Goal: Task Accomplishment & Management: Manage account settings

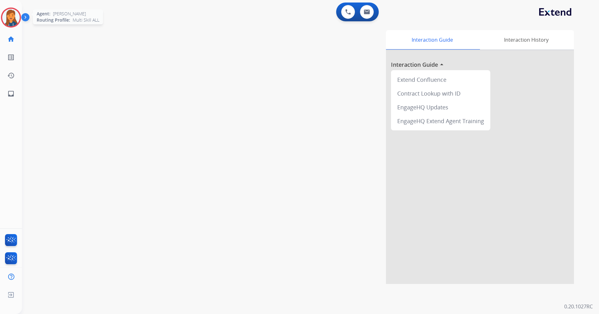
click at [18, 14] on img at bounding box center [11, 18] width 18 height 18
click at [14, 18] on img at bounding box center [11, 18] width 18 height 18
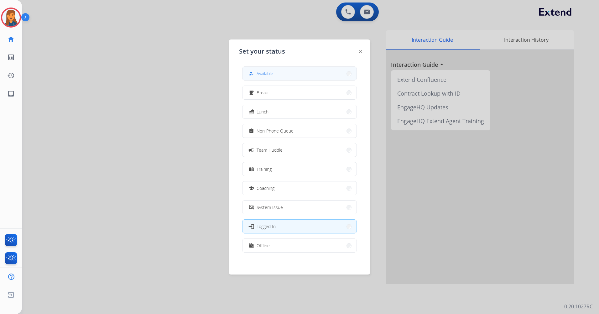
click at [264, 71] on span "Available" at bounding box center [265, 73] width 17 height 7
click at [264, 71] on div "Interaction Guide Interaction History Interaction Guide arrow_drop_up Extend Co…" at bounding box center [390, 157] width 367 height 254
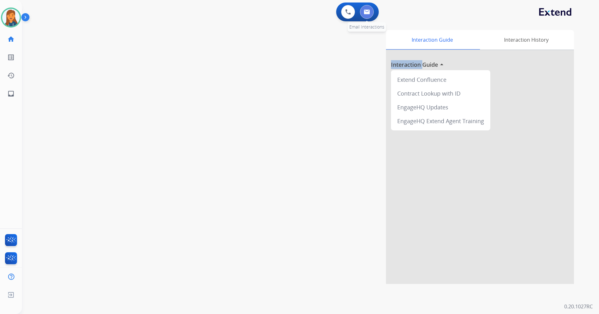
click at [369, 11] on img at bounding box center [367, 11] width 6 height 5
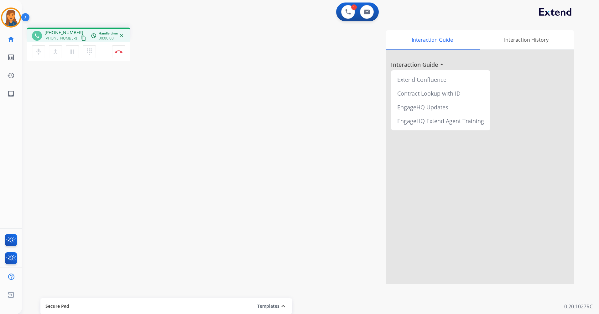
click at [81, 40] on mat-icon "content_copy" at bounding box center [84, 38] width 6 height 6
click at [117, 50] on img at bounding box center [119, 51] width 8 height 3
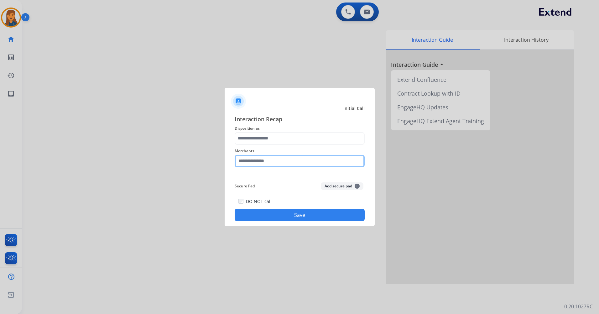
click at [243, 164] on input "text" at bounding box center [300, 161] width 130 height 13
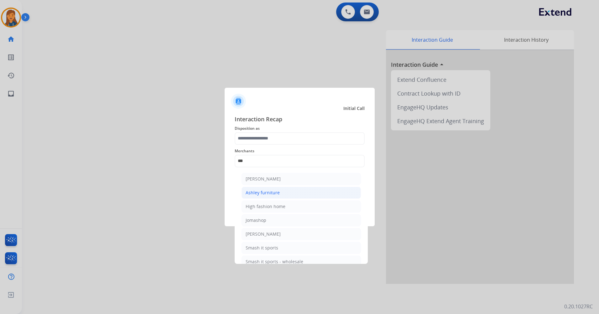
click at [269, 189] on li "Ashley furniture" at bounding box center [301, 193] width 119 height 12
type input "**********"
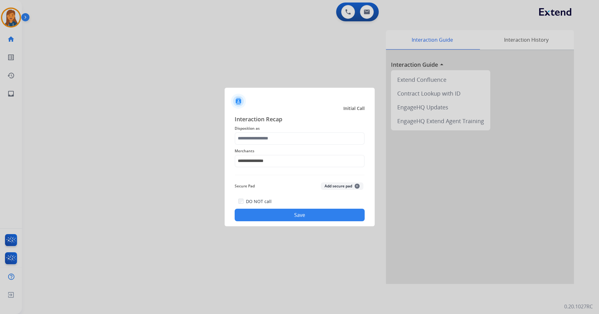
click at [270, 145] on div "**********" at bounding box center [300, 157] width 130 height 25
click at [271, 143] on input "text" at bounding box center [300, 138] width 130 height 13
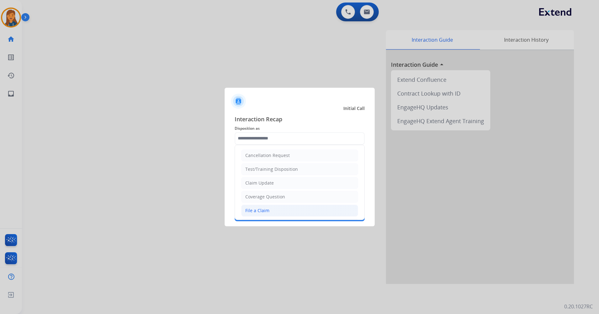
click at [248, 211] on div "File a Claim" at bounding box center [257, 210] width 24 height 6
type input "**********"
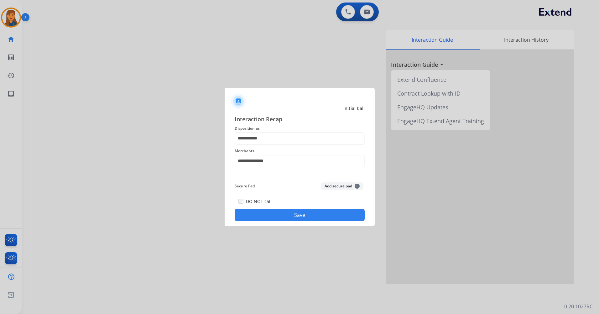
click at [261, 213] on button "Save" at bounding box center [300, 215] width 130 height 13
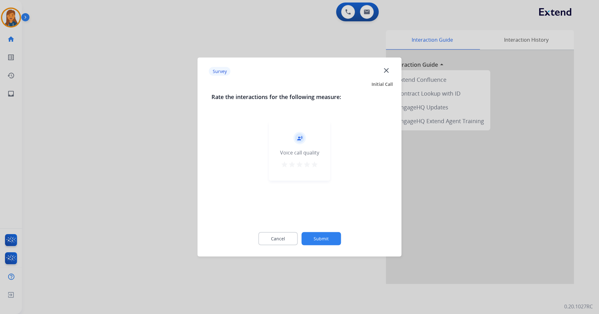
click at [315, 162] on mat-icon "star" at bounding box center [315, 165] width 8 height 8
click at [314, 231] on div "Cancel Submit" at bounding box center [300, 239] width 176 height 28
click at [311, 241] on button "Submit" at bounding box center [321, 238] width 39 height 13
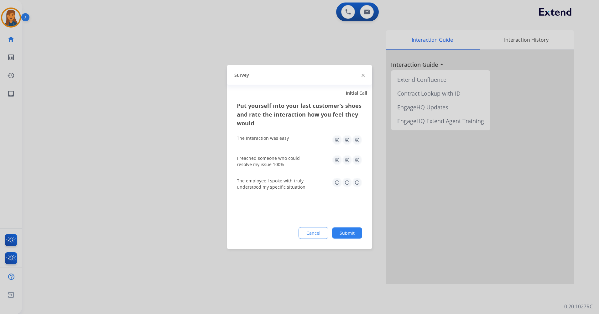
click at [357, 142] on img at bounding box center [357, 140] width 10 height 10
click at [353, 164] on img at bounding box center [357, 160] width 10 height 10
click at [356, 190] on div "The employee I spoke with truly understood my specific situation" at bounding box center [299, 184] width 125 height 23
click at [358, 183] on img at bounding box center [357, 183] width 10 height 10
click at [340, 228] on button "Submit" at bounding box center [347, 233] width 30 height 11
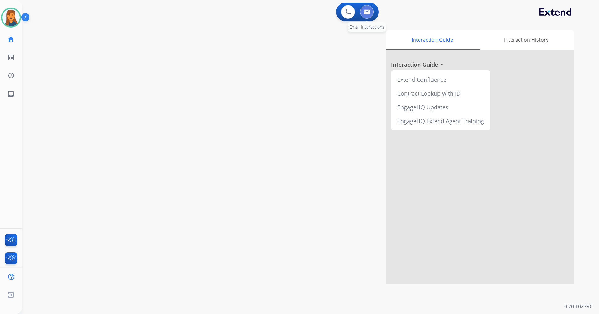
click at [364, 10] on img at bounding box center [367, 11] width 6 height 5
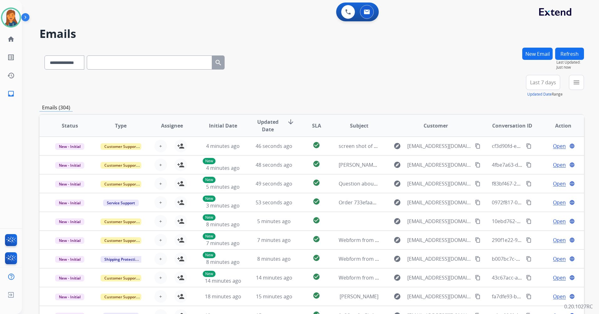
click at [528, 83] on button "Last 7 days" at bounding box center [543, 82] width 34 height 15
click at [525, 158] on div "Last 90 days" at bounding box center [541, 158] width 34 height 9
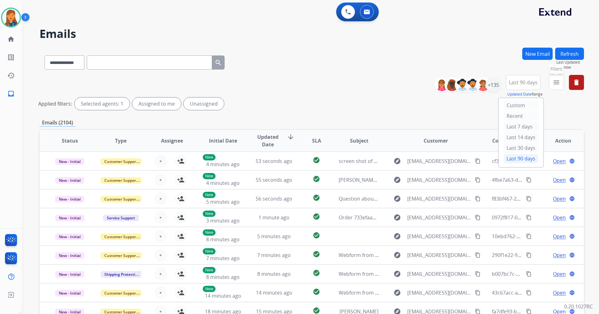
click at [556, 84] on mat-icon "menu" at bounding box center [557, 83] width 8 height 8
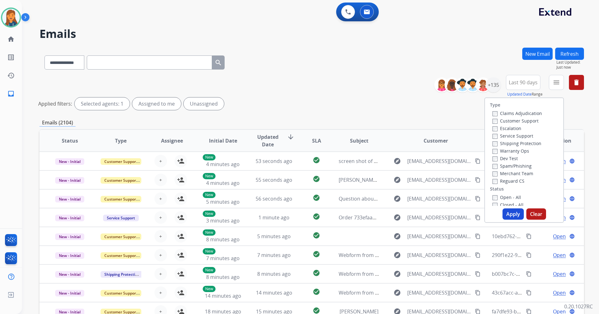
click at [515, 119] on label "Customer Support" at bounding box center [516, 121] width 46 height 6
click at [507, 144] on label "Shipping Protection" at bounding box center [517, 143] width 49 height 6
click at [508, 181] on label "Reguard CS" at bounding box center [509, 181] width 32 height 6
click at [502, 197] on label "Open - All" at bounding box center [507, 197] width 29 height 6
click at [507, 213] on button "Apply" at bounding box center [513, 213] width 21 height 11
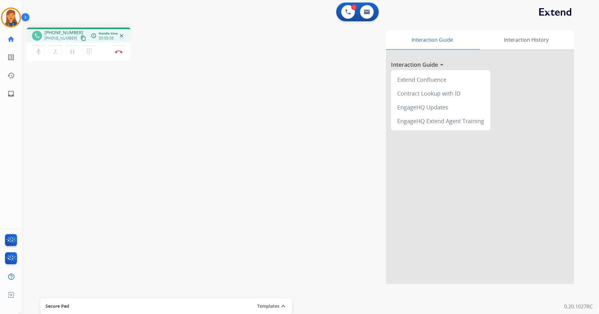
click at [81, 41] on mat-icon "content_copy" at bounding box center [84, 38] width 6 height 6
click at [119, 51] on img at bounding box center [119, 51] width 8 height 3
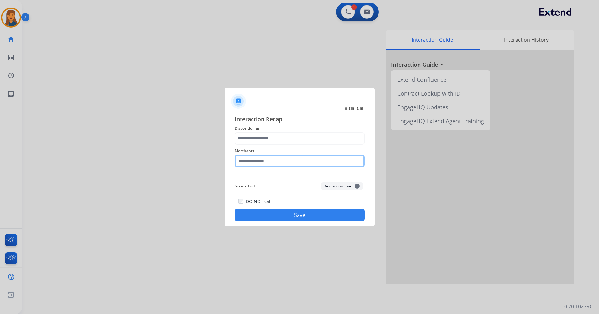
click at [252, 159] on input "text" at bounding box center [300, 161] width 130 height 13
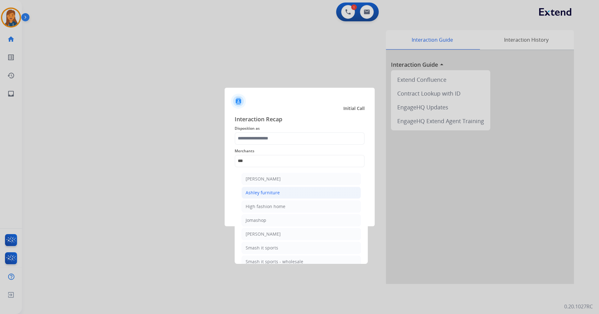
click at [270, 195] on div "Ashley furniture" at bounding box center [263, 193] width 34 height 6
type input "**********"
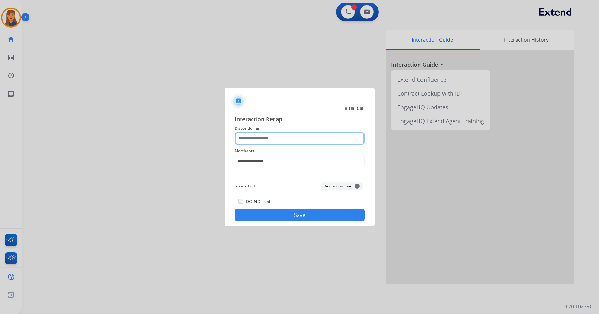
click at [267, 139] on input "text" at bounding box center [300, 138] width 130 height 13
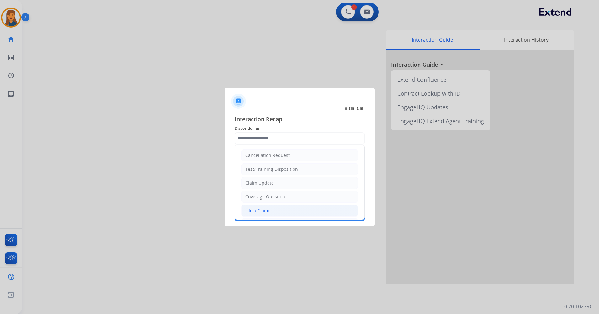
click at [258, 215] on li "File a Claim" at bounding box center [299, 211] width 117 height 12
type input "**********"
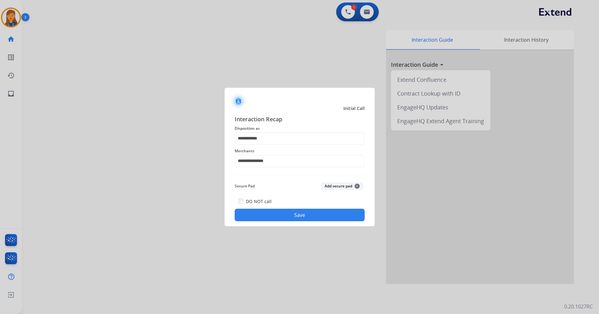
click at [264, 212] on button "Save" at bounding box center [300, 215] width 130 height 13
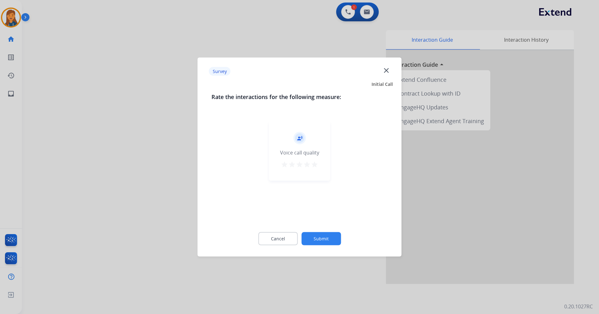
click at [314, 158] on div "record_voice_over Voice call quality star star star star star" at bounding box center [299, 151] width 61 height 60
click at [315, 167] on mat-icon "star" at bounding box center [315, 165] width 8 height 8
click at [316, 234] on button "Submit" at bounding box center [321, 238] width 39 height 13
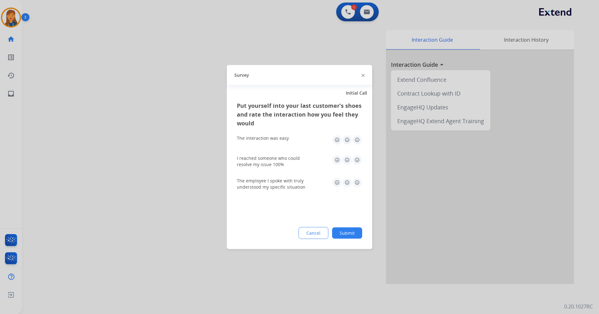
click at [355, 141] on img at bounding box center [357, 140] width 10 height 10
click at [360, 162] on img at bounding box center [357, 160] width 10 height 10
click at [359, 182] on img at bounding box center [357, 183] width 10 height 10
click at [347, 222] on div "Put yourself into your last customer’s shoes and rate the interaction how you f…" at bounding box center [299, 175] width 145 height 148
click at [345, 235] on button "Submit" at bounding box center [347, 233] width 30 height 11
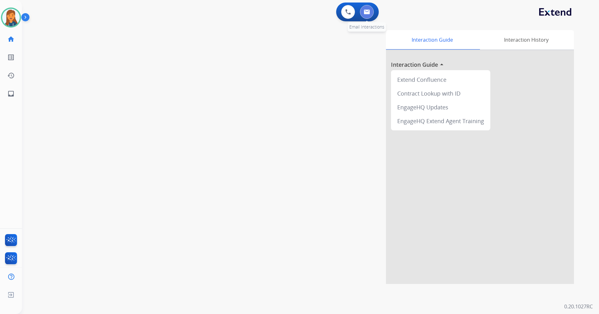
click at [365, 17] on button at bounding box center [367, 12] width 14 height 14
select select "**********"
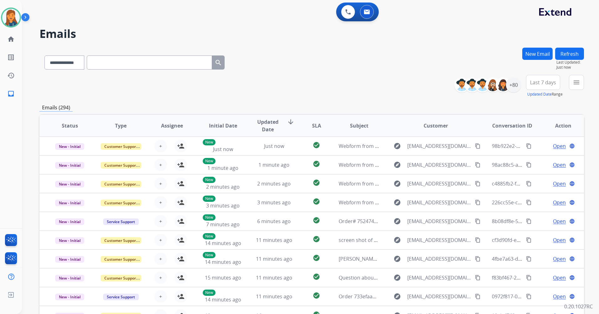
click at [549, 87] on button "Last 7 days" at bounding box center [543, 82] width 34 height 15
click at [532, 157] on div "Last 90 days" at bounding box center [541, 158] width 34 height 9
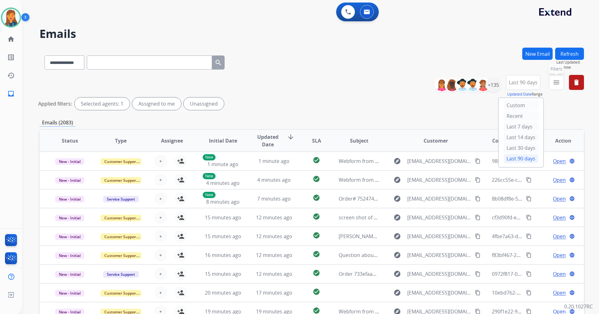
click at [556, 80] on mat-icon "menu" at bounding box center [557, 83] width 8 height 8
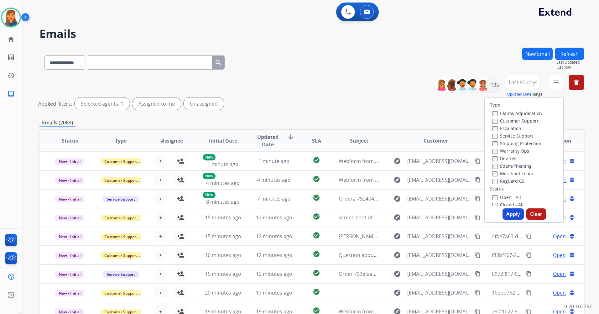
click at [513, 121] on label "Customer Support" at bounding box center [516, 121] width 46 height 6
click at [508, 141] on div "Shipping Protection" at bounding box center [518, 143] width 50 height 8
drag, startPoint x: 508, startPoint y: 141, endPoint x: 502, endPoint y: 145, distance: 7.0
click at [502, 145] on label "Shipping Protection" at bounding box center [517, 143] width 49 height 6
drag, startPoint x: 502, startPoint y: 145, endPoint x: 485, endPoint y: 144, distance: 17.6
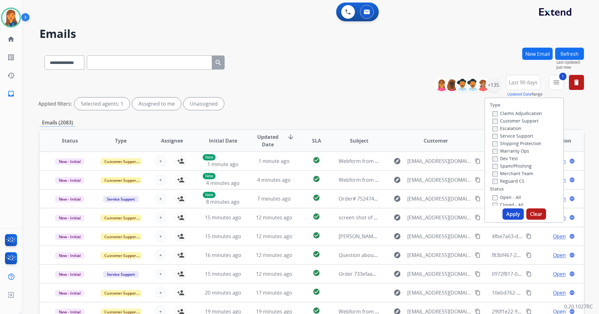
click at [485, 144] on div "Type Claims Adjudication Customer Support Escalation Service Support Shipping P…" at bounding box center [524, 152] width 78 height 108
click at [494, 196] on label "Open - All" at bounding box center [507, 197] width 29 height 6
click at [509, 214] on button "Apply" at bounding box center [513, 213] width 21 height 11
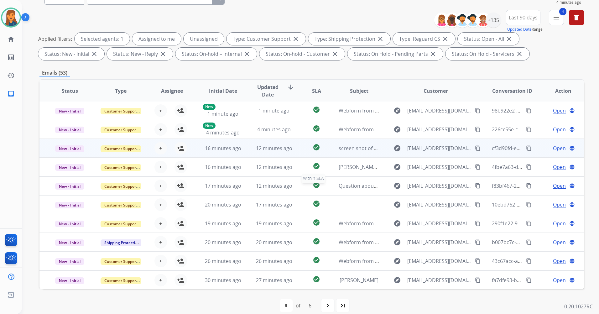
scroll to position [73, 0]
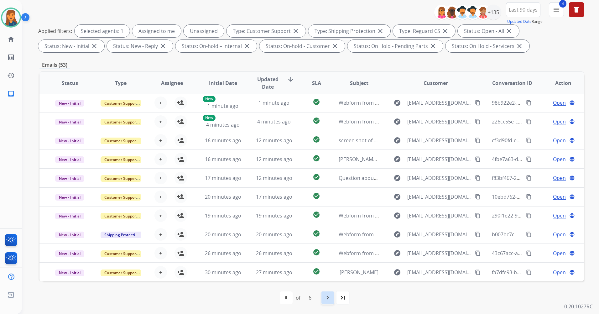
click at [324, 300] on mat-icon "navigate_next" at bounding box center [328, 298] width 8 height 8
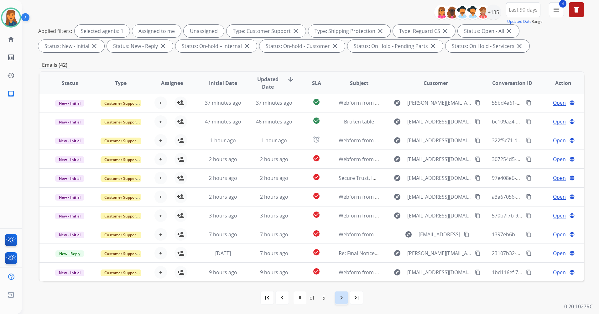
click at [335, 295] on div "navigate_next" at bounding box center [342, 298] width 14 height 14
click at [344, 295] on mat-icon "navigate_next" at bounding box center [342, 298] width 8 height 8
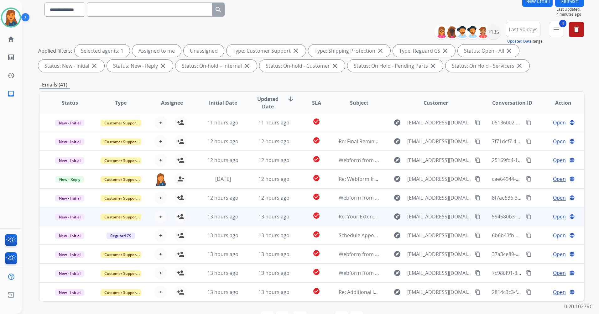
scroll to position [63, 0]
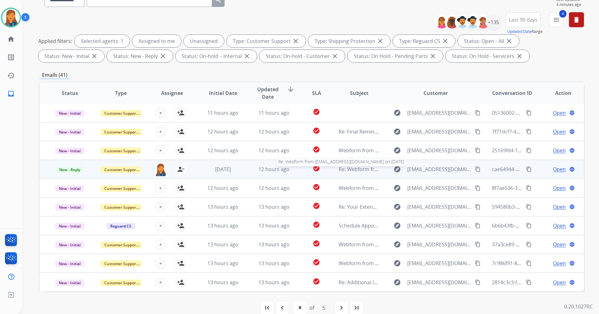
click at [348, 170] on span "Re: Webform from laurenmudrak@gmail.com on 09/02/2025" at bounding box center [414, 169] width 150 height 7
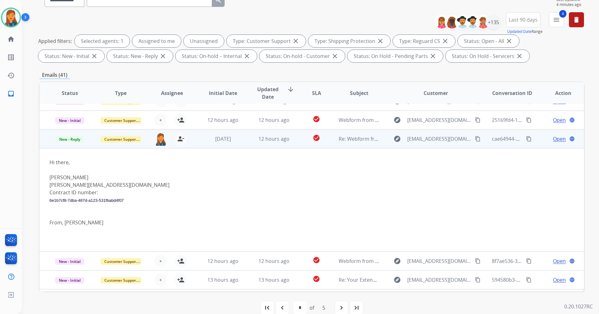
scroll to position [56, 0]
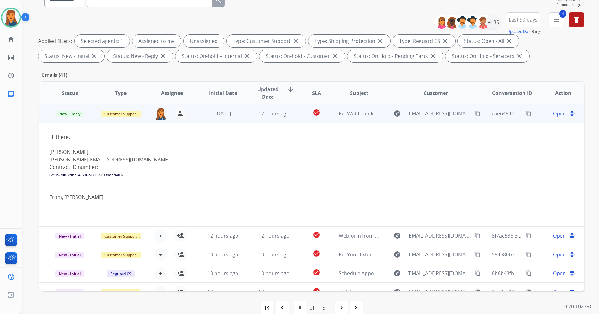
click at [553, 115] on span "Open" at bounding box center [559, 114] width 13 height 8
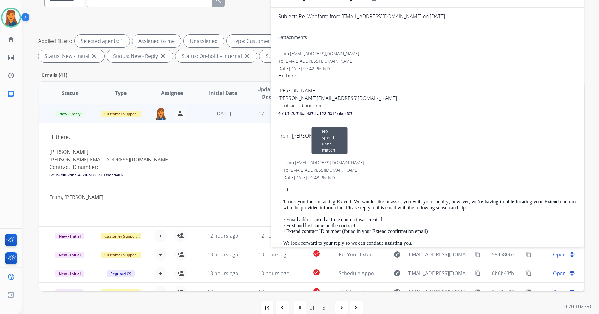
scroll to position [29, 0]
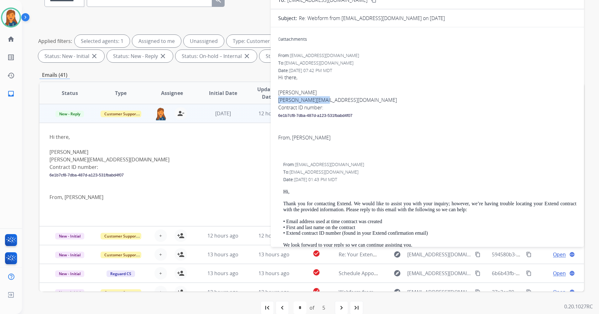
drag, startPoint x: 328, startPoint y: 99, endPoint x: 277, endPoint y: 101, distance: 50.2
click at [277, 101] on div "0 attachments From: laurenmudrak@gmail.com To: support@extend.com Date: 09/03/2…" at bounding box center [427, 215] width 313 height 366
copy link "D.Jaster@yahoo.com"
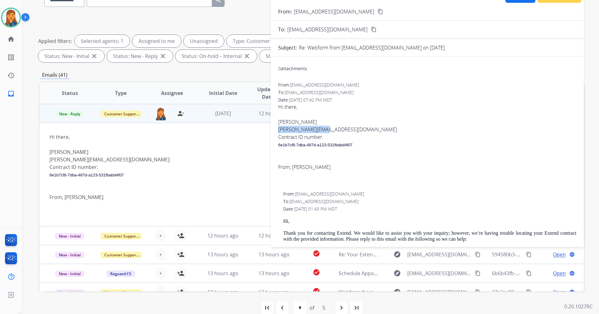
scroll to position [0, 0]
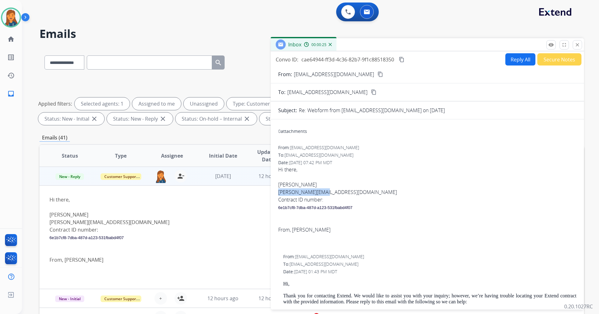
click at [518, 51] on div "Inbox 00:00:25" at bounding box center [427, 44] width 313 height 13
click at [517, 61] on button "Reply All" at bounding box center [521, 59] width 30 height 12
select select "**********"
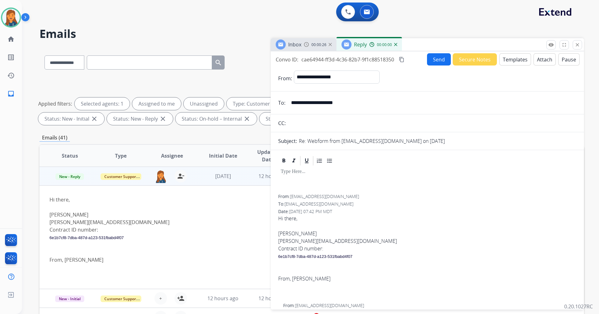
click at [518, 56] on button "Templates" at bounding box center [516, 59] width 32 height 12
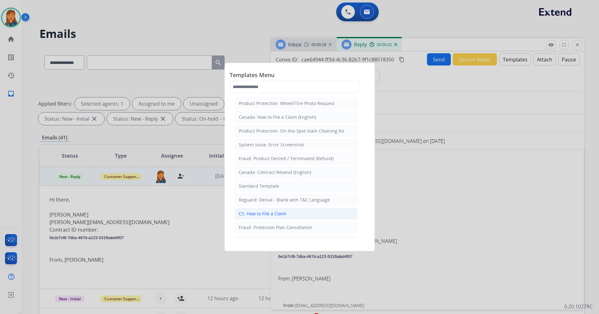
click at [272, 215] on div "CS: How to File a Claim" at bounding box center [263, 214] width 48 height 6
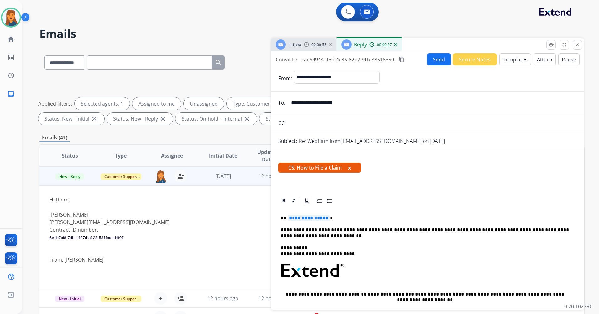
click at [306, 218] on span "**********" at bounding box center [309, 217] width 42 height 5
click at [401, 61] on mat-icon "content_copy" at bounding box center [402, 60] width 6 height 6
click at [430, 62] on button "Send" at bounding box center [439, 59] width 24 height 12
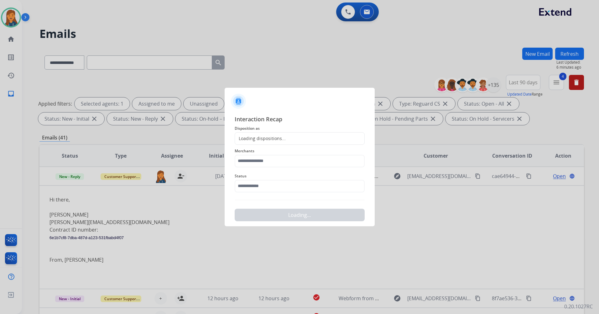
drag, startPoint x: 265, startPoint y: 147, endPoint x: 263, endPoint y: 157, distance: 10.3
click at [265, 151] on span "Merchants" at bounding box center [300, 151] width 130 height 8
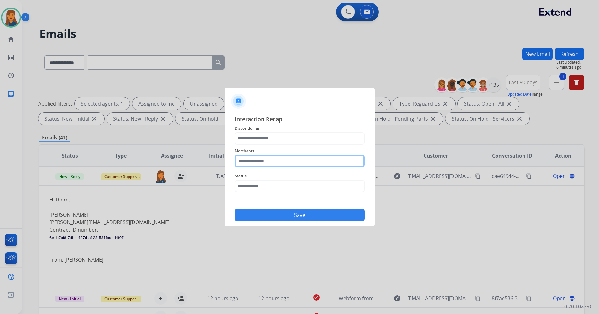
click at [262, 162] on input "text" at bounding box center [300, 161] width 130 height 13
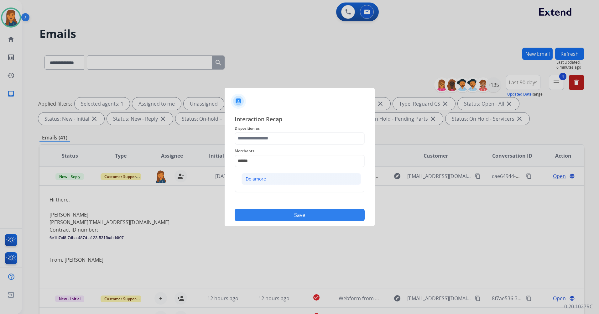
click at [256, 182] on li "Do amore" at bounding box center [301, 179] width 119 height 12
type input "********"
click at [257, 187] on input "text" at bounding box center [300, 186] width 130 height 13
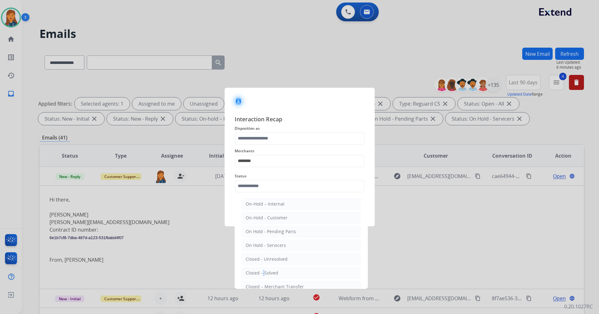
drag, startPoint x: 262, startPoint y: 271, endPoint x: 256, endPoint y: 260, distance: 12.8
click at [260, 267] on li "Closed – Solved" at bounding box center [301, 273] width 119 height 12
type input "**********"
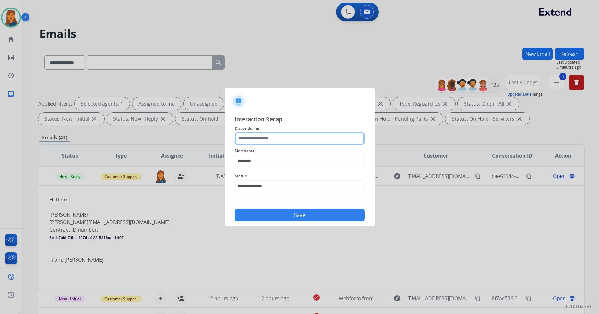
click at [252, 144] on input "text" at bounding box center [300, 138] width 130 height 13
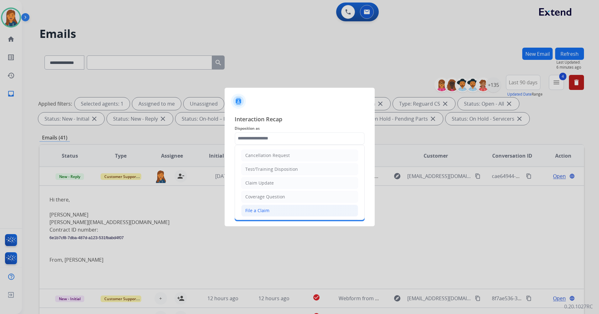
click at [255, 213] on div "File a Claim" at bounding box center [257, 210] width 24 height 6
type input "**********"
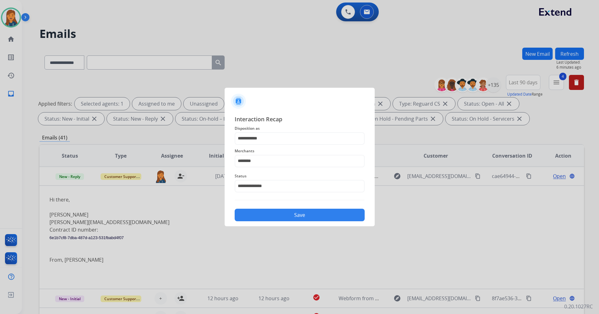
click at [261, 214] on button "Save" at bounding box center [300, 215] width 130 height 13
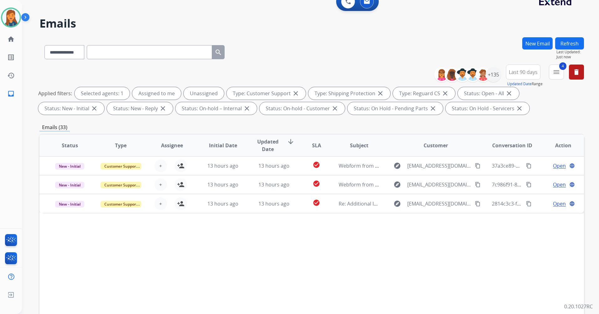
scroll to position [10, 0]
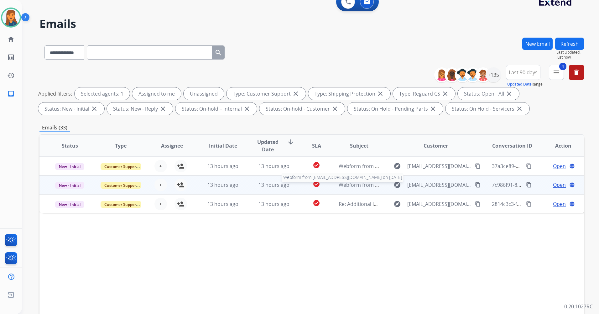
click at [354, 185] on span "Webform from CBS55opa@gmail.com on 09/04/2025" at bounding box center [410, 184] width 142 height 7
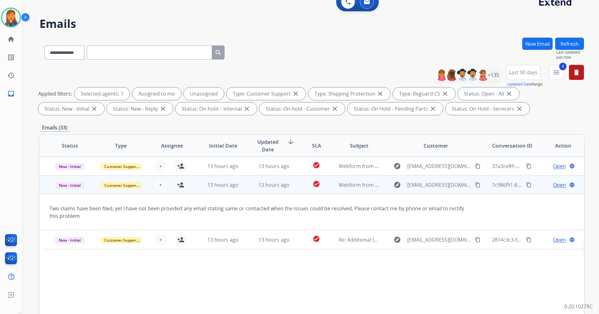
click at [475, 186] on mat-icon "content_copy" at bounding box center [478, 185] width 6 height 6
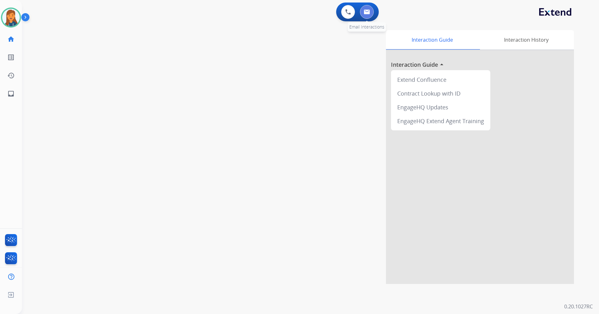
click at [365, 7] on button at bounding box center [367, 12] width 14 height 14
select select "**********"
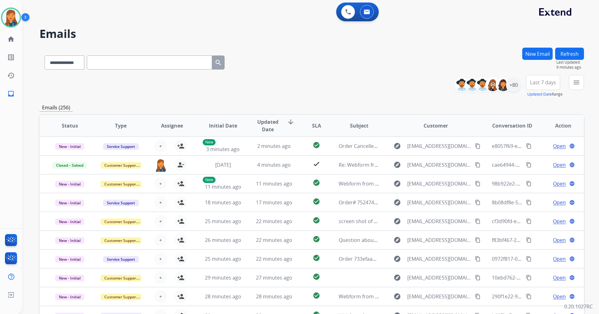
click at [543, 81] on span "Last 7 days" at bounding box center [543, 82] width 26 height 3
click at [524, 160] on div "Last 90 days" at bounding box center [541, 158] width 34 height 9
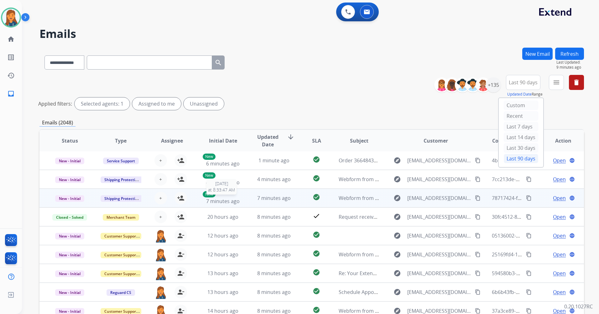
scroll to position [58, 0]
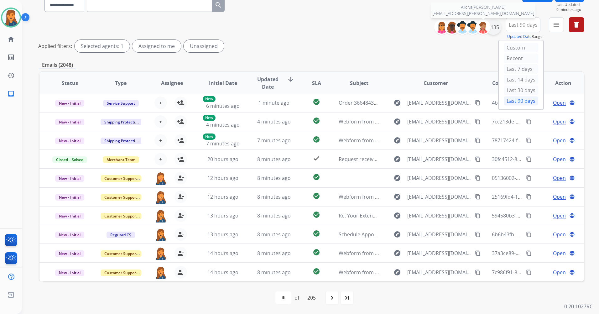
click at [491, 25] on div "+135" at bounding box center [493, 27] width 15 height 15
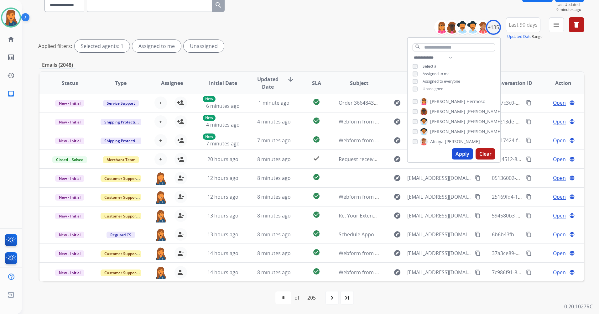
click at [424, 88] on span "Unassigned" at bounding box center [433, 88] width 21 height 5
click at [457, 153] on button "Apply" at bounding box center [462, 153] width 21 height 11
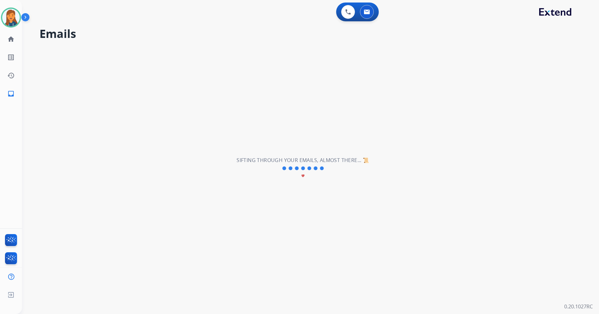
scroll to position [0, 0]
select select "**********"
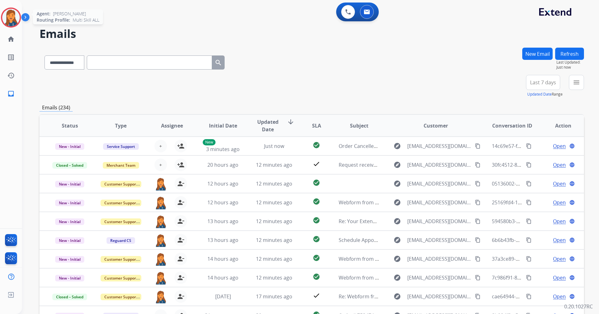
drag, startPoint x: 8, startPoint y: 22, endPoint x: 10, endPoint y: 20, distance: 3.3
click at [8, 22] on img at bounding box center [11, 18] width 18 height 18
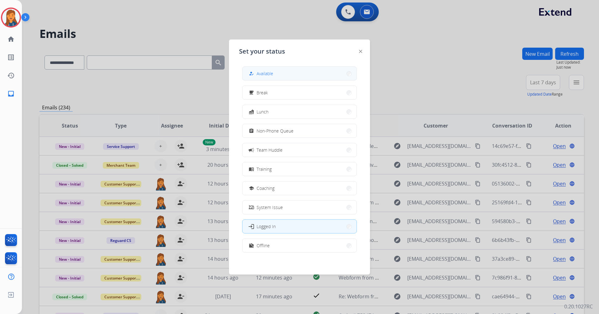
click at [294, 71] on button "how_to_reg Available" at bounding box center [300, 73] width 114 height 13
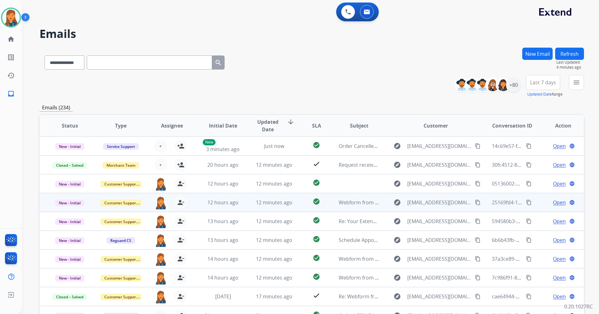
scroll to position [1, 0]
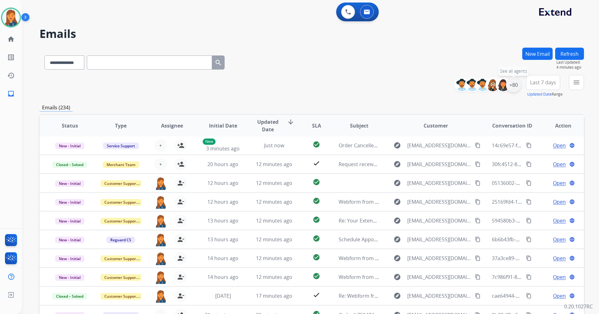
click at [514, 86] on div "+80" at bounding box center [513, 84] width 15 height 15
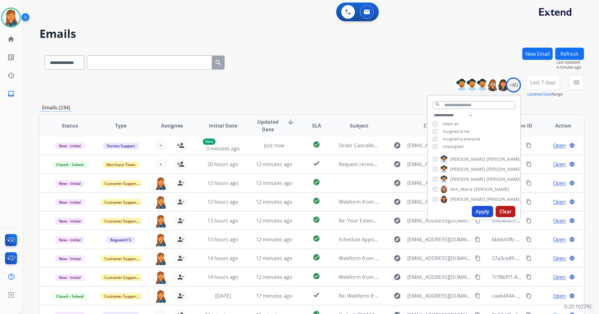
click at [437, 148] on div "Unassigned" at bounding box center [448, 146] width 31 height 5
click at [477, 211] on button "Apply" at bounding box center [482, 211] width 21 height 11
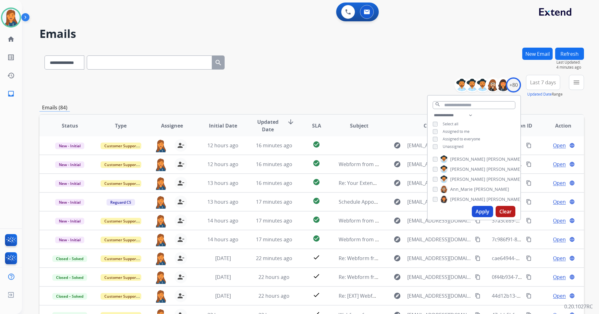
click at [551, 81] on span "Last 7 days" at bounding box center [543, 82] width 26 height 3
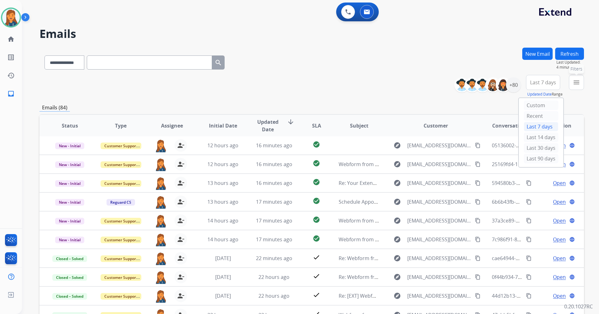
click at [572, 81] on button "menu Filters" at bounding box center [576, 82] width 15 height 15
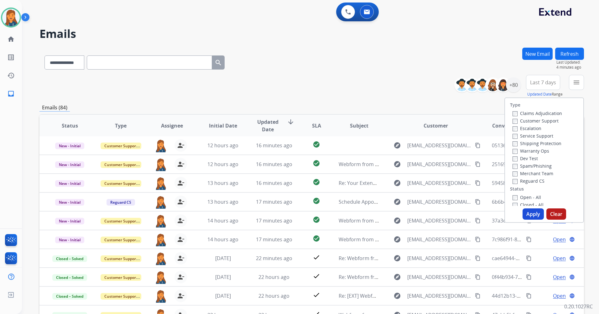
click at [534, 123] on label "Customer Support" at bounding box center [536, 121] width 46 height 6
click at [524, 144] on label "Shipping Protection" at bounding box center [537, 143] width 49 height 6
click at [517, 182] on label "Reguard CS" at bounding box center [529, 181] width 32 height 6
click at [521, 196] on label "Open - All" at bounding box center [527, 197] width 29 height 6
click at [529, 221] on div "Type Claims Adjudication Customer Support Escalation Service Support Shipping P…" at bounding box center [545, 159] width 80 height 125
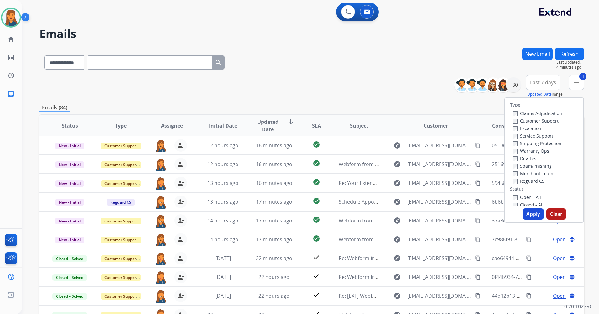
click at [525, 213] on button "Apply" at bounding box center [533, 213] width 21 height 11
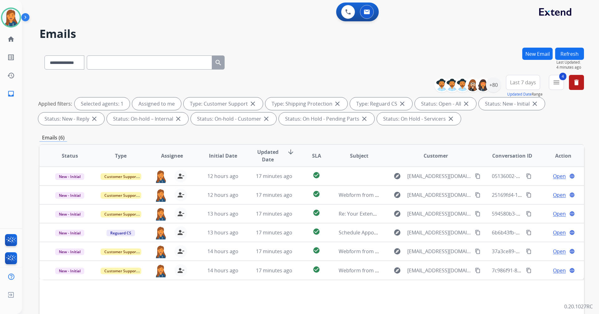
scroll to position [0, 0]
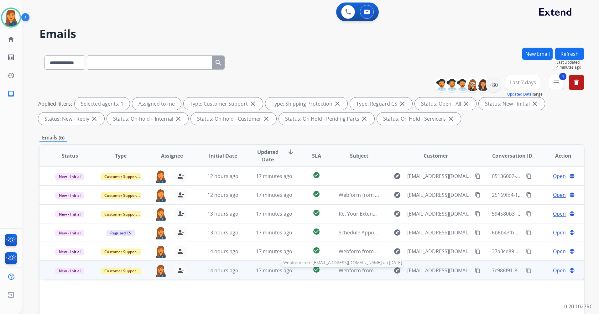
click at [366, 270] on span "Webform from CBS55opa@gmail.com on 09/04/2025" at bounding box center [410, 270] width 142 height 7
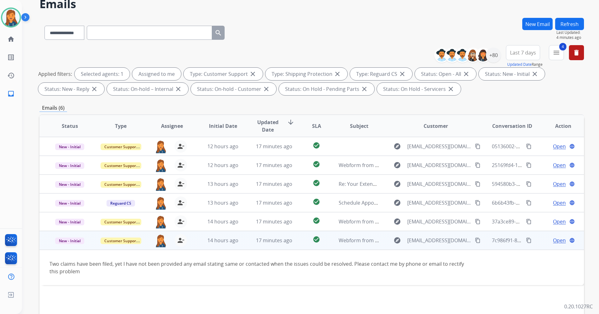
scroll to position [31, 0]
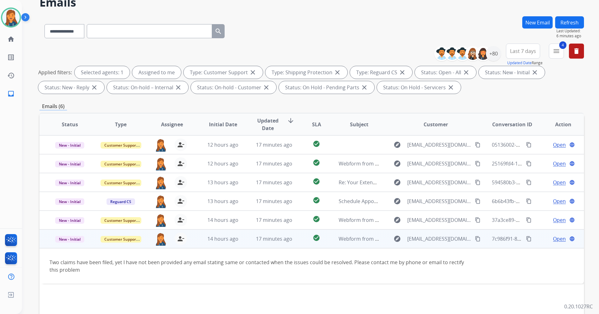
click at [474, 235] on button "content_copy" at bounding box center [478, 239] width 8 height 8
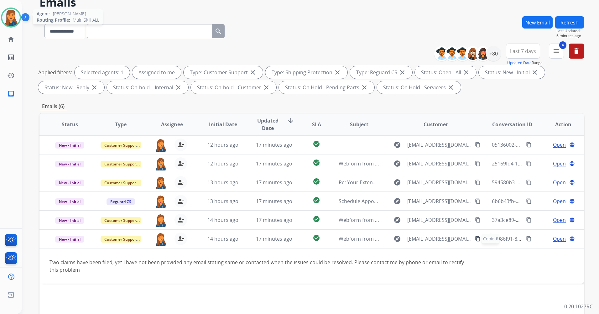
click at [11, 14] on img at bounding box center [11, 18] width 18 height 18
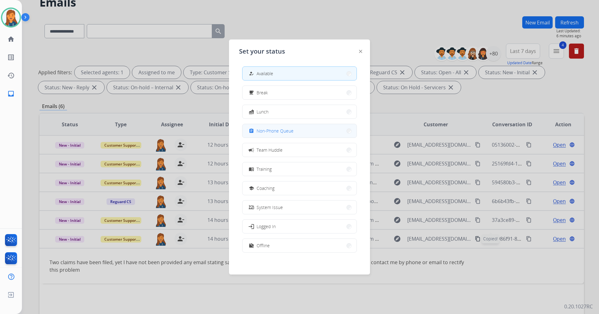
drag, startPoint x: 269, startPoint y: 136, endPoint x: 245, endPoint y: 5, distance: 133.5
click at [269, 135] on button "assignment Non-Phone Queue" at bounding box center [300, 130] width 114 height 13
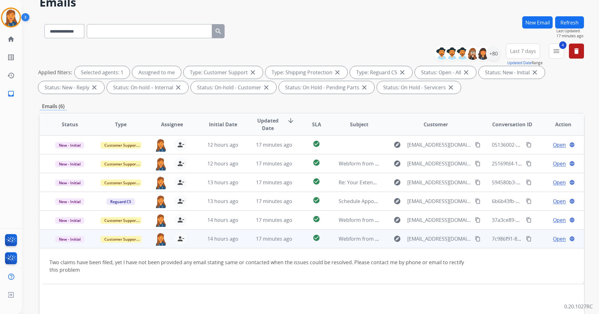
click at [557, 241] on span "Open" at bounding box center [559, 239] width 13 height 8
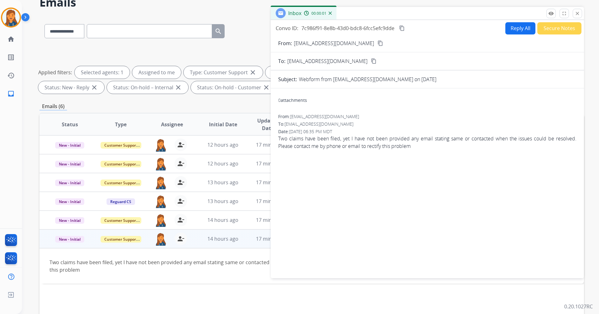
click at [517, 30] on button "Reply All" at bounding box center [521, 28] width 30 height 12
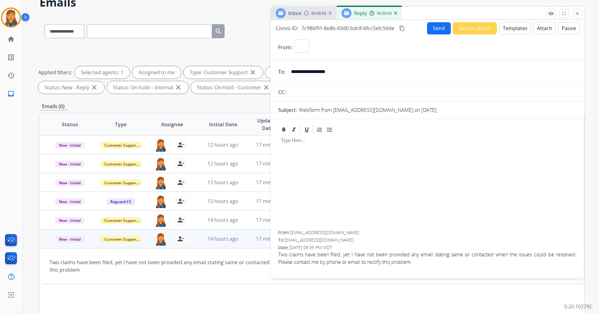
select select "**********"
click at [518, 25] on button "Templates" at bounding box center [516, 28] width 32 height 12
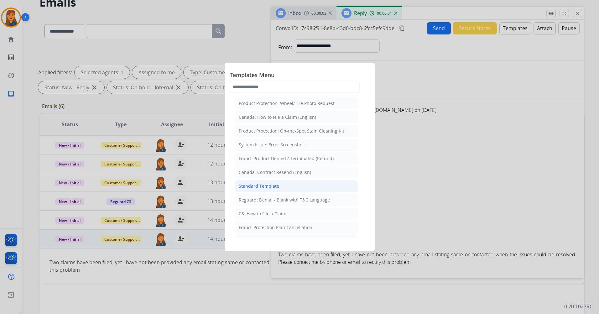
click at [266, 186] on div "Standard Template" at bounding box center [259, 186] width 40 height 6
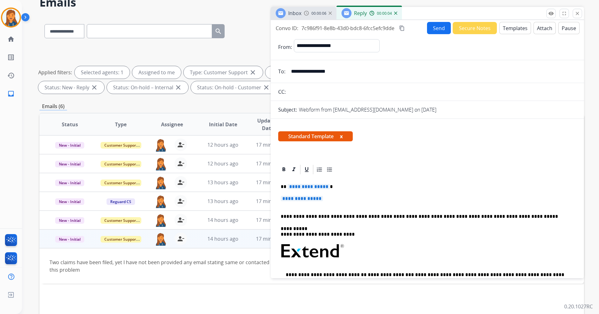
click at [309, 188] on span "**********" at bounding box center [309, 186] width 42 height 5
click at [303, 201] on span "**********" at bounding box center [302, 198] width 42 height 5
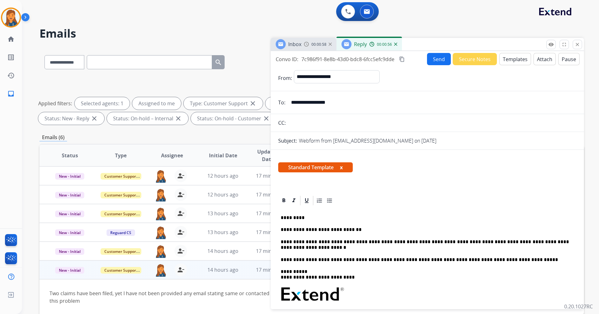
scroll to position [0, 0]
click at [433, 61] on button "Send" at bounding box center [439, 59] width 24 height 12
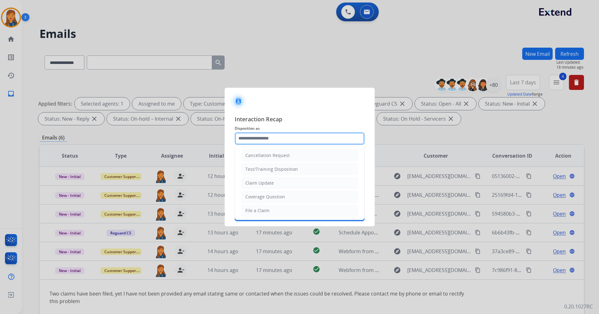
click at [270, 137] on input "text" at bounding box center [300, 138] width 130 height 13
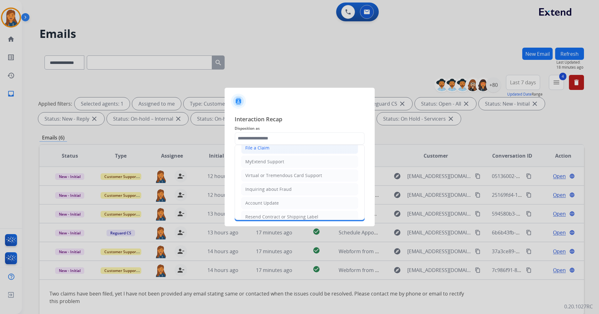
click at [260, 145] on div "File a Claim" at bounding box center [257, 148] width 24 height 6
type input "**********"
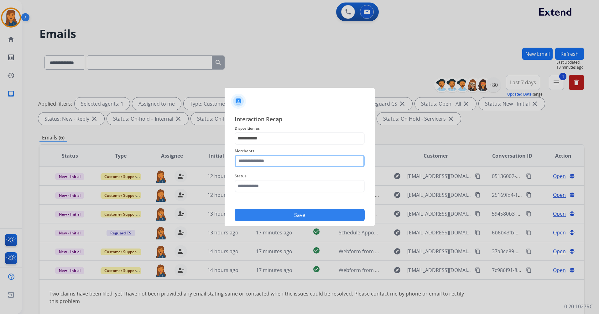
click at [258, 162] on input "text" at bounding box center [300, 161] width 130 height 13
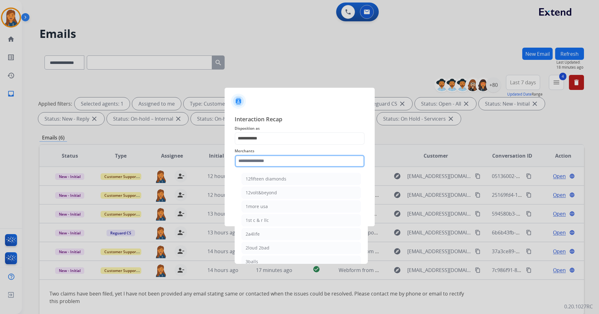
drag, startPoint x: 269, startPoint y: 161, endPoint x: 268, endPoint y: 150, distance: 10.4
click at [269, 159] on input "text" at bounding box center [300, 161] width 130 height 13
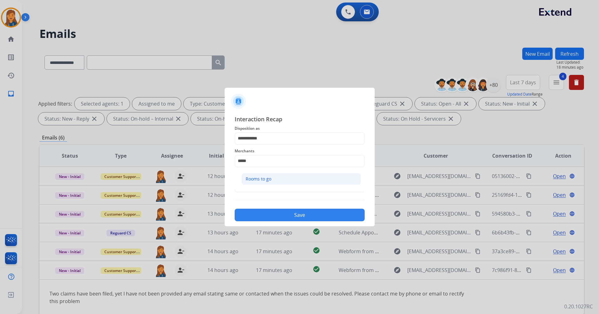
click at [262, 181] on div "Rooms to go" at bounding box center [259, 179] width 26 height 6
type input "**********"
click at [258, 186] on input "text" at bounding box center [300, 186] width 130 height 13
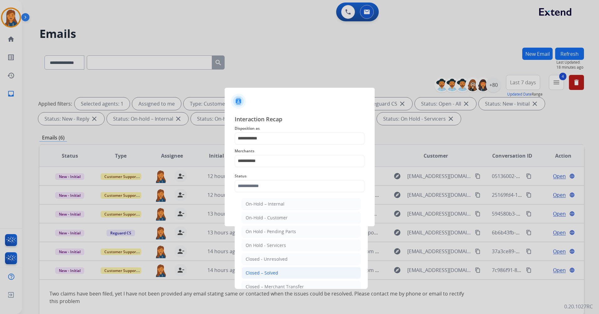
click at [266, 273] on div "Closed – Solved" at bounding box center [262, 273] width 33 height 6
type input "**********"
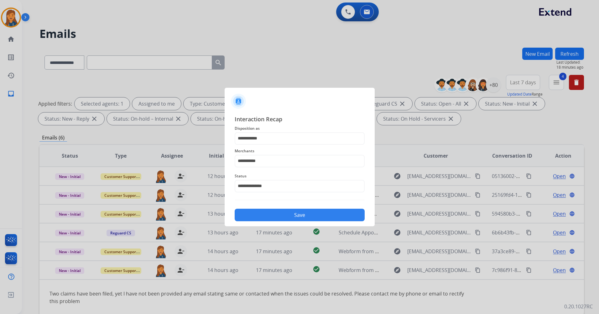
click at [276, 207] on div "Save" at bounding box center [300, 213] width 130 height 16
click at [274, 215] on button "Save" at bounding box center [300, 215] width 130 height 13
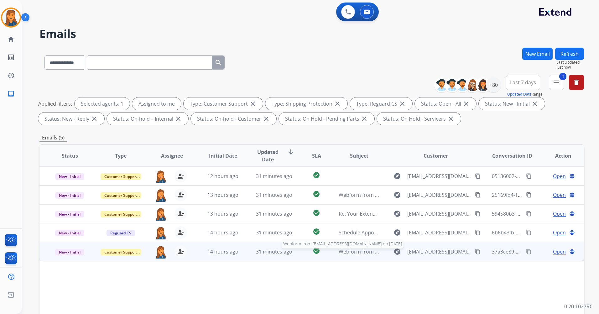
click at [351, 245] on td "Webform from mmaleport3@gmail.com on 09/04/2025 Webform from mmaleport3@gmail.c…" at bounding box center [354, 251] width 51 height 19
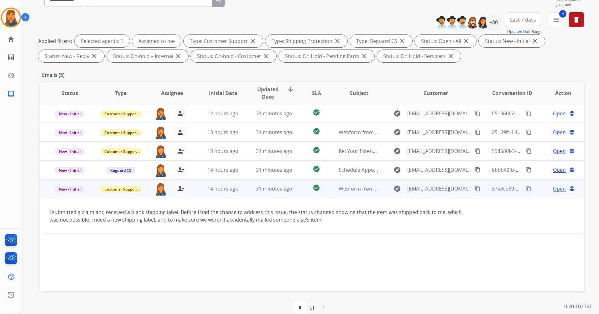
click at [555, 190] on span "Open" at bounding box center [559, 189] width 13 height 8
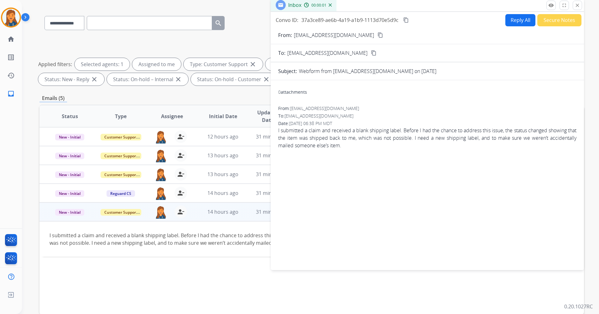
scroll to position [0, 0]
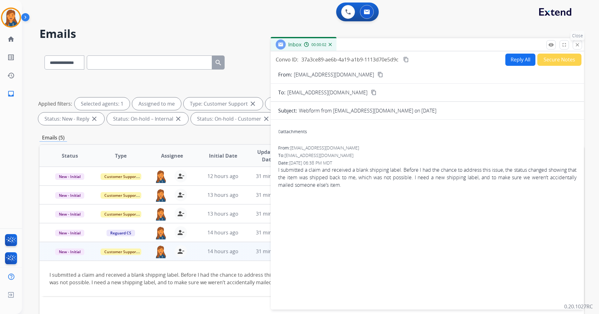
click at [575, 46] on button "close Close" at bounding box center [577, 44] width 9 height 9
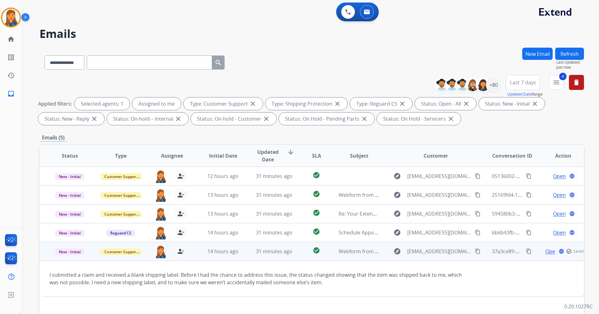
click at [475, 250] on mat-icon "content_copy" at bounding box center [478, 252] width 6 height 6
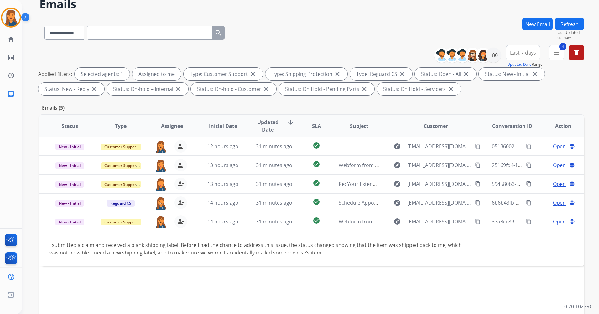
scroll to position [31, 0]
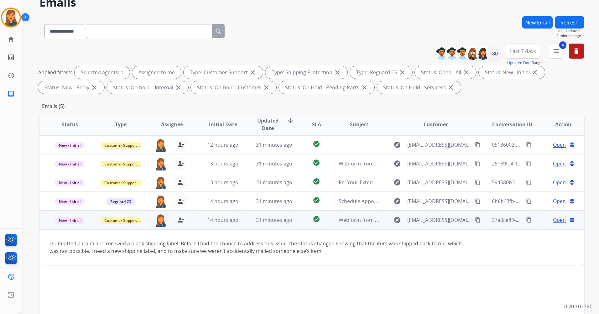
click at [553, 222] on span "Open" at bounding box center [559, 220] width 13 height 8
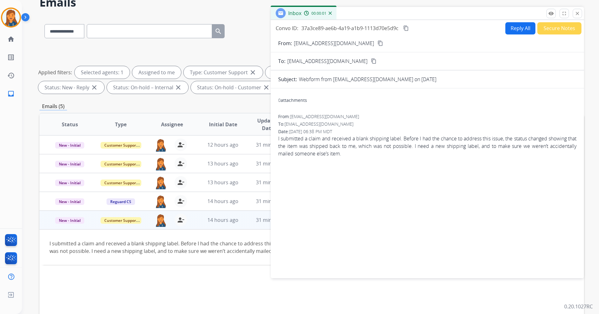
click at [511, 31] on button "Reply All" at bounding box center [521, 28] width 30 height 12
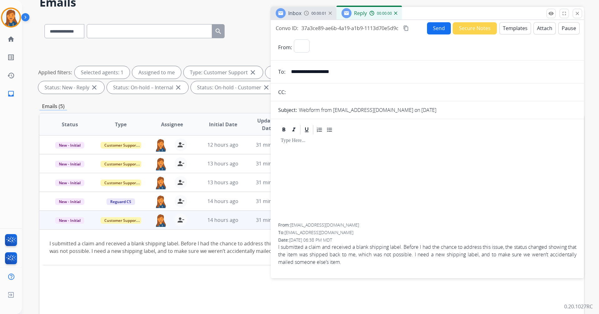
select select "**********"
click at [510, 31] on button "Templates" at bounding box center [516, 28] width 32 height 12
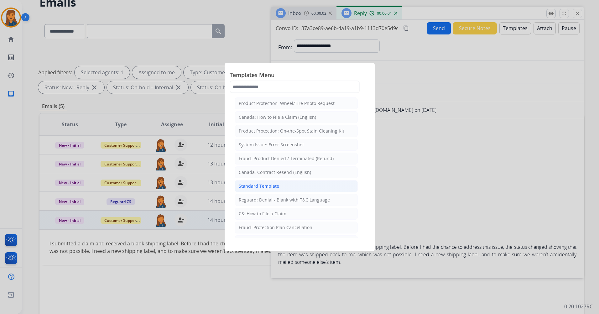
click at [276, 187] on div "Standard Template" at bounding box center [259, 186] width 40 height 6
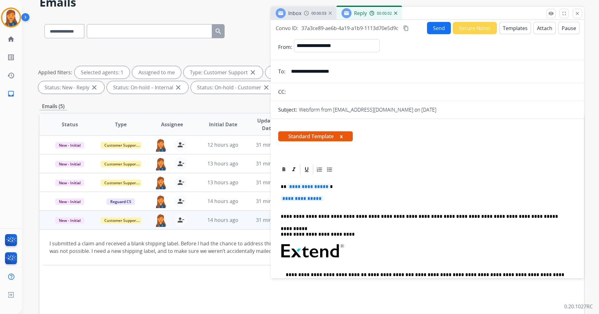
click at [307, 189] on span "**********" at bounding box center [309, 186] width 42 height 5
click at [297, 199] on span "**********" at bounding box center [302, 198] width 42 height 5
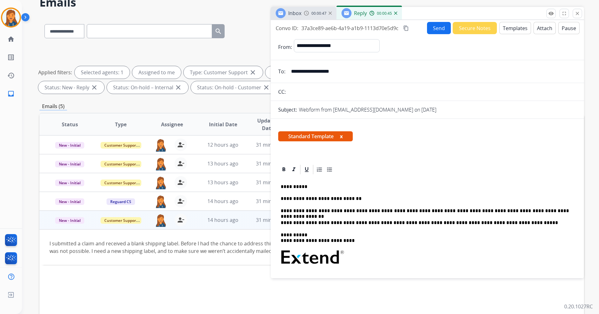
click at [535, 215] on div "**********" at bounding box center [427, 269] width 298 height 188
click at [482, 211] on p "**********" at bounding box center [425, 211] width 288 height 6
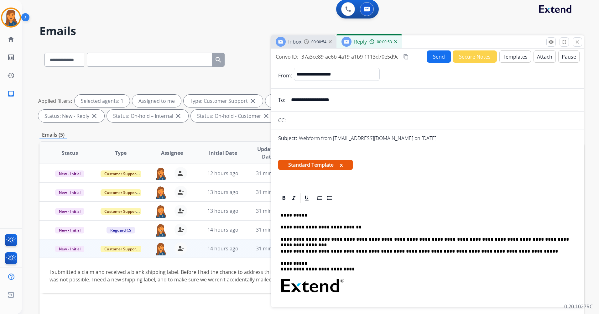
scroll to position [0, 0]
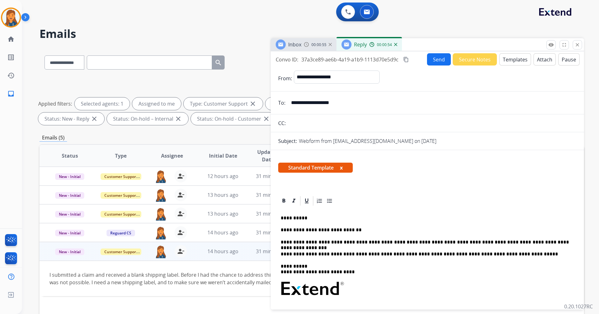
click at [406, 59] on mat-icon "content_copy" at bounding box center [406, 60] width 6 height 6
click at [535, 59] on button "Attach" at bounding box center [545, 60] width 22 height 12
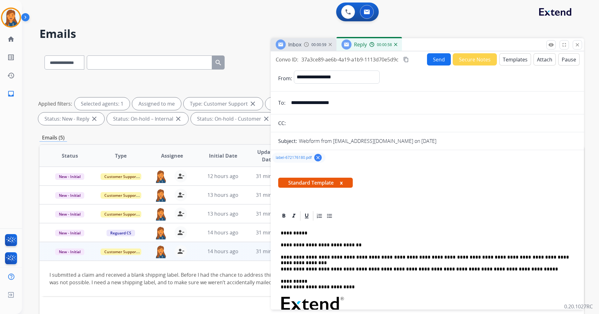
click at [440, 57] on button "Send" at bounding box center [439, 59] width 24 height 12
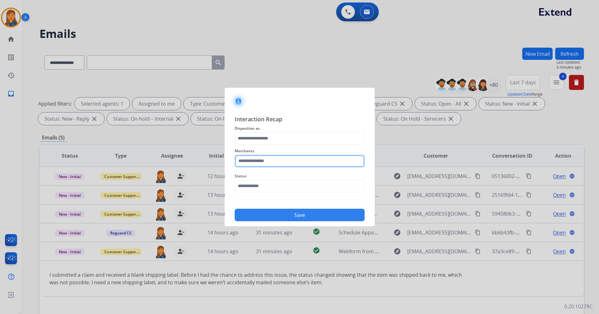
click at [284, 158] on input "text" at bounding box center [300, 161] width 130 height 13
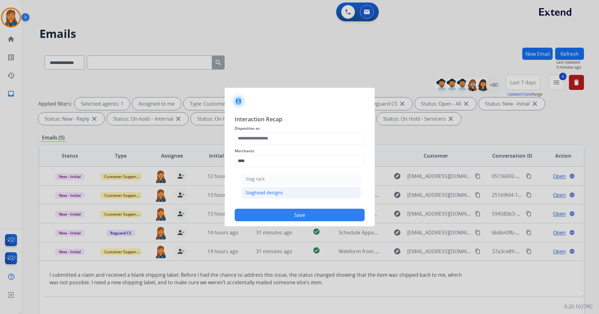
click at [276, 193] on div "Staghead designs" at bounding box center [264, 193] width 37 height 6
type input "**********"
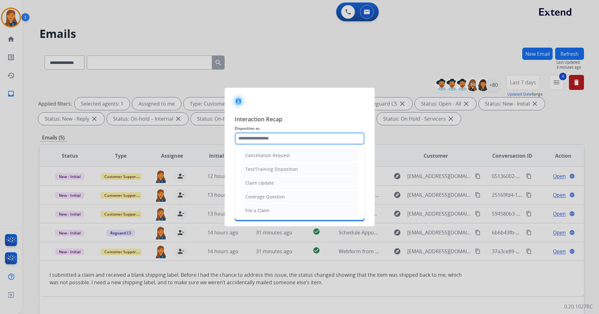
click at [260, 143] on input "text" at bounding box center [300, 138] width 130 height 13
click at [261, 195] on li "Other" at bounding box center [299, 196] width 117 height 12
type input "*****"
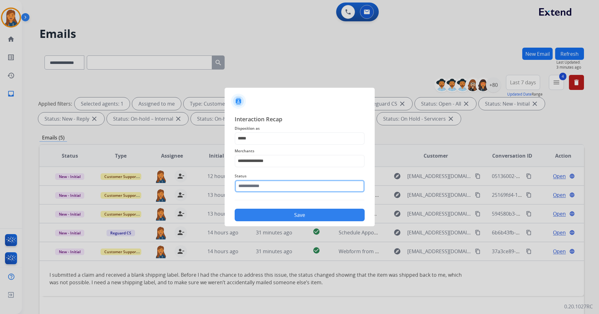
click at [270, 191] on input "text" at bounding box center [300, 186] width 130 height 13
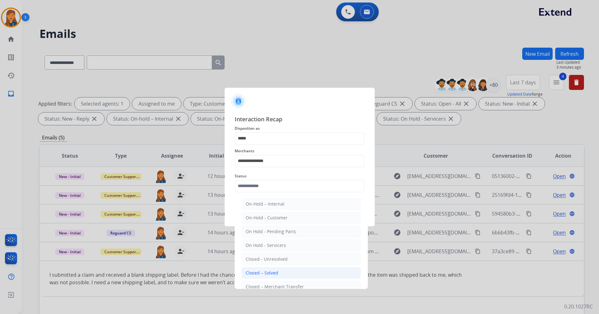
click at [270, 270] on div "Closed – Solved" at bounding box center [262, 273] width 33 height 6
type input "**********"
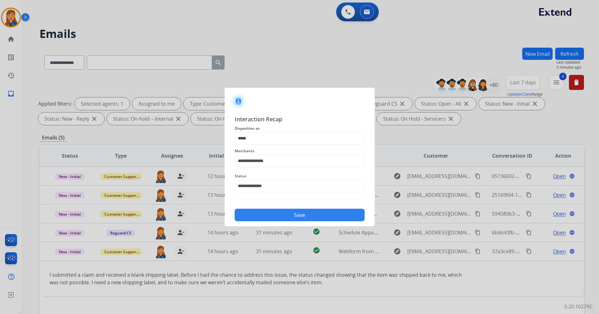
click at [273, 216] on button "Save" at bounding box center [300, 215] width 130 height 13
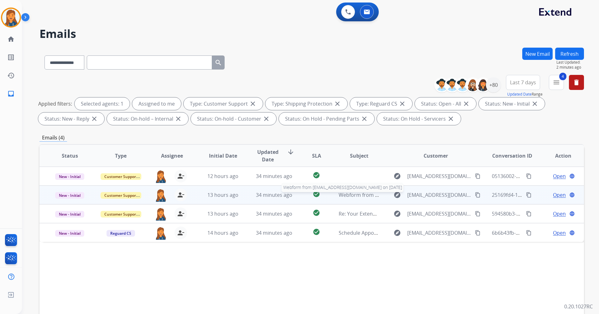
click at [359, 197] on span "Webform from mayto1125@yahoo.com on 09/04/2025" at bounding box center [410, 195] width 142 height 7
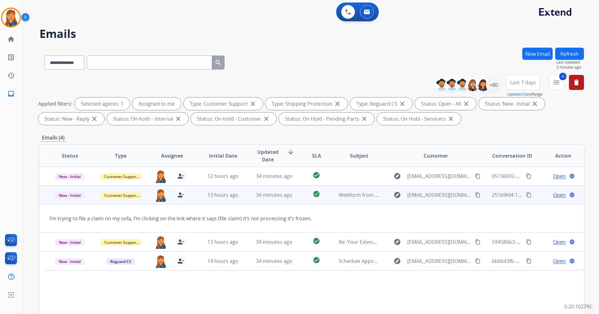
click at [475, 196] on mat-icon "content_copy" at bounding box center [478, 195] width 6 height 6
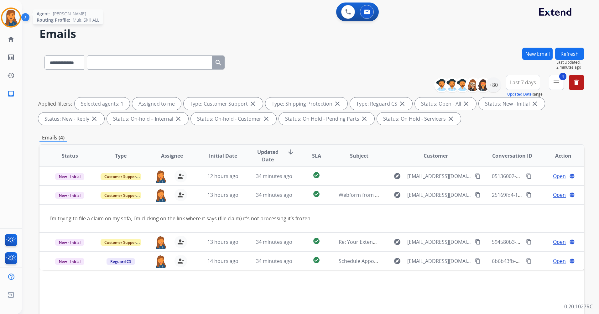
click at [11, 14] on img at bounding box center [11, 18] width 18 height 18
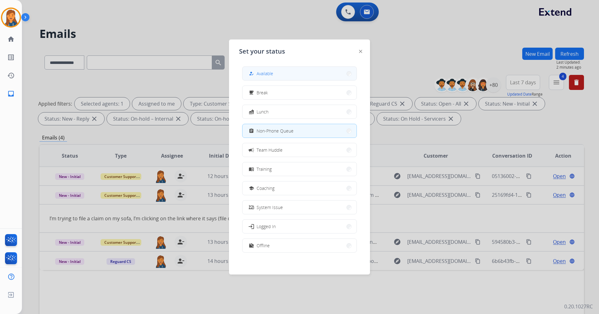
drag, startPoint x: 293, startPoint y: 69, endPoint x: 276, endPoint y: 75, distance: 17.2
click at [293, 71] on button "how_to_reg Available" at bounding box center [300, 73] width 114 height 13
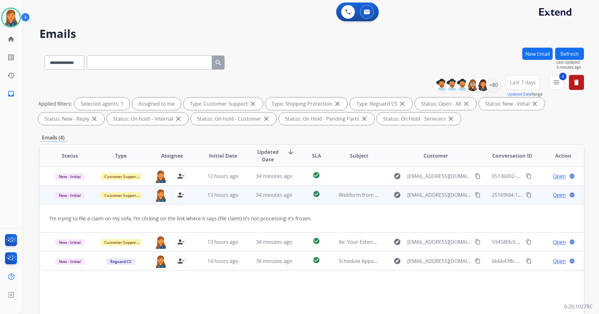
click at [475, 196] on mat-icon "content_copy" at bounding box center [478, 195] width 6 height 6
click at [558, 197] on span "Open" at bounding box center [559, 195] width 13 height 8
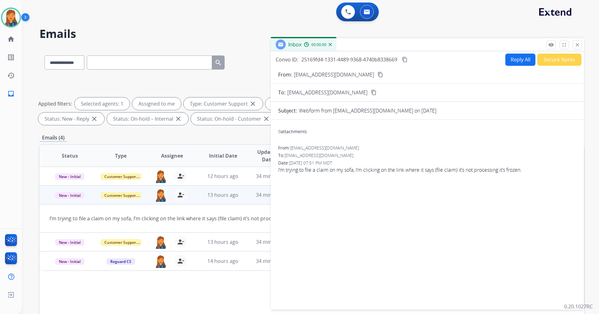
click at [517, 62] on button "Reply All" at bounding box center [521, 60] width 30 height 12
select select "**********"
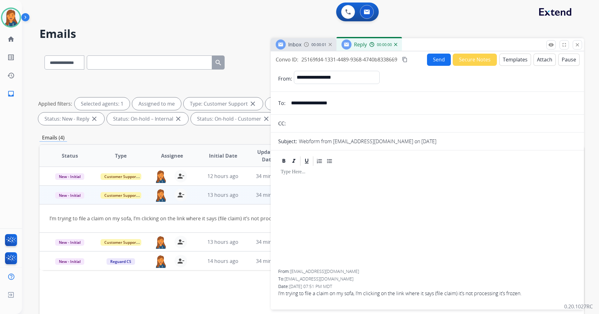
click at [511, 58] on button "Templates" at bounding box center [516, 60] width 32 height 12
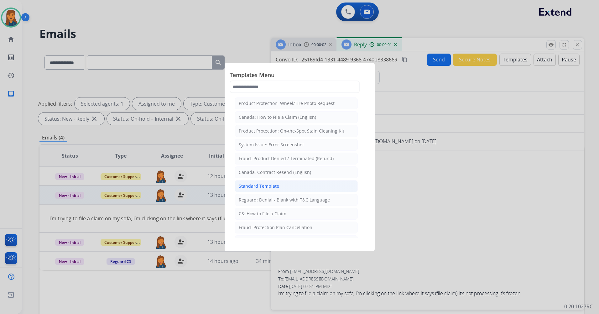
click at [273, 185] on div "Standard Template" at bounding box center [259, 186] width 40 height 6
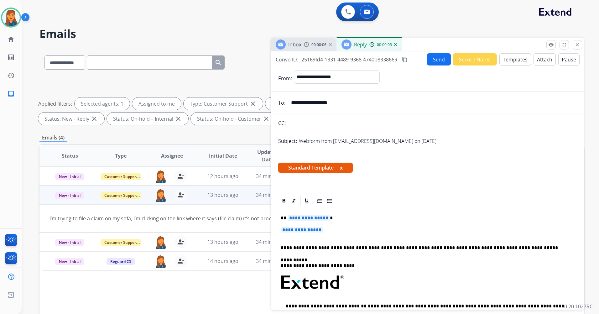
click at [516, 65] on button "Templates" at bounding box center [516, 59] width 32 height 12
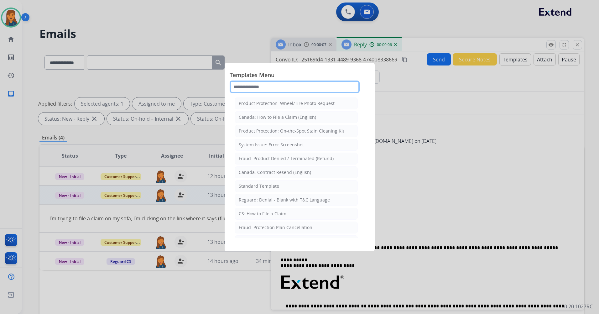
click at [280, 84] on input "text" at bounding box center [295, 87] width 130 height 13
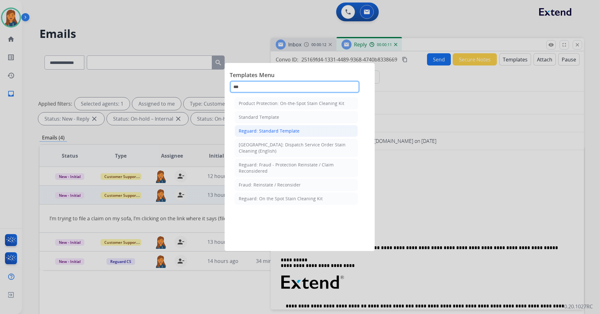
type input "***"
click at [270, 134] on div "Reguard: Standard Template" at bounding box center [269, 131] width 61 height 6
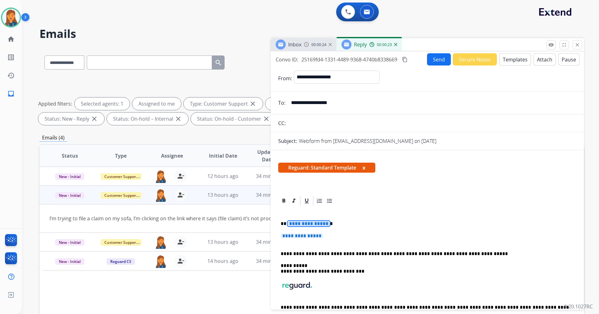
click at [302, 225] on span "**********" at bounding box center [309, 223] width 42 height 5
drag, startPoint x: 289, startPoint y: 224, endPoint x: 293, endPoint y: 226, distance: 4.5
click at [297, 235] on span "**********" at bounding box center [302, 235] width 42 height 5
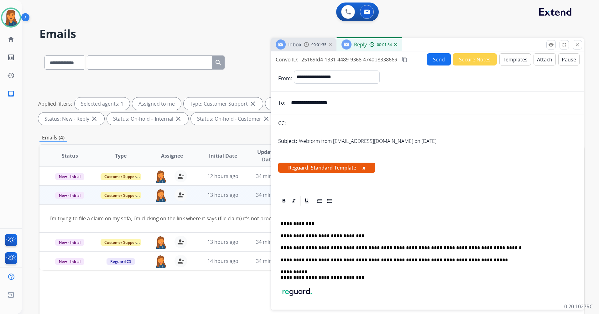
click at [411, 61] on div "Convo ID: 25169fd4-1331-4489-9368-4740b8338669 content_copy Send Secure Notes T…" at bounding box center [427, 59] width 313 height 12
click at [408, 61] on mat-icon "content_copy" at bounding box center [405, 60] width 6 height 6
click at [440, 60] on button "Send" at bounding box center [439, 59] width 24 height 12
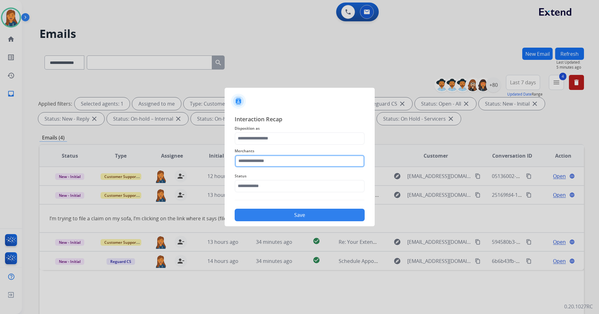
click at [262, 163] on input "text" at bounding box center [300, 161] width 130 height 13
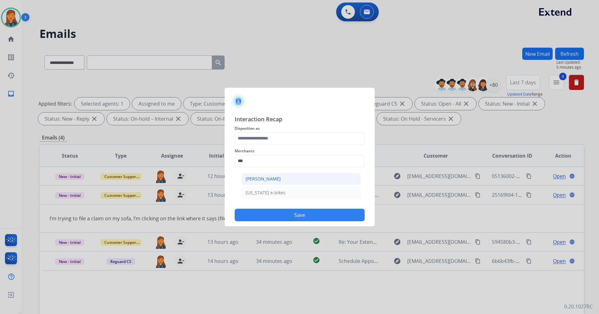
click at [273, 181] on div "Ashley - Reguard" at bounding box center [263, 179] width 35 height 6
type input "**********"
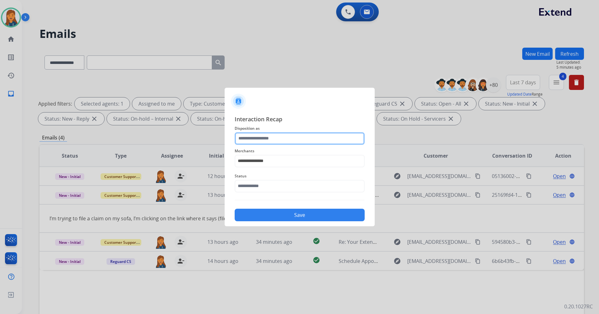
click at [265, 144] on div at bounding box center [300, 138] width 130 height 13
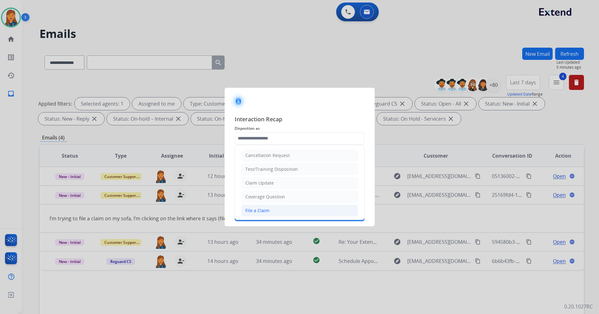
click at [268, 208] on div "File a Claim" at bounding box center [257, 210] width 24 height 6
type input "**********"
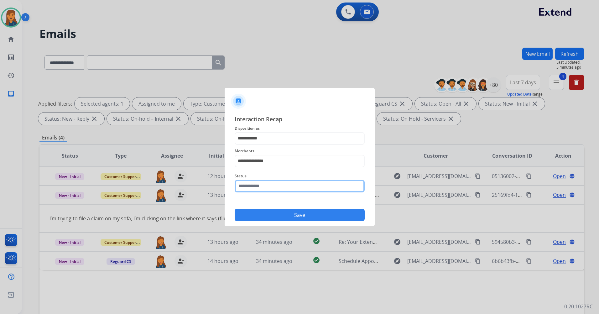
click at [265, 189] on input "text" at bounding box center [300, 186] width 130 height 13
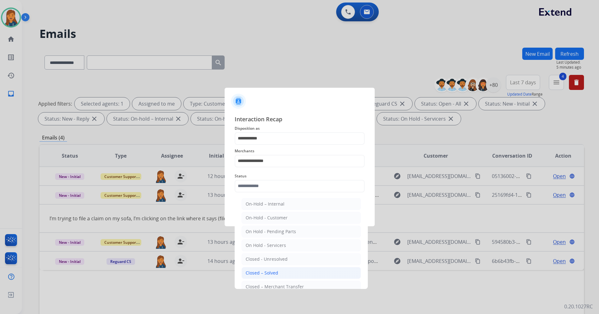
click at [266, 269] on li "Closed – Solved" at bounding box center [301, 273] width 119 height 12
type input "**********"
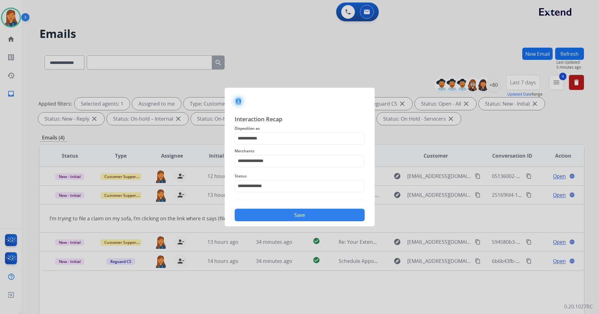
click at [279, 220] on button "Save" at bounding box center [300, 215] width 130 height 13
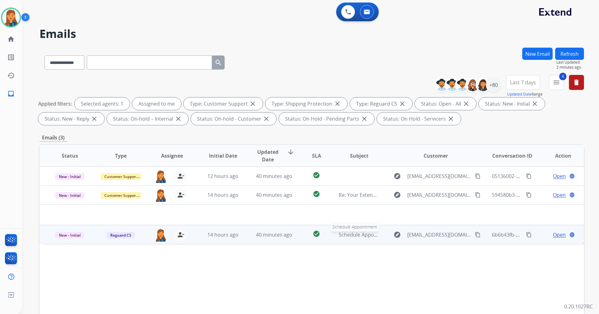
click at [354, 233] on span "Schedule Appointment" at bounding box center [366, 234] width 54 height 7
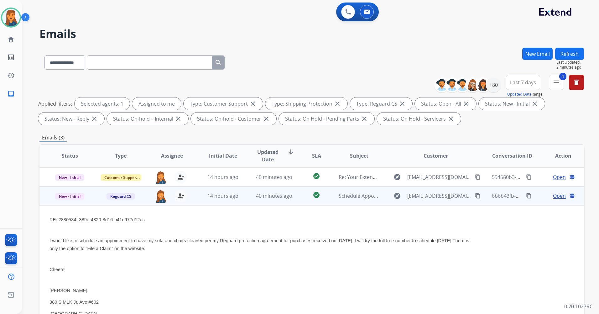
scroll to position [18, 0]
click at [553, 197] on span "Open" at bounding box center [559, 196] width 13 height 8
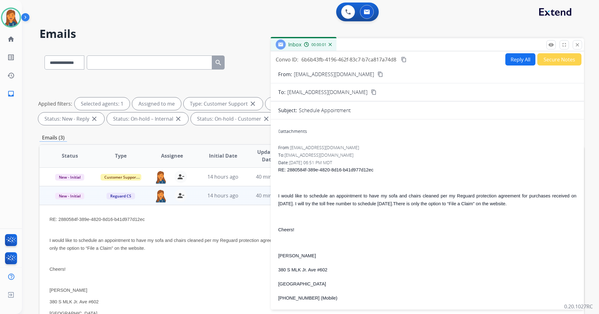
click at [378, 75] on mat-icon "content_copy" at bounding box center [381, 74] width 6 height 6
click at [526, 61] on button "Reply All" at bounding box center [521, 59] width 30 height 12
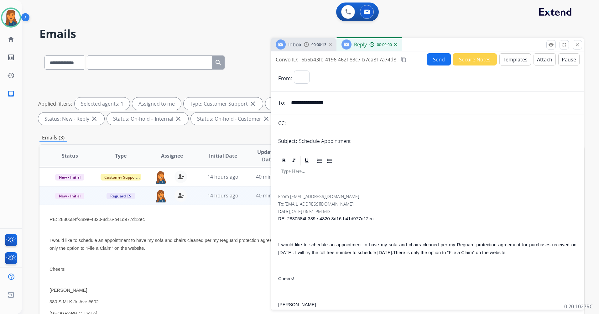
select select "**********"
click at [518, 58] on button "Templates" at bounding box center [516, 59] width 32 height 12
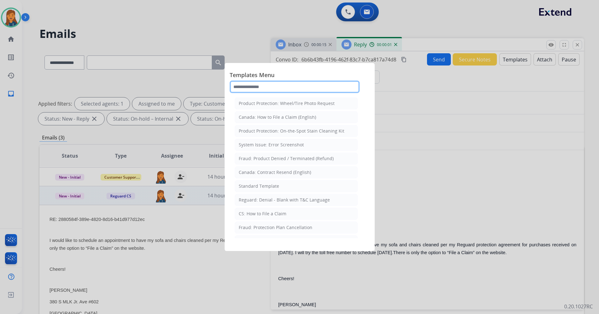
click at [300, 90] on input "text" at bounding box center [295, 87] width 130 height 13
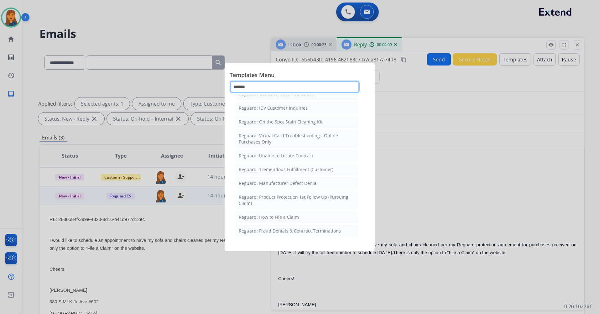
scroll to position [94, 0]
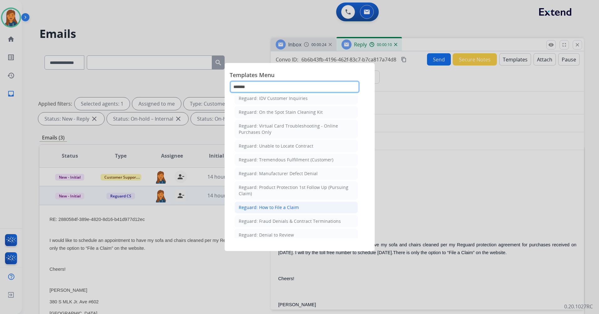
type input "*******"
click at [280, 209] on div "Reguard: How to File a Claim" at bounding box center [269, 207] width 60 height 6
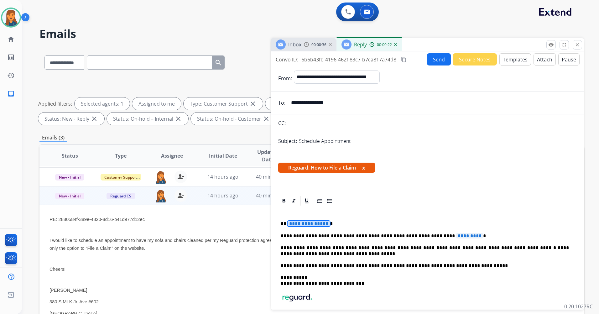
click at [297, 220] on div "**********" at bounding box center [427, 278] width 298 height 142
click at [456, 237] on span "*********" at bounding box center [469, 235] width 27 height 5
click at [406, 60] on mat-icon "content_copy" at bounding box center [404, 60] width 6 height 6
click at [438, 60] on button "Send" at bounding box center [439, 59] width 24 height 12
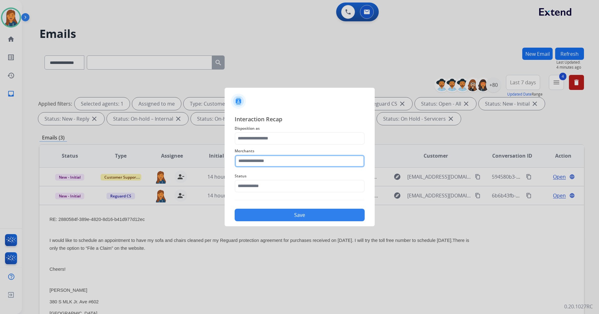
click at [267, 159] on input "text" at bounding box center [300, 161] width 130 height 13
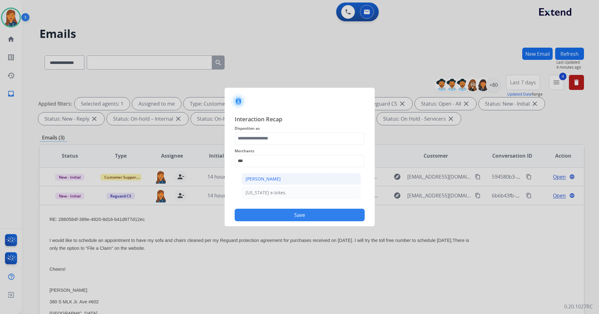
click at [269, 174] on li "Ashley - Reguard" at bounding box center [301, 179] width 119 height 12
type input "**********"
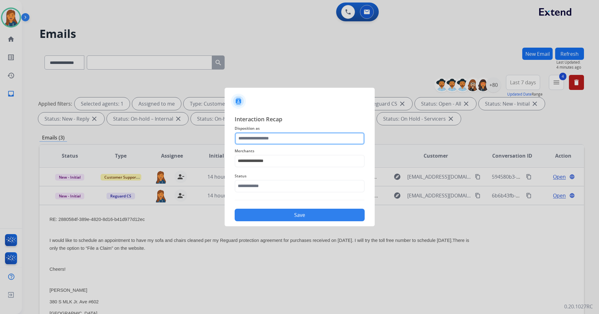
click at [261, 137] on input "text" at bounding box center [300, 138] width 130 height 13
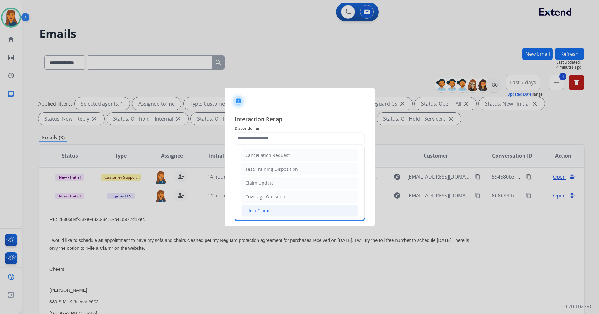
click at [260, 210] on div "File a Claim" at bounding box center [257, 210] width 24 height 6
type input "**********"
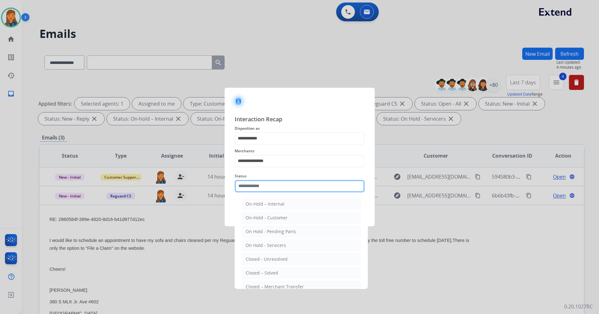
click at [257, 189] on input "text" at bounding box center [300, 186] width 130 height 13
click at [257, 270] on div "Closed – Solved" at bounding box center [262, 273] width 33 height 6
type input "**********"
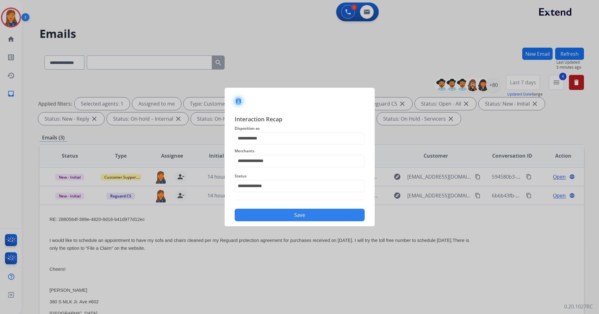
click at [270, 211] on button "Save" at bounding box center [300, 215] width 130 height 13
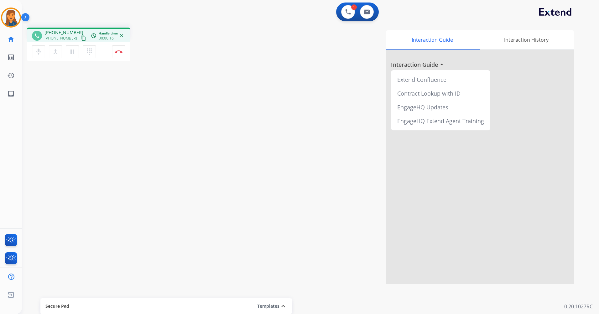
click at [81, 37] on mat-icon "content_copy" at bounding box center [84, 38] width 6 height 6
click at [120, 49] on button "Disconnect" at bounding box center [118, 51] width 13 height 13
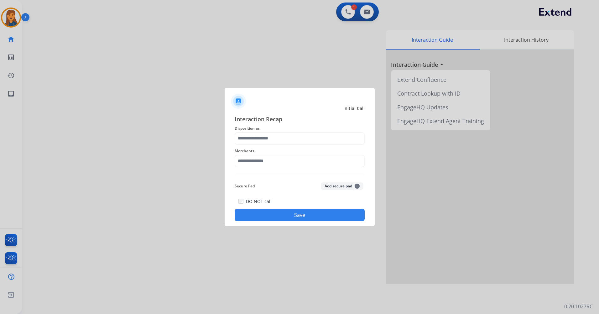
click at [276, 150] on span "Merchants" at bounding box center [300, 151] width 130 height 8
click at [274, 158] on input "text" at bounding box center [300, 161] width 130 height 13
drag, startPoint x: 252, startPoint y: 156, endPoint x: 232, endPoint y: 167, distance: 23.3
click at [232, 167] on div "Interaction Recap Disposition as Merchants **** Secure Pad Add secure pad + DO …" at bounding box center [300, 168] width 150 height 117
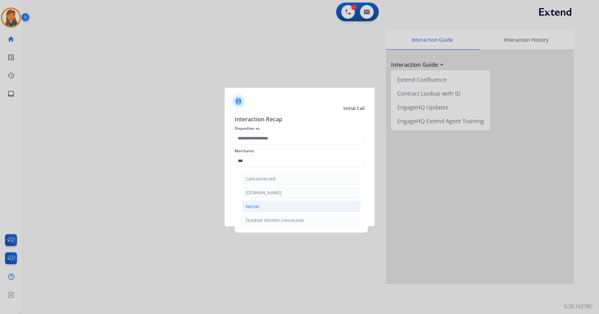
click at [251, 208] on div "Nectar" at bounding box center [253, 206] width 14 height 6
type input "******"
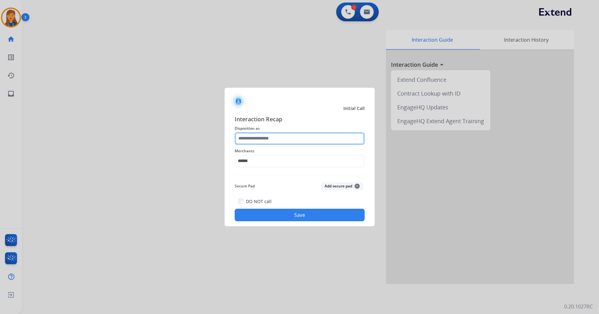
click at [258, 138] on input "text" at bounding box center [300, 138] width 130 height 13
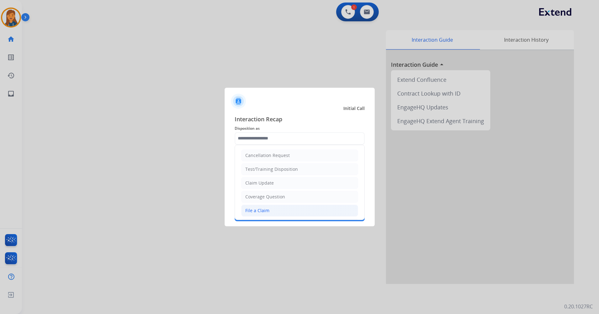
click at [255, 207] on div "File a Claim" at bounding box center [257, 210] width 24 height 6
type input "**********"
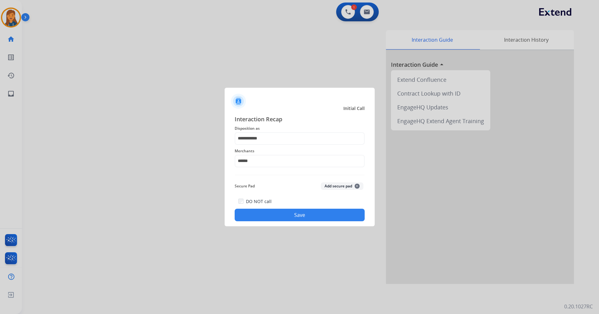
click at [292, 216] on button "Save" at bounding box center [300, 215] width 130 height 13
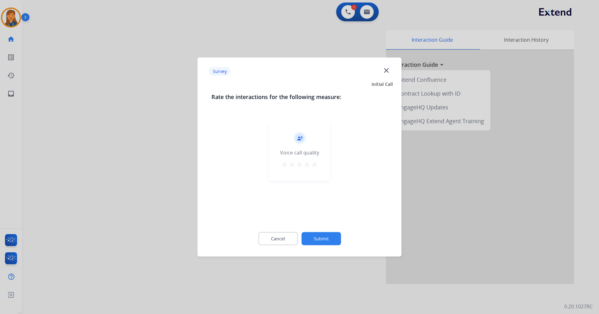
click at [313, 162] on mat-icon "star" at bounding box center [315, 165] width 8 height 8
click at [316, 234] on button "Submit" at bounding box center [321, 238] width 39 height 13
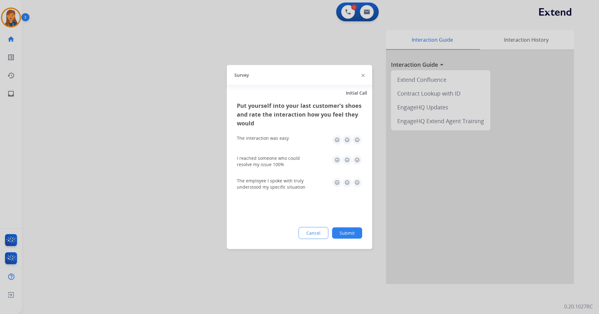
click at [358, 140] on img at bounding box center [357, 140] width 10 height 10
click at [358, 162] on img at bounding box center [357, 160] width 10 height 10
click at [355, 190] on div "The employee I spoke with truly understood my specific situation" at bounding box center [299, 184] width 125 height 13
click at [358, 182] on img at bounding box center [357, 183] width 10 height 10
click at [343, 233] on button "Submit" at bounding box center [347, 233] width 30 height 11
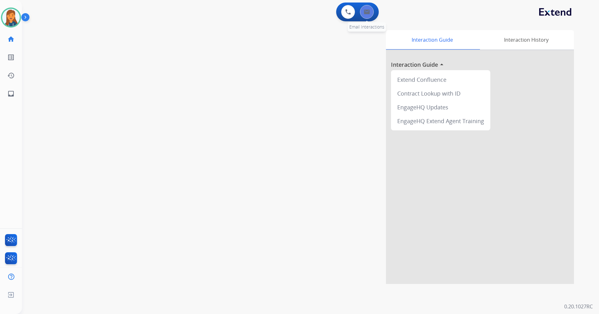
click at [367, 12] on img at bounding box center [367, 11] width 6 height 5
click at [364, 16] on button at bounding box center [367, 12] width 14 height 14
select select "**********"
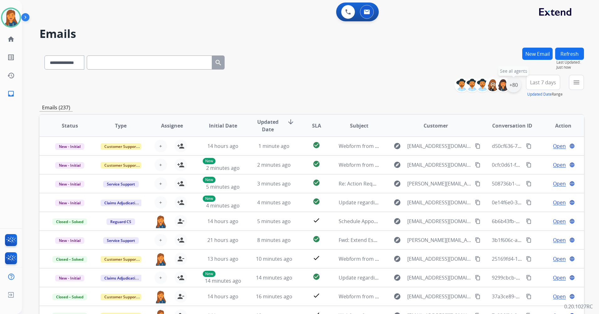
click at [513, 86] on div "+80" at bounding box center [513, 84] width 15 height 15
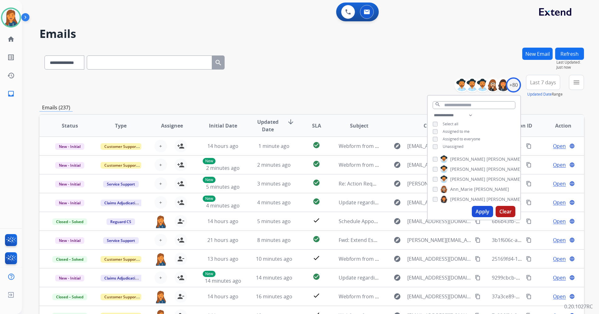
click at [481, 213] on button "Apply" at bounding box center [482, 211] width 21 height 11
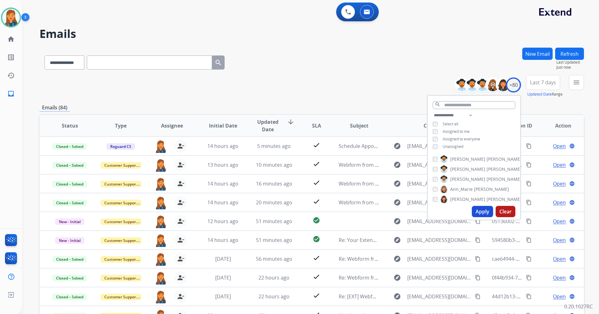
click at [537, 81] on span "Last 7 days" at bounding box center [543, 82] width 26 height 3
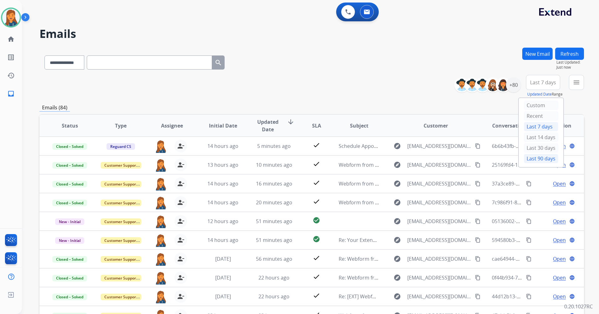
click at [535, 160] on div "Last 90 days" at bounding box center [541, 158] width 34 height 9
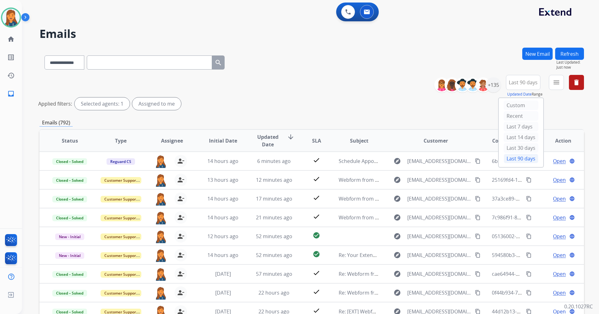
click at [559, 82] on mat-icon "menu" at bounding box center [557, 83] width 8 height 8
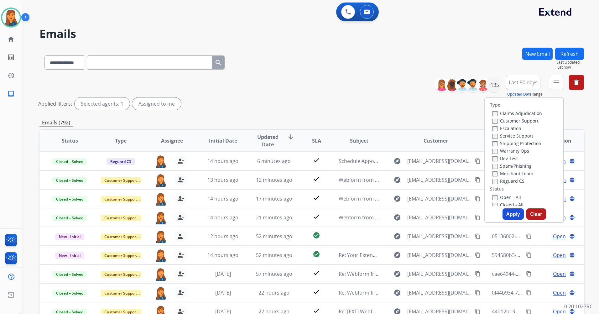
click at [521, 119] on label "Customer Support" at bounding box center [516, 121] width 46 height 6
click at [519, 142] on label "Shipping Protection" at bounding box center [517, 143] width 49 height 6
click at [509, 183] on label "Reguard CS" at bounding box center [509, 181] width 32 height 6
click at [504, 199] on label "Open - All" at bounding box center [507, 197] width 29 height 6
click at [503, 214] on button "Apply" at bounding box center [513, 213] width 21 height 11
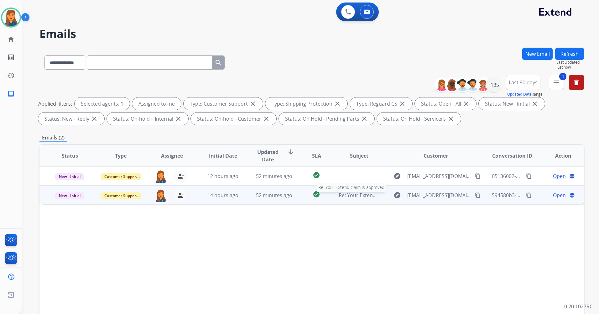
click at [355, 194] on span "Re: Your Extend claim is approved" at bounding box center [379, 195] width 80 height 7
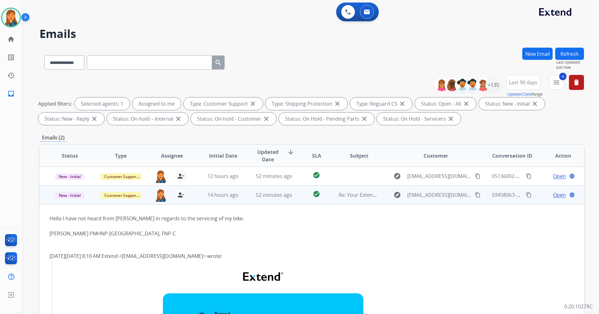
click at [526, 196] on mat-icon "content_copy" at bounding box center [529, 195] width 6 height 6
click at [475, 195] on mat-icon "content_copy" at bounding box center [478, 195] width 6 height 6
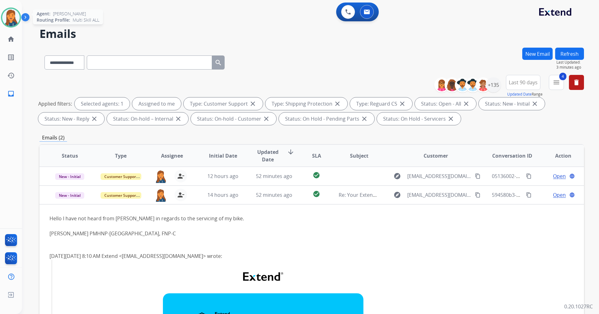
click at [6, 17] on img at bounding box center [11, 18] width 18 height 18
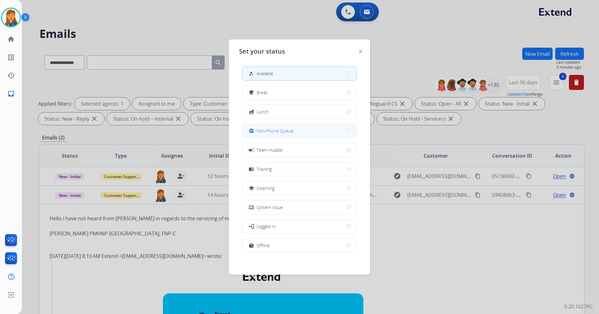
click at [265, 129] on span "Non-Phone Queue" at bounding box center [275, 131] width 37 height 7
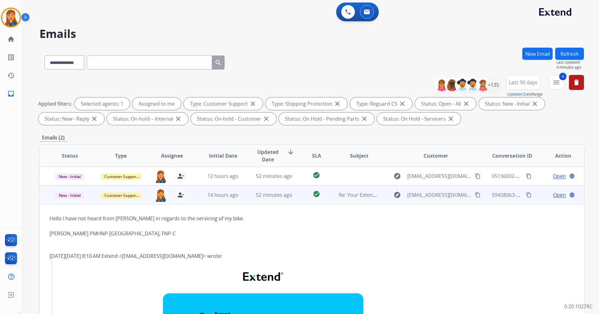
click at [555, 194] on span "Open" at bounding box center [559, 195] width 13 height 8
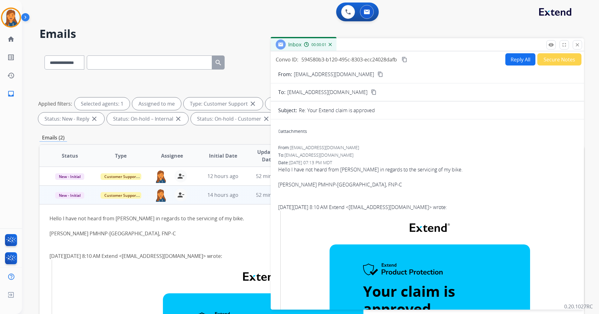
click at [521, 60] on button "Reply All" at bounding box center [521, 59] width 30 height 12
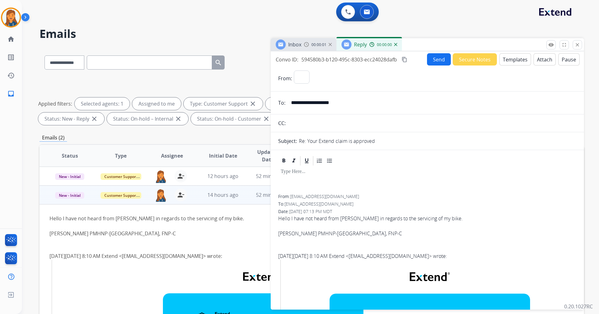
select select "**********"
click at [511, 62] on button "Templates" at bounding box center [516, 59] width 32 height 12
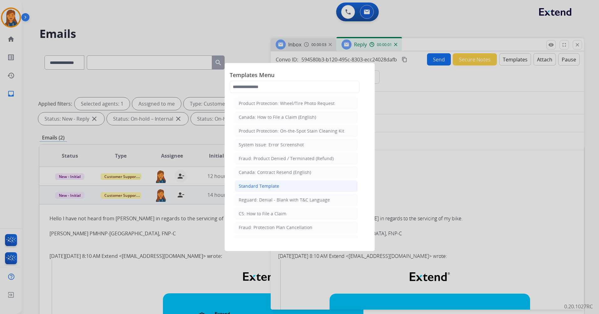
click at [258, 185] on div "Standard Template" at bounding box center [259, 186] width 40 height 6
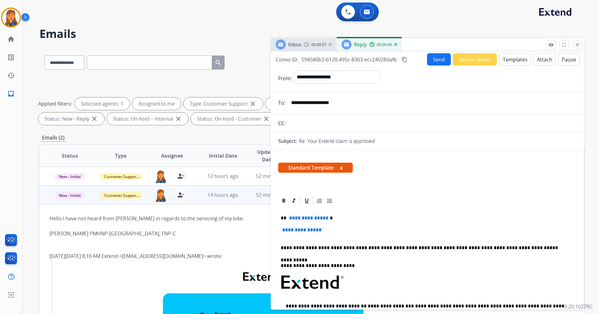
click at [294, 215] on span "**********" at bounding box center [309, 217] width 42 height 5
click at [307, 229] on span "**********" at bounding box center [302, 229] width 42 height 5
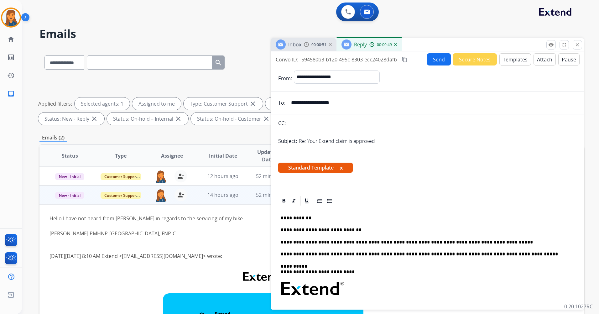
click at [407, 60] on mat-icon "content_copy" at bounding box center [405, 60] width 6 height 6
click at [432, 61] on button "Send" at bounding box center [439, 59] width 24 height 12
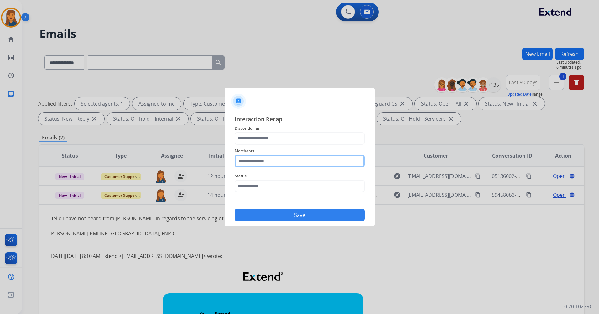
click at [265, 162] on input "text" at bounding box center [300, 161] width 130 height 13
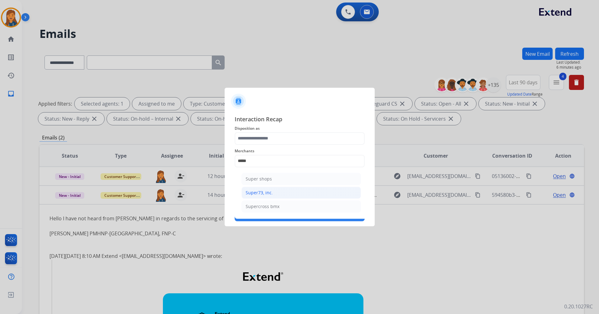
click at [258, 193] on div "Super73, inc." at bounding box center [259, 193] width 27 height 6
type input "**********"
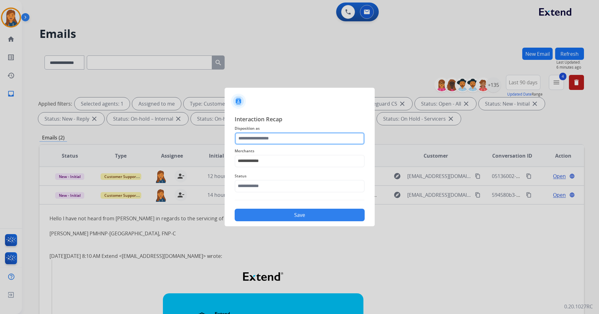
click at [252, 133] on input "text" at bounding box center [300, 138] width 130 height 13
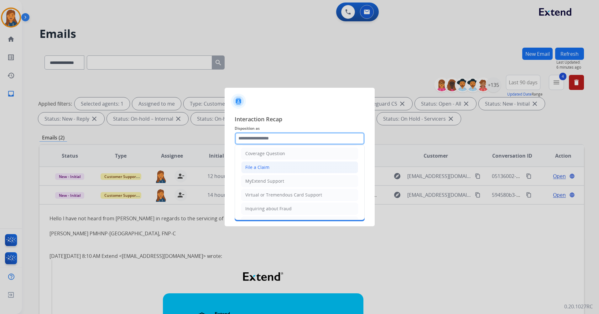
scroll to position [98, 0]
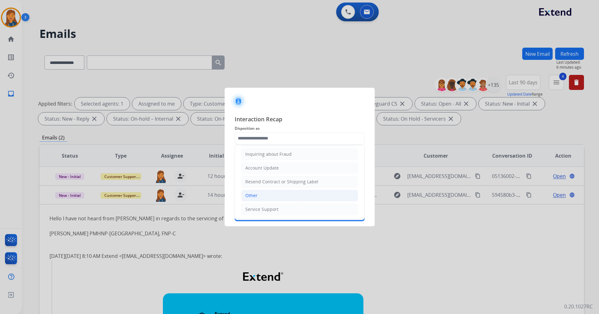
click at [254, 196] on div "Other" at bounding box center [251, 195] width 12 height 6
type input "*****"
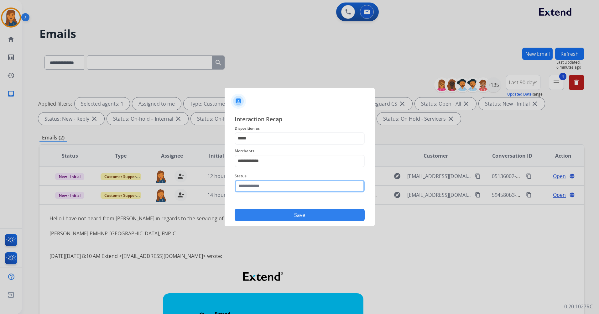
click at [260, 190] on input "text" at bounding box center [300, 186] width 130 height 13
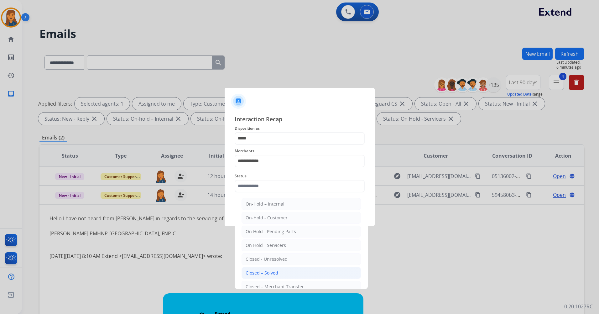
click at [260, 272] on div "Closed – Solved" at bounding box center [262, 273] width 33 height 6
type input "**********"
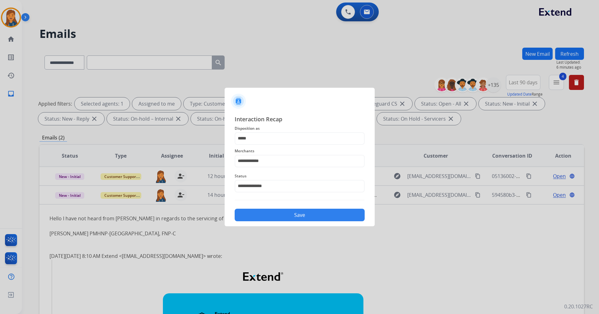
click at [322, 221] on div "Save" at bounding box center [300, 213] width 130 height 16
click at [284, 212] on button "Save" at bounding box center [300, 215] width 130 height 13
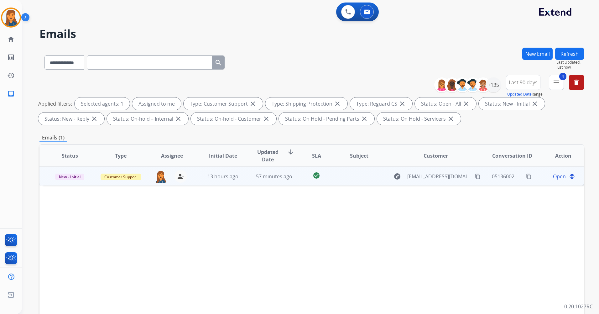
click at [360, 174] on td at bounding box center [354, 176] width 51 height 19
click at [553, 176] on span "Open" at bounding box center [559, 176] width 13 height 8
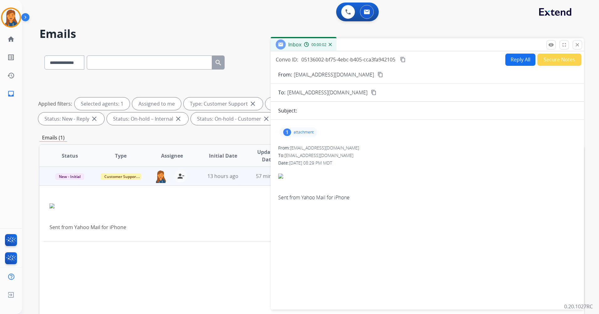
click at [378, 75] on mat-icon "content_copy" at bounding box center [381, 75] width 6 height 6
click at [302, 130] on p "attachment" at bounding box center [304, 132] width 20 height 5
click at [302, 153] on div at bounding box center [300, 148] width 31 height 22
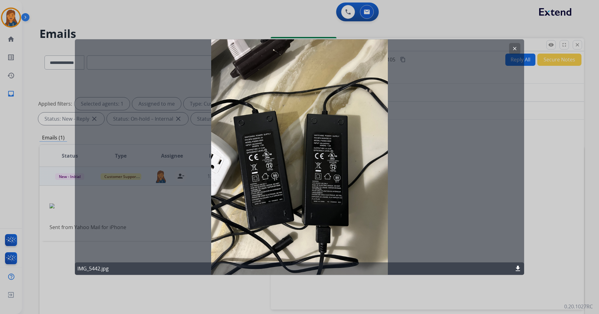
click at [518, 51] on button "clear" at bounding box center [514, 48] width 11 height 11
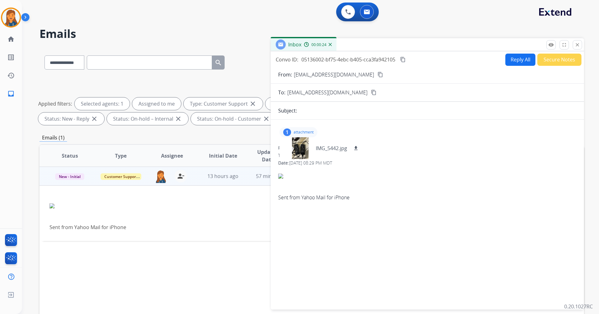
click at [506, 61] on button "Reply All" at bounding box center [521, 60] width 30 height 12
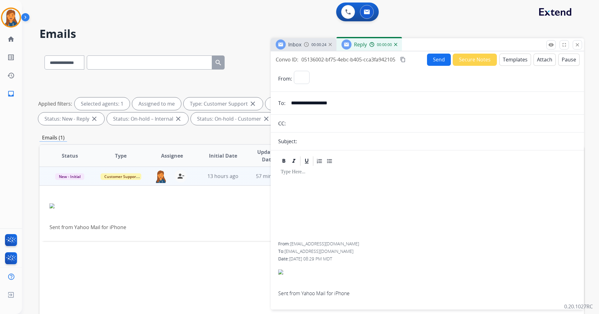
select select "**********"
click at [516, 66] on button "Templates" at bounding box center [516, 60] width 32 height 12
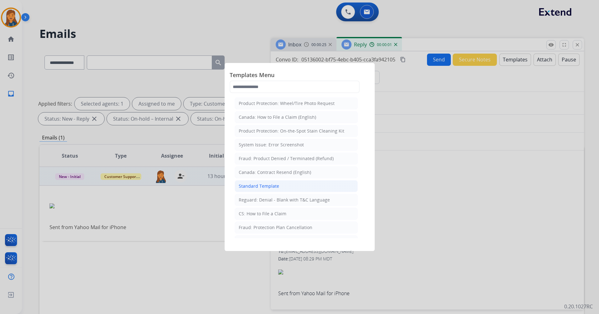
click at [285, 187] on li "Standard Template" at bounding box center [296, 186] width 123 height 12
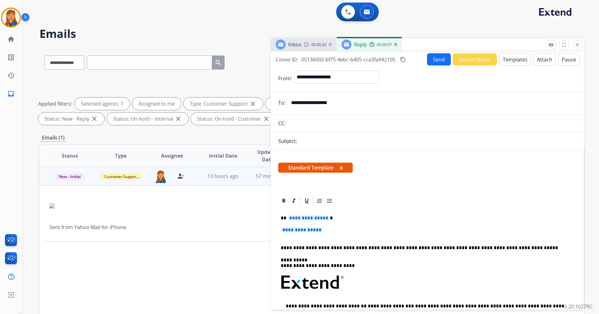
click at [313, 217] on span "**********" at bounding box center [309, 217] width 42 height 5
click at [295, 232] on span "**********" at bounding box center [302, 229] width 42 height 5
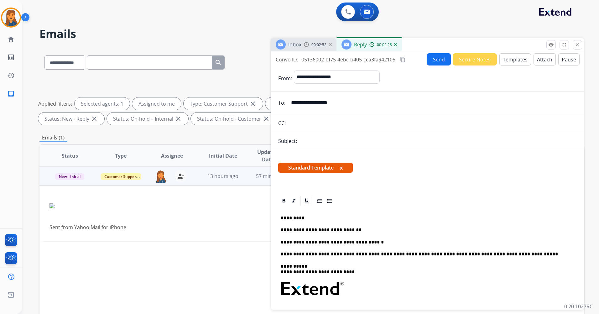
click at [369, 243] on p "**********" at bounding box center [425, 242] width 288 height 6
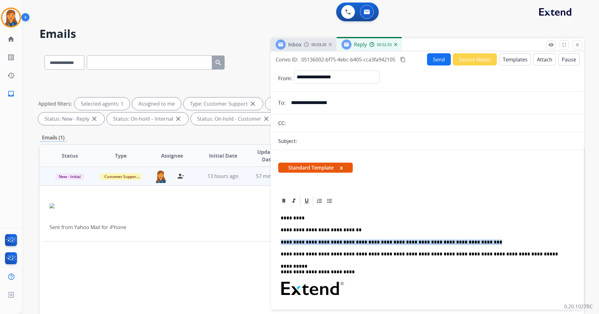
drag, startPoint x: 461, startPoint y: 239, endPoint x: 281, endPoint y: 241, distance: 180.2
click at [281, 241] on p "**********" at bounding box center [425, 242] width 288 height 6
copy p "**********"
click at [328, 244] on p "**********" at bounding box center [425, 242] width 288 height 6
drag, startPoint x: 457, startPoint y: 243, endPoint x: 279, endPoint y: 241, distance: 178.4
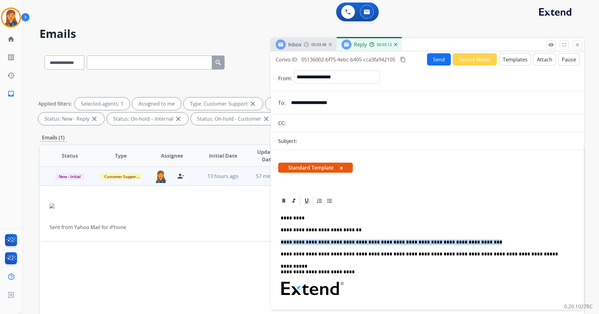
click at [279, 241] on div "**********" at bounding box center [427, 301] width 298 height 188
click at [405, 60] on mat-icon "content_copy" at bounding box center [403, 60] width 6 height 6
click at [441, 63] on button "Send" at bounding box center [439, 59] width 24 height 12
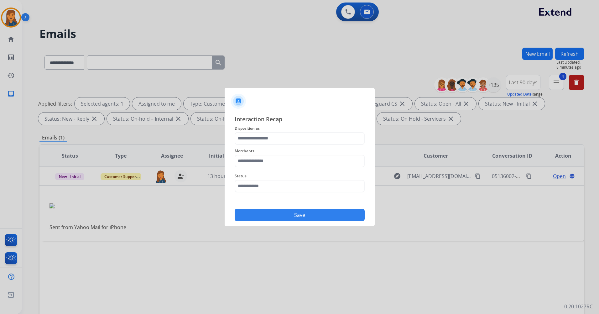
click at [268, 153] on span "Merchants" at bounding box center [300, 151] width 130 height 8
click at [265, 166] on input "text" at bounding box center [300, 161] width 130 height 13
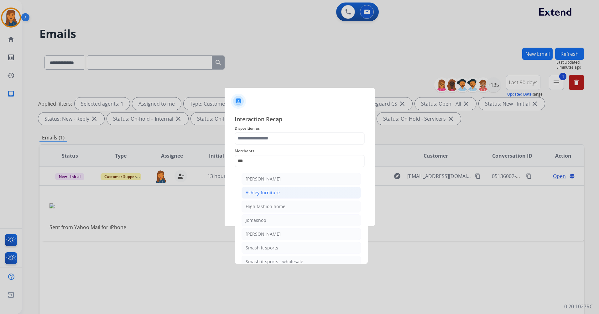
click at [268, 192] on div "Ashley furniture" at bounding box center [263, 193] width 34 height 6
type input "**********"
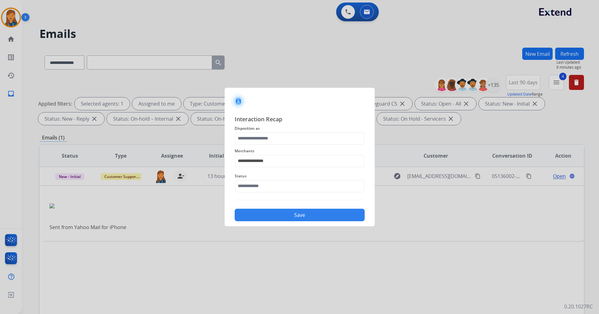
click at [269, 128] on span "Disposition as" at bounding box center [300, 129] width 130 height 8
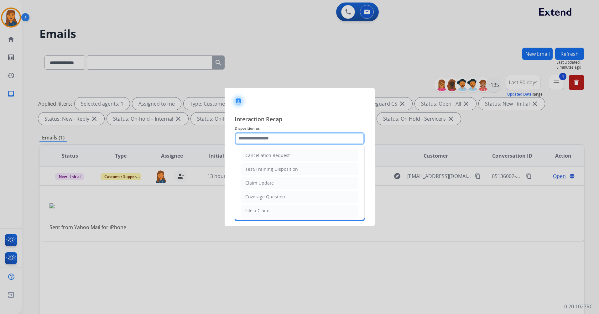
click at [267, 138] on input "text" at bounding box center [300, 138] width 130 height 13
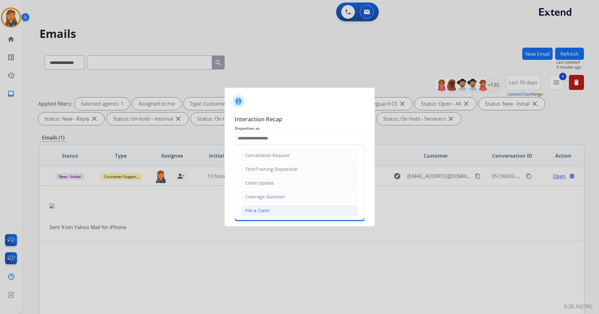
click at [259, 215] on li "File a Claim" at bounding box center [299, 211] width 117 height 12
type input "**********"
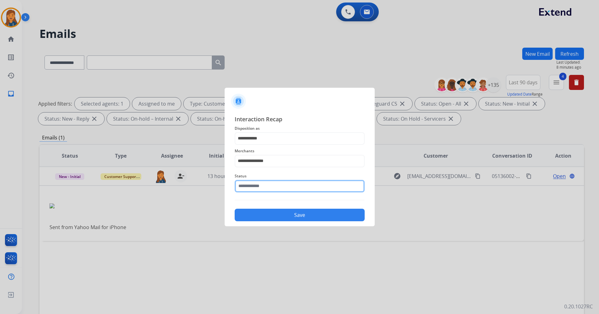
click at [257, 190] on input "text" at bounding box center [300, 186] width 130 height 13
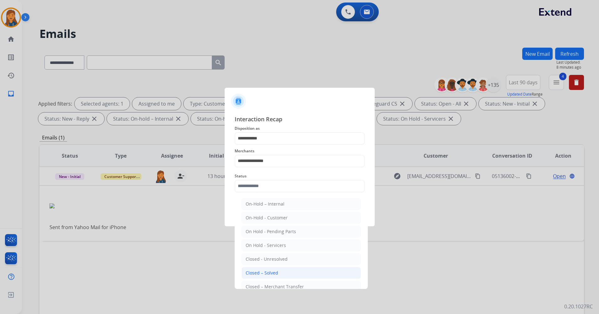
click at [264, 275] on div "Closed – Solved" at bounding box center [262, 273] width 33 height 6
type input "**********"
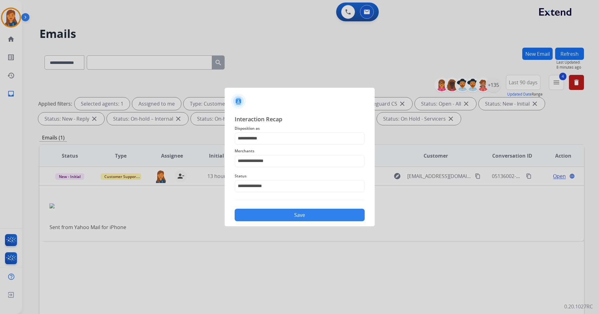
click at [273, 218] on button "Save" at bounding box center [300, 215] width 130 height 13
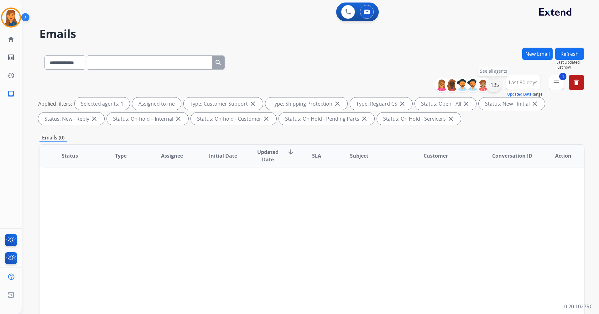
click at [491, 85] on div "+135" at bounding box center [493, 84] width 15 height 15
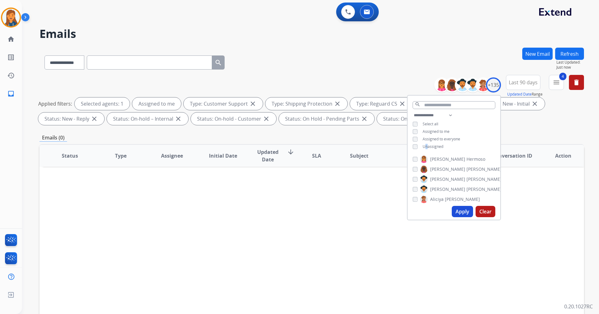
click at [427, 142] on div "**********" at bounding box center [454, 132] width 93 height 40
click at [417, 145] on div "Unassigned" at bounding box center [428, 146] width 31 height 5
click at [460, 215] on button "Apply" at bounding box center [462, 211] width 21 height 11
click at [154, 68] on input "text" at bounding box center [149, 62] width 125 height 14
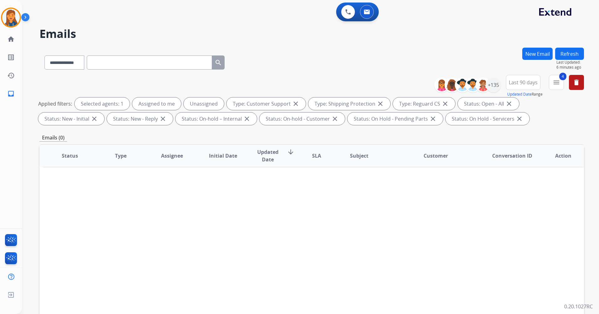
click at [154, 61] on input "text" at bounding box center [149, 62] width 125 height 14
paste input "**********"
type input "**********"
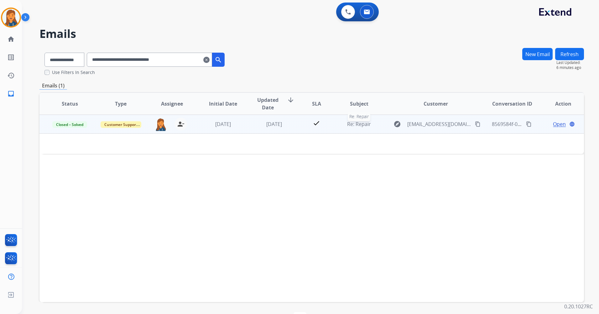
click at [362, 125] on span "Re: Repair" at bounding box center [359, 124] width 24 height 7
click at [363, 122] on span "Re: Repair" at bounding box center [359, 124] width 24 height 7
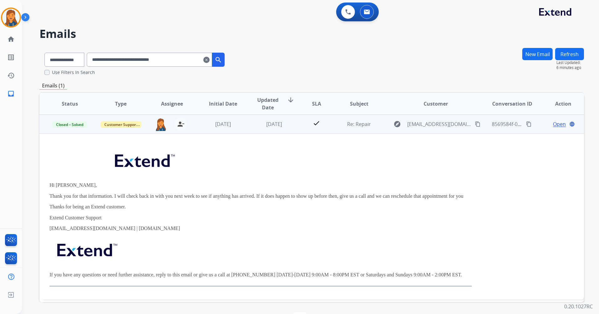
click at [553, 125] on span "Open" at bounding box center [559, 124] width 13 height 8
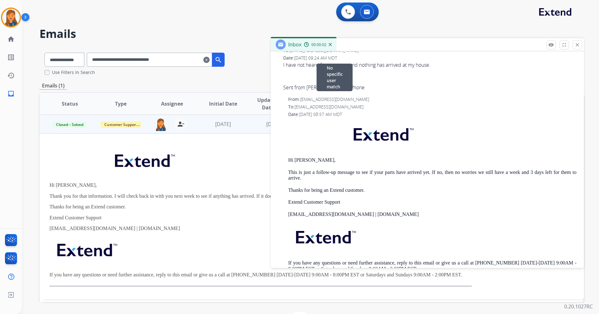
scroll to position [313, 0]
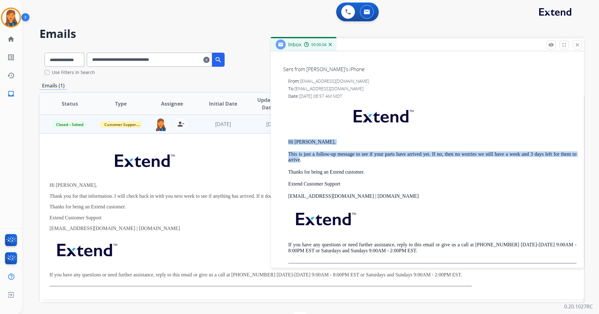
drag, startPoint x: 288, startPoint y: 141, endPoint x: 300, endPoint y: 159, distance: 22.1
click at [300, 159] on div "From: support@extend.com To: mszydlek@gmail.com Date: 08/19/2025 - 08:57 AM MDT…" at bounding box center [427, 171] width 298 height 186
copy div "Hi Melissa, This is just a follow-up message to see if your parts have arrived …"
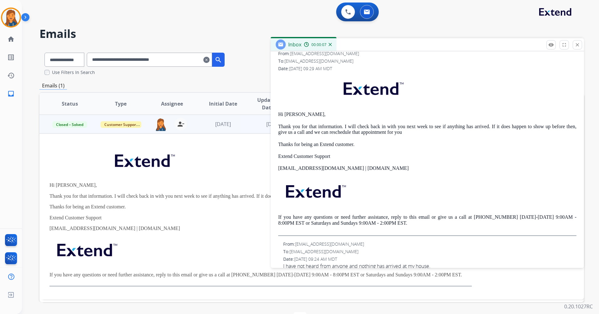
scroll to position [0, 0]
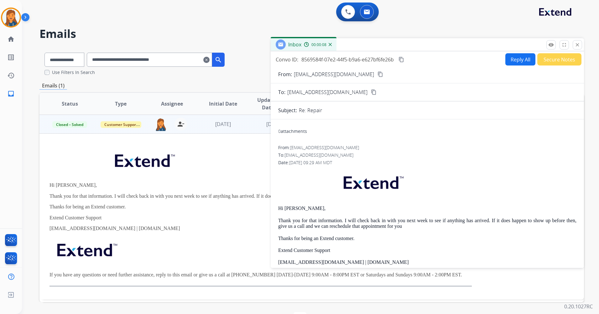
click at [509, 59] on button "Reply All" at bounding box center [521, 59] width 30 height 12
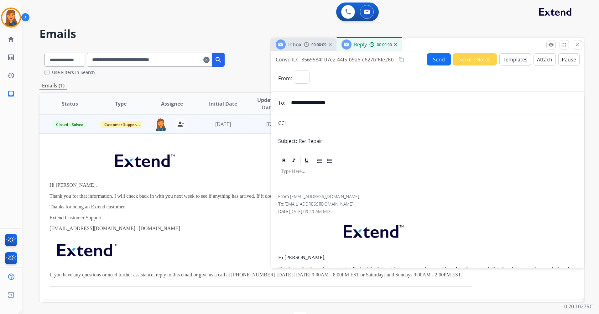
select select "**********"
click at [512, 62] on button "Templates" at bounding box center [516, 59] width 32 height 12
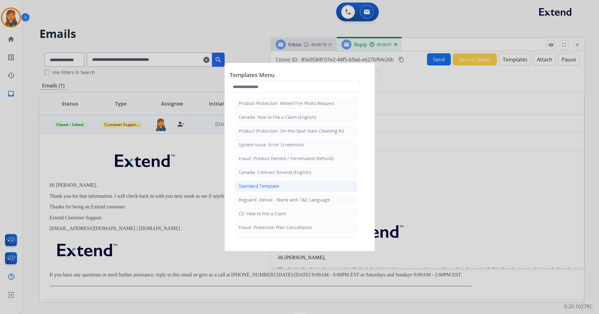
click at [255, 185] on div "Standard Template" at bounding box center [259, 186] width 40 height 6
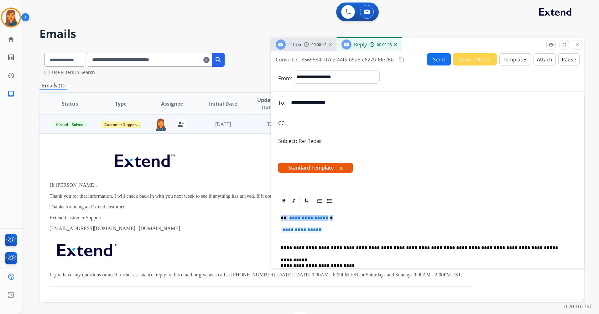
drag, startPoint x: 325, startPoint y: 230, endPoint x: 278, endPoint y: 216, distance: 49.0
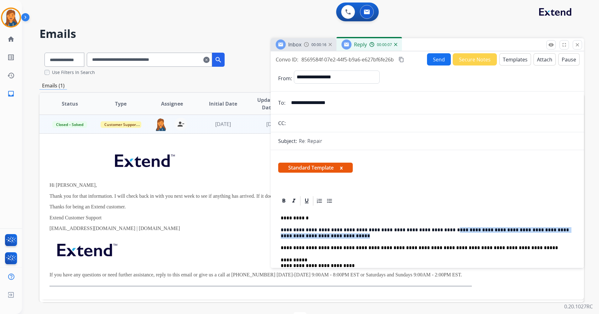
drag, startPoint x: 424, startPoint y: 229, endPoint x: 441, endPoint y: 237, distance: 19.2
click at [441, 237] on p "**********" at bounding box center [425, 233] width 288 height 12
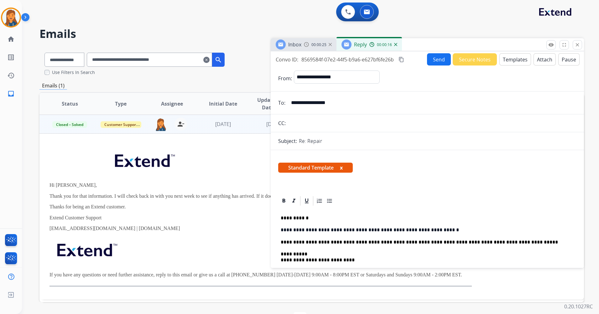
click at [401, 59] on mat-icon "content_copy" at bounding box center [402, 60] width 6 height 6
click at [429, 60] on button "Send" at bounding box center [439, 59] width 24 height 12
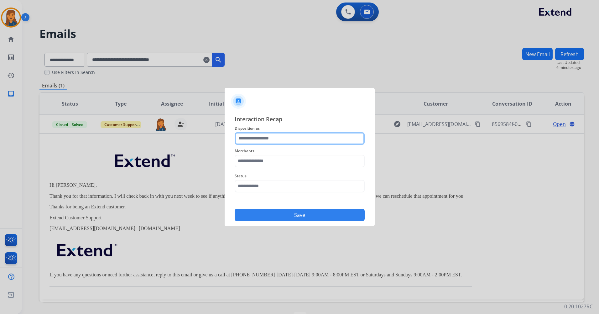
click at [264, 138] on input "text" at bounding box center [300, 138] width 130 height 13
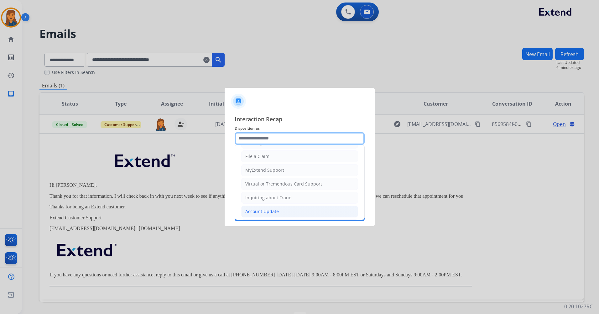
scroll to position [98, 0]
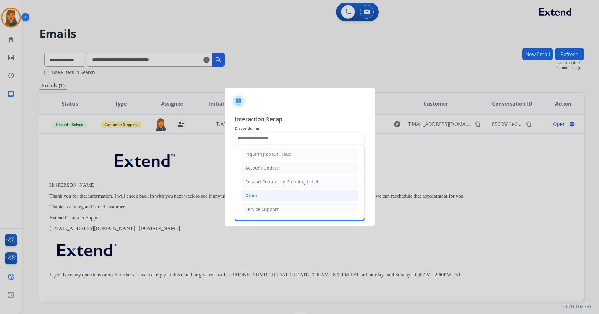
drag, startPoint x: 254, startPoint y: 197, endPoint x: 254, endPoint y: 186, distance: 10.7
click at [254, 197] on div "Other" at bounding box center [251, 195] width 12 height 6
type input "*****"
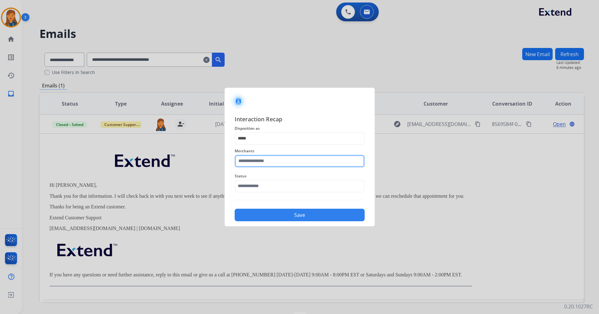
drag, startPoint x: 254, startPoint y: 161, endPoint x: 254, endPoint y: 169, distance: 7.5
click at [254, 162] on input "text" at bounding box center [300, 161] width 130 height 13
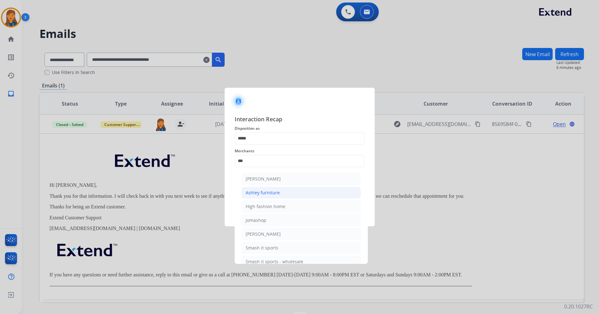
click at [260, 188] on li "Ashley furniture" at bounding box center [301, 193] width 119 height 12
type input "**********"
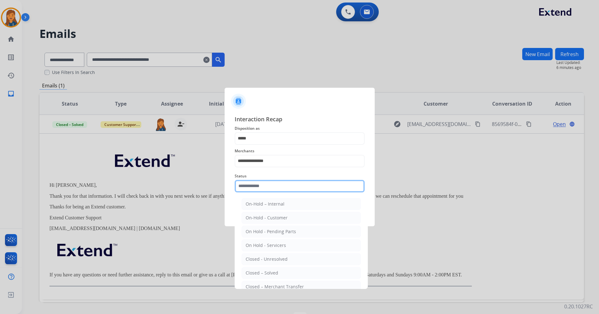
click at [259, 186] on input "text" at bounding box center [300, 186] width 130 height 13
drag, startPoint x: 254, startPoint y: 271, endPoint x: 260, endPoint y: 233, distance: 38.0
click at [254, 271] on div "Closed – Solved" at bounding box center [262, 273] width 33 height 6
type input "**********"
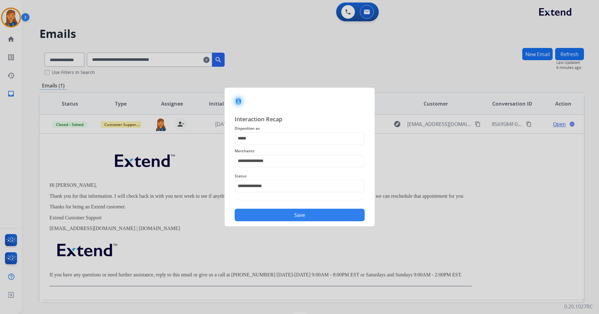
click at [260, 228] on div at bounding box center [299, 157] width 599 height 314
click at [261, 214] on button "Save" at bounding box center [300, 215] width 130 height 13
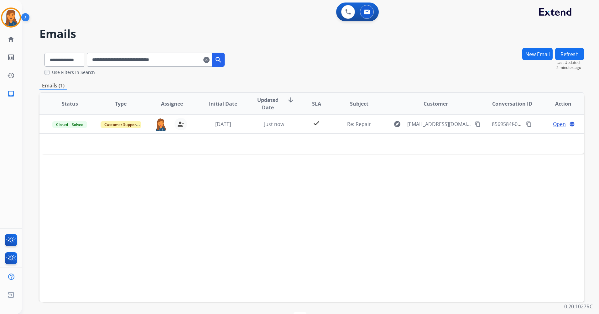
click at [210, 61] on mat-icon "clear" at bounding box center [206, 60] width 6 height 8
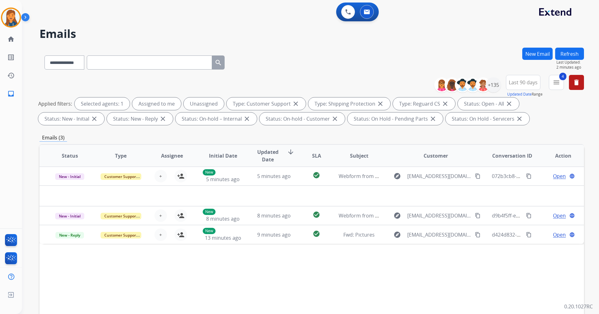
click at [129, 63] on input "text" at bounding box center [149, 62] width 125 height 14
paste input "**********"
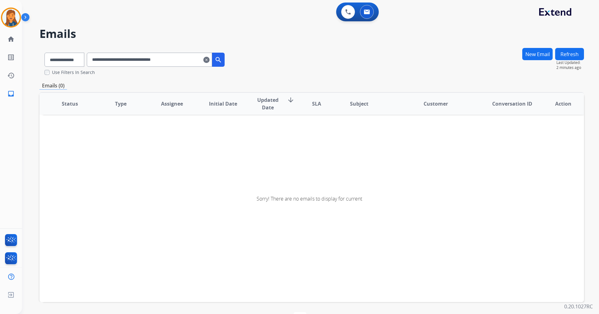
click at [189, 66] on input "**********" at bounding box center [149, 60] width 125 height 14
click at [100, 59] on input "**********" at bounding box center [149, 60] width 125 height 14
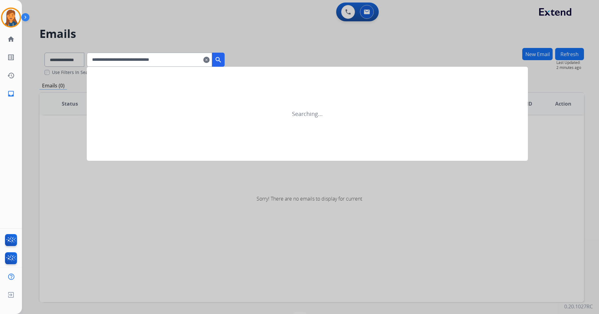
type input "**********"
click at [225, 56] on button "search" at bounding box center [218, 60] width 13 height 14
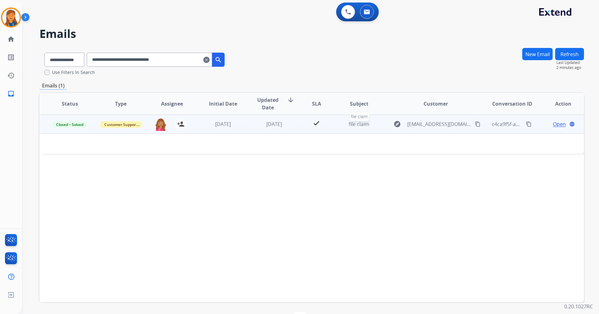
click at [359, 123] on span "file claim" at bounding box center [359, 124] width 21 height 7
click at [355, 122] on span "file claim" at bounding box center [359, 124] width 21 height 7
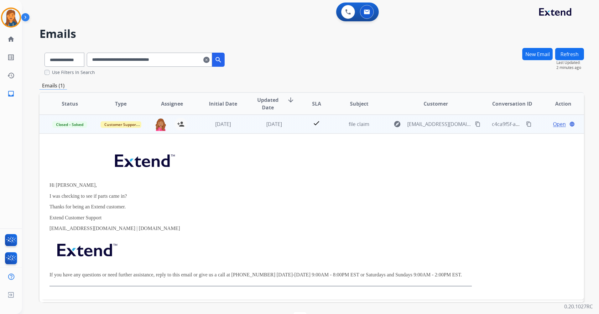
click at [553, 123] on span "Open" at bounding box center [559, 124] width 13 height 8
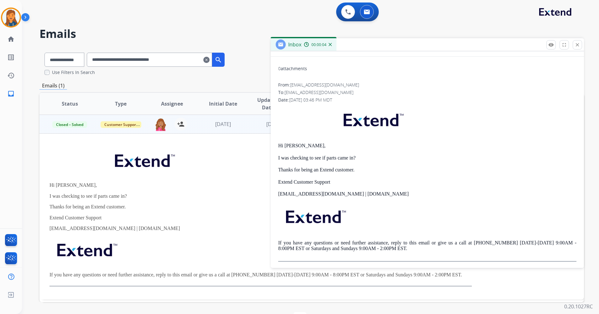
scroll to position [0, 0]
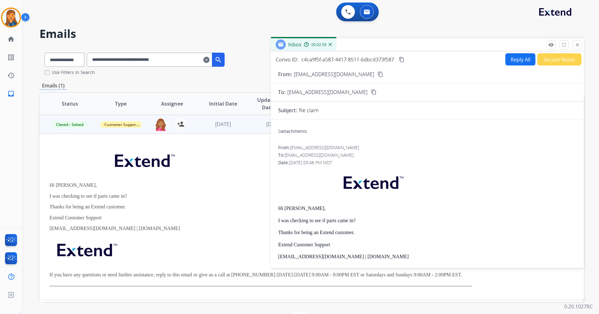
drag, startPoint x: 577, startPoint y: 45, endPoint x: 400, endPoint y: 4, distance: 182.1
click at [578, 45] on mat-icon "close" at bounding box center [578, 45] width 6 height 6
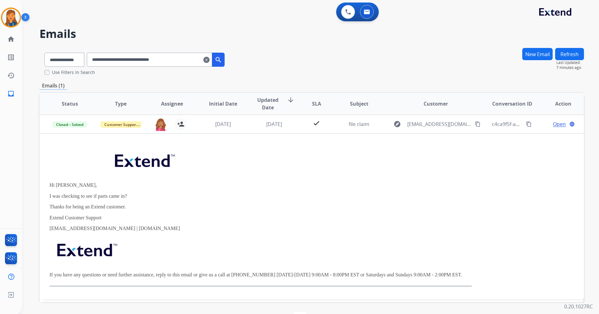
click at [210, 59] on mat-icon "clear" at bounding box center [206, 60] width 6 height 8
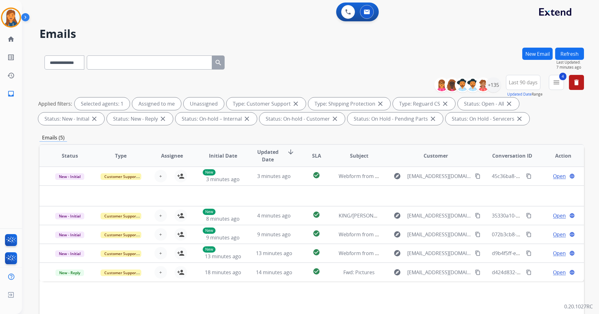
click at [120, 66] on input "text" at bounding box center [149, 62] width 125 height 14
paste input "**********"
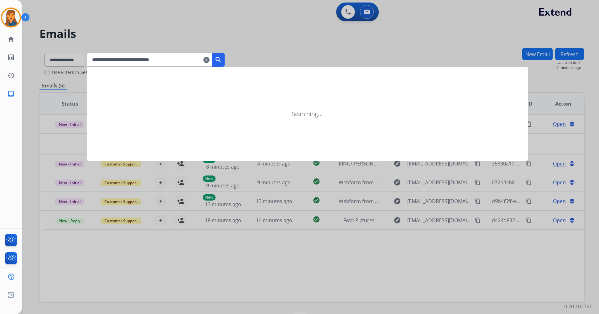
type input "**********"
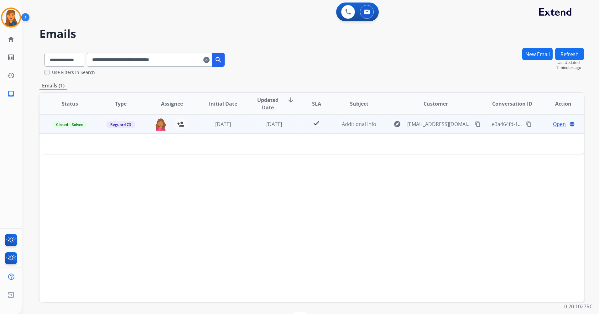
click at [346, 128] on td "Additional Info" at bounding box center [354, 124] width 51 height 19
click at [349, 126] on span "Additional Info" at bounding box center [359, 124] width 34 height 7
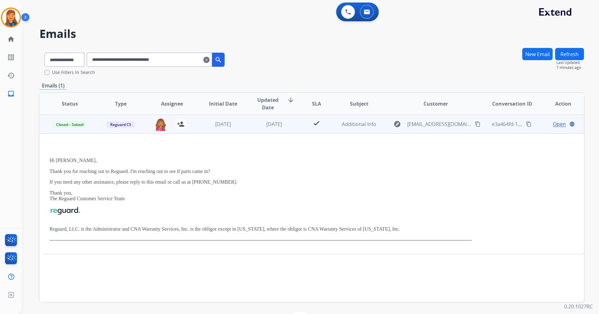
click at [553, 123] on span "Open" at bounding box center [559, 124] width 13 height 8
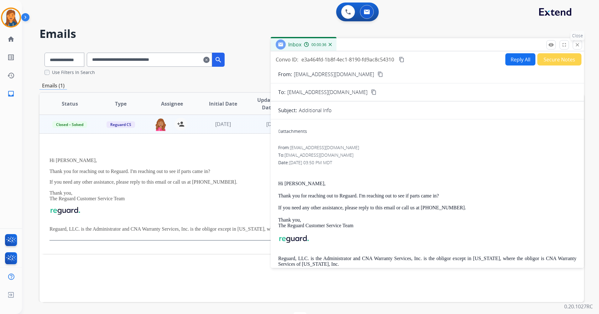
click at [576, 43] on mat-icon "close" at bounding box center [578, 45] width 6 height 6
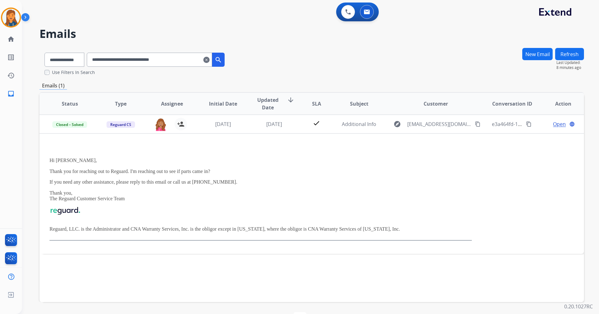
click at [210, 61] on mat-icon "clear" at bounding box center [206, 60] width 6 height 8
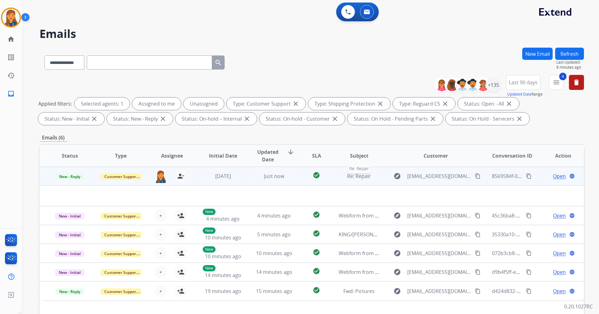
click at [360, 173] on span "Re: Repair" at bounding box center [359, 176] width 24 height 7
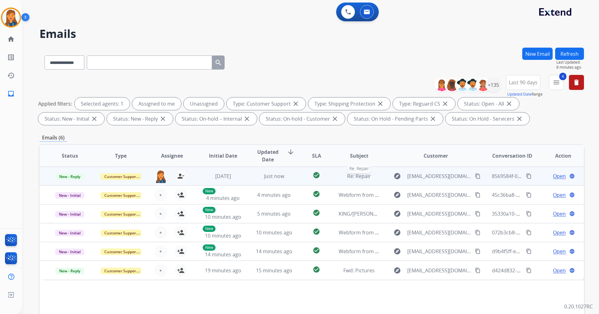
click at [360, 176] on span "Re: Repair" at bounding box center [359, 176] width 24 height 7
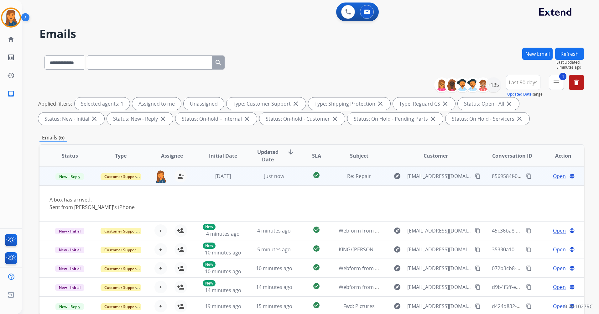
click at [556, 174] on span "Open" at bounding box center [559, 176] width 13 height 8
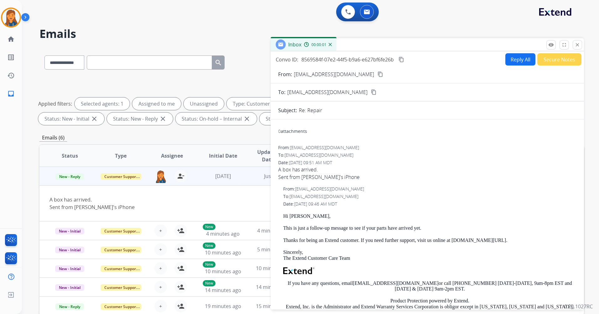
click at [513, 59] on button "Reply All" at bounding box center [521, 59] width 30 height 12
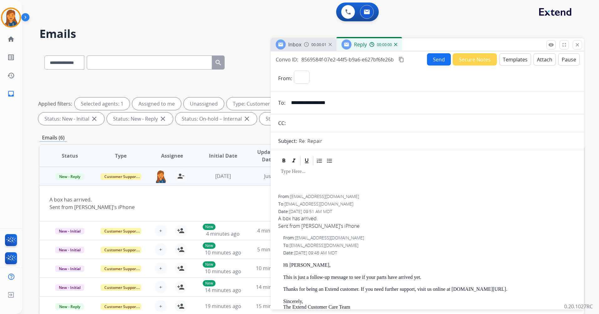
select select "**********"
click at [509, 59] on button "Templates" at bounding box center [516, 59] width 32 height 12
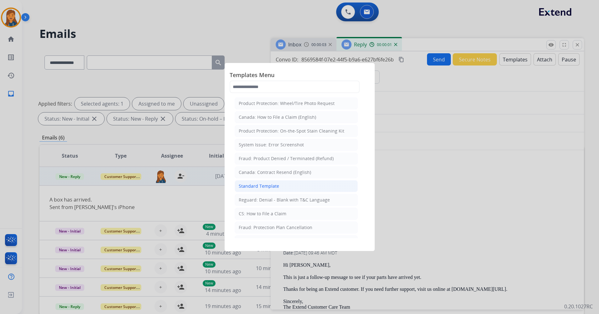
click at [266, 186] on div "Standard Template" at bounding box center [259, 186] width 40 height 6
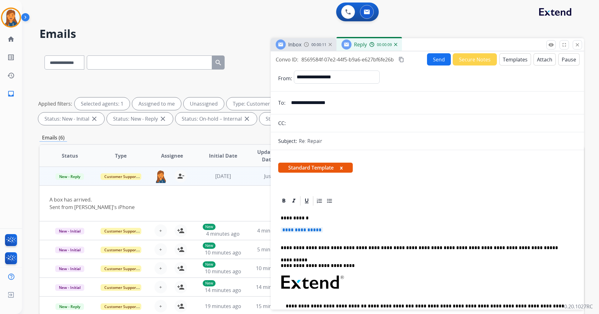
click at [295, 229] on span "**********" at bounding box center [302, 229] width 42 height 5
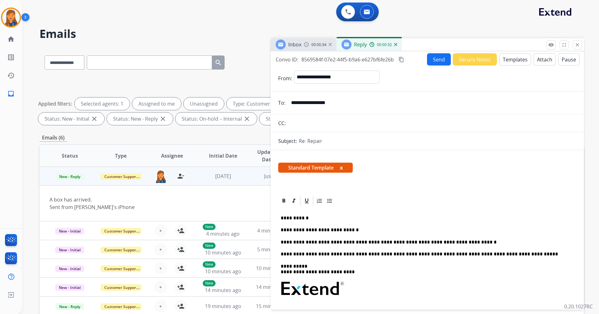
click at [402, 60] on mat-icon "content_copy" at bounding box center [402, 60] width 6 height 6
drag, startPoint x: 343, startPoint y: 105, endPoint x: 287, endPoint y: 102, distance: 55.6
click at [287, 102] on input "**********" at bounding box center [431, 103] width 289 height 13
click at [440, 58] on button "Send" at bounding box center [439, 59] width 24 height 12
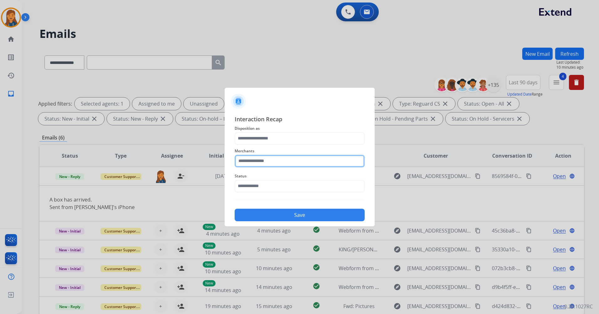
click at [256, 156] on input "text" at bounding box center [300, 161] width 130 height 13
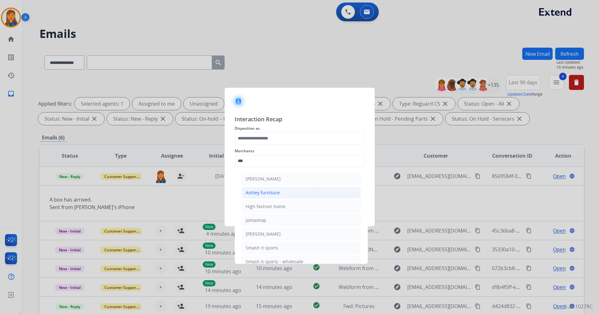
click at [260, 195] on div "Ashley furniture" at bounding box center [263, 193] width 34 height 6
type input "**********"
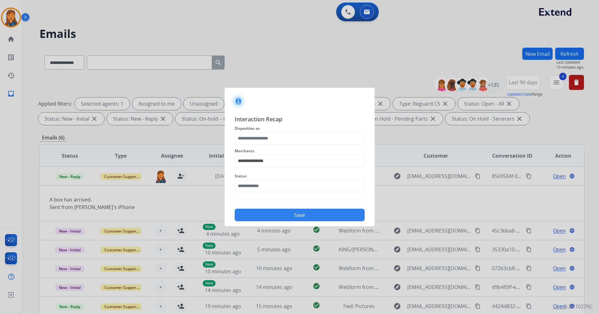
click at [259, 145] on div "**********" at bounding box center [300, 157] width 130 height 25
click at [258, 140] on input "text" at bounding box center [300, 138] width 130 height 13
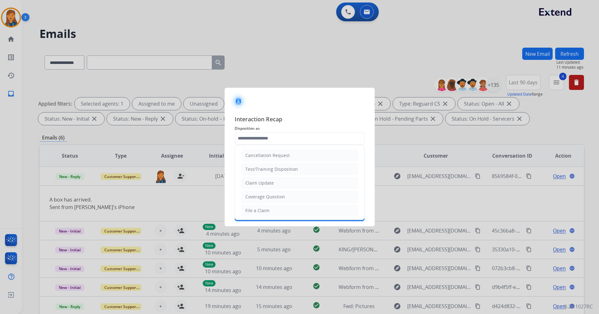
click at [259, 214] on li "File a Claim" at bounding box center [299, 211] width 117 height 12
type input "**********"
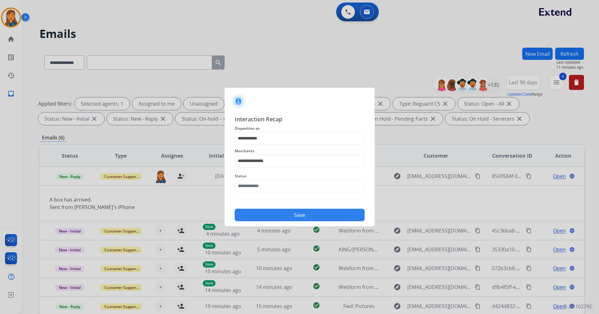
drag, startPoint x: 261, startPoint y: 151, endPoint x: 264, endPoint y: 134, distance: 16.9
click at [261, 146] on div "**********" at bounding box center [300, 157] width 130 height 25
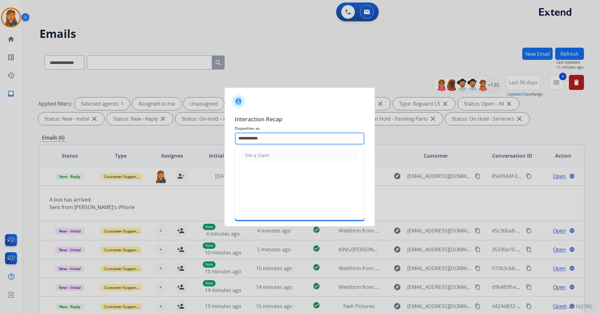
click at [264, 134] on input "**********" at bounding box center [300, 138] width 130 height 13
drag, startPoint x: 274, startPoint y: 134, endPoint x: 191, endPoint y: 136, distance: 83.4
click at [0, 136] on app-contact-recap-modal "**********" at bounding box center [0, 157] width 0 height 314
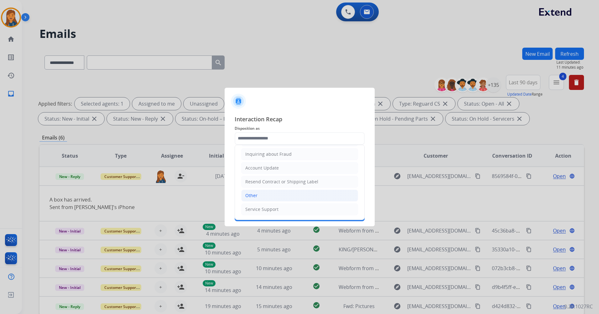
click at [254, 197] on div "Other" at bounding box center [251, 195] width 12 height 6
type input "*****"
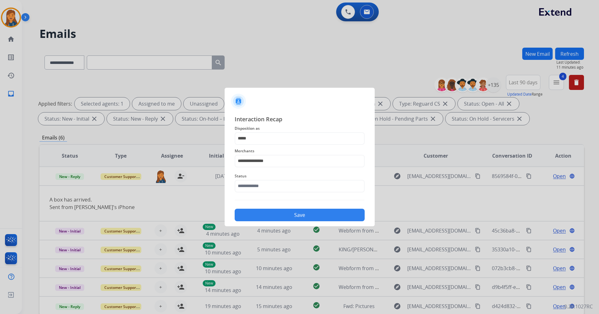
click at [258, 193] on div "Status" at bounding box center [300, 182] width 130 height 25
click at [258, 189] on input "text" at bounding box center [300, 186] width 130 height 13
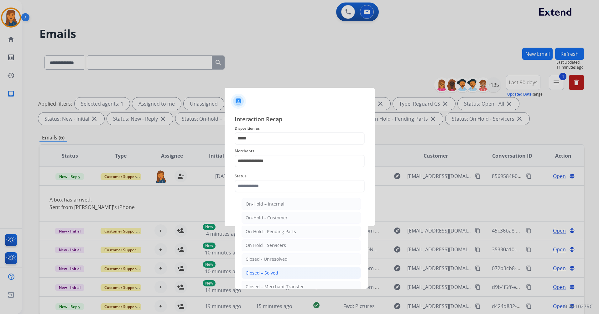
click at [261, 270] on div "Closed – Solved" at bounding box center [262, 273] width 33 height 6
type input "**********"
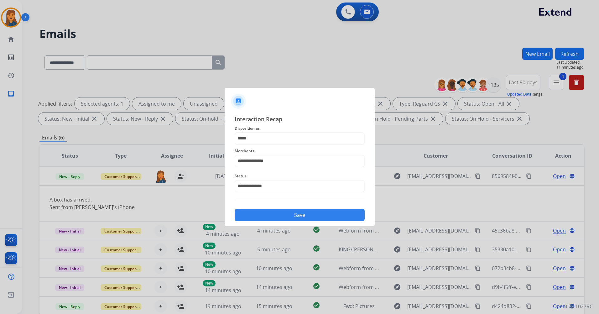
click at [259, 217] on button "Save" at bounding box center [300, 215] width 130 height 13
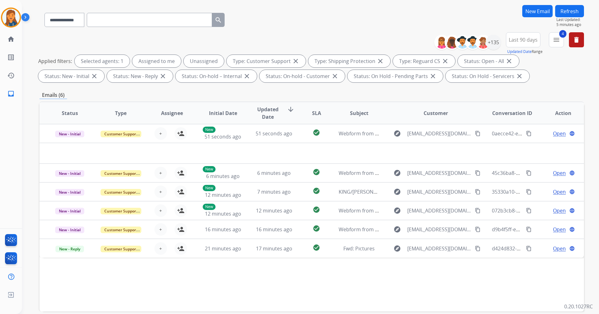
scroll to position [0, 0]
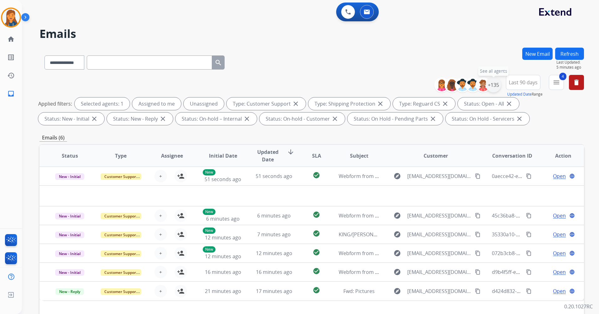
drag, startPoint x: 498, startPoint y: 85, endPoint x: 494, endPoint y: 89, distance: 5.8
click at [498, 85] on div "+135" at bounding box center [493, 84] width 15 height 15
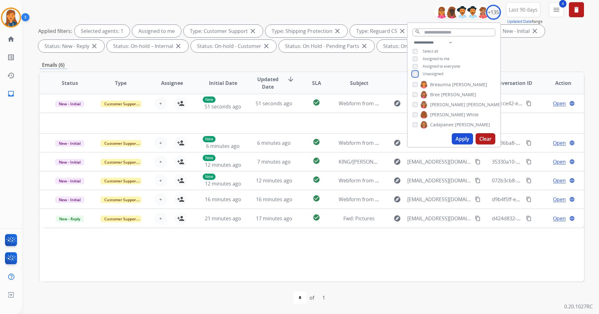
scroll to position [188, 0]
click at [456, 137] on button "Apply" at bounding box center [462, 138] width 21 height 11
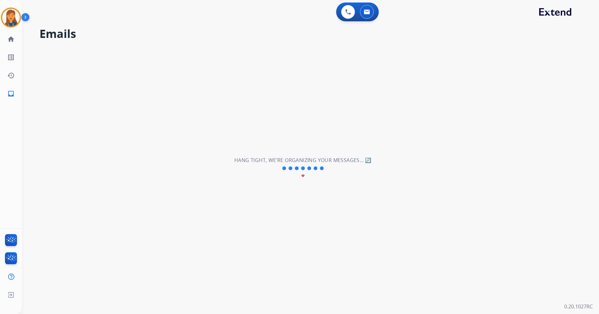
scroll to position [0, 0]
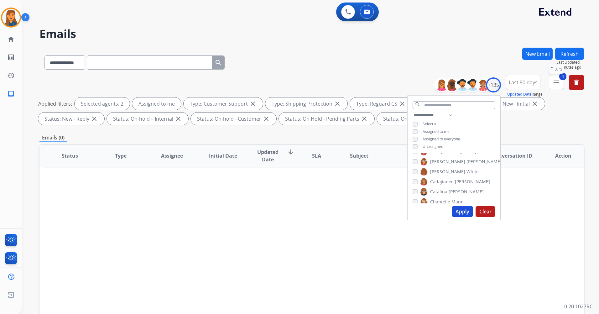
click at [559, 81] on mat-icon "menu" at bounding box center [557, 83] width 8 height 8
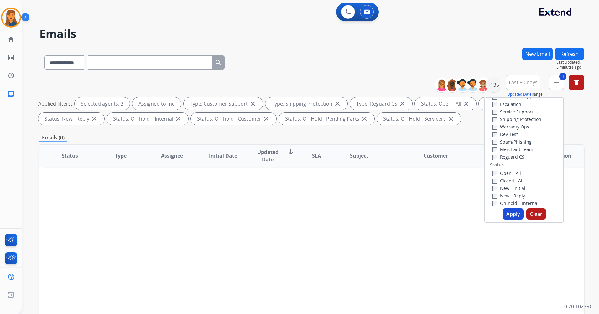
scroll to position [31, 0]
click at [511, 213] on button "Apply" at bounding box center [513, 213] width 21 height 11
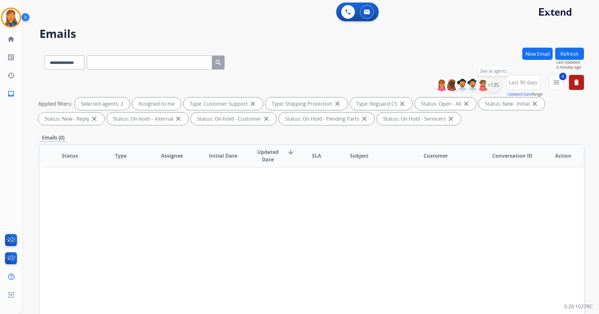
click at [492, 86] on div "+135" at bounding box center [493, 84] width 15 height 15
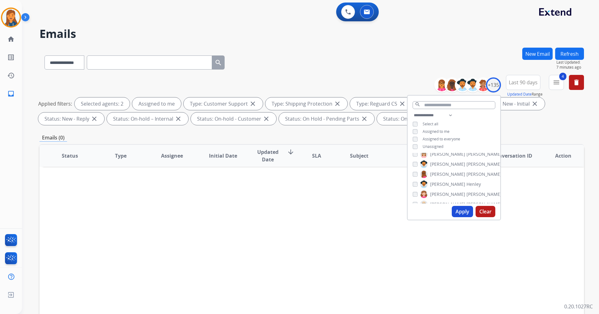
scroll to position [362, 0]
click at [467, 157] on span "[PERSON_NAME]" at bounding box center [484, 158] width 35 height 6
click at [460, 211] on button "Apply" at bounding box center [462, 211] width 21 height 11
click at [459, 213] on button "Apply" at bounding box center [462, 211] width 21 height 11
click at [464, 210] on button "Apply" at bounding box center [462, 211] width 21 height 11
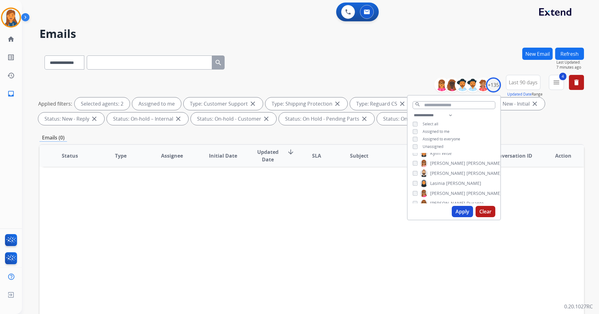
scroll to position [770, 0]
click at [416, 187] on div "Alexis Hermoso Alayna Sims Alexis Martinez Alexis_ Martinez Aliciya Taylor Aman…" at bounding box center [454, 178] width 93 height 50
click at [462, 208] on button "Apply" at bounding box center [462, 211] width 21 height 11
click at [415, 182] on div "Patrick Blackmon" at bounding box center [457, 186] width 89 height 8
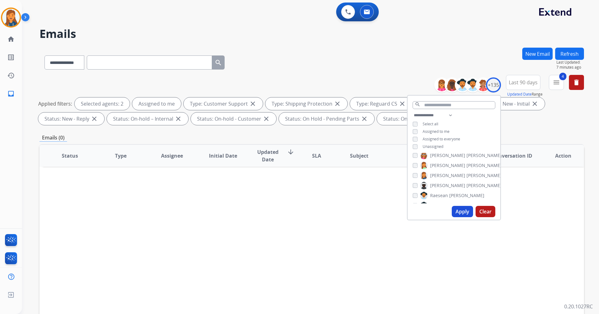
click at [463, 206] on button "Apply" at bounding box center [462, 211] width 21 height 11
click at [457, 213] on button "Apply" at bounding box center [462, 211] width 21 height 11
click at [411, 165] on div "Alexis Hermoso Alayna Sims Alexis Martinez Alexis_ Martinez Aliciya Taylor Aman…" at bounding box center [454, 178] width 93 height 50
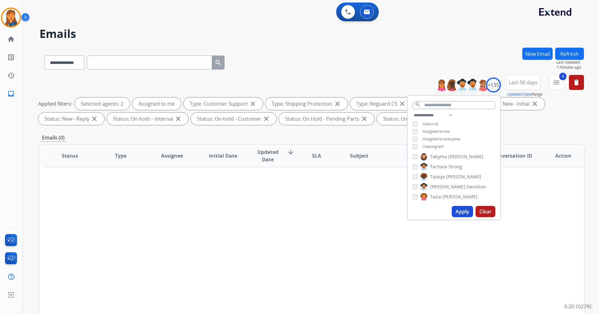
click at [442, 154] on span "Tabytha" at bounding box center [438, 157] width 17 height 6
click at [457, 212] on button "Apply" at bounding box center [462, 211] width 21 height 11
drag, startPoint x: 465, startPoint y: 208, endPoint x: 462, endPoint y: 209, distance: 3.3
click at [465, 209] on button "Apply" at bounding box center [462, 211] width 21 height 11
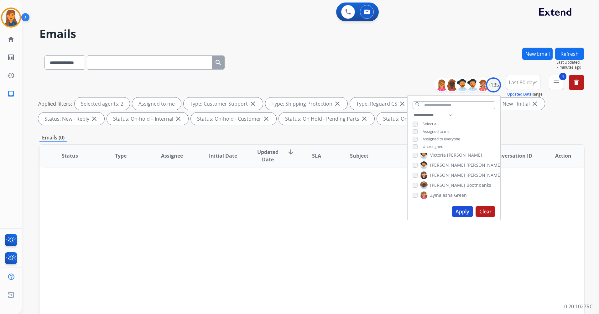
click at [453, 207] on button "Apply" at bounding box center [462, 211] width 21 height 11
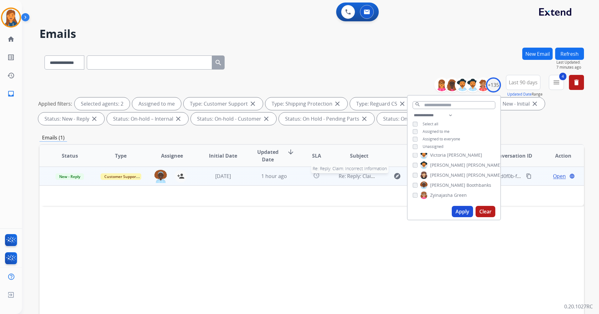
click at [363, 178] on span "Re: Reply: Claim: Incorrect Information" at bounding box center [384, 176] width 91 height 7
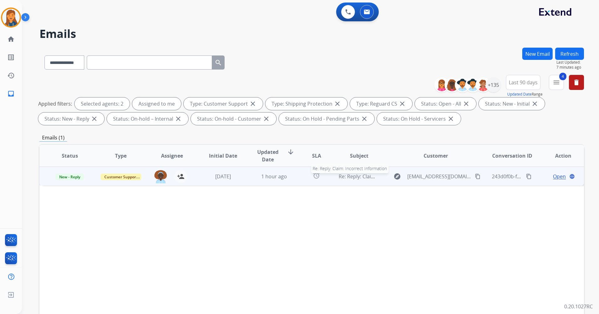
click at [363, 178] on span "Re: Reply: Claim: Incorrect Information" at bounding box center [384, 176] width 91 height 7
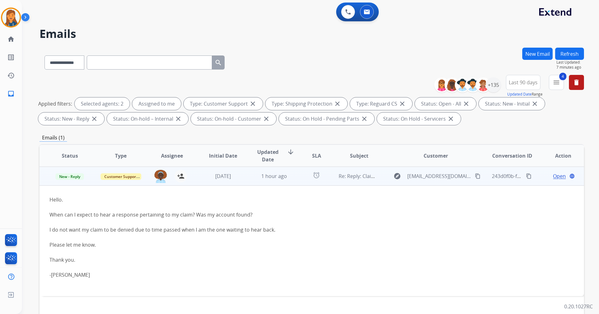
click at [553, 177] on span "Open" at bounding box center [559, 176] width 13 height 8
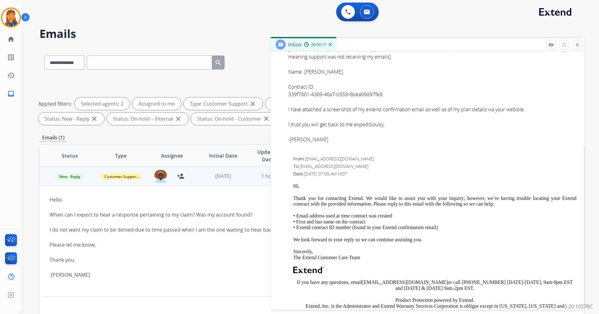
scroll to position [470, 0]
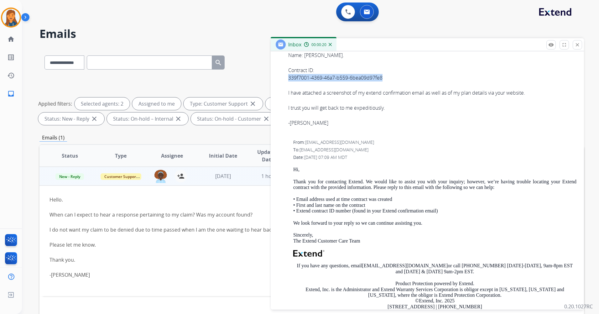
drag, startPoint x: 385, startPoint y: 77, endPoint x: 288, endPoint y: 79, distance: 96.9
click at [288, 79] on div "From: mtvanderspek21@gmail.com To: support@extend.com Date: 08/31/2025 - 09:19 …" at bounding box center [427, 52] width 298 height 164
copy div "339f7001-4369-46a7-b559-6bea09d97fe8"
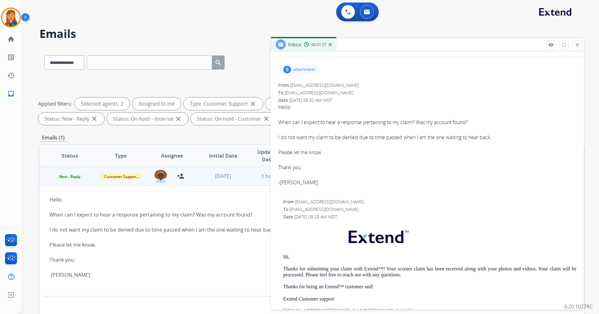
scroll to position [0, 0]
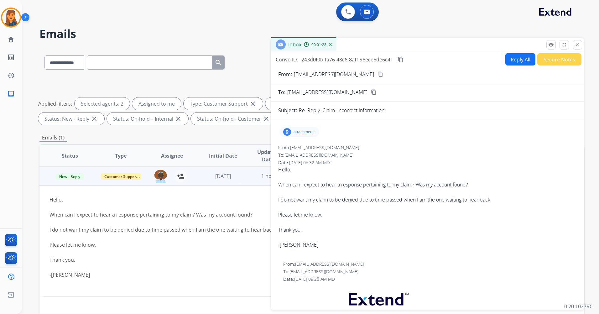
click at [512, 64] on button "Reply All" at bounding box center [521, 59] width 30 height 12
select select "**********"
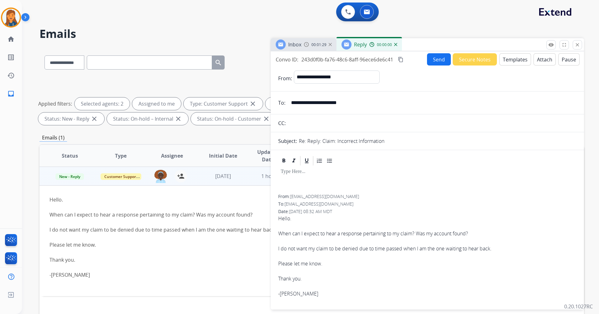
click at [509, 62] on button "Templates" at bounding box center [516, 59] width 32 height 12
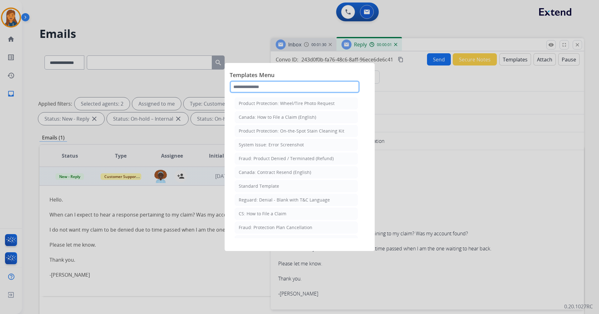
click at [300, 90] on input "text" at bounding box center [295, 87] width 130 height 13
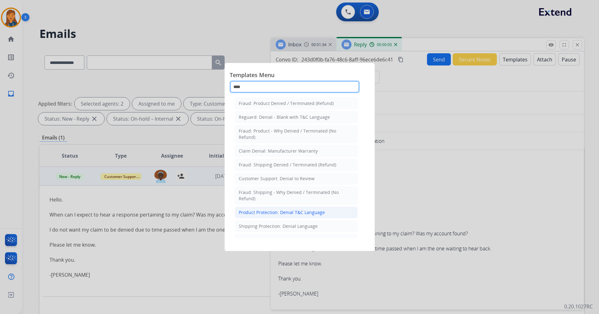
type input "****"
click at [284, 214] on div "Product Protection: Denial T&C Language" at bounding box center [282, 212] width 86 height 6
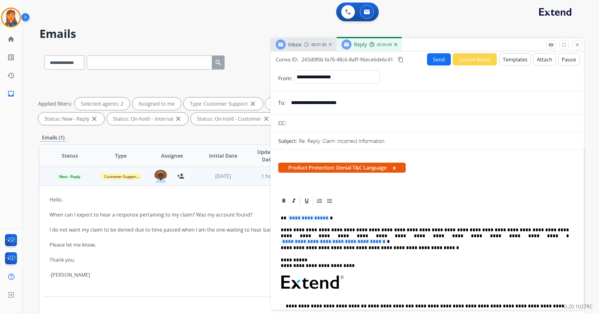
click at [387, 239] on span "**********" at bounding box center [334, 241] width 106 height 5
click at [299, 218] on span "**********" at bounding box center [309, 217] width 42 height 5
click at [541, 59] on button "Attach" at bounding box center [545, 59] width 22 height 12
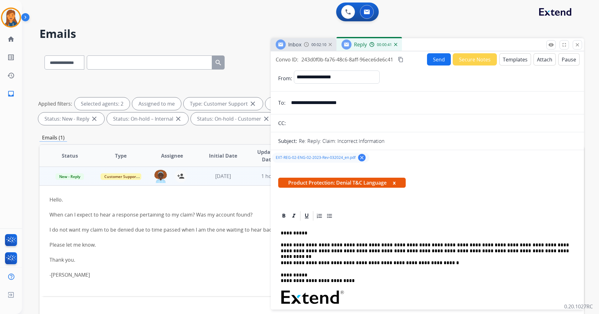
click at [403, 60] on mat-icon "content_copy" at bounding box center [401, 60] width 6 height 6
click at [439, 60] on button "Send" at bounding box center [439, 59] width 24 height 12
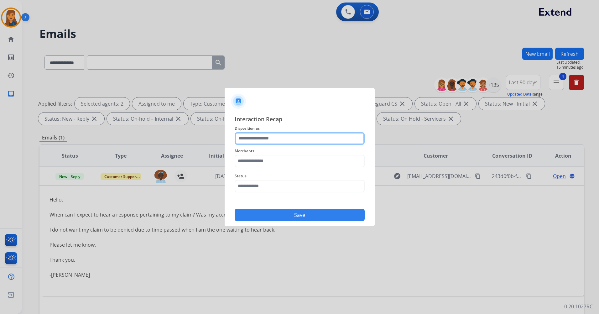
click at [259, 138] on input "text" at bounding box center [300, 138] width 130 height 13
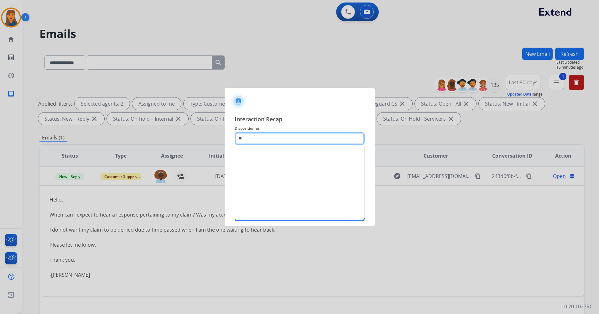
type input "*"
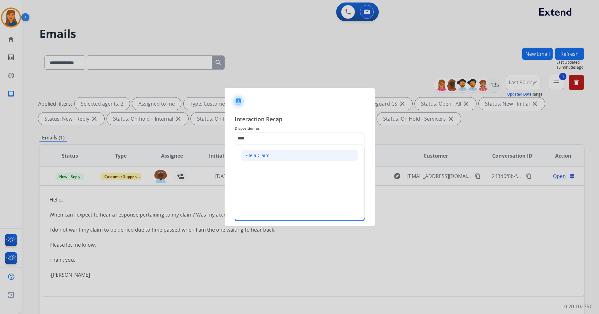
click at [255, 153] on div "File a Claim" at bounding box center [257, 155] width 24 height 6
type input "**********"
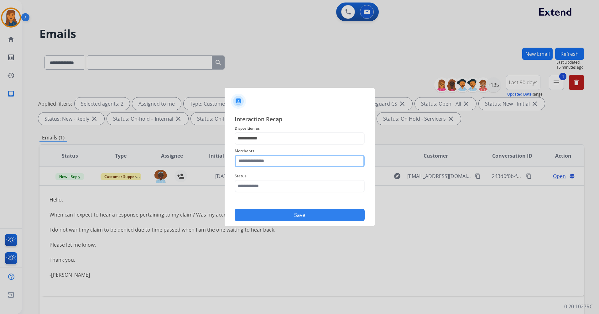
click at [250, 159] on input "text" at bounding box center [300, 161] width 130 height 13
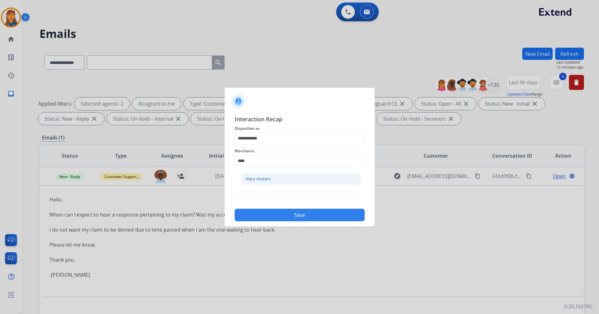
click at [249, 178] on div "Voro motors" at bounding box center [258, 179] width 25 height 6
type input "**********"
click at [253, 186] on input "text" at bounding box center [300, 186] width 130 height 13
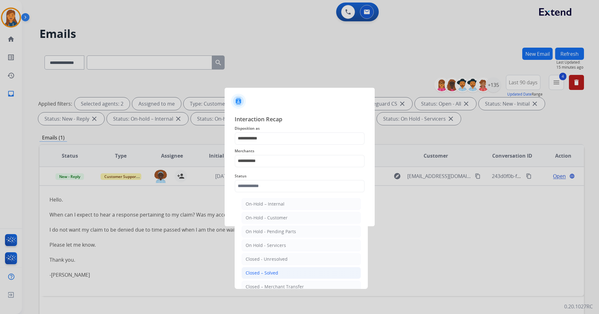
click at [257, 276] on div "Closed – Solved" at bounding box center [262, 273] width 33 height 6
type input "**********"
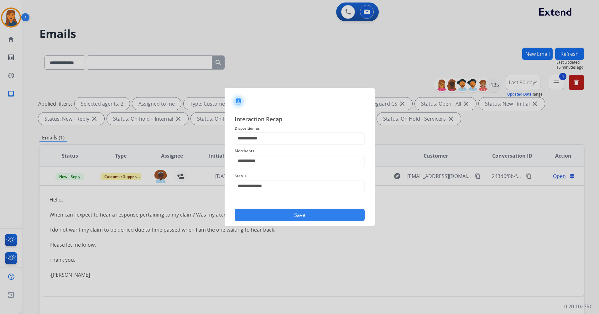
click at [272, 218] on button "Save" at bounding box center [300, 215] width 130 height 13
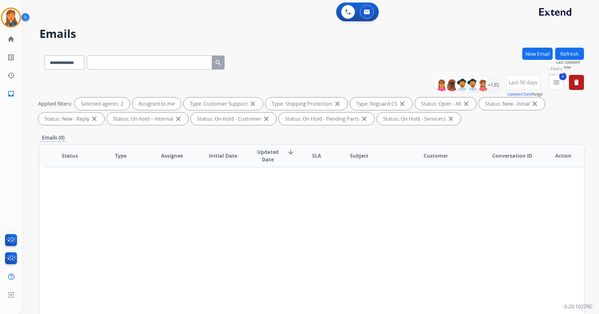
click at [560, 82] on mat-icon "menu" at bounding box center [557, 83] width 8 height 8
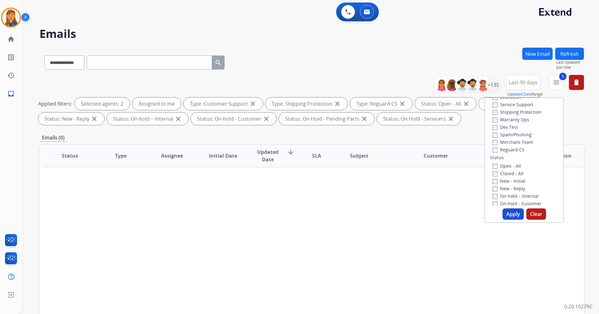
click at [509, 216] on button "Apply" at bounding box center [513, 213] width 21 height 11
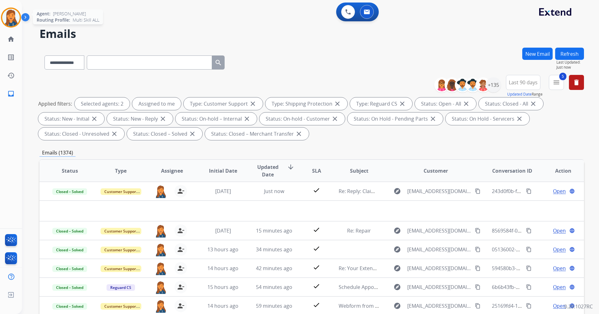
click at [6, 14] on img at bounding box center [11, 18] width 18 height 18
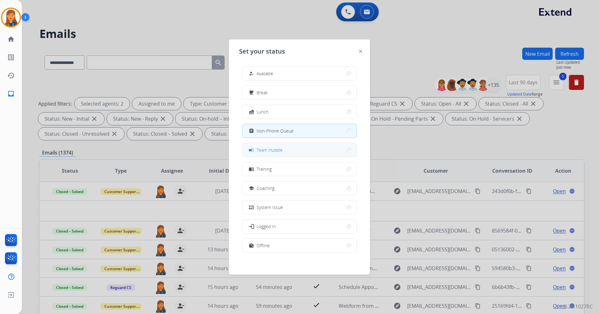
click at [265, 154] on button "campaign Team Huddle" at bounding box center [300, 149] width 114 height 13
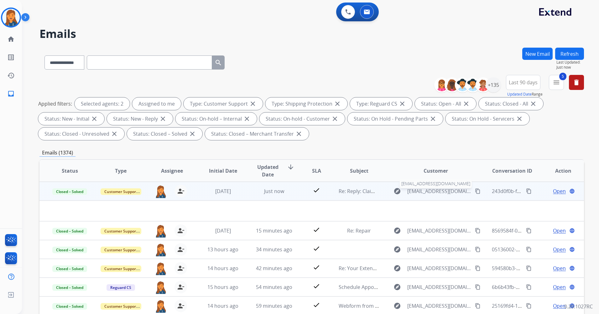
click at [425, 191] on span "mtvanderspek21@gmail.com" at bounding box center [439, 191] width 64 height 8
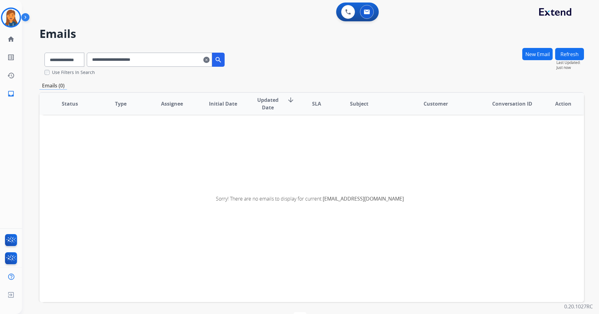
click at [210, 60] on mat-icon "clear" at bounding box center [206, 60] width 6 height 8
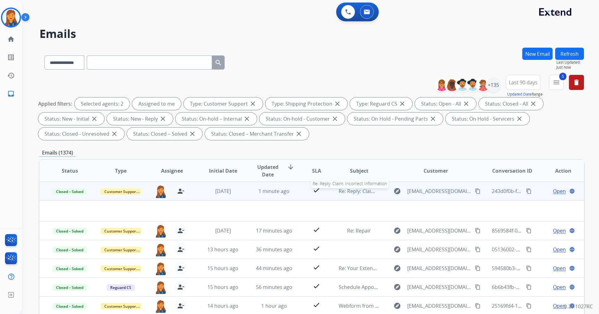
click at [353, 194] on span "Re: Reply: Claim: Incorrect Information" at bounding box center [384, 191] width 91 height 7
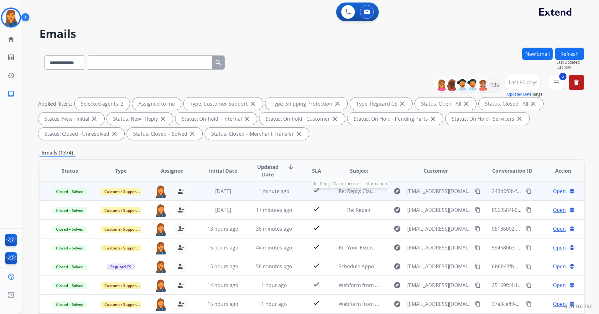
click at [352, 194] on span "Re: Reply: Claim: Incorrect Information" at bounding box center [384, 191] width 91 height 7
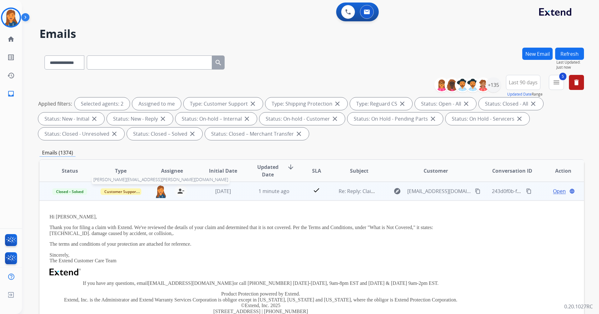
click at [162, 192] on img at bounding box center [161, 191] width 13 height 13
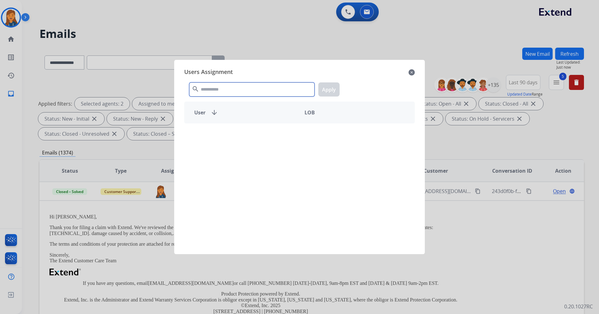
click at [213, 91] on input "text" at bounding box center [251, 89] width 125 height 14
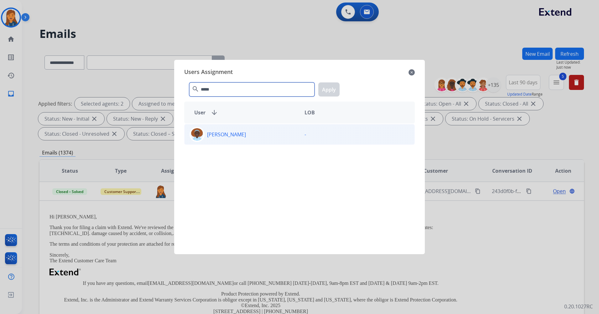
type input "*****"
click at [217, 132] on p "Yalanda Boothbanks" at bounding box center [226, 135] width 39 height 8
click at [327, 92] on button "Apply" at bounding box center [328, 89] width 21 height 14
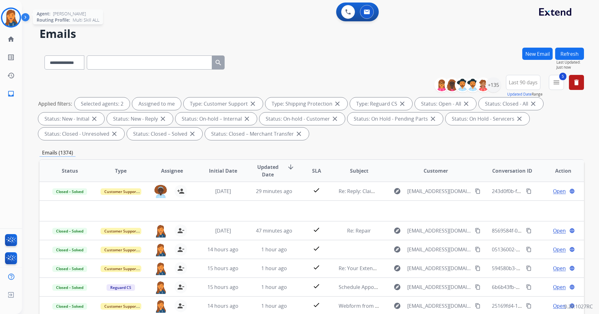
click at [15, 15] on img at bounding box center [11, 18] width 18 height 18
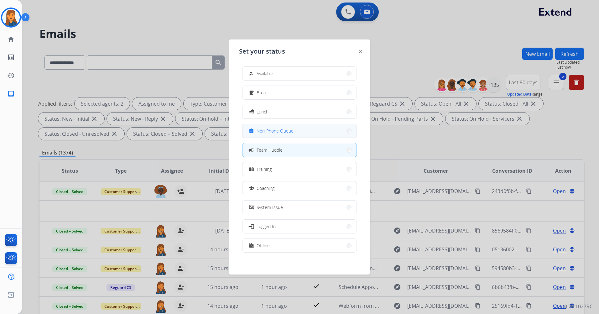
click at [279, 133] on span "Non-Phone Queue" at bounding box center [275, 131] width 37 height 7
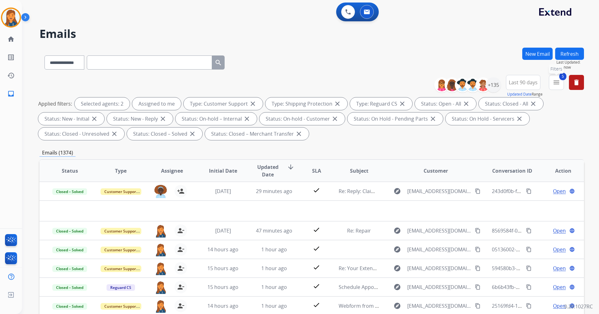
click at [559, 79] on mat-icon "menu" at bounding box center [557, 83] width 8 height 8
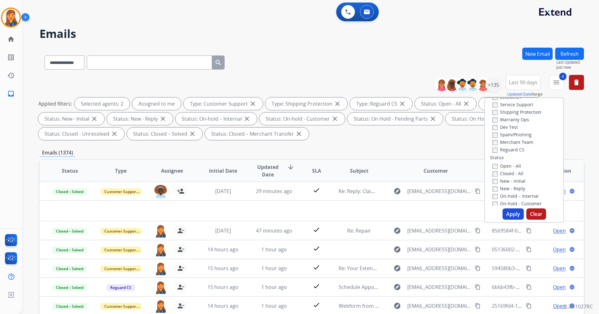
click at [513, 221] on div "Type Claims Adjudication Customer Support Escalation Service Support Shipping P…" at bounding box center [525, 159] width 80 height 125
click at [514, 213] on button "Apply" at bounding box center [513, 213] width 21 height 11
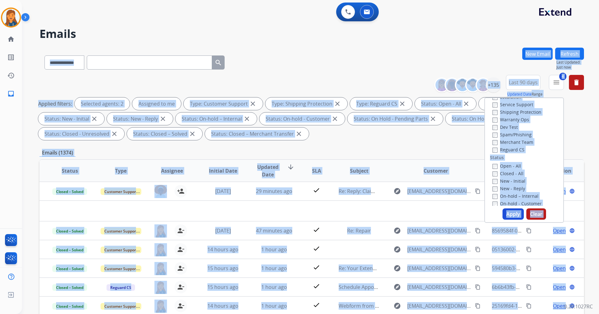
click at [514, 213] on div "**********" at bounding box center [303, 180] width 562 height 314
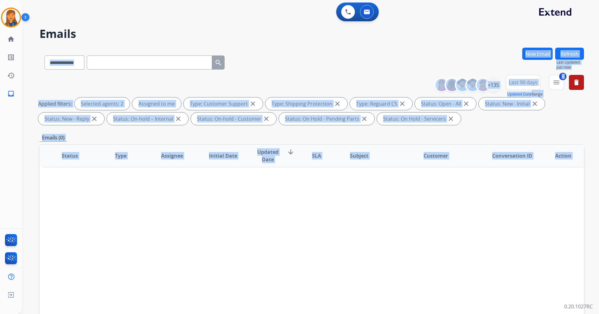
click at [270, 39] on h2 "Emails" at bounding box center [311, 34] width 545 height 13
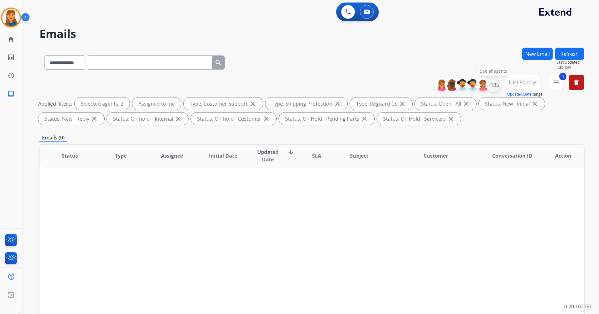
click at [490, 85] on div "+135" at bounding box center [493, 84] width 15 height 15
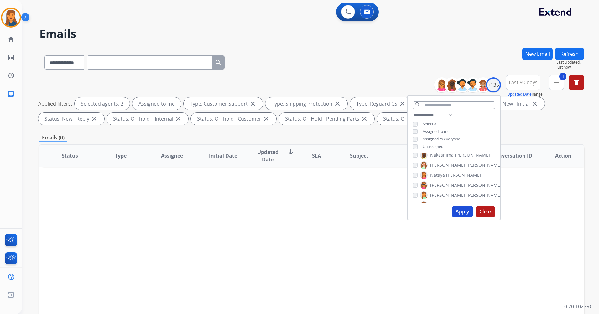
scroll to position [901, 0]
click at [468, 214] on button "Apply" at bounding box center [462, 211] width 21 height 11
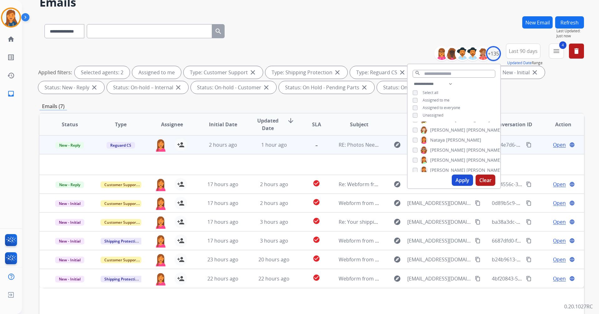
scroll to position [63, 0]
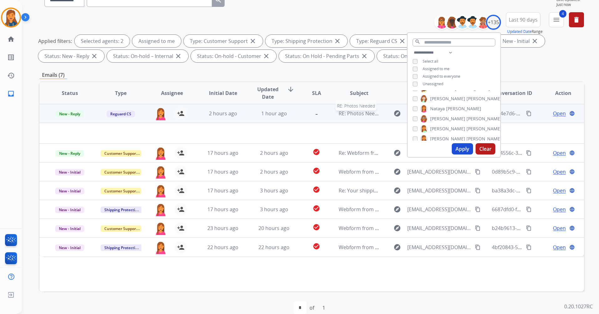
click at [365, 114] on span "RE: Photos Needed" at bounding box center [361, 113] width 45 height 7
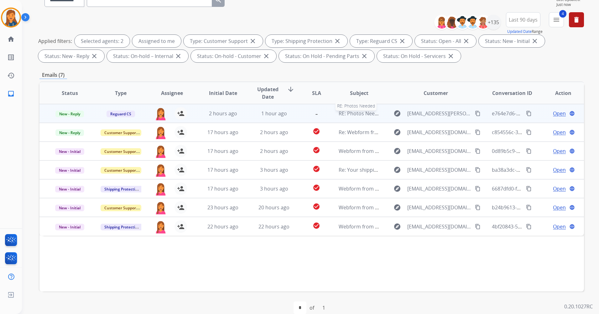
click at [365, 114] on span "RE: Photos Needed" at bounding box center [361, 113] width 45 height 7
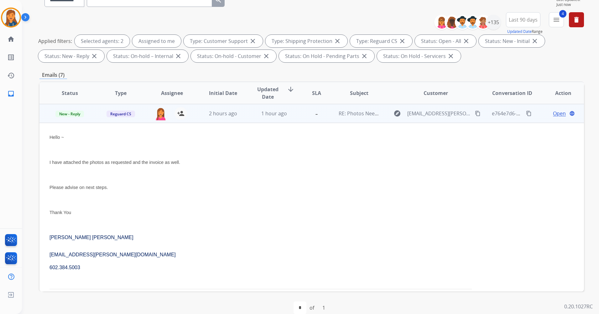
click at [474, 117] on button "content_copy" at bounding box center [478, 114] width 8 height 8
click at [555, 114] on span "Open" at bounding box center [559, 114] width 13 height 8
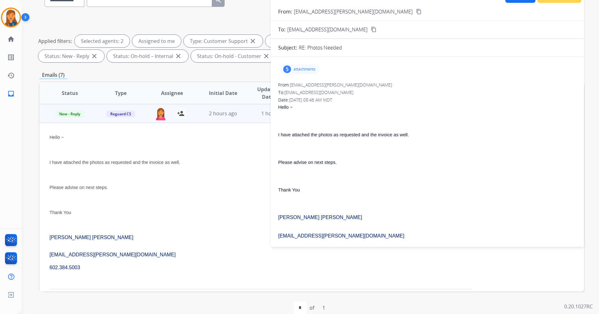
click at [306, 69] on p "attachments" at bounding box center [305, 69] width 22 height 5
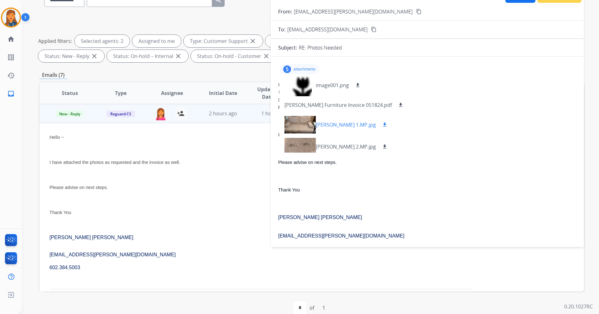
click at [302, 127] on div at bounding box center [300, 125] width 31 height 22
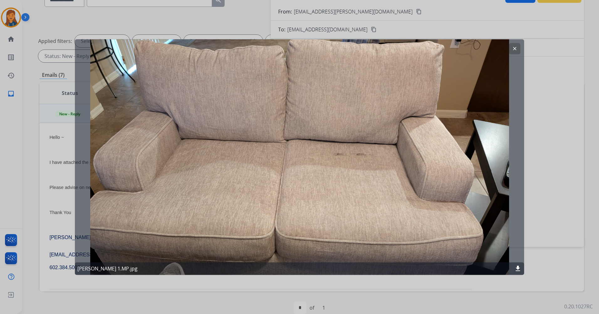
click at [510, 47] on button "clear" at bounding box center [514, 48] width 11 height 11
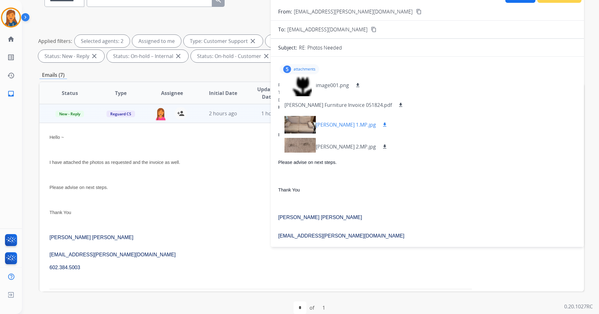
click at [298, 127] on div at bounding box center [300, 125] width 31 height 22
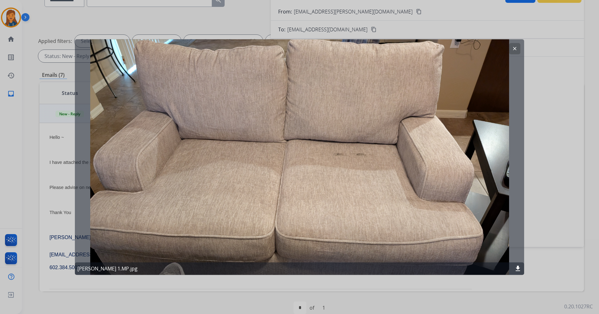
drag, startPoint x: 304, startPoint y: 108, endPoint x: 213, endPoint y: 128, distance: 92.6
click at [214, 128] on div "clear Cheryl Clemens 1.MP.jpg download" at bounding box center [299, 157] width 449 height 236
click at [515, 46] on mat-icon "clear" at bounding box center [515, 49] width 6 height 6
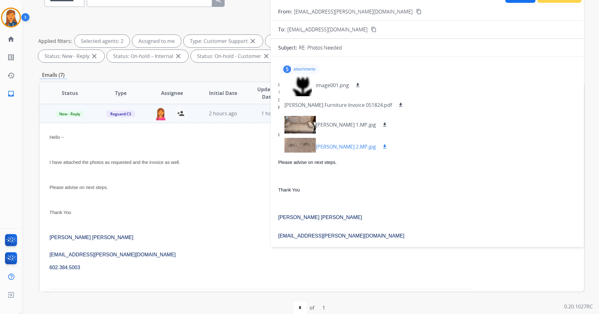
click at [308, 142] on div at bounding box center [300, 147] width 31 height 22
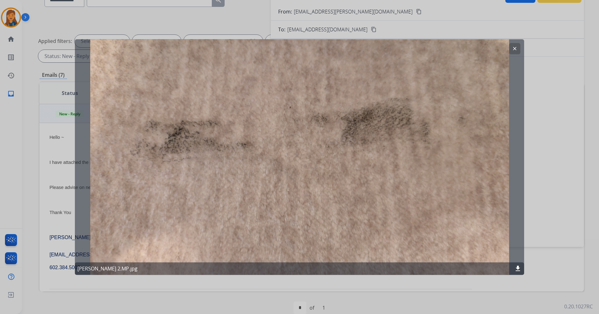
click at [513, 48] on mat-icon "clear" at bounding box center [515, 49] width 6 height 6
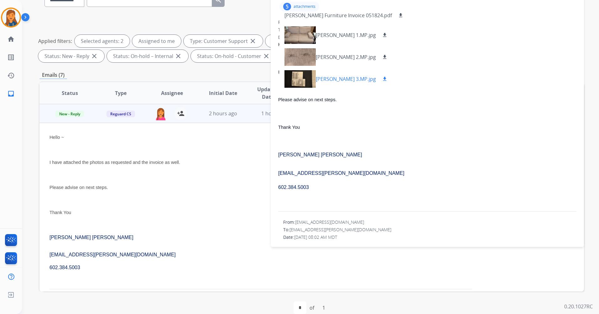
click at [303, 81] on div at bounding box center [300, 79] width 31 height 22
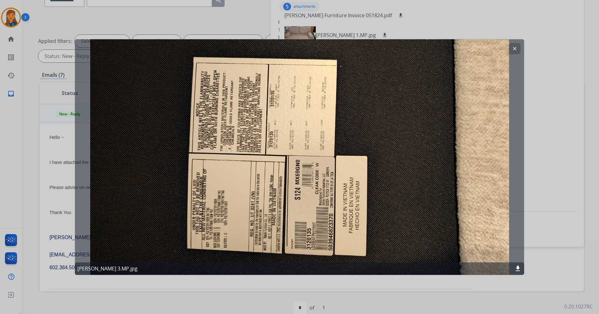
click at [517, 47] on button "clear" at bounding box center [514, 48] width 11 height 11
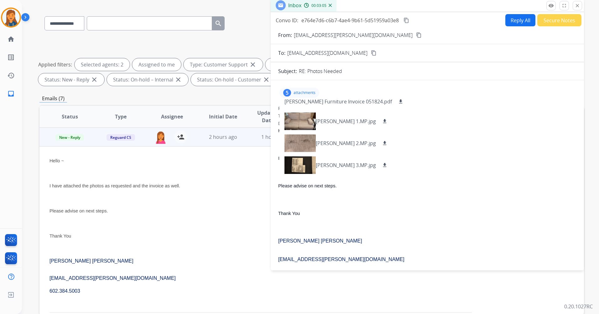
scroll to position [0, 0]
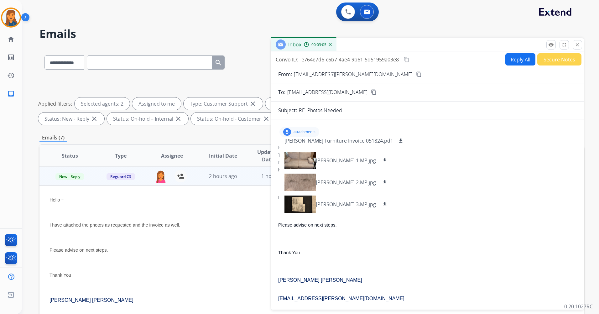
click at [520, 54] on button "Reply All" at bounding box center [521, 59] width 30 height 12
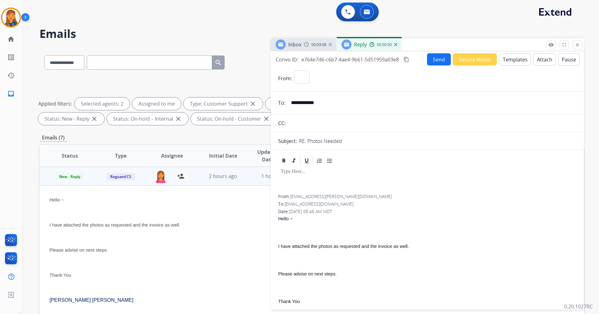
select select "**********"
click at [519, 61] on button "Templates" at bounding box center [516, 59] width 32 height 12
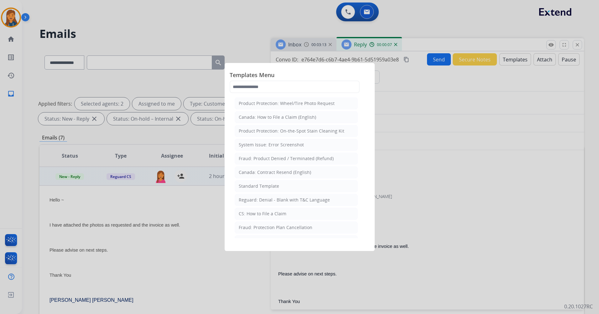
click at [296, 80] on span "Templates Menu" at bounding box center [300, 76] width 140 height 10
click at [296, 84] on input "text" at bounding box center [295, 87] width 130 height 13
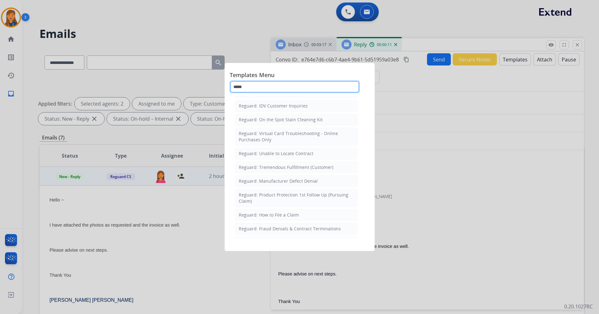
scroll to position [94, 0]
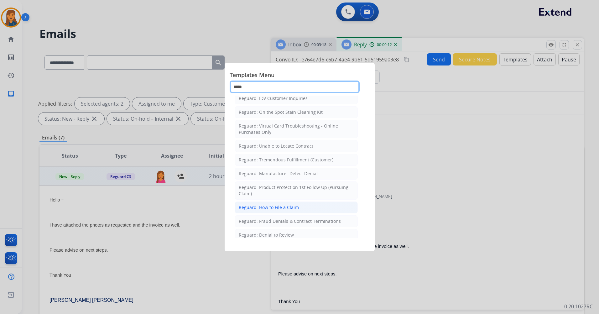
type input "*****"
click at [286, 207] on div "Reguard: How to File a Claim" at bounding box center [269, 207] width 60 height 6
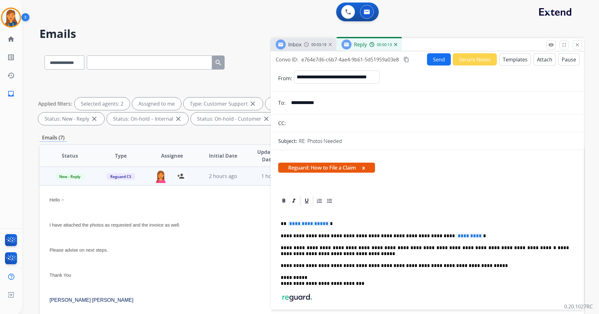
click at [509, 59] on button "Templates" at bounding box center [516, 59] width 32 height 12
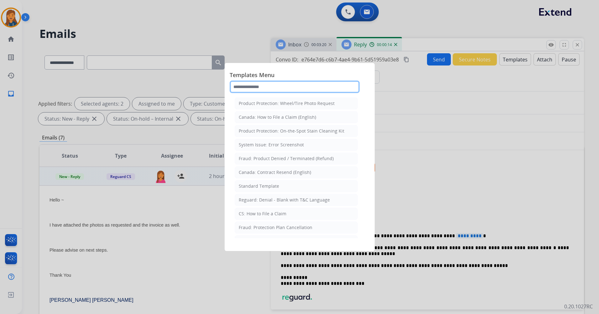
click at [289, 88] on input "text" at bounding box center [295, 87] width 130 height 13
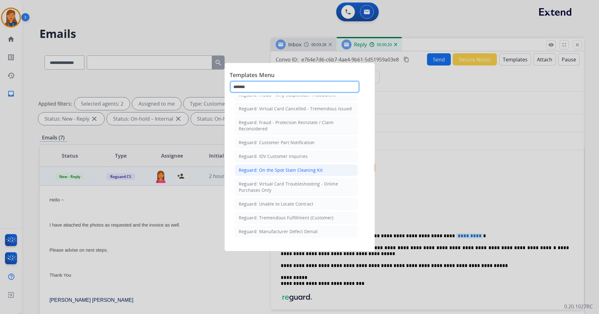
scroll to position [5, 0]
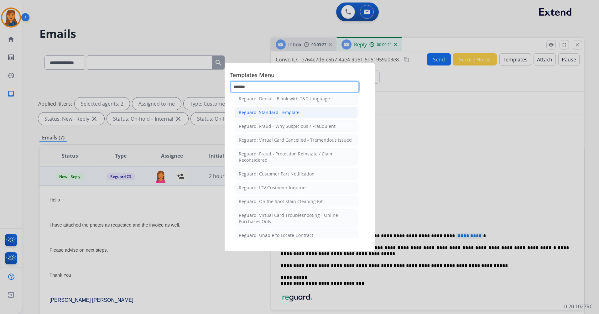
type input "*******"
click at [271, 112] on div "Reguard: Standard Template" at bounding box center [269, 112] width 61 height 6
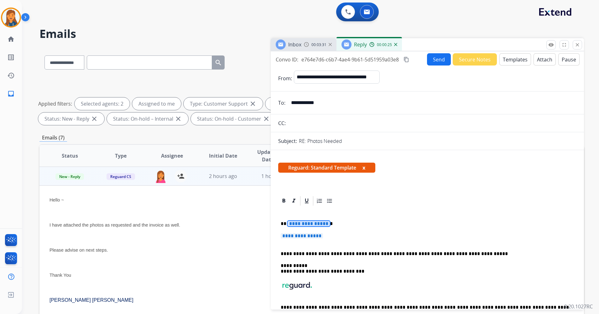
click at [311, 223] on span "**********" at bounding box center [309, 223] width 42 height 5
click at [302, 233] on span "**********" at bounding box center [302, 235] width 42 height 5
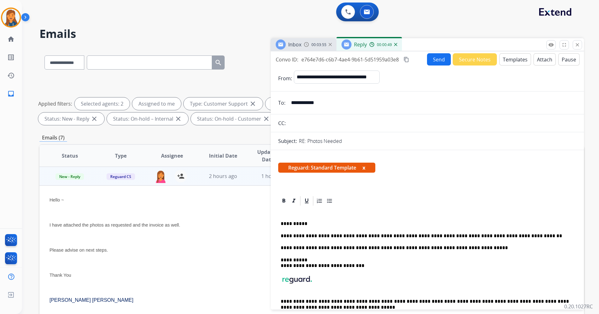
click at [330, 234] on p "**********" at bounding box center [425, 236] width 288 height 6
click at [333, 238] on p "**********" at bounding box center [425, 236] width 288 height 6
click at [405, 57] on button "content_copy" at bounding box center [407, 60] width 8 height 8
click at [433, 56] on button "Send" at bounding box center [440, 60] width 24 height 12
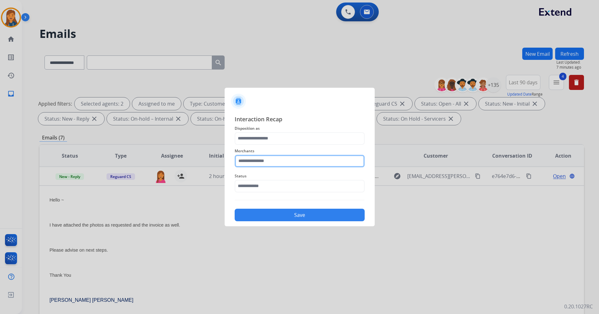
click at [268, 160] on input "text" at bounding box center [300, 161] width 130 height 13
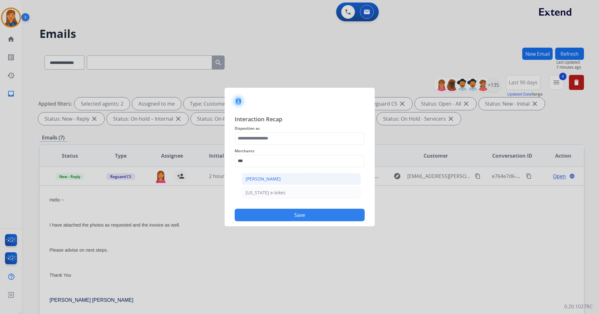
click at [268, 179] on div "Ashley - Reguard" at bounding box center [263, 179] width 35 height 6
type input "**********"
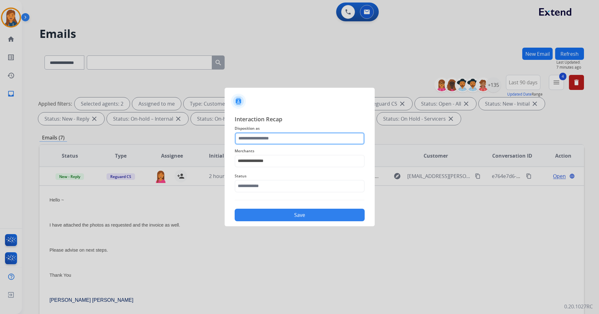
click at [258, 144] on input "text" at bounding box center [300, 138] width 130 height 13
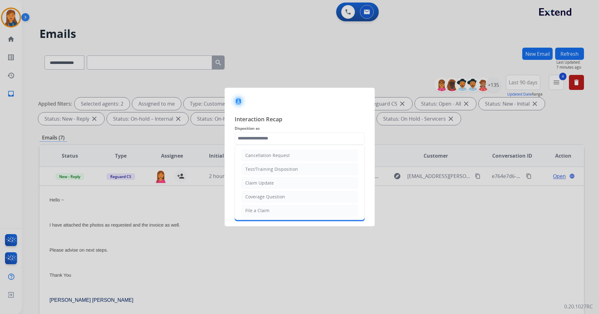
drag, startPoint x: 254, startPoint y: 213, endPoint x: 254, endPoint y: 197, distance: 15.4
click at [254, 213] on div "File a Claim" at bounding box center [257, 210] width 24 height 6
type input "**********"
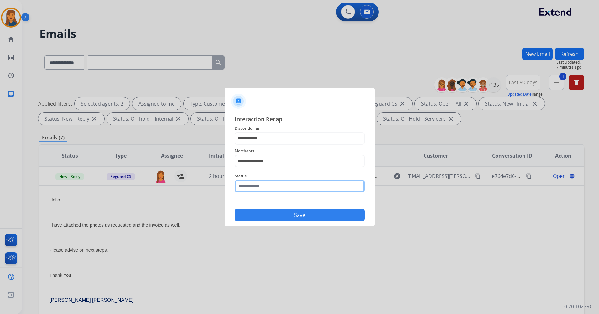
click at [253, 184] on input "text" at bounding box center [300, 186] width 130 height 13
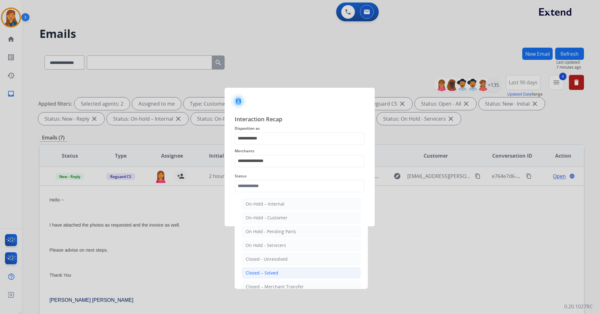
click at [253, 273] on div "Closed – Solved" at bounding box center [262, 273] width 33 height 6
type input "**********"
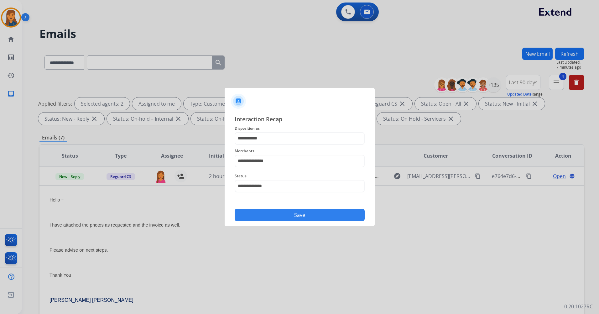
click at [265, 218] on button "Save" at bounding box center [300, 215] width 130 height 13
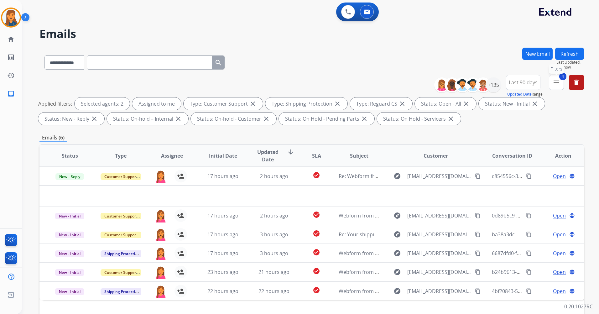
click at [555, 86] on button "4 menu Filters" at bounding box center [556, 82] width 15 height 15
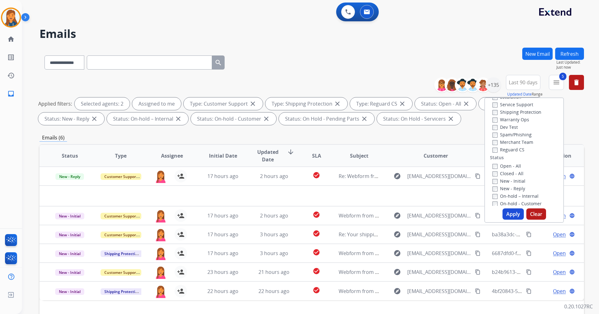
click at [510, 215] on button "Apply" at bounding box center [513, 213] width 21 height 11
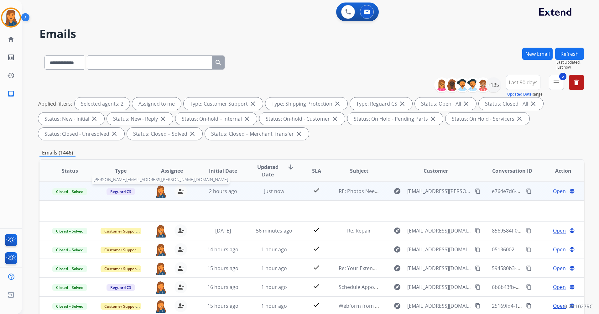
click at [161, 188] on img at bounding box center [161, 191] width 13 height 13
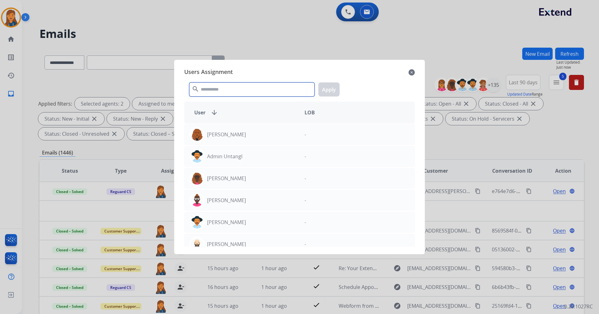
click at [251, 87] on input "text" at bounding box center [251, 89] width 125 height 14
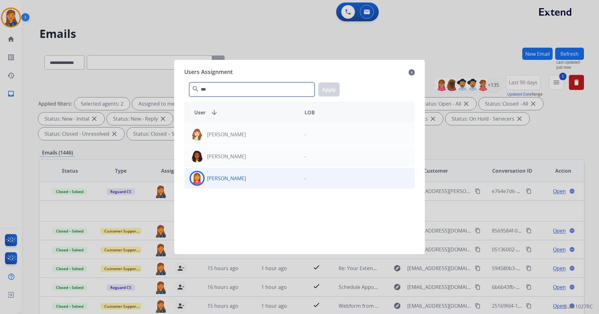
type input "***"
click at [221, 174] on div "Nataya Kelly" at bounding box center [242, 178] width 115 height 15
click at [329, 90] on button "Apply" at bounding box center [328, 89] width 21 height 14
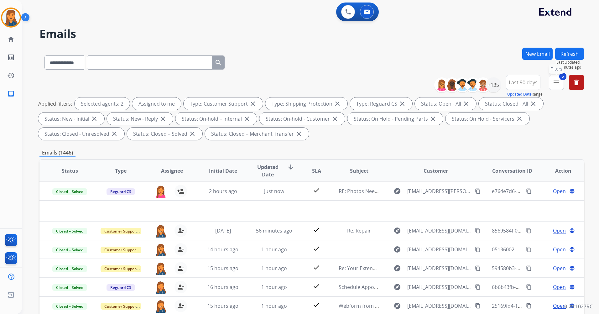
click at [559, 80] on mat-icon "menu" at bounding box center [557, 83] width 8 height 8
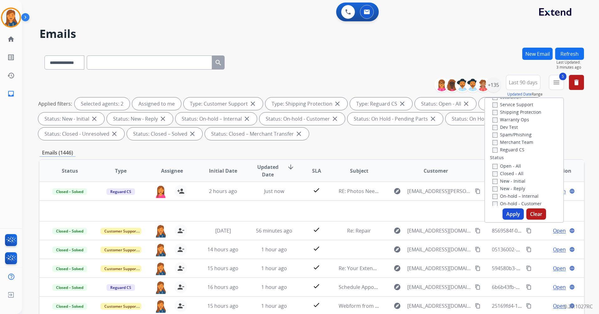
click at [500, 172] on label "Closed - All" at bounding box center [508, 174] width 31 height 6
click at [511, 211] on button "Apply" at bounding box center [513, 213] width 21 height 11
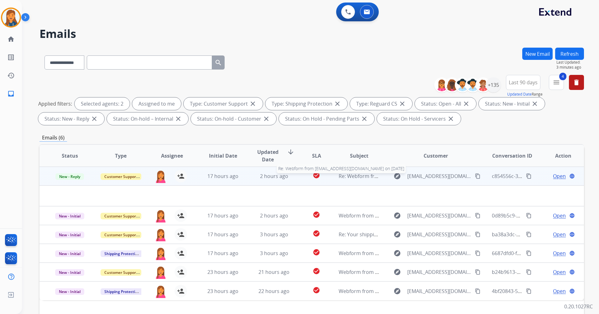
click at [358, 177] on span "Re: Webform from Mayerlinlb28@gmail.com on 09/03/2025" at bounding box center [414, 176] width 150 height 7
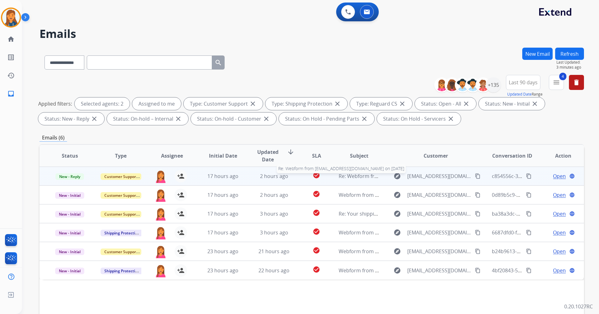
click at [356, 176] on span "Re: Webform from Mayerlinlb28@gmail.com on 09/03/2025" at bounding box center [414, 176] width 150 height 7
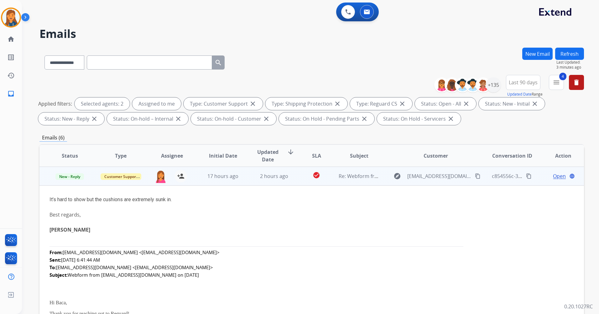
click at [554, 178] on span "Open" at bounding box center [559, 176] width 13 height 8
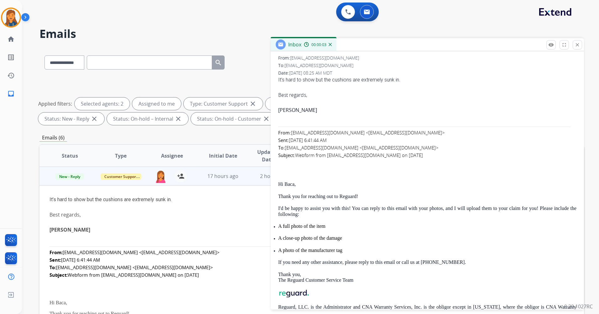
scroll to position [0, 0]
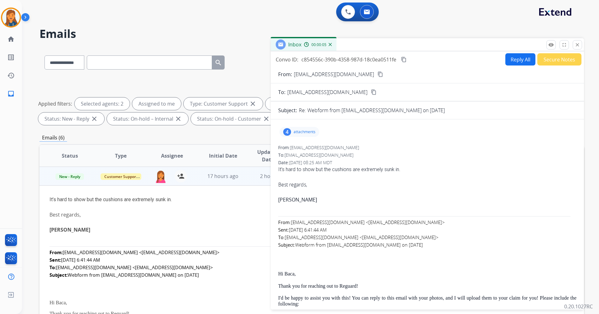
click at [378, 74] on mat-icon "content_copy" at bounding box center [381, 74] width 6 height 6
click at [308, 134] on p "attachments" at bounding box center [305, 131] width 22 height 5
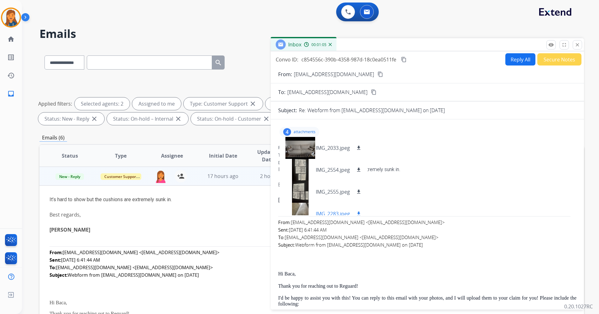
click at [301, 210] on div at bounding box center [300, 214] width 31 height 22
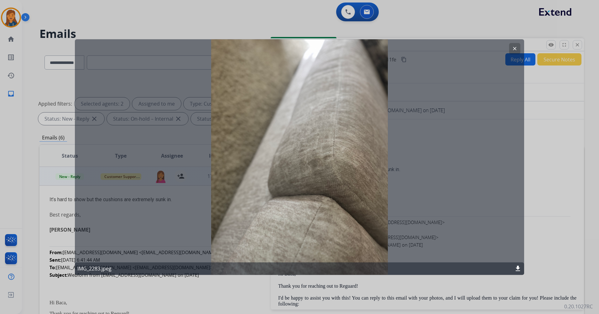
click at [511, 49] on button "clear" at bounding box center [514, 48] width 11 height 11
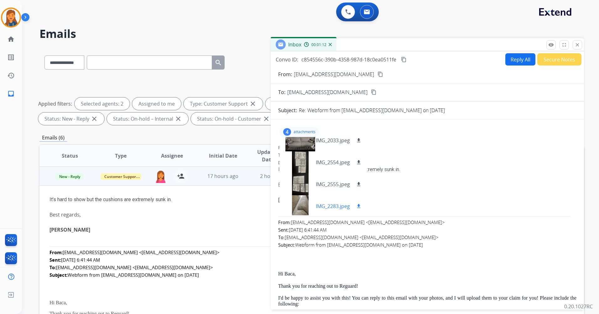
scroll to position [9, 0]
click at [359, 203] on mat-icon "download" at bounding box center [359, 205] width 6 height 6
click at [481, 129] on div "4 attachments IMG_2033.jpeg download IMG_2554.jpeg download IMG_2555.jpeg downl…" at bounding box center [427, 131] width 298 height 15
click at [330, 125] on div "4 attachments IMG_2033.jpeg download IMG_2554.jpeg download IMG_2555.jpeg downl…" at bounding box center [427, 131] width 298 height 15
click at [506, 59] on button "Reply All" at bounding box center [521, 59] width 30 height 12
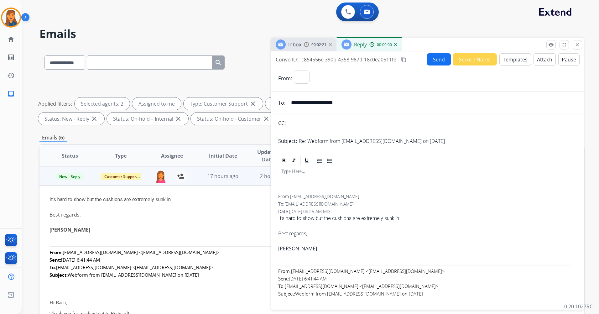
select select "**********"
click at [514, 62] on button "Templates" at bounding box center [516, 59] width 32 height 12
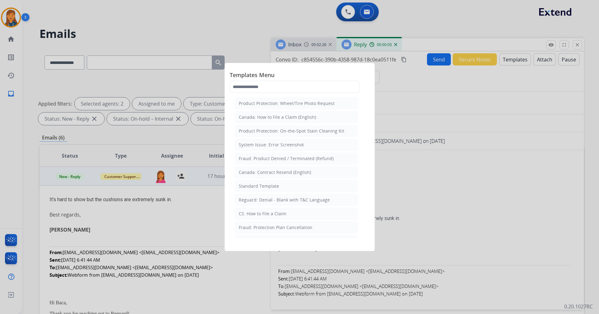
click at [473, 120] on div at bounding box center [299, 157] width 599 height 314
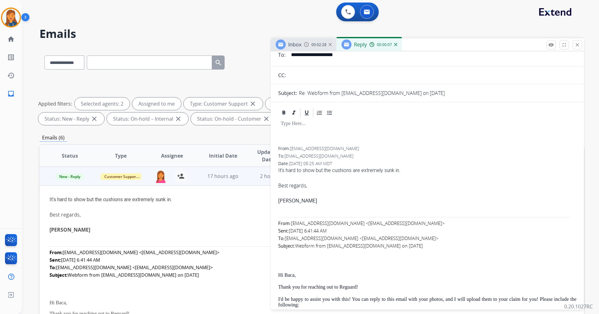
scroll to position [0, 0]
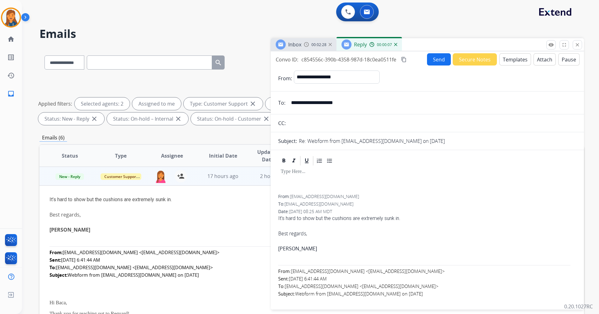
click at [503, 58] on button "Templates" at bounding box center [516, 59] width 32 height 12
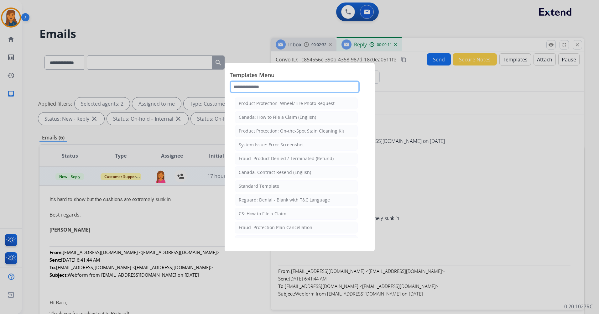
click at [266, 88] on input "text" at bounding box center [295, 87] width 130 height 13
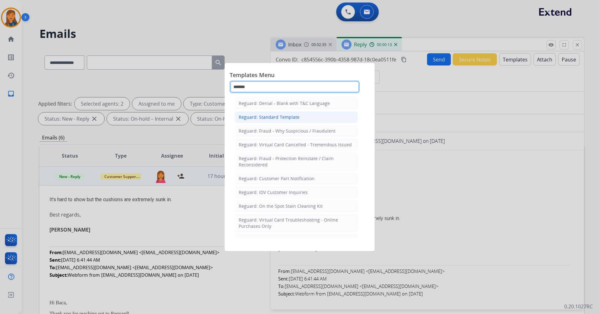
type input "*******"
click at [269, 112] on li "Reguard: Standard Template" at bounding box center [296, 117] width 123 height 12
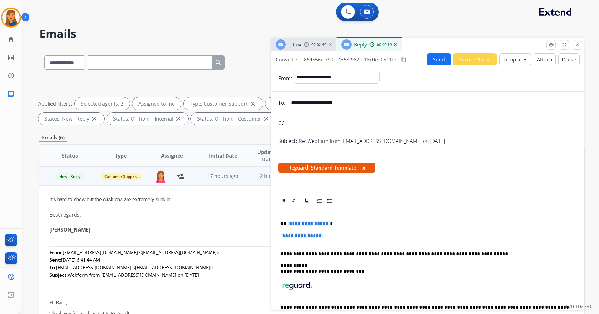
click at [306, 222] on span "**********" at bounding box center [309, 223] width 42 height 5
click at [296, 234] on span "**********" at bounding box center [302, 235] width 42 height 5
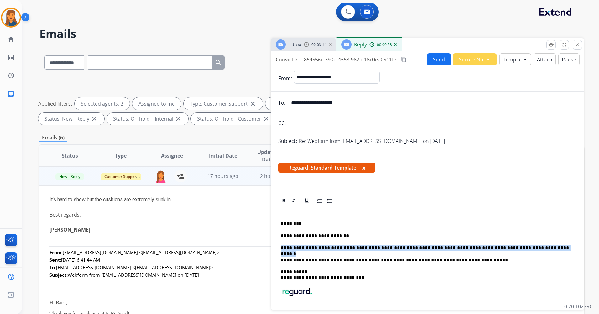
drag, startPoint x: 522, startPoint y: 249, endPoint x: 271, endPoint y: 245, distance: 251.1
copy p "**********"
click at [503, 250] on p "**********" at bounding box center [425, 248] width 288 height 6
drag, startPoint x: 524, startPoint y: 249, endPoint x: 269, endPoint y: 241, distance: 254.9
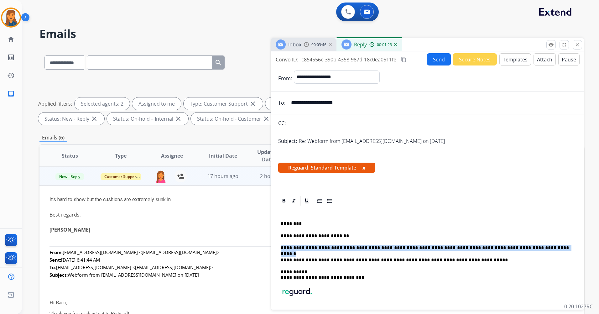
click at [269, 241] on div "**********" at bounding box center [311, 217] width 545 height 339
click at [543, 254] on div "**********" at bounding box center [427, 275] width 298 height 136
drag, startPoint x: 522, startPoint y: 249, endPoint x: 314, endPoint y: 244, distance: 208.2
click at [314, 244] on div "**********" at bounding box center [427, 275] width 298 height 136
click at [406, 60] on mat-icon "content_copy" at bounding box center [404, 60] width 6 height 6
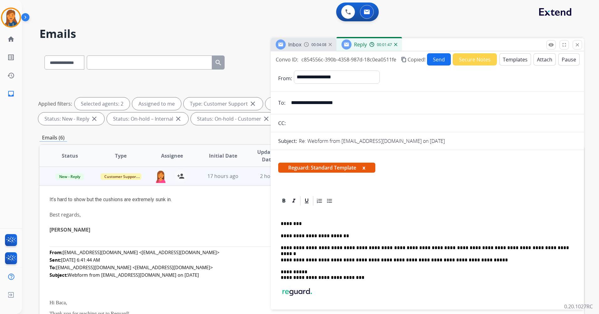
click at [440, 59] on button "Send" at bounding box center [439, 59] width 24 height 12
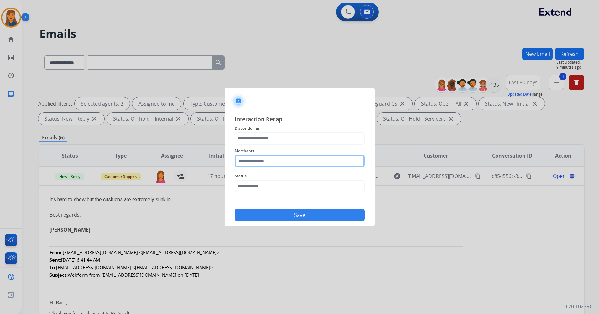
click at [261, 162] on input "text" at bounding box center [300, 161] width 130 height 13
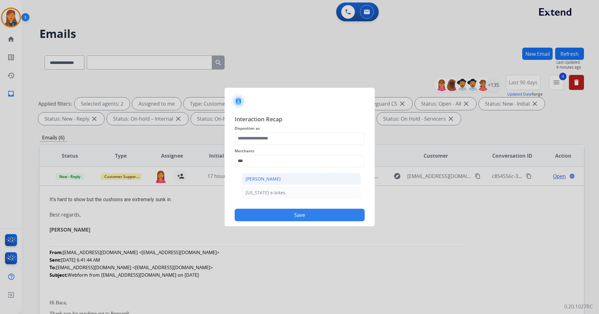
click at [266, 176] on div "Ashley - Reguard" at bounding box center [263, 179] width 35 height 6
type input "**********"
click at [263, 127] on span "Disposition as" at bounding box center [300, 129] width 130 height 8
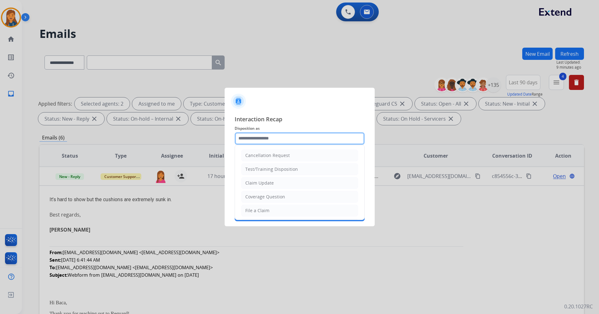
click at [263, 137] on input "text" at bounding box center [300, 138] width 130 height 13
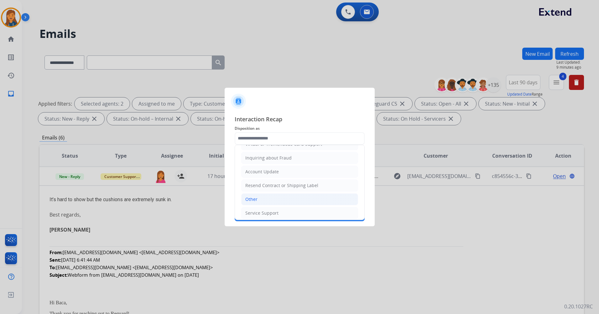
click at [260, 197] on li "Other" at bounding box center [299, 199] width 117 height 12
type input "*****"
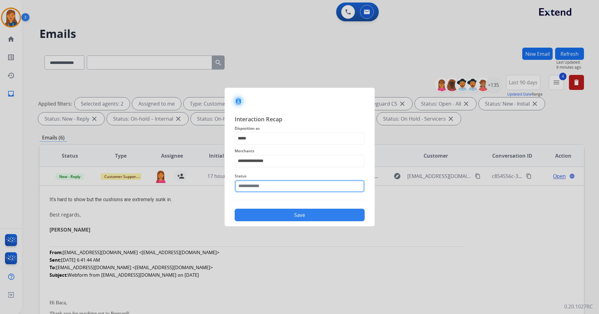
click at [258, 180] on input "text" at bounding box center [300, 186] width 130 height 13
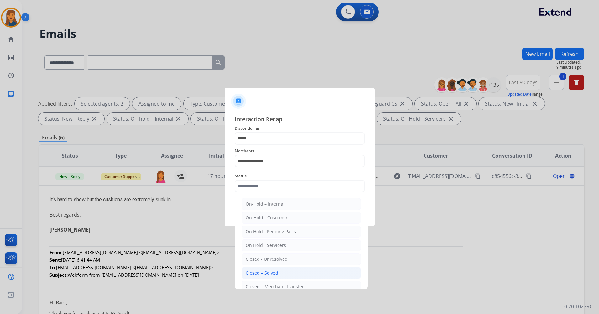
click at [249, 277] on li "Closed – Solved" at bounding box center [301, 273] width 119 height 12
type input "**********"
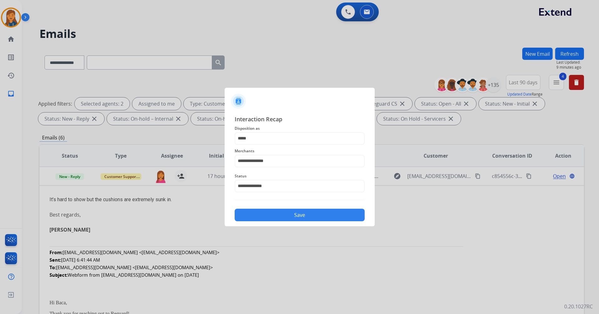
click at [306, 216] on button "Save" at bounding box center [300, 215] width 130 height 13
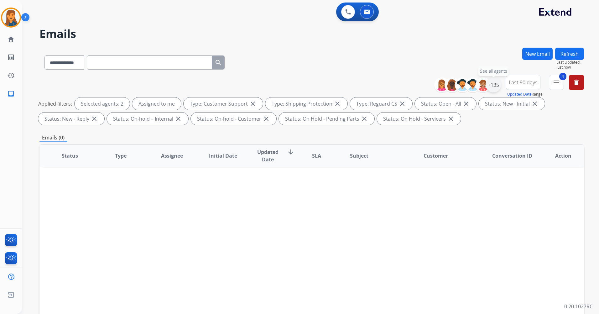
click at [495, 84] on div "+135" at bounding box center [493, 84] width 15 height 15
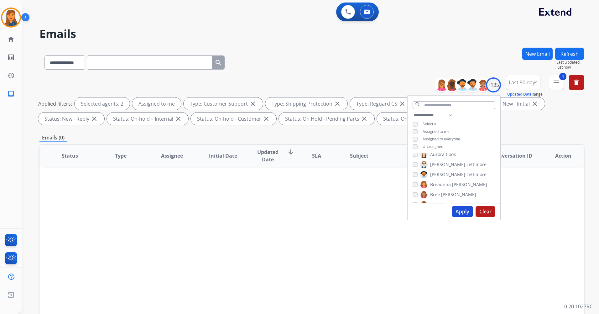
scroll to position [23, 0]
click at [348, 188] on div "Status Type Assignee Initial Date Updated Date arrow_downward SLA Subject Custo…" at bounding box center [311, 249] width 545 height 210
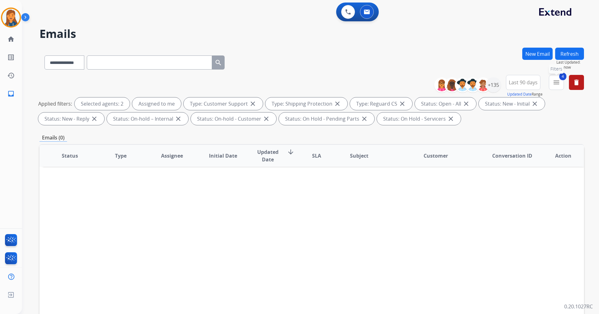
click at [552, 79] on button "4 menu Filters" at bounding box center [556, 82] width 15 height 15
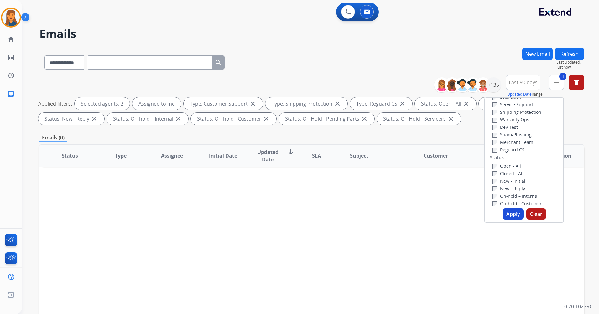
click at [494, 173] on label "Closed - All" at bounding box center [508, 174] width 31 height 6
click at [516, 218] on button "Apply" at bounding box center [513, 213] width 21 height 11
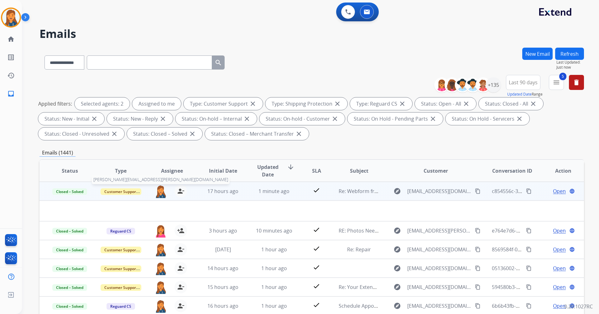
click at [157, 193] on img at bounding box center [161, 191] width 13 height 13
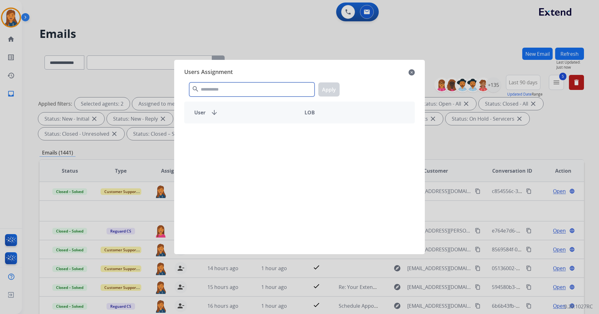
click at [221, 94] on input "text" at bounding box center [251, 89] width 125 height 14
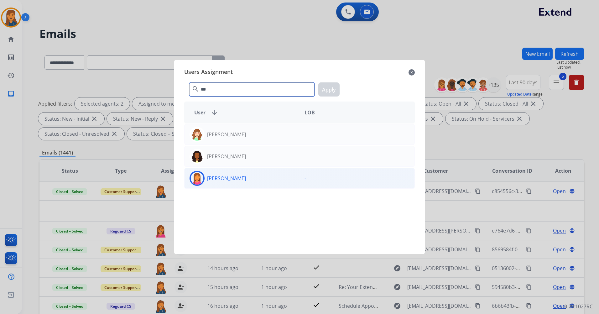
type input "***"
click at [226, 176] on p "Nataya Kelly" at bounding box center [226, 179] width 39 height 8
click at [330, 87] on button "Apply" at bounding box center [328, 89] width 21 height 14
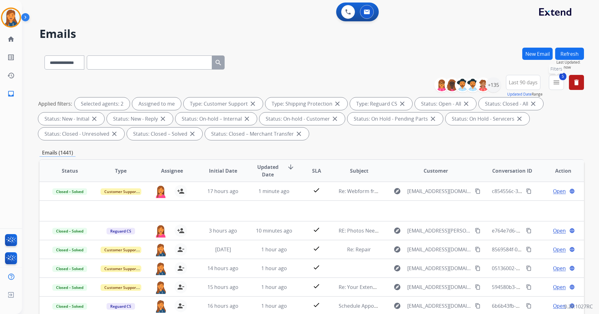
click at [562, 84] on button "5 menu Filters" at bounding box center [556, 82] width 15 height 15
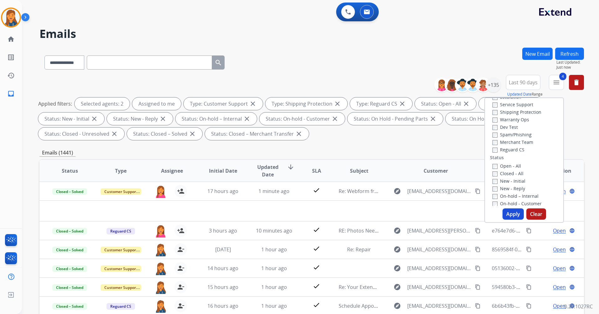
click at [513, 211] on button "Apply" at bounding box center [513, 213] width 21 height 11
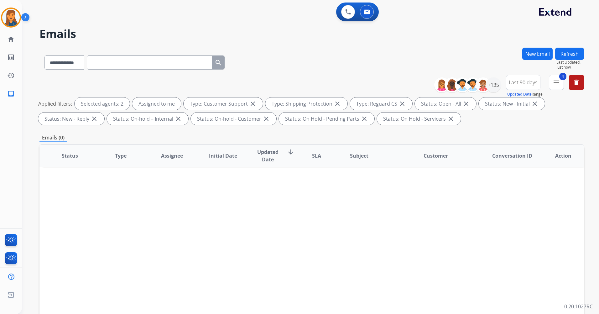
click at [554, 81] on mat-icon "menu" at bounding box center [557, 83] width 8 height 8
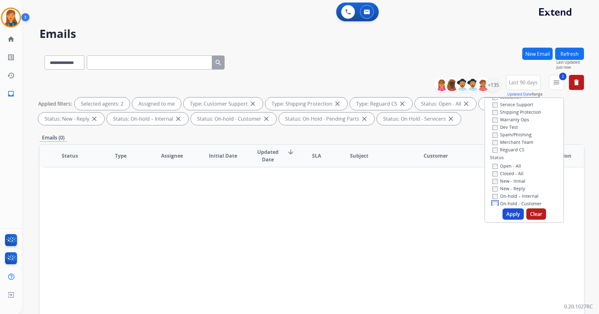
click at [491, 206] on div "Type Claims Adjudication Customer Support Escalation Service Support Shipping P…" at bounding box center [525, 159] width 80 height 125
click at [507, 218] on button "Apply" at bounding box center [513, 213] width 21 height 11
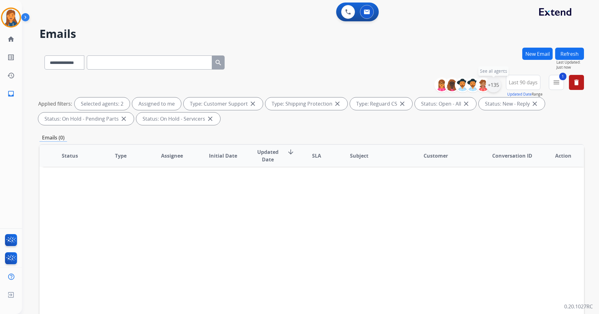
click at [493, 88] on div "+135" at bounding box center [493, 84] width 15 height 15
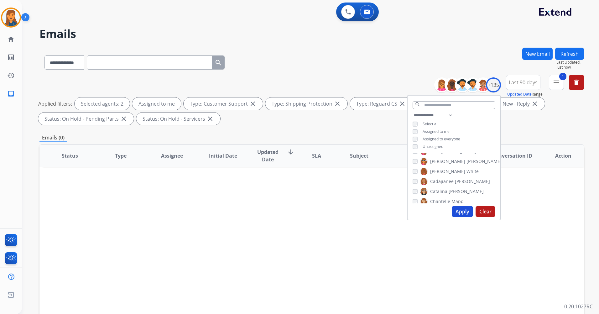
scroll to position [188, 0]
click at [433, 173] on span "[PERSON_NAME]" at bounding box center [447, 172] width 35 height 6
click at [430, 175] on span "[PERSON_NAME]" at bounding box center [447, 175] width 35 height 6
click at [440, 155] on label "Edith Evans" at bounding box center [460, 154] width 81 height 8
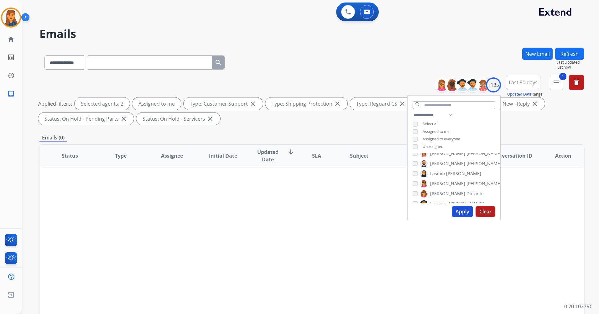
scroll to position [751, 0]
click at [437, 197] on span "Lasinia" at bounding box center [437, 200] width 15 height 6
click at [436, 173] on span "[PERSON_NAME]" at bounding box center [447, 173] width 35 height 6
click at [449, 181] on span "[PERSON_NAME]" at bounding box center [466, 183] width 35 height 6
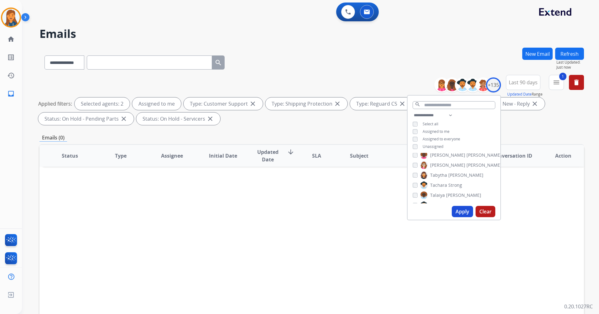
scroll to position [1127, 0]
click at [449, 175] on span "[PERSON_NAME]" at bounding box center [466, 175] width 35 height 6
click at [467, 183] on span "Boothbanks" at bounding box center [479, 185] width 25 height 6
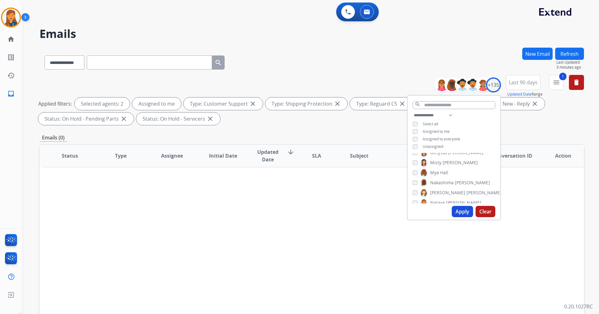
click at [462, 211] on button "Apply" at bounding box center [462, 211] width 21 height 11
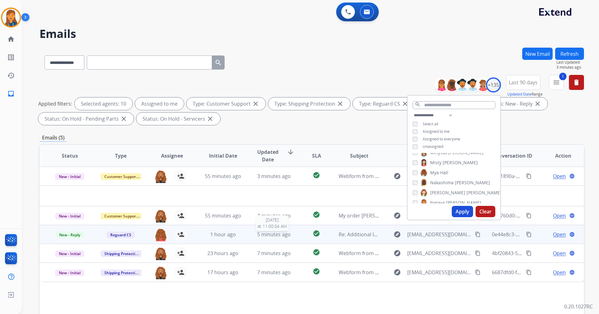
click at [277, 234] on span "5 minutes ago" at bounding box center [274, 234] width 34 height 7
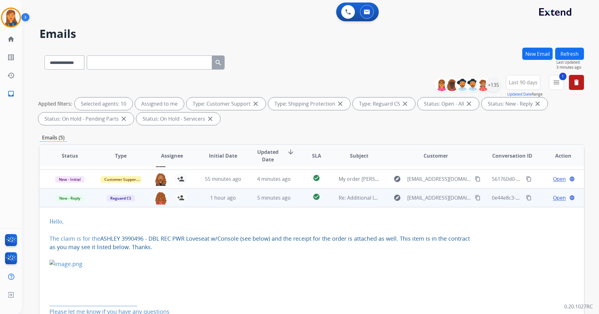
scroll to position [38, 0]
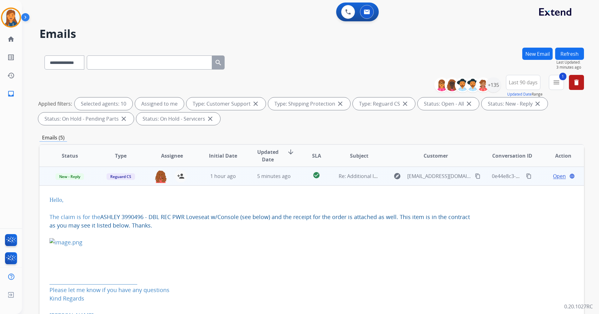
click at [547, 176] on div "Open language" at bounding box center [563, 176] width 41 height 8
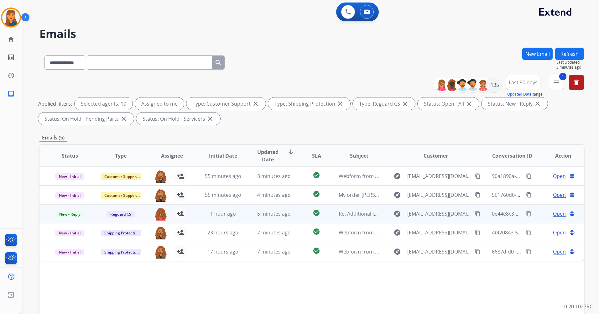
scroll to position [0, 0]
click at [553, 215] on span "Open" at bounding box center [559, 214] width 13 height 8
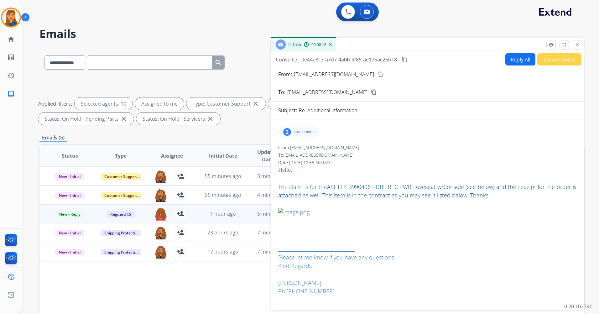
click at [378, 73] on mat-icon "content_copy" at bounding box center [381, 74] width 6 height 6
click at [303, 134] on p "attachments" at bounding box center [305, 131] width 22 height 5
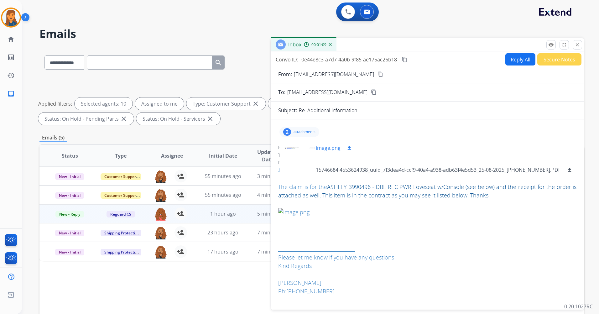
click at [295, 149] on div at bounding box center [300, 148] width 31 height 22
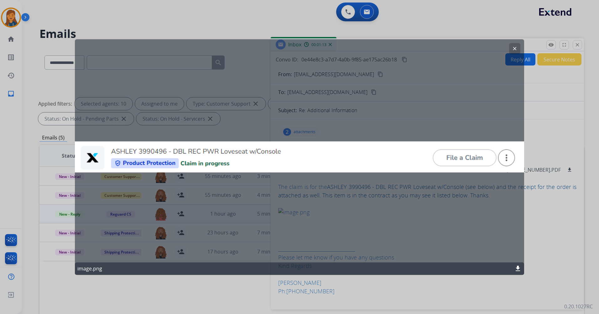
click at [518, 47] on button "clear" at bounding box center [514, 48] width 11 height 11
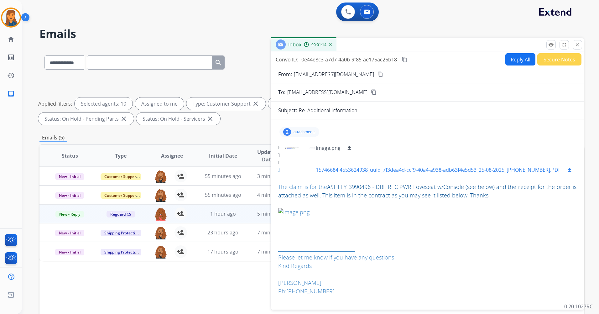
click at [314, 168] on div at bounding box center [300, 170] width 31 height 22
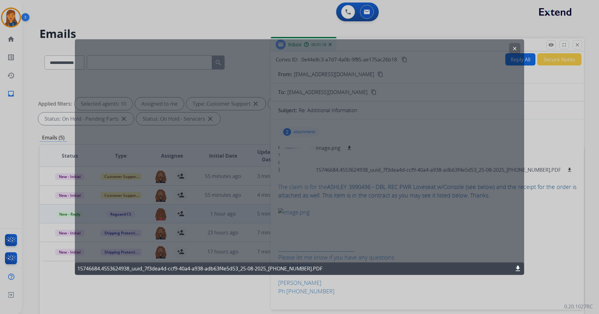
click at [521, 270] on mat-icon "download" at bounding box center [518, 269] width 8 height 8
click at [518, 47] on button "clear" at bounding box center [514, 48] width 11 height 11
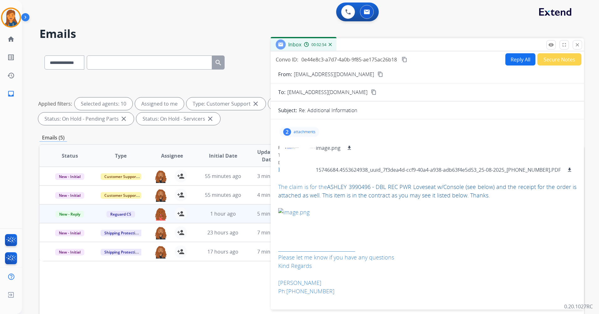
click at [404, 59] on mat-icon "content_copy" at bounding box center [405, 60] width 6 height 6
click at [517, 63] on button "Reply All" at bounding box center [521, 59] width 30 height 12
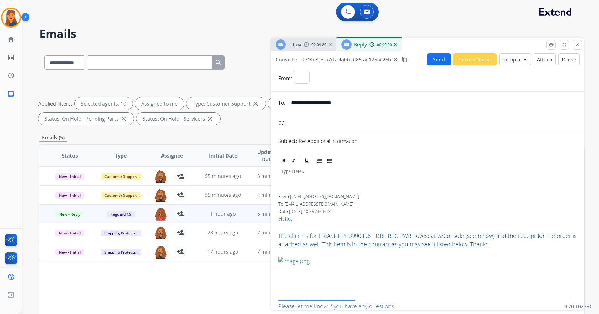
select select "**********"
click at [513, 64] on button "Templates" at bounding box center [516, 59] width 32 height 12
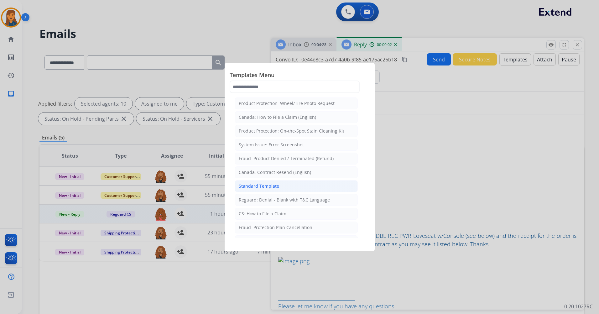
click at [269, 186] on div "Standard Template" at bounding box center [259, 186] width 40 height 6
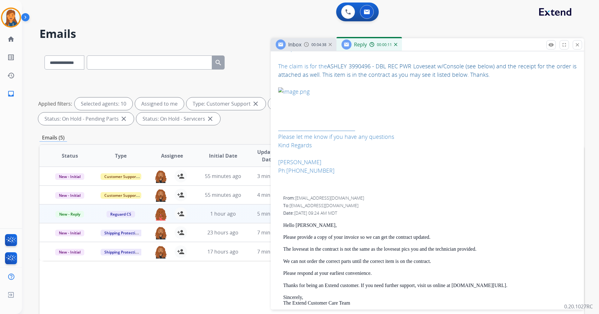
scroll to position [407, 0]
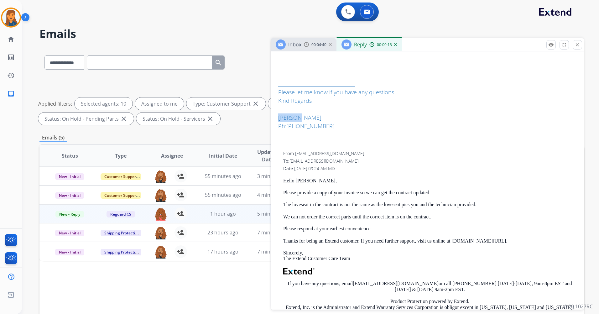
drag, startPoint x: 278, startPoint y: 116, endPoint x: 299, endPoint y: 118, distance: 20.7
click at [299, 118] on div "**********" at bounding box center [427, 74] width 313 height 573
copy font "Yugansh"
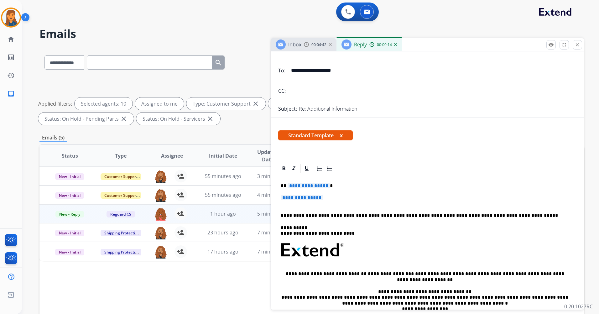
scroll to position [0, 0]
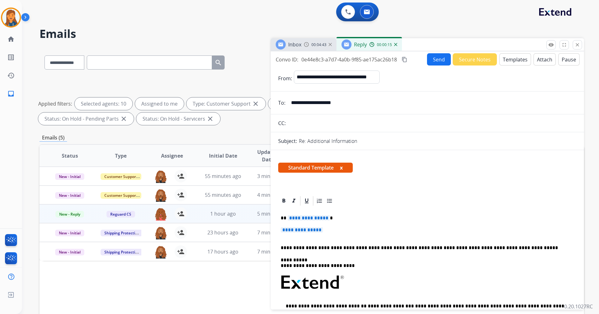
click at [307, 218] on span "**********" at bounding box center [309, 217] width 42 height 5
paste div
click at [317, 229] on span "**********" at bounding box center [302, 229] width 42 height 5
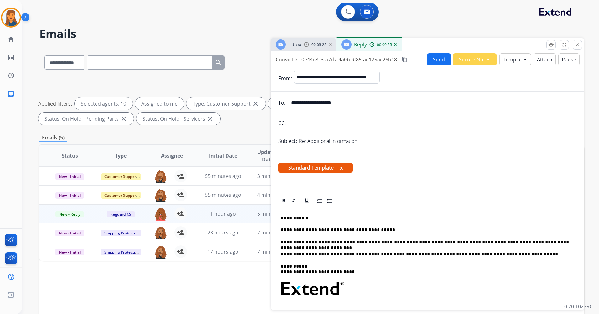
scroll to position [31, 0]
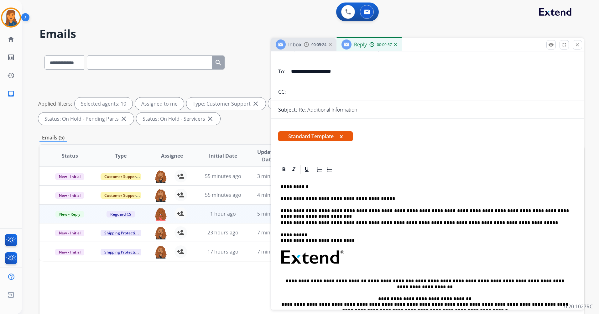
click at [560, 213] on p "**********" at bounding box center [425, 211] width 288 height 6
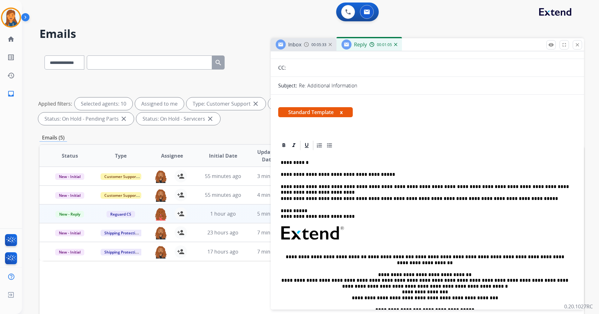
scroll to position [0, 0]
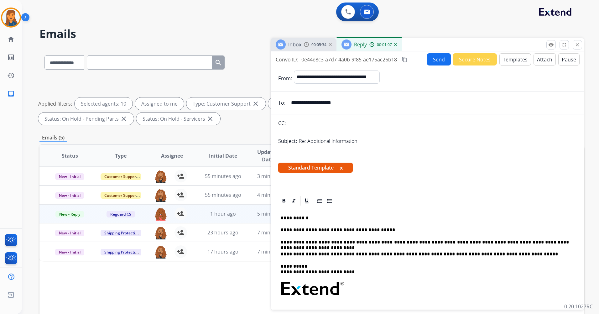
click at [429, 62] on button "Send" at bounding box center [439, 59] width 24 height 12
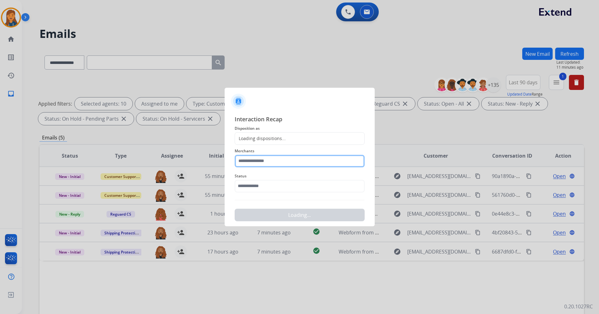
click at [276, 163] on input "text" at bounding box center [300, 161] width 130 height 13
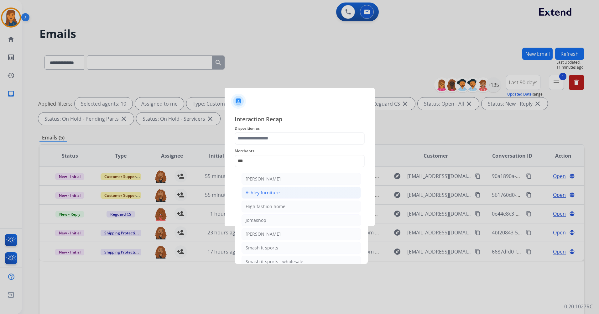
click at [255, 188] on li "Ashley furniture" at bounding box center [301, 193] width 119 height 12
type input "**********"
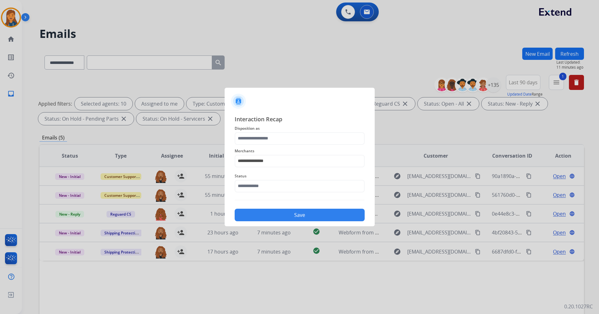
click at [255, 178] on span "Status" at bounding box center [300, 176] width 130 height 8
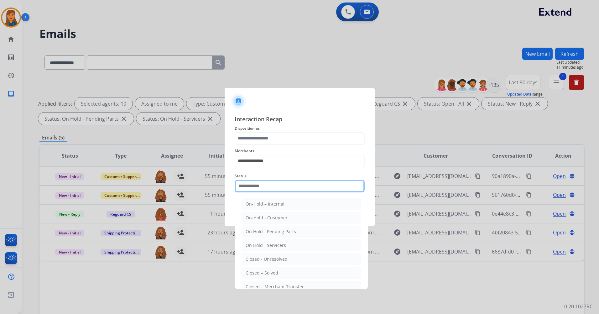
click at [255, 188] on input "text" at bounding box center [300, 186] width 130 height 13
click at [257, 273] on div "Closed – Solved" at bounding box center [262, 273] width 33 height 6
type input "**********"
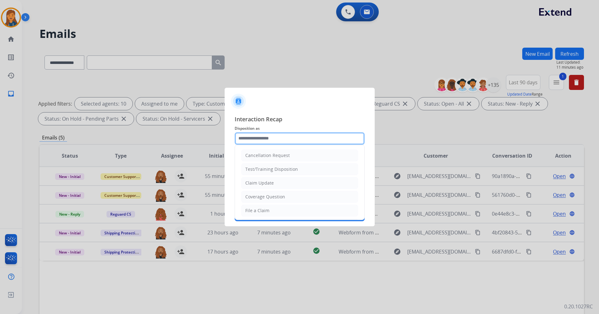
click at [255, 139] on input "text" at bounding box center [300, 138] width 130 height 13
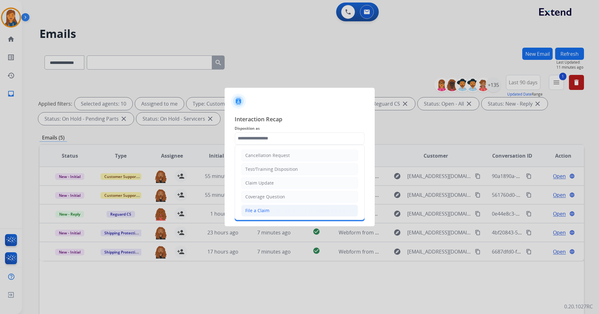
click at [261, 211] on div "File a Claim" at bounding box center [257, 210] width 24 height 6
type input "**********"
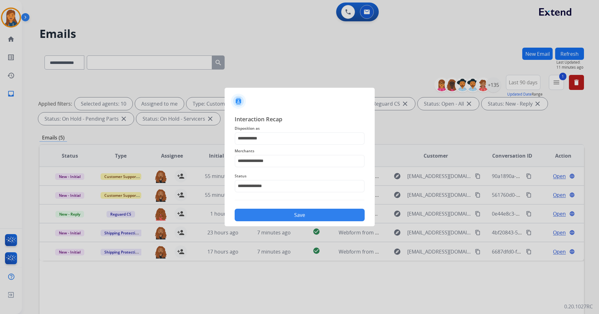
click at [265, 216] on button "Save" at bounding box center [300, 215] width 130 height 13
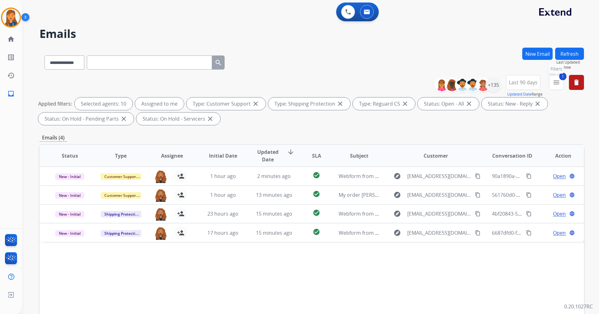
click at [560, 81] on mat-icon "menu" at bounding box center [557, 83] width 8 height 8
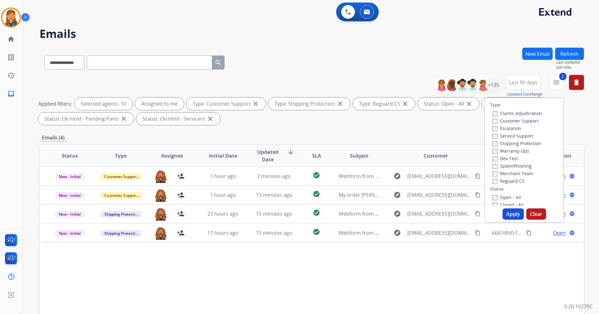
click at [509, 211] on button "Apply" at bounding box center [513, 213] width 21 height 11
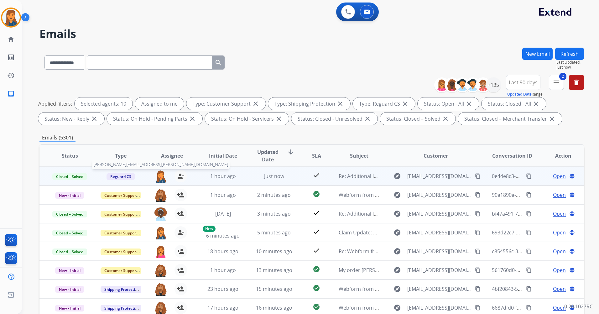
click at [162, 178] on img at bounding box center [161, 176] width 13 height 13
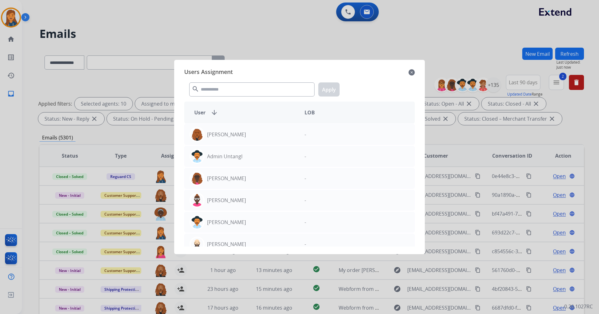
click at [223, 81] on div "search Apply" at bounding box center [299, 88] width 231 height 22
click at [222, 87] on input "text" at bounding box center [251, 89] width 125 height 14
click at [221, 88] on input "text" at bounding box center [251, 89] width 125 height 14
type input "*"
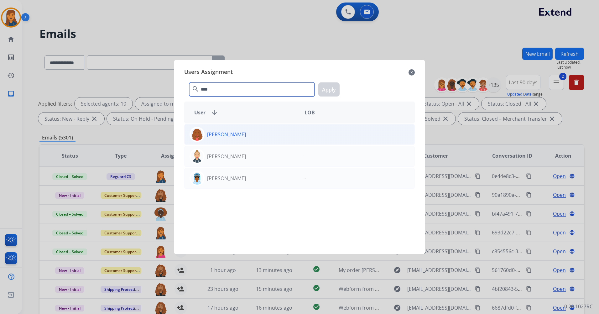
type input "****"
click at [232, 130] on div "Britney White" at bounding box center [242, 134] width 115 height 15
click at [328, 91] on button "Apply" at bounding box center [328, 89] width 21 height 14
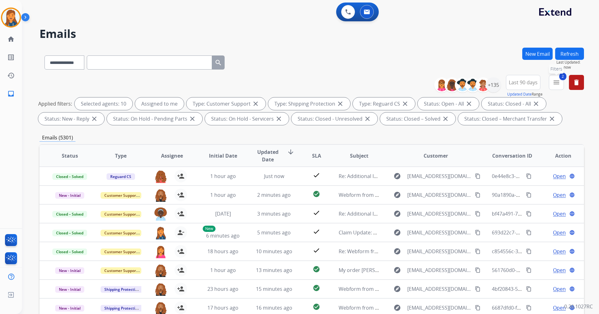
click at [554, 81] on mat-icon "menu" at bounding box center [557, 83] width 8 height 8
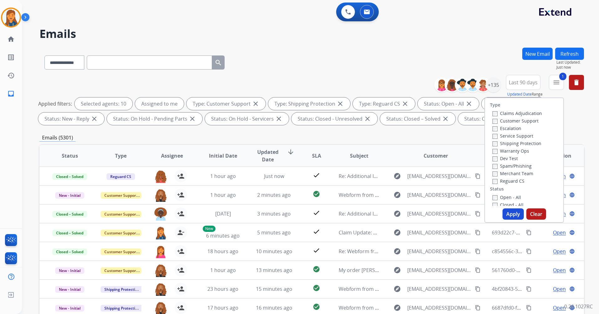
click at [507, 210] on button "Apply" at bounding box center [513, 213] width 21 height 11
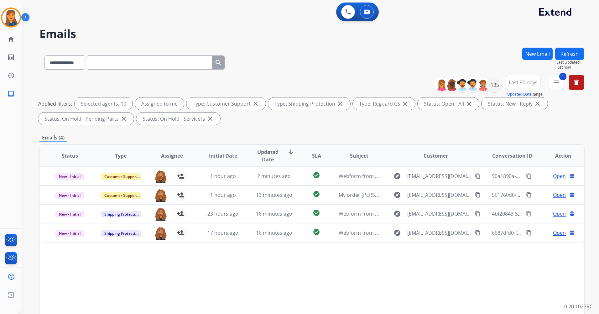
click at [575, 53] on button "Refresh" at bounding box center [569, 54] width 29 height 12
click at [579, 80] on mat-icon "delete" at bounding box center [577, 83] width 8 height 8
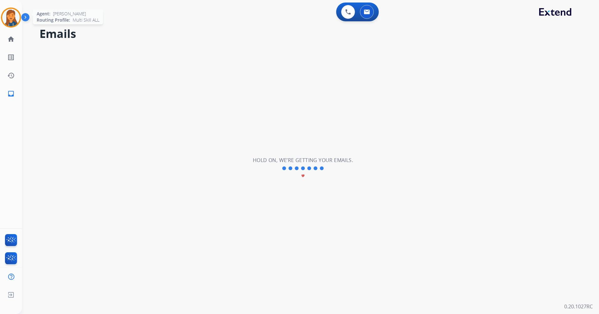
click at [12, 17] on img at bounding box center [11, 18] width 18 height 18
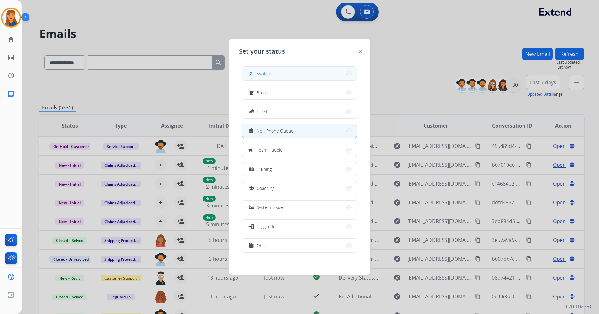
click at [272, 74] on span "Available" at bounding box center [265, 73] width 17 height 7
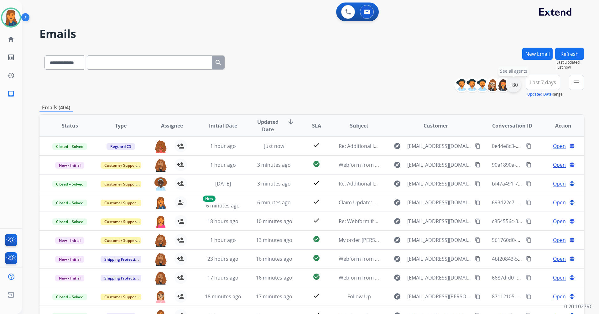
click at [517, 84] on div "+80" at bounding box center [513, 84] width 15 height 15
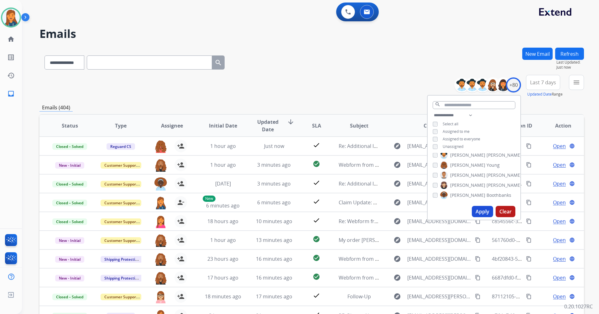
click at [445, 134] on div "**********" at bounding box center [474, 132] width 93 height 40
click at [444, 132] on span "Assigned to me" at bounding box center [456, 131] width 27 height 5
click at [445, 148] on span "Unassigned" at bounding box center [453, 146] width 21 height 5
click at [475, 213] on button "Apply" at bounding box center [482, 211] width 21 height 11
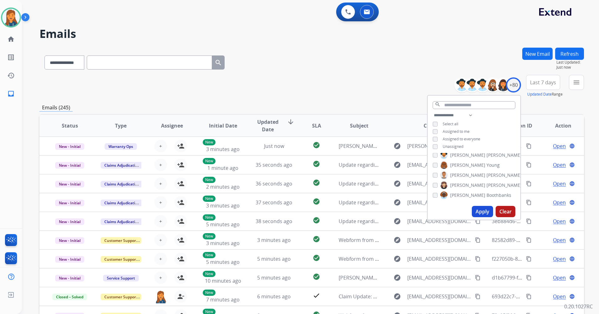
click at [529, 81] on button "Last 7 days" at bounding box center [543, 82] width 34 height 15
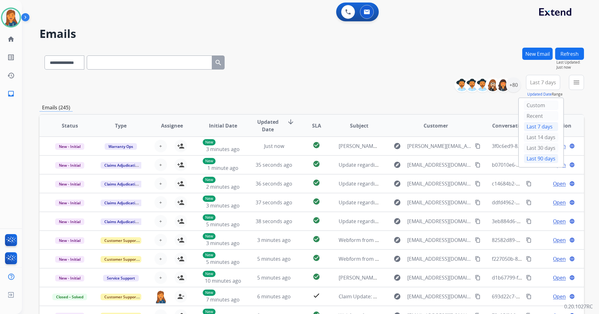
click at [533, 163] on div "Last 90 days" at bounding box center [541, 158] width 34 height 9
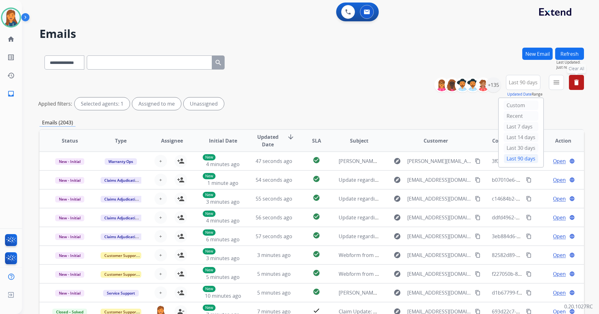
click at [556, 86] on mat-icon "menu" at bounding box center [557, 83] width 8 height 8
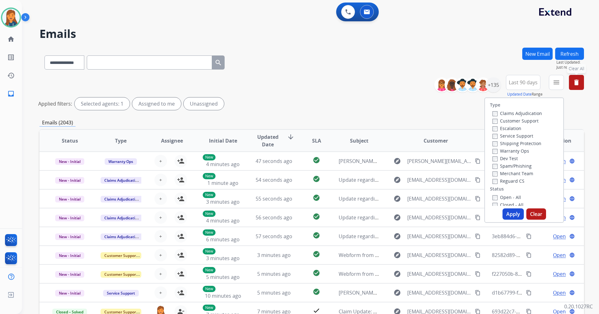
click at [518, 123] on label "Customer Support" at bounding box center [516, 121] width 46 height 6
click at [512, 144] on label "Shipping Protection" at bounding box center [517, 143] width 49 height 6
click at [507, 182] on label "Reguard CS" at bounding box center [509, 181] width 32 height 6
click at [507, 196] on label "Open - All" at bounding box center [507, 197] width 29 height 6
click at [512, 212] on button "Apply" at bounding box center [513, 213] width 21 height 11
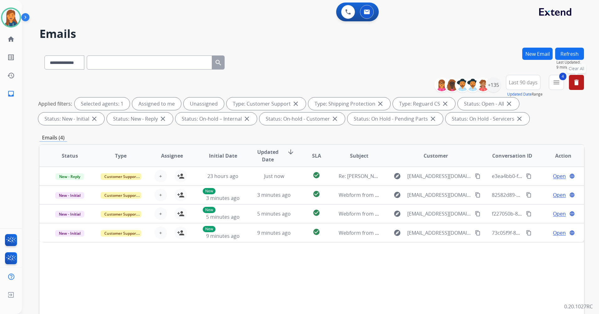
click at [575, 51] on button "Refresh" at bounding box center [569, 54] width 29 height 12
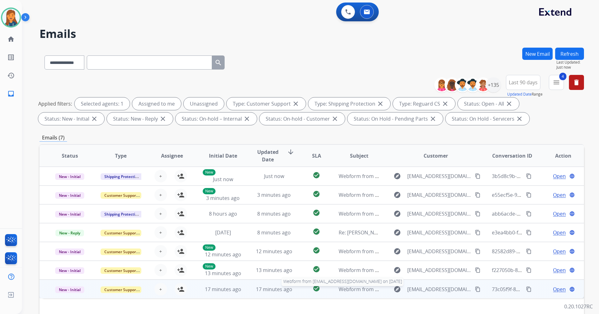
click at [362, 289] on span "Webform from savopowers@gmail.com on 09/04/2025" at bounding box center [410, 289] width 142 height 7
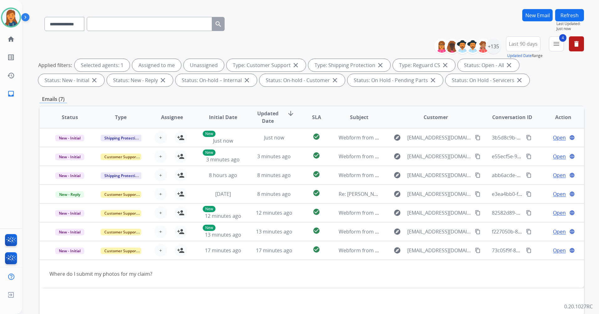
scroll to position [63, 0]
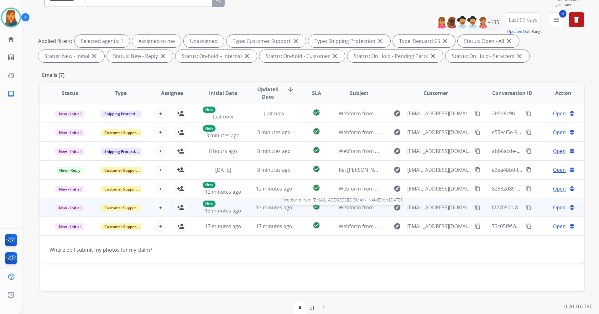
click at [357, 207] on span "Webform from Stillmanbecky@yahoo.com on 09/04/2025" at bounding box center [410, 207] width 142 height 7
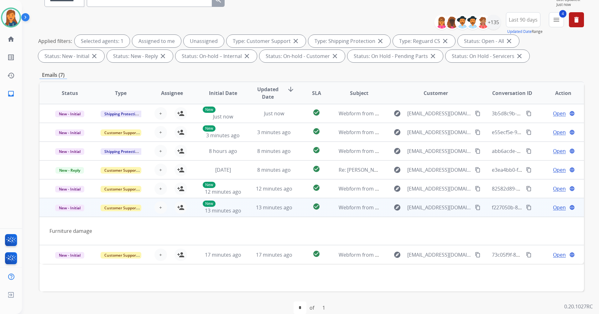
click at [475, 206] on mat-icon "content_copy" at bounding box center [478, 208] width 6 height 6
click at [178, 208] on mat-icon "person_add" at bounding box center [181, 208] width 8 height 8
click at [559, 205] on span "Open" at bounding box center [559, 208] width 13 height 8
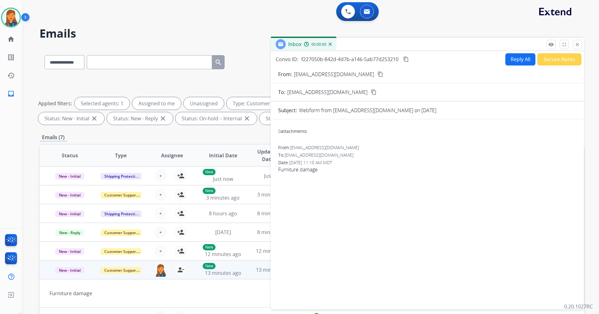
scroll to position [0, 0]
click at [512, 61] on button "Reply All" at bounding box center [521, 60] width 30 height 12
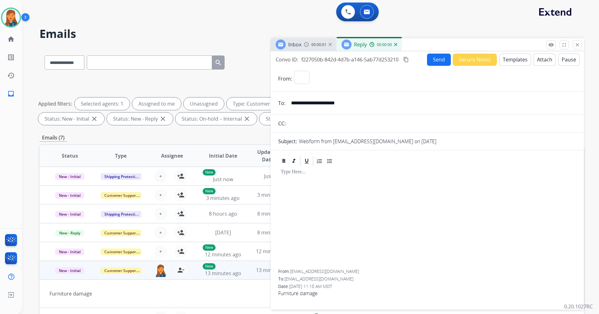
select select "**********"
click at [512, 62] on button "Templates" at bounding box center [516, 60] width 32 height 12
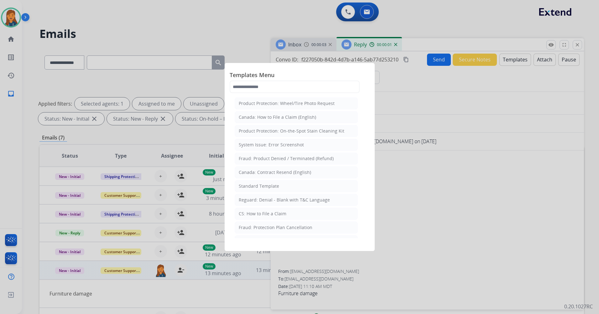
click at [328, 75] on span "Templates Menu" at bounding box center [300, 76] width 140 height 10
click at [316, 95] on div "Templates Menu Product Protection: Wheel/Tire Photo Request Canada: How to File…" at bounding box center [300, 82] width 140 height 28
click at [316, 90] on input "text" at bounding box center [295, 87] width 130 height 13
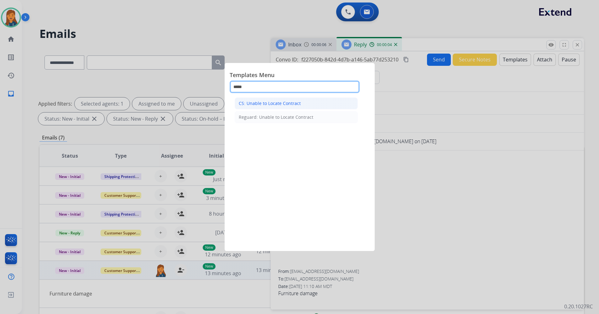
type input "*****"
click at [316, 102] on li "CS: Unable to Locate Contract" at bounding box center [296, 103] width 123 height 12
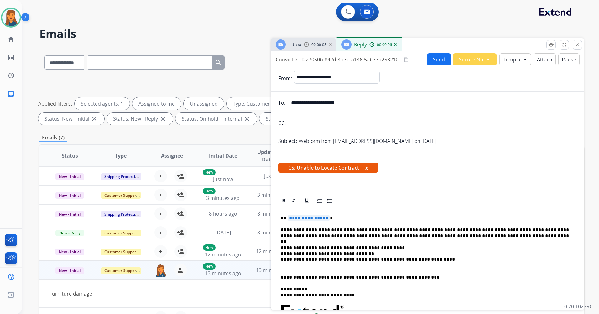
click at [304, 214] on div "**********" at bounding box center [427, 312] width 298 height 211
click at [433, 57] on button "Send" at bounding box center [439, 59] width 24 height 12
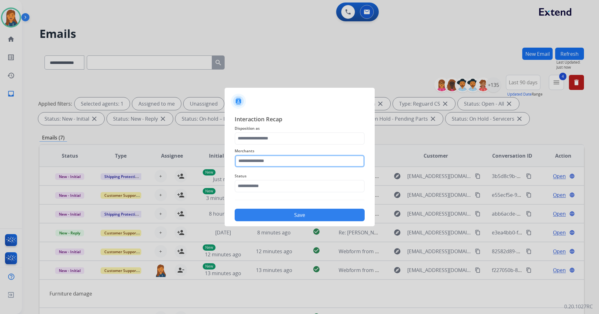
click at [285, 164] on input "text" at bounding box center [300, 161] width 130 height 13
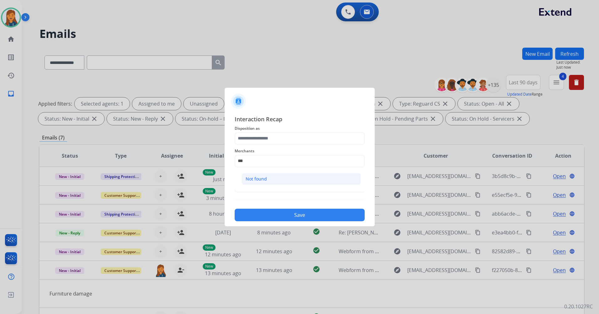
drag, startPoint x: 278, startPoint y: 181, endPoint x: 271, endPoint y: 162, distance: 19.7
click at [277, 180] on li "Not found" at bounding box center [301, 179] width 119 height 12
type input "*********"
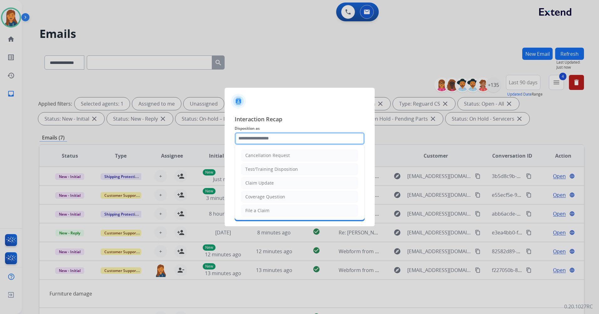
drag, startPoint x: 270, startPoint y: 144, endPoint x: 267, endPoint y: 140, distance: 4.7
click at [270, 144] on input "text" at bounding box center [300, 138] width 130 height 13
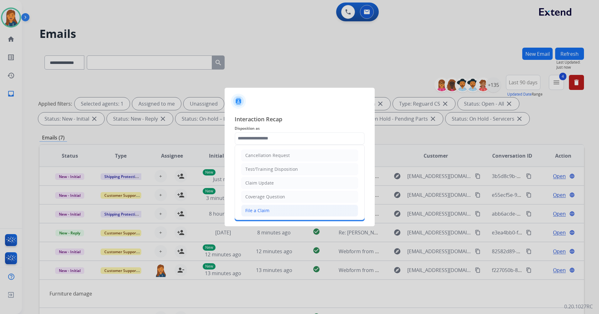
click at [267, 210] on div "File a Claim" at bounding box center [257, 210] width 24 height 6
type input "**********"
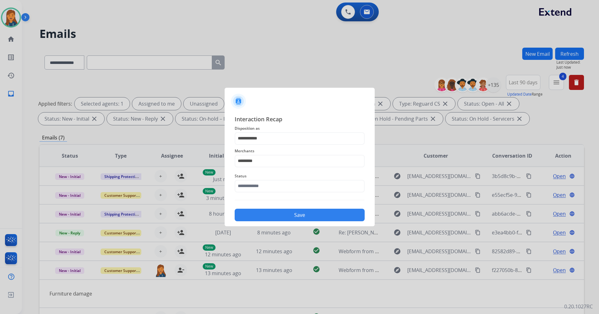
drag, startPoint x: 264, startPoint y: 194, endPoint x: 260, endPoint y: 189, distance: 5.8
click at [262, 192] on div "Status" at bounding box center [300, 182] width 130 height 25
click at [260, 189] on input "text" at bounding box center [300, 186] width 130 height 13
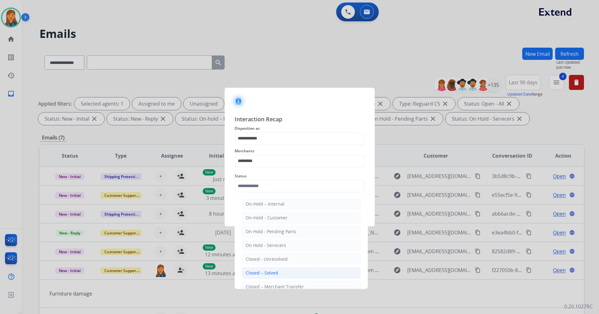
drag, startPoint x: 269, startPoint y: 275, endPoint x: 265, endPoint y: 241, distance: 34.1
click at [268, 275] on div "Closed – Solved" at bounding box center [262, 273] width 33 height 6
type input "**********"
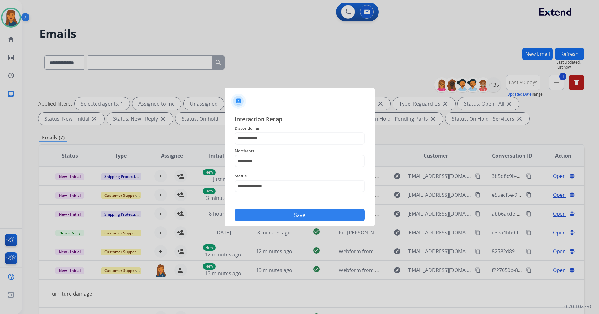
click at [265, 204] on div "**********" at bounding box center [300, 168] width 130 height 107
click at [264, 218] on button "Save" at bounding box center [300, 215] width 130 height 13
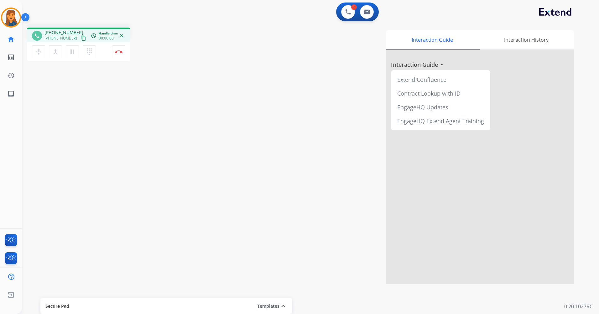
click at [81, 38] on mat-icon "content_copy" at bounding box center [84, 38] width 6 height 6
click at [120, 54] on button "Disconnect" at bounding box center [118, 51] width 13 height 13
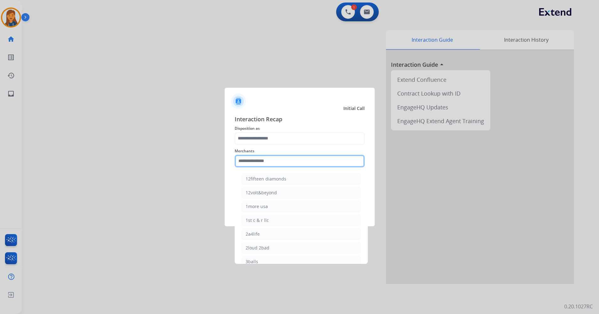
click at [255, 159] on input "text" at bounding box center [300, 161] width 130 height 13
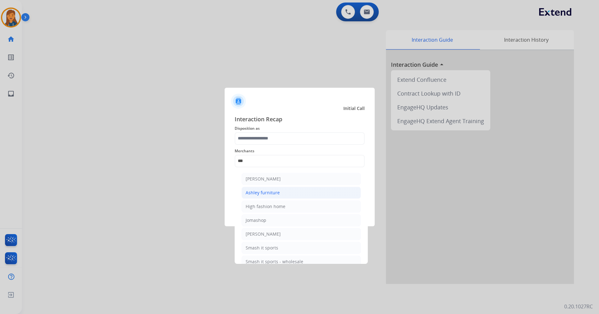
click at [253, 193] on div "Ashley furniture" at bounding box center [263, 193] width 34 height 6
type input "**********"
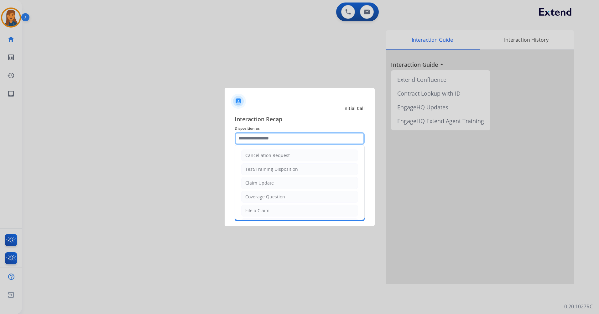
click at [275, 144] on input "text" at bounding box center [300, 138] width 130 height 13
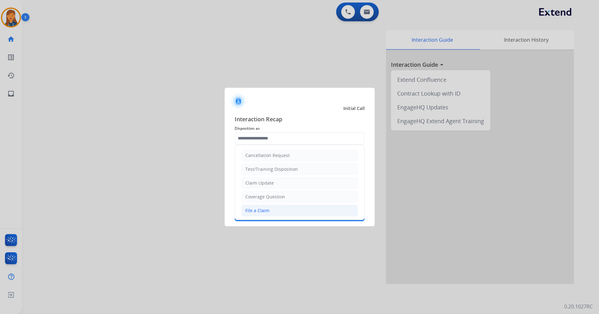
click at [265, 209] on div "File a Claim" at bounding box center [257, 210] width 24 height 6
type input "**********"
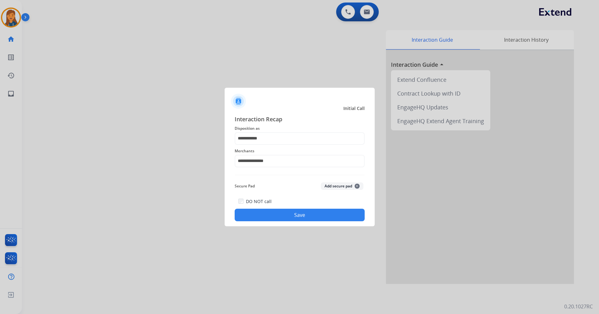
click at [269, 215] on button "Save" at bounding box center [300, 215] width 130 height 13
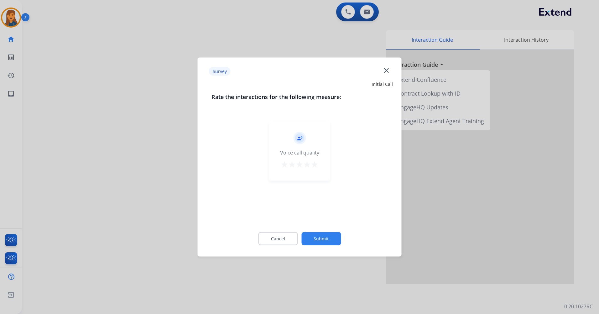
click at [315, 165] on mat-icon "star" at bounding box center [315, 165] width 8 height 8
click at [318, 235] on button "Submit" at bounding box center [321, 238] width 39 height 13
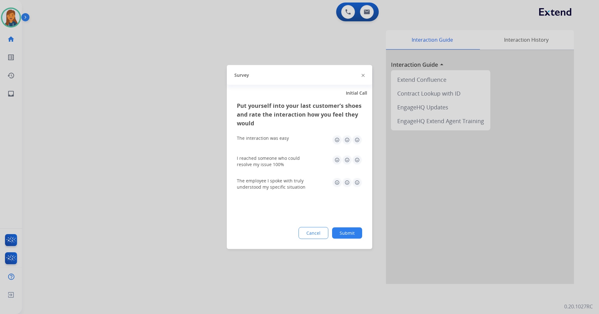
drag, startPoint x: 354, startPoint y: 137, endPoint x: 352, endPoint y: 143, distance: 6.3
click at [354, 137] on img at bounding box center [357, 140] width 10 height 10
click at [359, 182] on img at bounding box center [357, 183] width 10 height 10
click at [353, 155] on img at bounding box center [357, 160] width 10 height 10
click at [349, 224] on div "Put yourself into your last customer’s shoes and rate the interaction how you f…" at bounding box center [299, 175] width 145 height 148
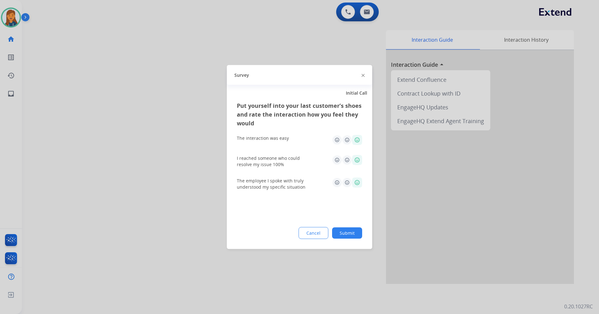
click at [348, 232] on button "Submit" at bounding box center [347, 233] width 30 height 11
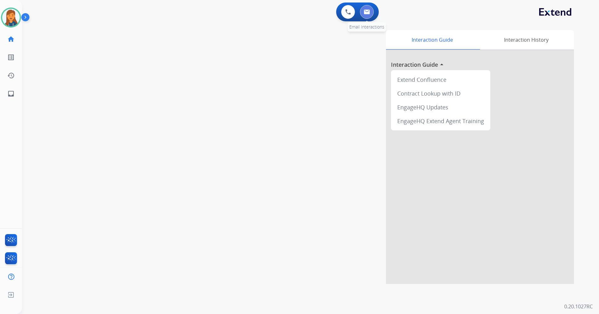
click at [367, 15] on button at bounding box center [367, 12] width 14 height 14
select select "**********"
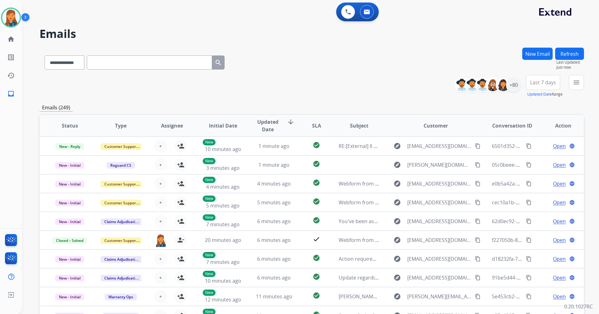
click at [547, 77] on button "Last 7 days" at bounding box center [543, 82] width 34 height 15
click at [544, 156] on div "Last 90 days" at bounding box center [541, 158] width 34 height 9
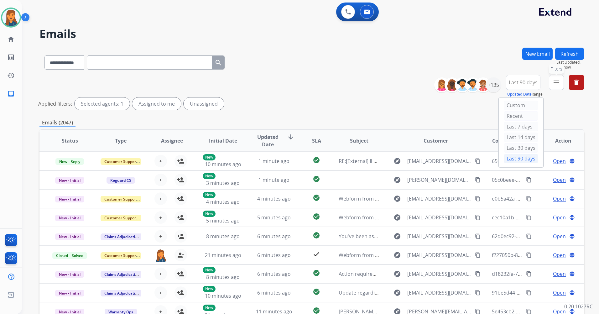
click at [552, 87] on button "menu Filters" at bounding box center [556, 82] width 15 height 15
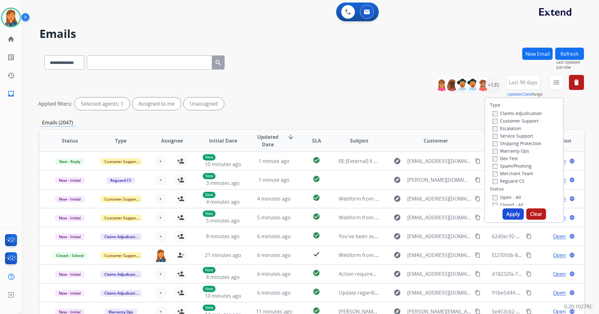
click at [514, 122] on label "Customer Support" at bounding box center [516, 121] width 46 height 6
click at [509, 143] on label "Shipping Protection" at bounding box center [517, 143] width 49 height 6
click at [501, 183] on label "Reguard CS" at bounding box center [509, 181] width 32 height 6
click at [504, 200] on label "Open - All" at bounding box center [507, 197] width 29 height 6
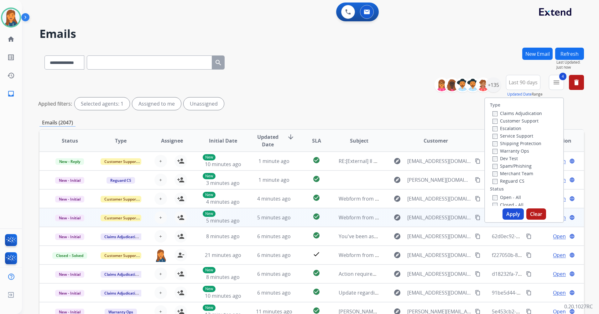
click at [510, 223] on div "cec10a1b-29c1-4efe-965c-495a49a650e3 content_copy" at bounding box center [512, 218] width 41 height 18
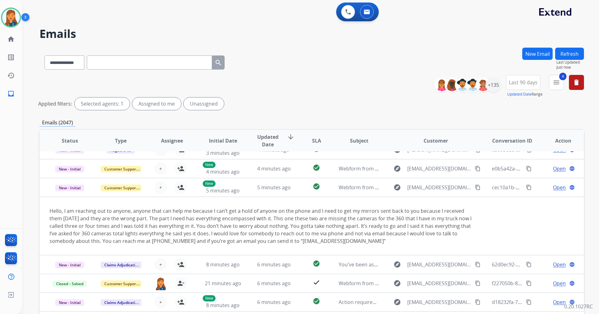
scroll to position [56, 0]
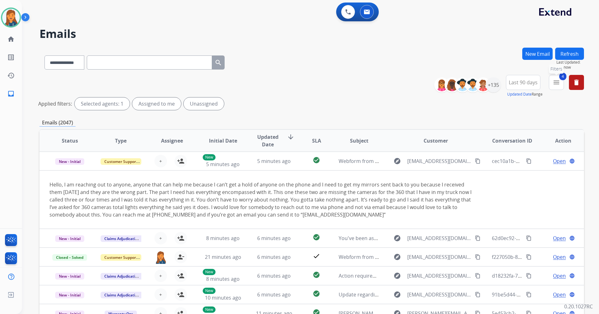
click at [559, 79] on mat-icon "menu" at bounding box center [557, 83] width 8 height 8
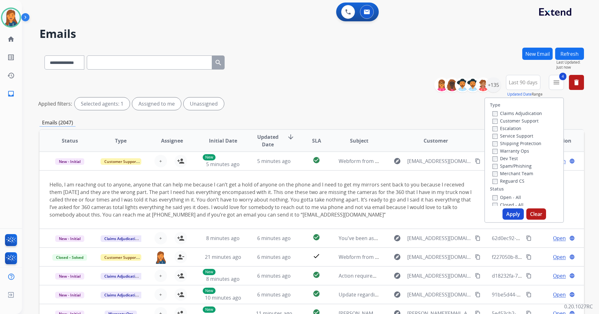
click at [505, 209] on button "Apply" at bounding box center [513, 213] width 21 height 11
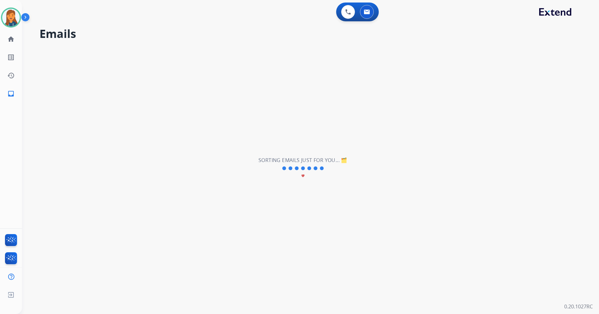
scroll to position [0, 0]
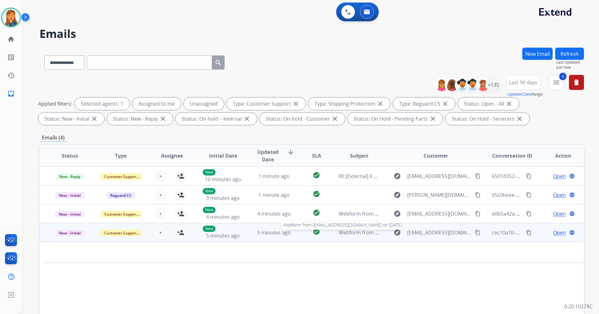
click at [353, 233] on span "Webform from jeffh6146@gmail.com on 09/04/2025" at bounding box center [410, 232] width 142 height 7
click at [353, 234] on span "Webform from jeffh6146@gmail.com on 09/04/2025" at bounding box center [410, 232] width 142 height 7
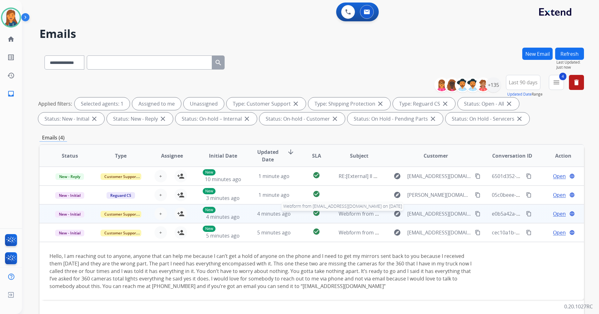
click at [355, 214] on span "Webform from Annclemens65@gmail.com on 09/04/2025" at bounding box center [410, 213] width 142 height 7
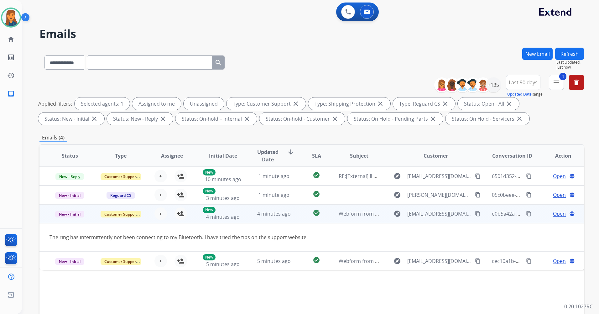
click at [475, 215] on mat-icon "content_copy" at bounding box center [478, 214] width 6 height 6
click at [178, 212] on mat-icon "person_add" at bounding box center [181, 214] width 8 height 8
click at [553, 215] on span "Open" at bounding box center [559, 214] width 13 height 8
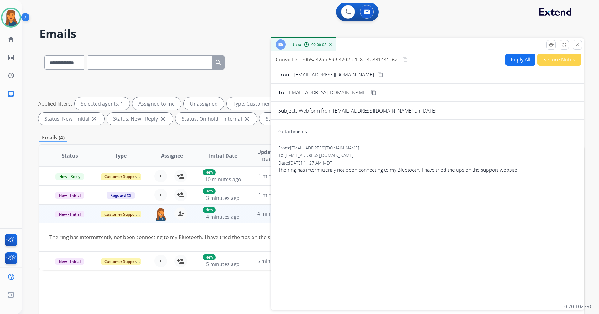
click at [508, 55] on button "Reply All" at bounding box center [521, 60] width 30 height 12
select select "**********"
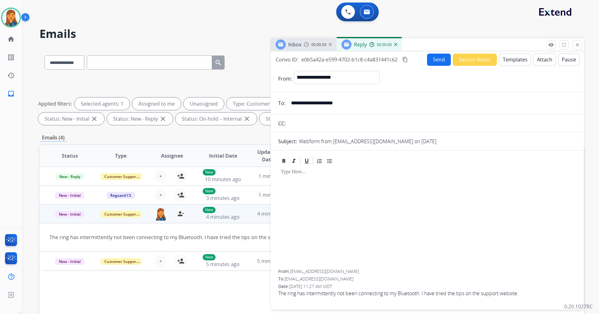
click at [513, 64] on button "Templates" at bounding box center [516, 60] width 32 height 12
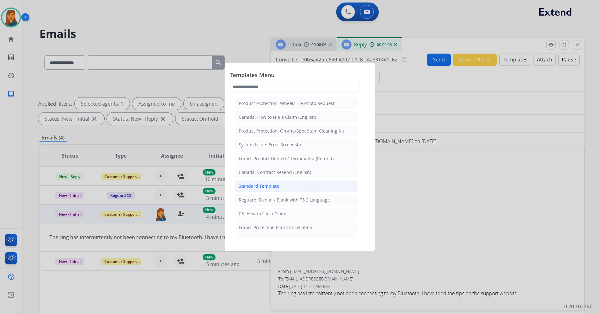
click at [269, 188] on div "Standard Template" at bounding box center [259, 186] width 40 height 6
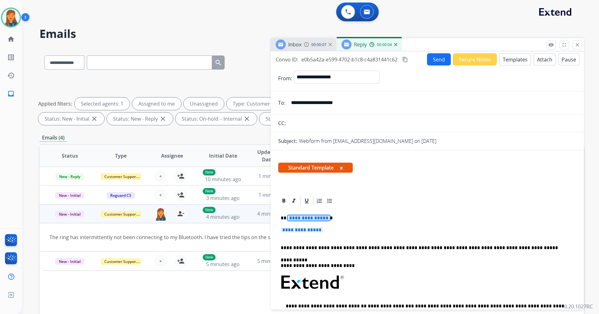
click at [300, 216] on span "**********" at bounding box center [309, 217] width 42 height 5
click at [314, 231] on span "**********" at bounding box center [302, 229] width 42 height 5
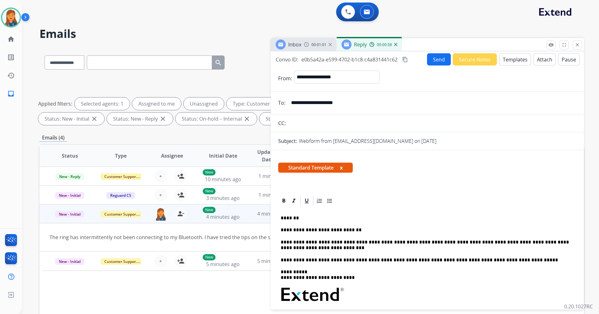
drag, startPoint x: 304, startPoint y: 250, endPoint x: 285, endPoint y: 244, distance: 20.2
click at [303, 250] on p "**********" at bounding box center [425, 245] width 288 height 12
drag, startPoint x: 285, startPoint y: 244, endPoint x: 275, endPoint y: 242, distance: 10.4
click at [275, 242] on div "**********" at bounding box center [427, 313] width 313 height 237
click at [322, 252] on div "**********" at bounding box center [427, 303] width 298 height 193
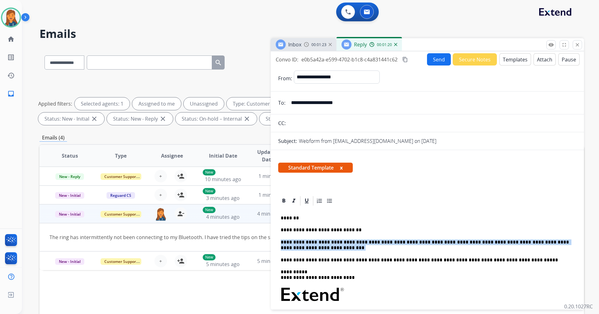
drag, startPoint x: 303, startPoint y: 247, endPoint x: 280, endPoint y: 239, distance: 24.0
click at [280, 239] on div "**********" at bounding box center [427, 303] width 298 height 193
drag, startPoint x: 405, startPoint y: 57, endPoint x: 407, endPoint y: 60, distance: 3.4
click at [405, 57] on mat-icon "content_copy" at bounding box center [405, 60] width 6 height 6
click at [433, 59] on button "Send" at bounding box center [439, 59] width 24 height 12
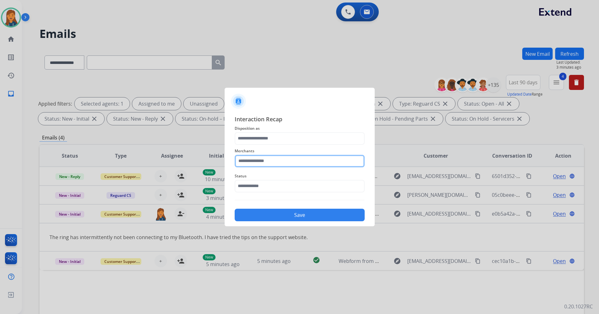
click at [259, 162] on input "text" at bounding box center [300, 161] width 130 height 13
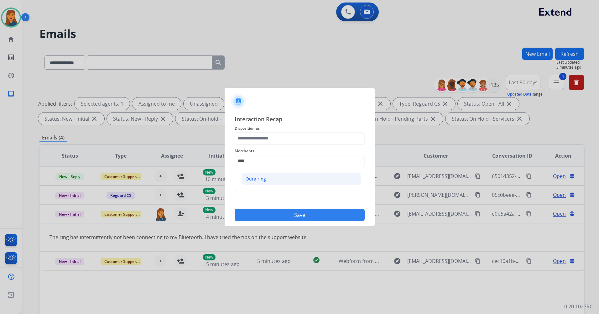
click at [255, 177] on div "Oura ring" at bounding box center [256, 179] width 20 height 6
type input "*********"
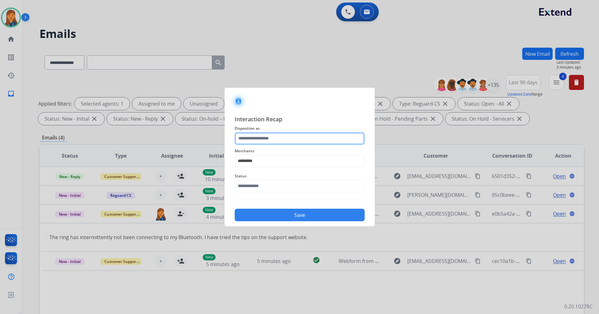
click at [264, 139] on input "text" at bounding box center [300, 138] width 130 height 13
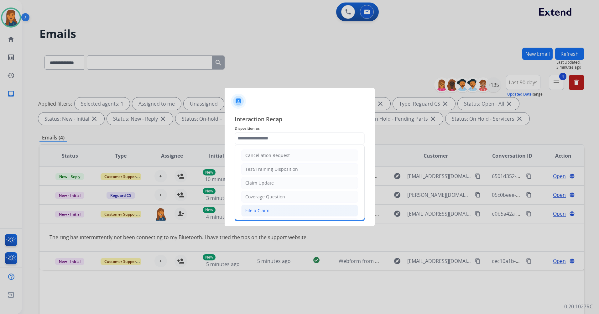
click at [269, 209] on li "File a Claim" at bounding box center [299, 211] width 117 height 12
type input "**********"
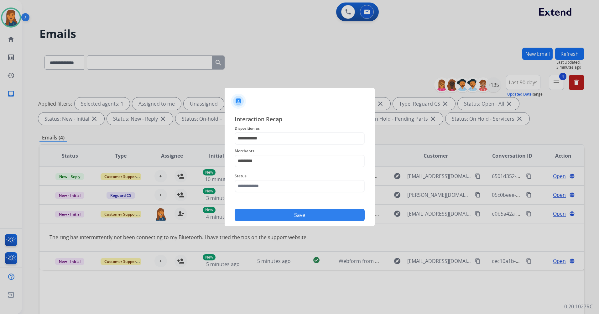
click at [264, 194] on div "Status" at bounding box center [300, 182] width 130 height 25
click at [262, 190] on input "text" at bounding box center [300, 186] width 130 height 13
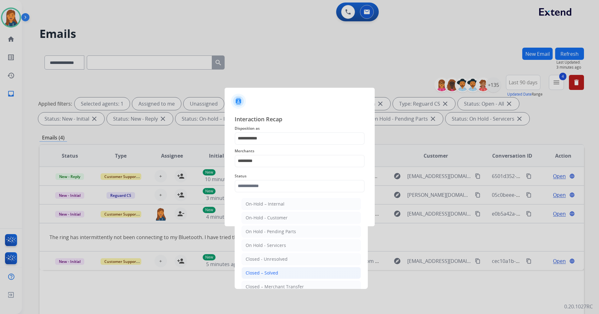
click at [250, 272] on div "Closed – Solved" at bounding box center [262, 273] width 33 height 6
type input "**********"
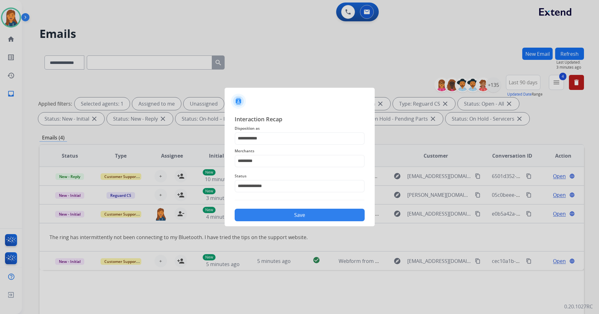
click at [263, 207] on div "Save" at bounding box center [300, 213] width 130 height 16
click at [263, 211] on button "Save" at bounding box center [300, 215] width 130 height 13
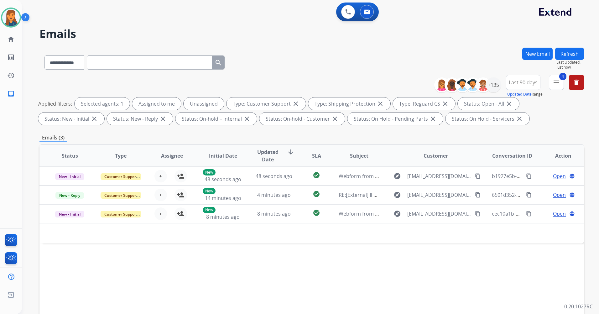
click at [575, 51] on button "Refresh" at bounding box center [569, 54] width 29 height 12
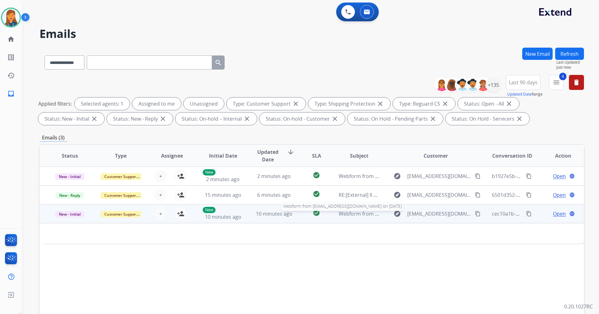
click at [360, 213] on span "Webform from jeffh6146@gmail.com on 09/04/2025" at bounding box center [410, 213] width 142 height 7
click at [360, 213] on span "Webform from jeffh6146@gmail.com on 09/04/2025" at bounding box center [410, 214] width 142 height 7
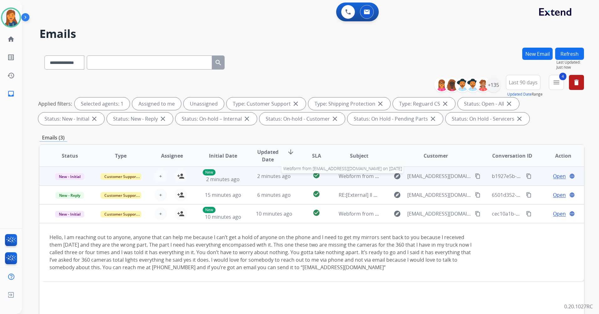
click at [359, 177] on span "Webform from elisemariedamour@gmail.com on 09/04/2025" at bounding box center [410, 176] width 142 height 7
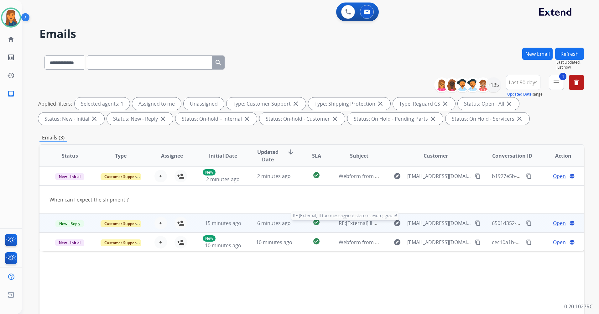
click at [362, 222] on span "RE:[External] Il tuo messaggio è stato ricevuto, grazie!" at bounding box center [402, 223] width 126 height 7
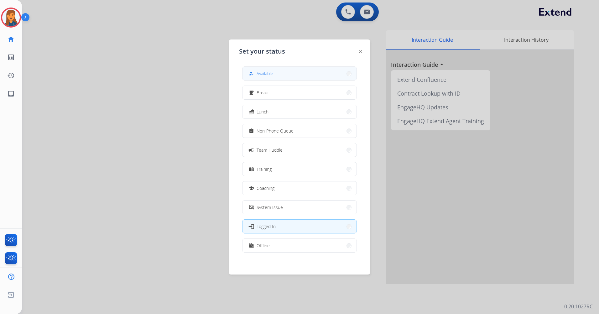
click at [256, 76] on div "how_to_reg" at bounding box center [252, 74] width 9 height 8
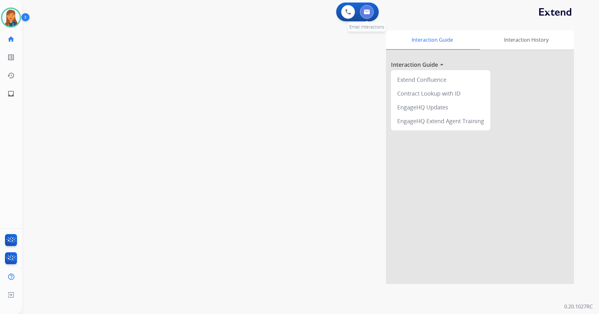
click at [368, 14] on button at bounding box center [367, 12] width 14 height 14
select select "**********"
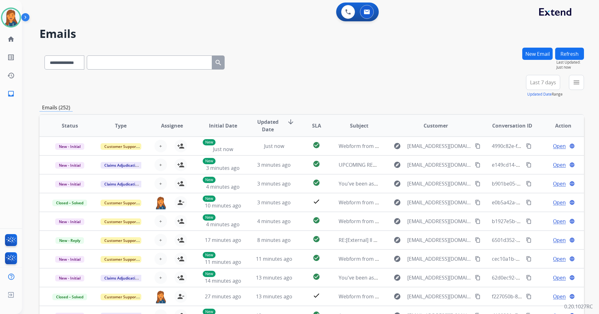
click at [527, 80] on button "Last 7 days" at bounding box center [543, 82] width 34 height 15
click at [524, 164] on div "Last 90 days" at bounding box center [541, 159] width 34 height 11
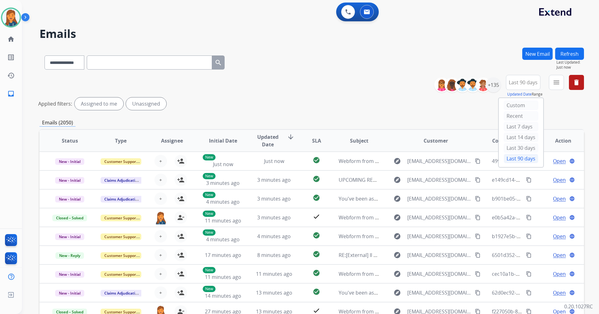
click at [554, 82] on mat-icon "menu" at bounding box center [557, 83] width 8 height 8
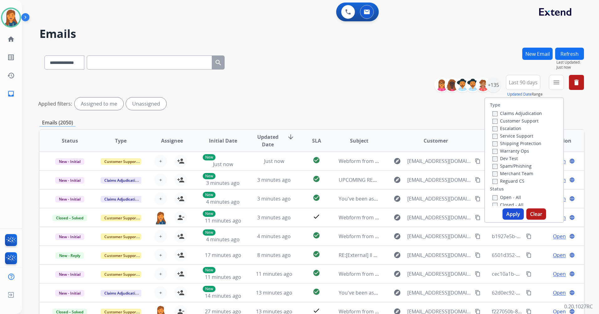
click at [502, 122] on label "Customer Support" at bounding box center [516, 121] width 46 height 6
click at [507, 143] on label "Shipping Protection" at bounding box center [517, 143] width 49 height 6
drag, startPoint x: 502, startPoint y: 181, endPoint x: 501, endPoint y: 185, distance: 4.2
click at [502, 181] on label "Reguard CS" at bounding box center [509, 181] width 32 height 6
drag, startPoint x: 497, startPoint y: 198, endPoint x: 507, endPoint y: 205, distance: 12.0
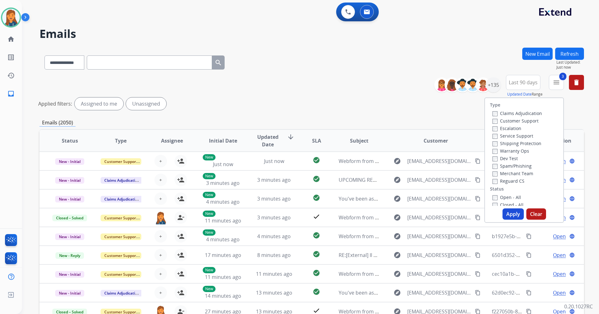
click at [497, 198] on label "Open - All" at bounding box center [507, 197] width 29 height 6
click at [510, 218] on button "Apply" at bounding box center [513, 213] width 21 height 11
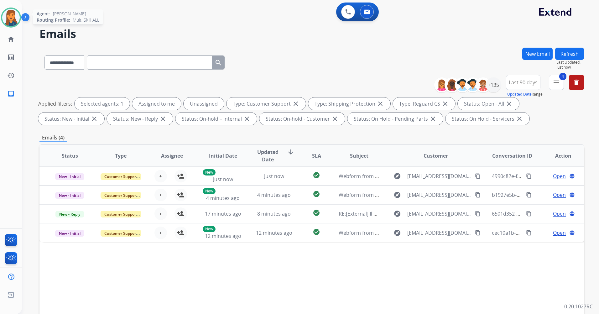
click at [12, 14] on img at bounding box center [11, 18] width 18 height 18
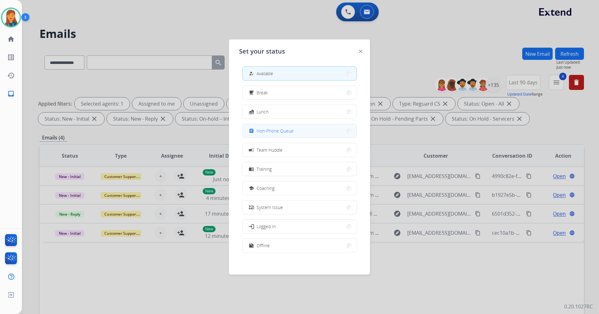
click at [291, 130] on span "Non-Phone Queue" at bounding box center [275, 131] width 37 height 7
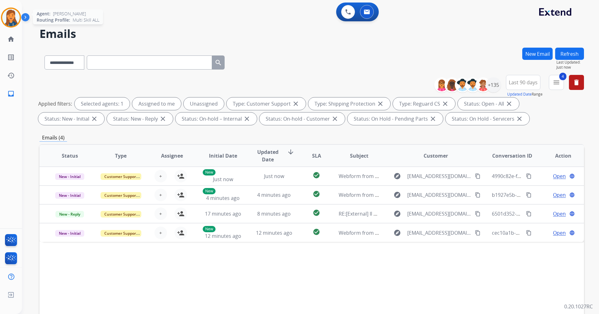
click at [17, 14] on img at bounding box center [11, 18] width 18 height 18
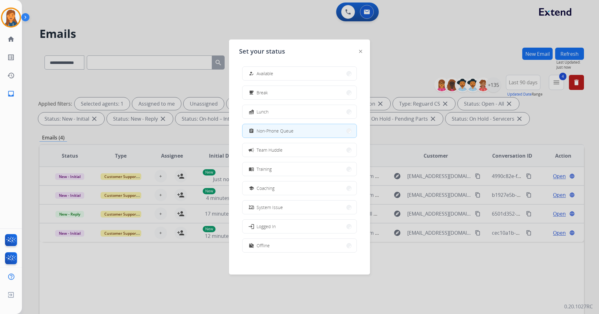
click at [280, 66] on div "how_to_reg Available free_breakfast Break fastfood Lunch assignment Non-Phone Q…" at bounding box center [299, 159] width 121 height 197
click at [278, 69] on button "how_to_reg Available" at bounding box center [300, 73] width 114 height 13
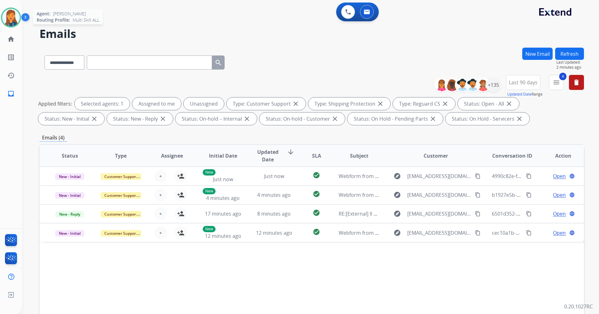
click at [11, 17] on img at bounding box center [11, 18] width 18 height 18
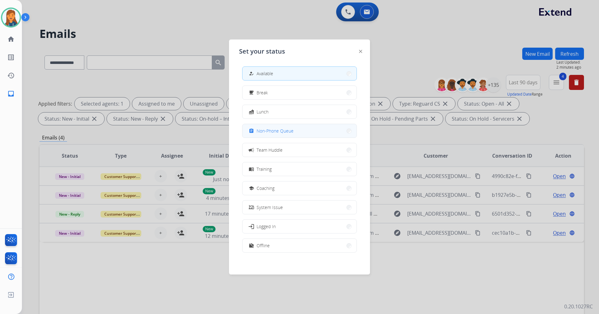
click at [256, 125] on button "assignment Non-Phone Queue" at bounding box center [300, 130] width 114 height 13
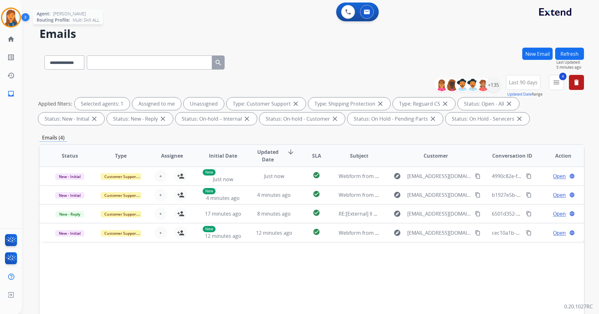
click at [14, 17] on img at bounding box center [11, 18] width 18 height 18
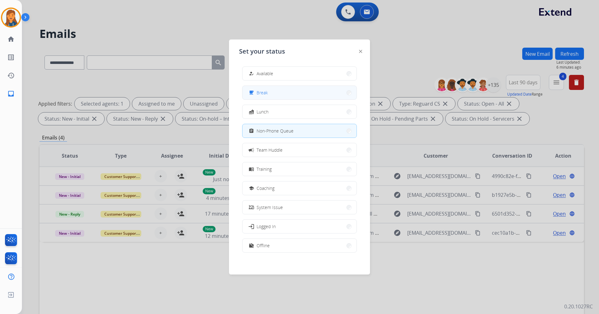
click at [276, 93] on button "free_breakfast Break" at bounding box center [300, 92] width 114 height 13
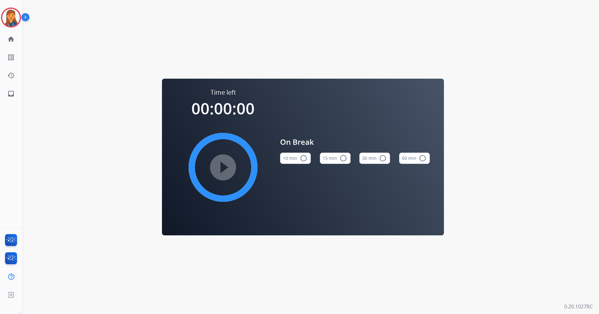
click at [346, 158] on button "15 min radio_button_unchecked" at bounding box center [335, 158] width 31 height 11
click at [223, 171] on mat-icon "play_circle_filled" at bounding box center [223, 168] width 8 height 8
click at [12, 17] on img at bounding box center [11, 18] width 18 height 18
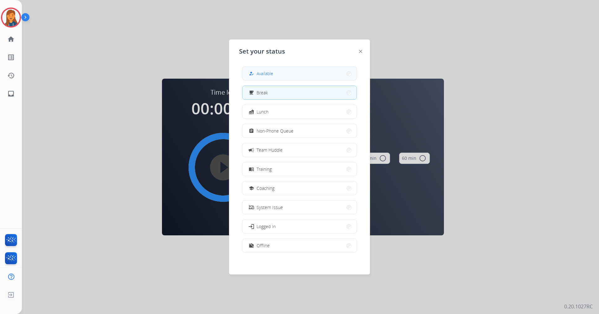
click at [329, 79] on button "how_to_reg Available" at bounding box center [300, 73] width 114 height 13
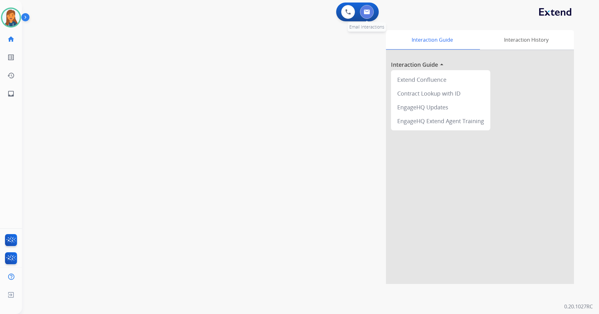
click at [369, 8] on button at bounding box center [367, 12] width 14 height 14
select select "**********"
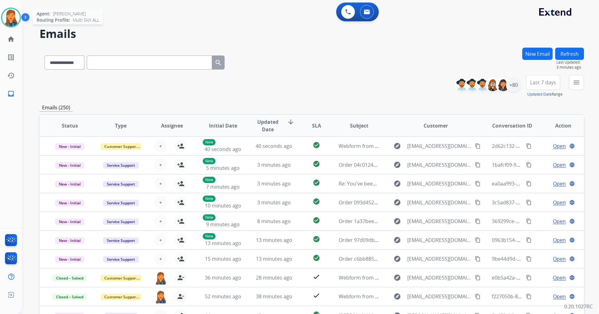
click at [15, 18] on img at bounding box center [11, 18] width 18 height 18
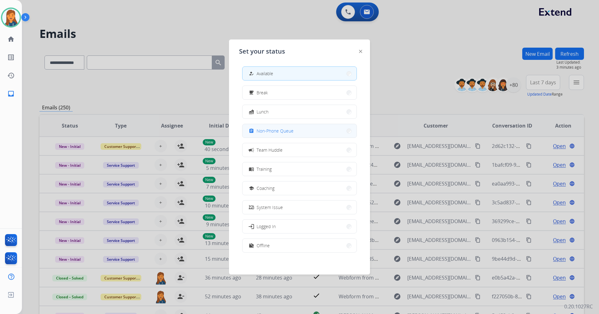
click at [267, 126] on button "assignment Non-Phone Queue" at bounding box center [300, 130] width 114 height 13
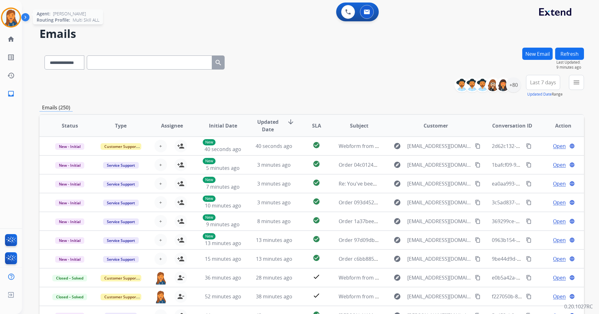
click at [8, 21] on img at bounding box center [11, 18] width 18 height 18
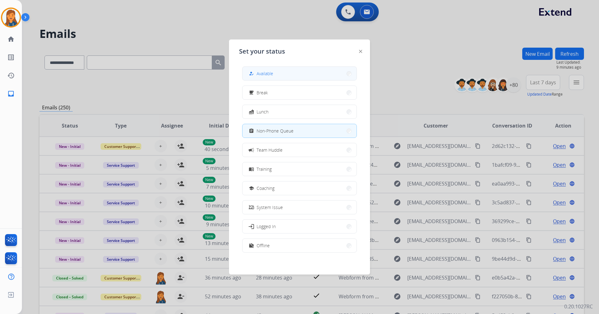
click at [296, 77] on button "how_to_reg Available" at bounding box center [300, 73] width 114 height 13
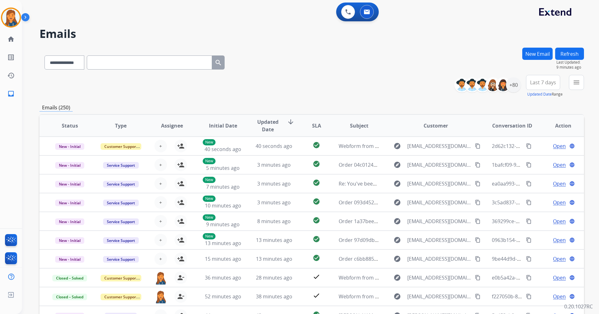
click at [296, 77] on div "**********" at bounding box center [311, 86] width 545 height 23
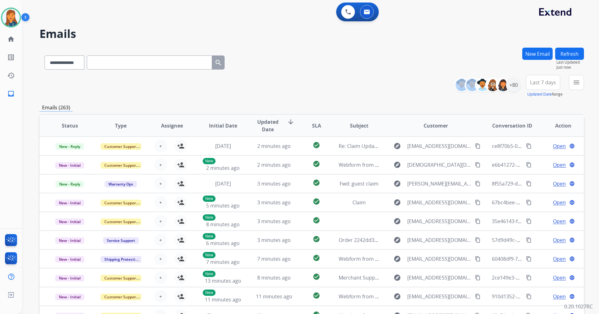
click at [536, 81] on span "Last 7 days" at bounding box center [543, 82] width 26 height 3
click at [530, 159] on div "Last 90 days" at bounding box center [541, 158] width 34 height 9
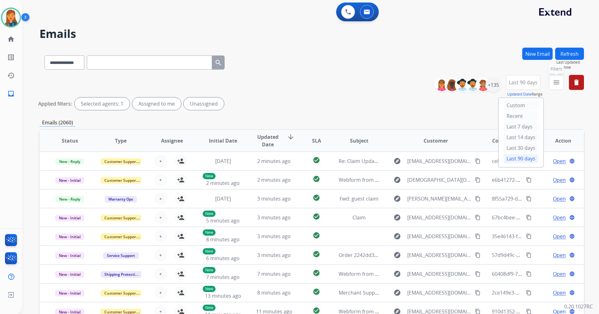
click at [559, 83] on mat-icon "menu" at bounding box center [557, 83] width 8 height 8
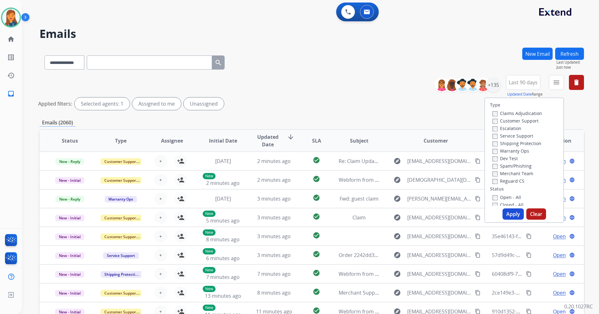
click at [505, 121] on label "Customer Support" at bounding box center [516, 121] width 46 height 6
click at [505, 142] on label "Shipping Protection" at bounding box center [517, 143] width 49 height 6
click at [506, 179] on label "Reguard CS" at bounding box center [509, 181] width 32 height 6
click at [504, 197] on label "Open - All" at bounding box center [507, 197] width 29 height 6
click at [507, 219] on button "Apply" at bounding box center [513, 213] width 21 height 11
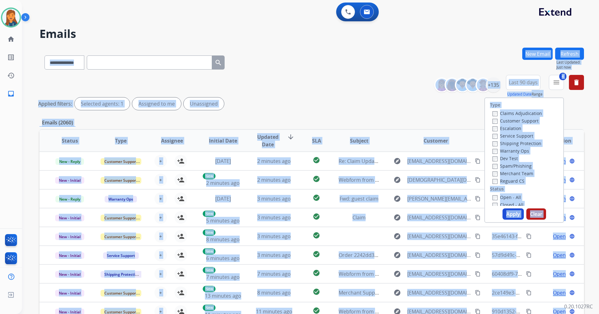
click at [507, 219] on div "**********" at bounding box center [303, 180] width 562 height 314
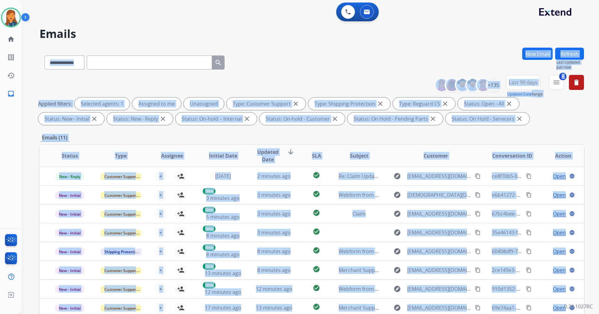
click at [316, 152] on span "SLA" at bounding box center [316, 156] width 9 height 8
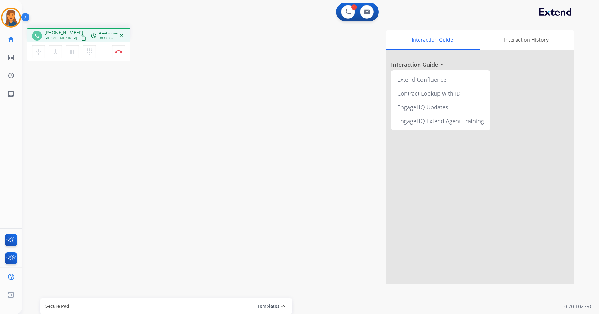
click at [81, 39] on mat-icon "content_copy" at bounding box center [84, 38] width 6 height 6
click at [117, 52] on img at bounding box center [119, 51] width 8 height 3
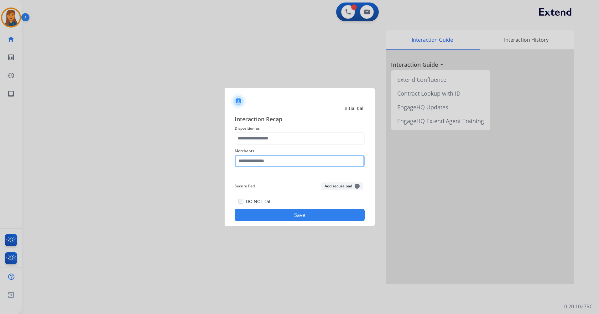
click at [292, 163] on input "text" at bounding box center [300, 161] width 130 height 13
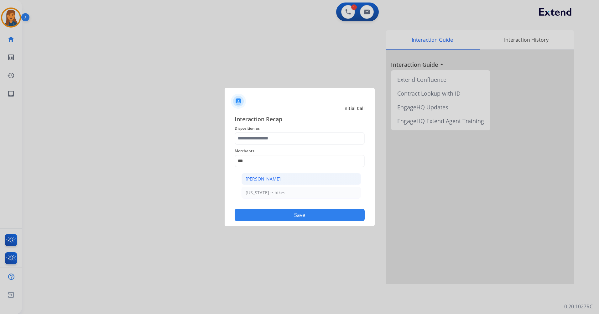
click at [278, 177] on div "[PERSON_NAME]" at bounding box center [263, 179] width 35 height 6
type input "**********"
click at [278, 177] on div "**********" at bounding box center [300, 168] width 130 height 107
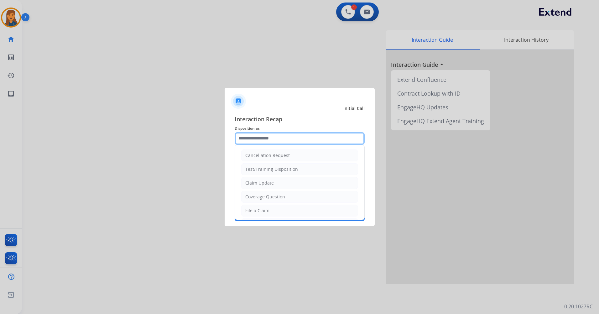
drag, startPoint x: 278, startPoint y: 177, endPoint x: 279, endPoint y: 140, distance: 37.3
click at [279, 140] on input "text" at bounding box center [300, 138] width 130 height 13
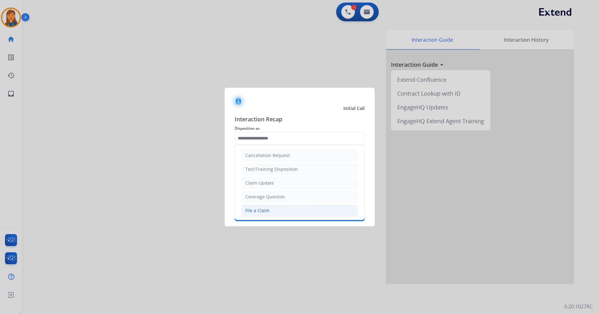
click at [266, 214] on li "File a Claim" at bounding box center [299, 211] width 117 height 12
type input "**********"
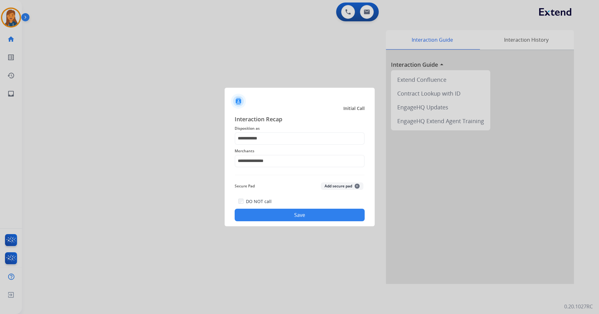
click at [275, 214] on button "Save" at bounding box center [300, 215] width 130 height 13
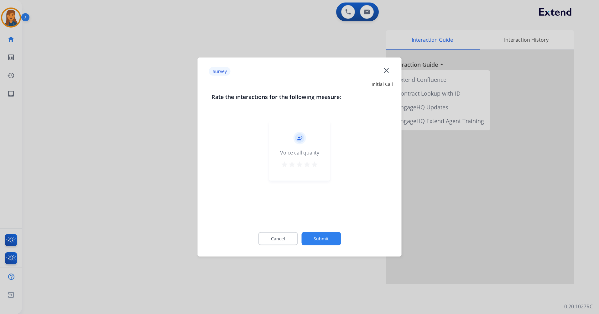
click at [315, 165] on mat-icon "star" at bounding box center [315, 165] width 8 height 8
click at [320, 236] on button "Submit" at bounding box center [321, 238] width 39 height 13
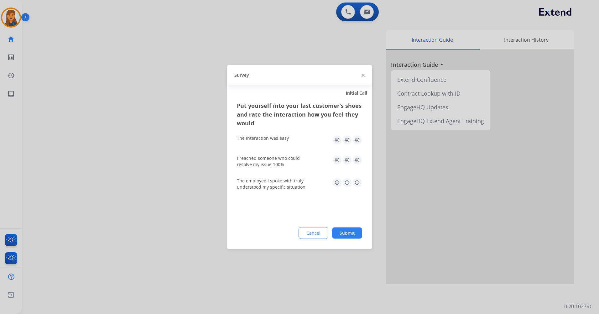
click at [360, 143] on img at bounding box center [357, 140] width 10 height 10
drag, startPoint x: 360, startPoint y: 160, endPoint x: 359, endPoint y: 175, distance: 14.8
click at [360, 160] on img at bounding box center [357, 160] width 10 height 10
click at [360, 187] on div "The employee I spoke with truly understood my specific situation" at bounding box center [299, 184] width 125 height 13
drag, startPoint x: 360, startPoint y: 187, endPoint x: 354, endPoint y: 179, distance: 10.5
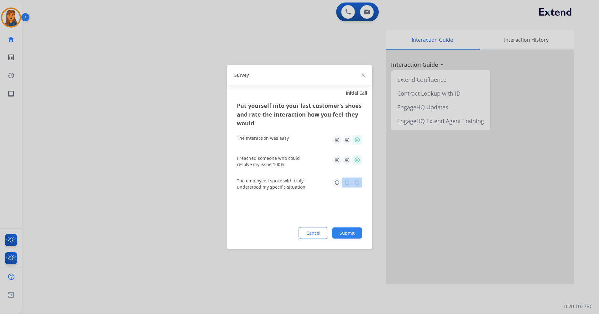
click at [355, 176] on div "The employee I spoke with truly understood my specific situation" at bounding box center [299, 184] width 125 height 23
click at [355, 184] on img at bounding box center [357, 183] width 10 height 10
click at [346, 227] on div "Put yourself into your last customer’s shoes and rate the interaction how you f…" at bounding box center [299, 175] width 145 height 148
click at [345, 231] on button "Submit" at bounding box center [347, 233] width 30 height 11
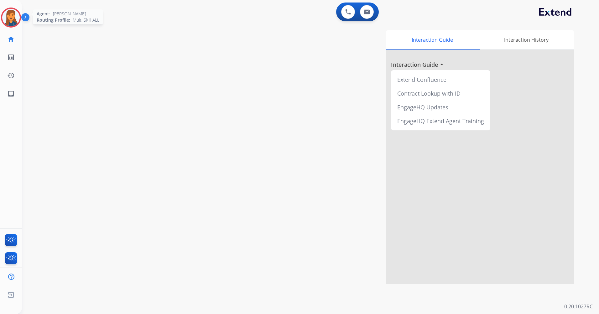
click at [8, 14] on img at bounding box center [11, 18] width 18 height 18
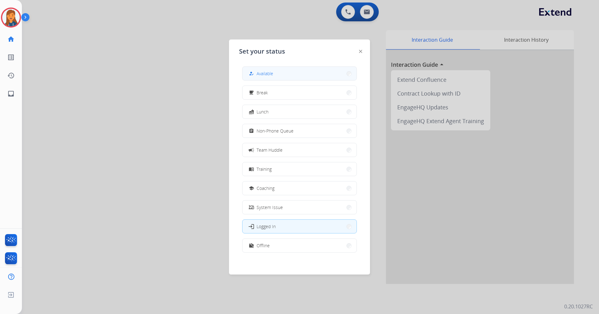
click at [270, 76] on span "Available" at bounding box center [265, 73] width 17 height 7
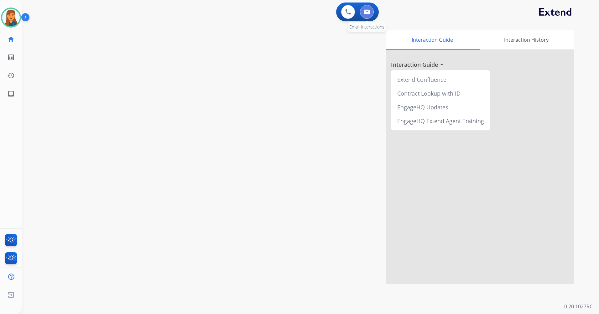
click at [362, 17] on div "0 Email Interactions" at bounding box center [367, 12] width 19 height 14
click at [369, 13] on img at bounding box center [367, 11] width 6 height 5
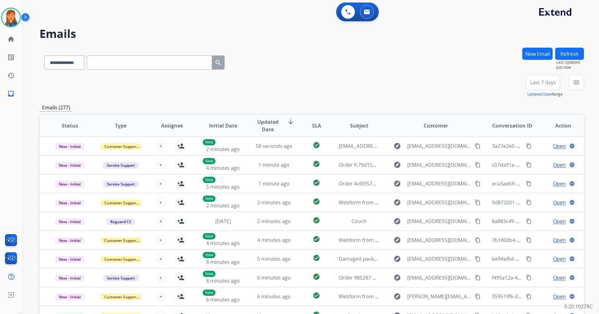
click at [545, 78] on button "Last 7 days" at bounding box center [543, 82] width 34 height 15
click at [531, 157] on div "Last 90 days" at bounding box center [541, 158] width 34 height 9
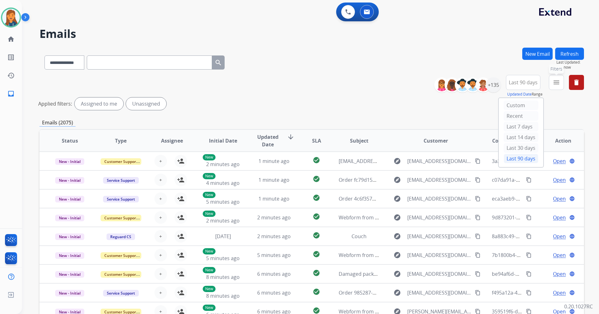
click at [554, 82] on mat-icon "menu" at bounding box center [557, 83] width 8 height 8
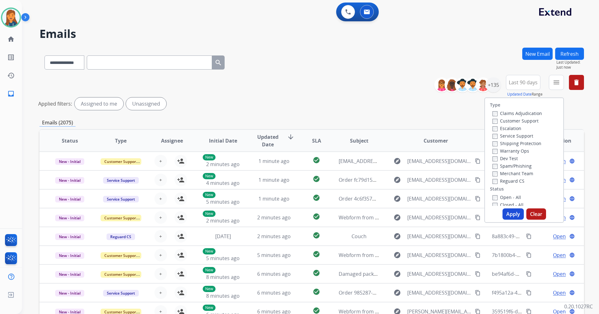
click at [531, 118] on label "Customer Support" at bounding box center [516, 121] width 46 height 6
click at [501, 144] on label "Shipping Protection" at bounding box center [517, 143] width 49 height 6
click at [502, 182] on label "Reguard CS" at bounding box center [509, 181] width 32 height 6
click at [502, 198] on label "Open - All" at bounding box center [507, 197] width 29 height 6
click at [506, 213] on button "Apply" at bounding box center [513, 213] width 21 height 11
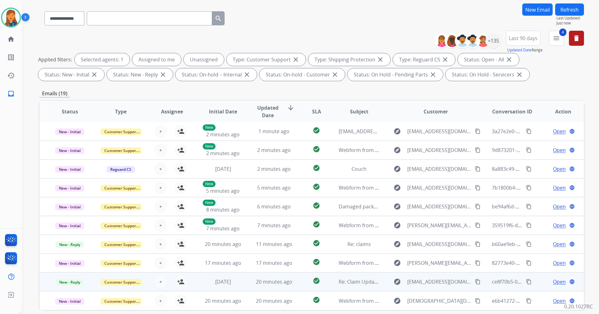
scroll to position [73, 0]
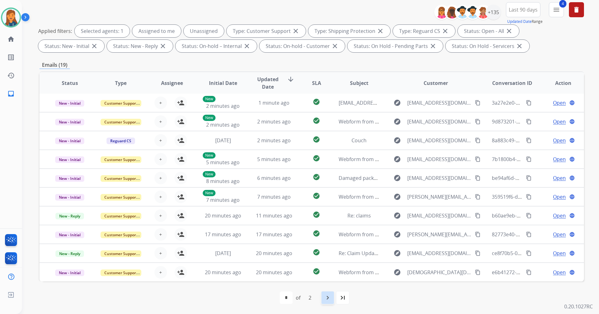
click at [325, 296] on mat-icon "navigate_next" at bounding box center [328, 298] width 8 height 8
select select "*"
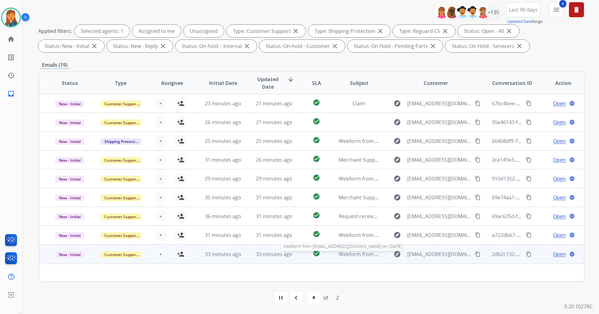
click at [349, 257] on span "Webform from [EMAIL_ADDRESS][DOMAIN_NAME] on [DATE]" at bounding box center [410, 254] width 142 height 7
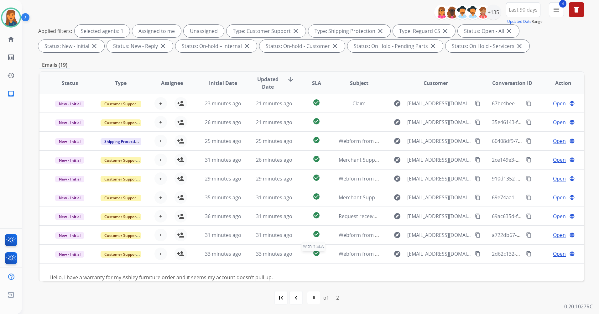
scroll to position [10, 0]
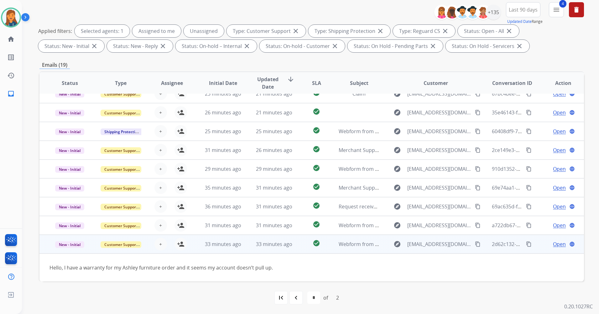
click at [475, 244] on mat-icon "content_copy" at bounding box center [478, 244] width 6 height 6
click at [182, 248] on mat-icon "person_add" at bounding box center [181, 244] width 8 height 8
click at [553, 243] on span "Open" at bounding box center [559, 244] width 13 height 8
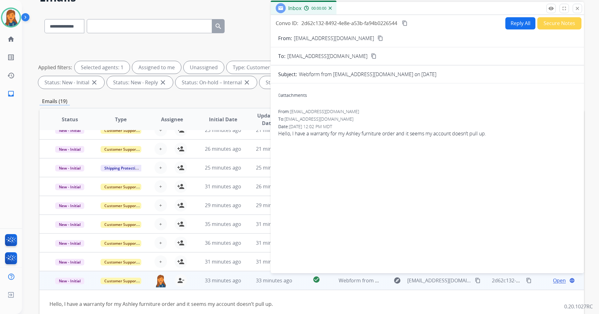
scroll to position [0, 0]
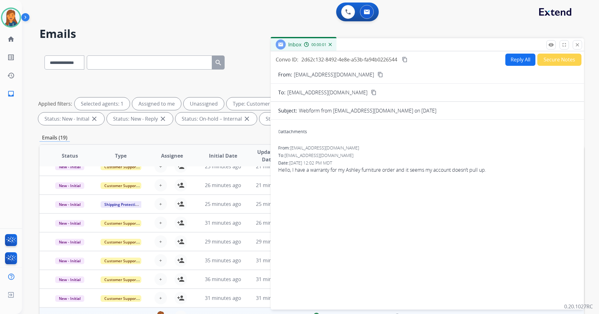
click at [513, 55] on button "Reply All" at bounding box center [521, 60] width 30 height 12
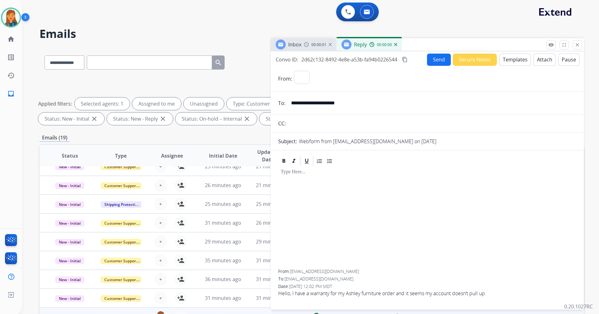
select select "**********"
click at [510, 61] on button "Templates" at bounding box center [516, 60] width 32 height 12
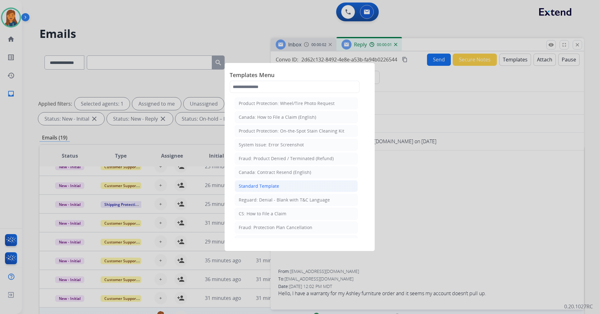
click at [270, 191] on li "Standard Template" at bounding box center [296, 186] width 123 height 12
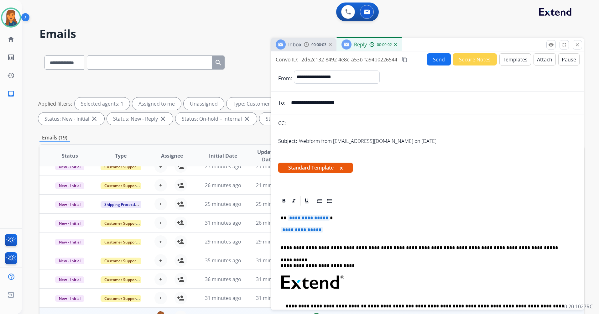
click at [308, 218] on span "**********" at bounding box center [309, 217] width 42 height 5
click at [297, 232] on span "**********" at bounding box center [302, 229] width 42 height 5
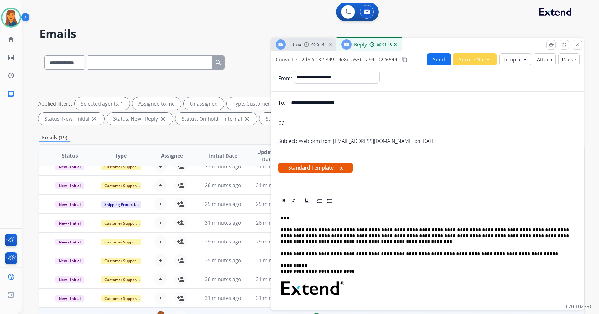
click at [359, 230] on p "**********" at bounding box center [425, 235] width 288 height 17
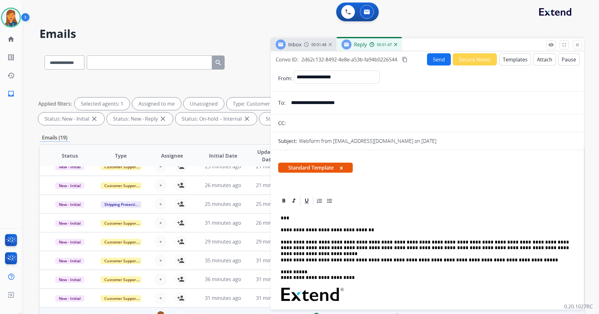
click at [434, 57] on button "Send" at bounding box center [439, 59] width 24 height 12
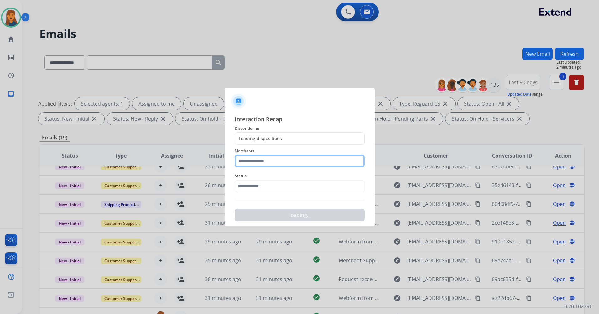
click at [272, 156] on input "text" at bounding box center [300, 161] width 130 height 13
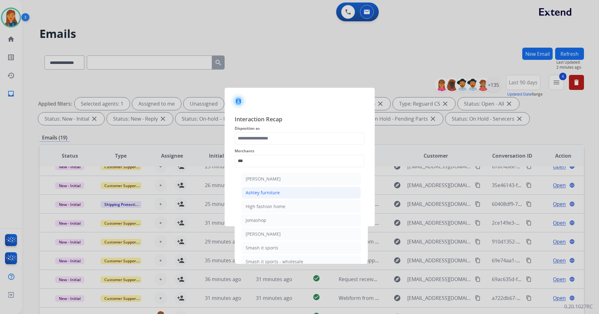
click at [259, 189] on li "Ashley furniture" at bounding box center [301, 193] width 119 height 12
type input "**********"
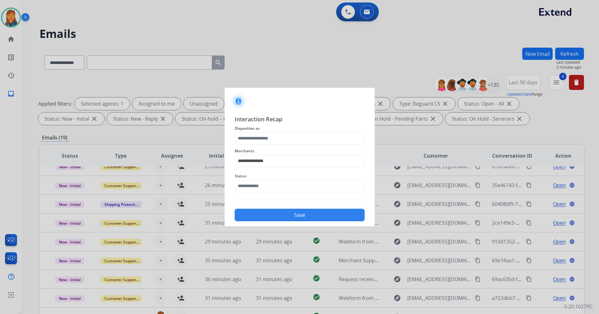
click at [255, 146] on div "**********" at bounding box center [300, 157] width 130 height 25
click at [254, 143] on input "text" at bounding box center [300, 138] width 130 height 13
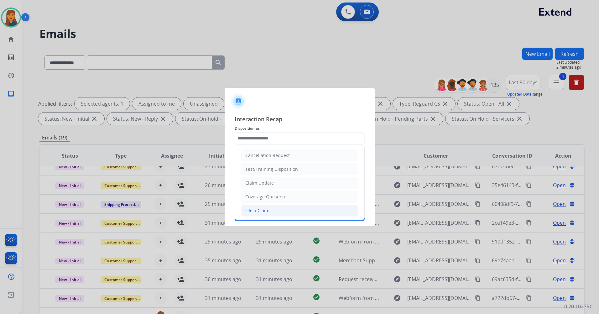
click at [246, 208] on div "File a Claim" at bounding box center [257, 210] width 24 height 6
type input "**********"
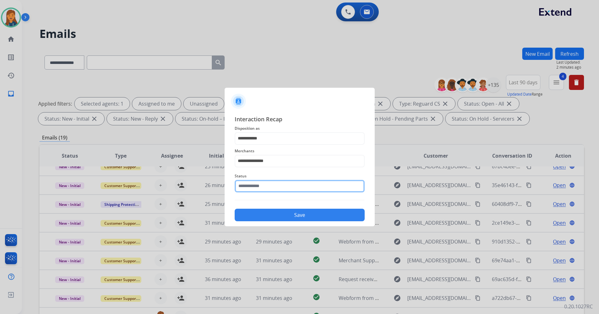
click at [243, 184] on input "text" at bounding box center [300, 186] width 130 height 13
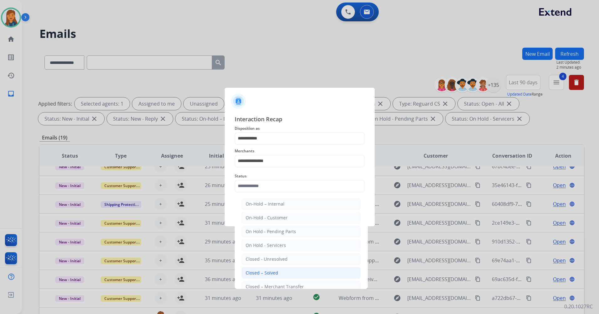
click at [257, 273] on div "Closed – Solved" at bounding box center [262, 273] width 33 height 6
type input "**********"
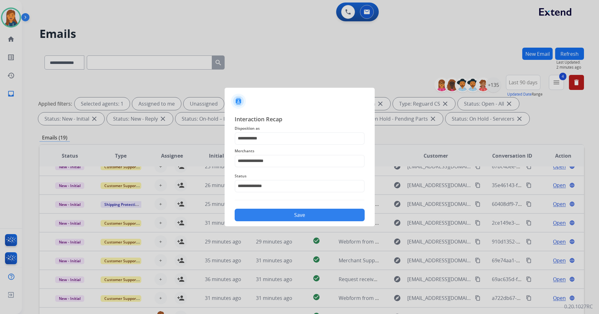
click at [269, 215] on button "Save" at bounding box center [300, 215] width 130 height 13
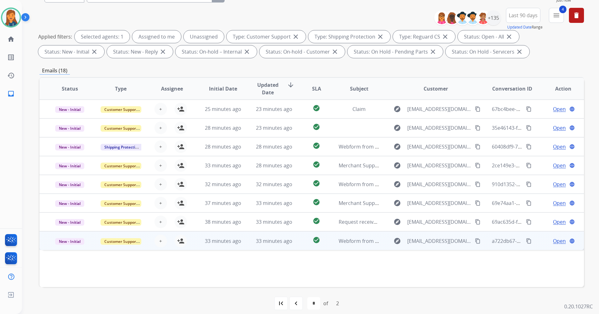
scroll to position [73, 0]
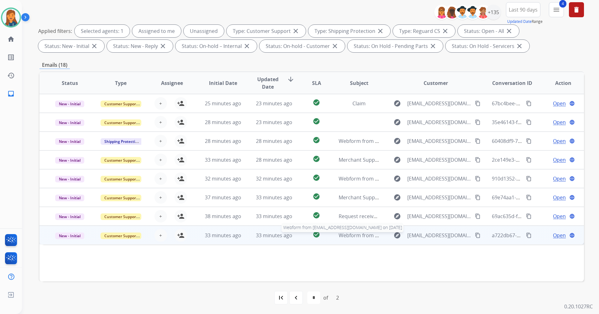
click at [351, 236] on span "Webform from otrnutrition@gmail.com on 09/04/2025" at bounding box center [410, 235] width 142 height 7
click at [475, 234] on mat-icon "content_copy" at bounding box center [478, 235] width 6 height 6
click at [182, 235] on mat-icon "person_add" at bounding box center [181, 235] width 8 height 8
click at [554, 236] on span "Open" at bounding box center [559, 235] width 13 height 8
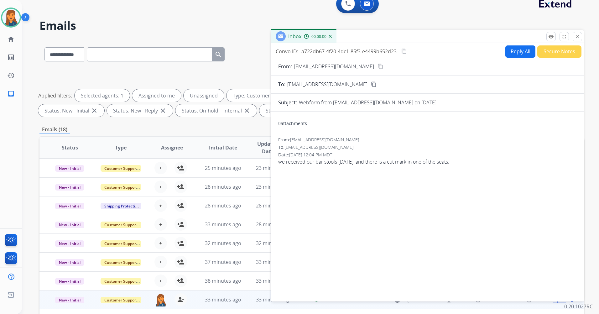
scroll to position [0, 0]
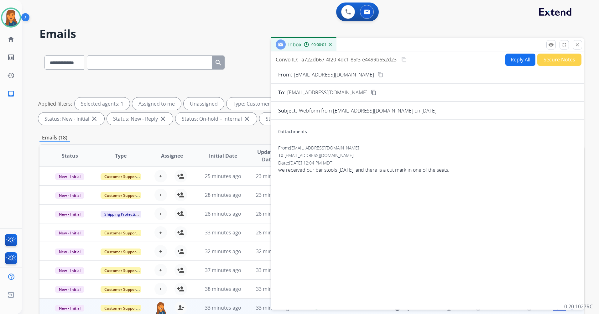
click at [513, 57] on button "Reply All" at bounding box center [521, 60] width 30 height 12
select select "**********"
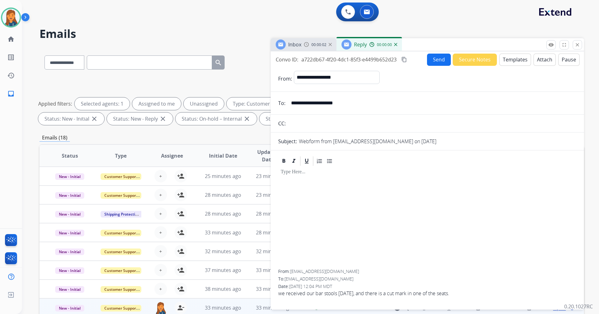
click at [517, 62] on button "Templates" at bounding box center [516, 60] width 32 height 12
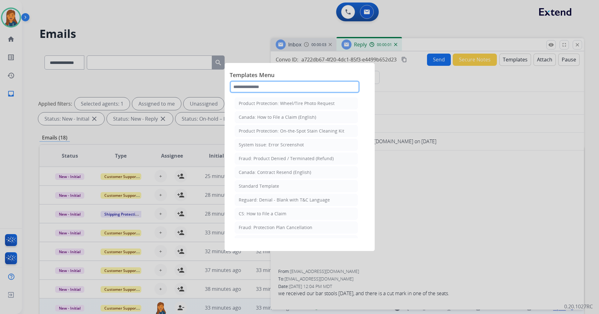
click at [264, 87] on input "text" at bounding box center [295, 87] width 130 height 13
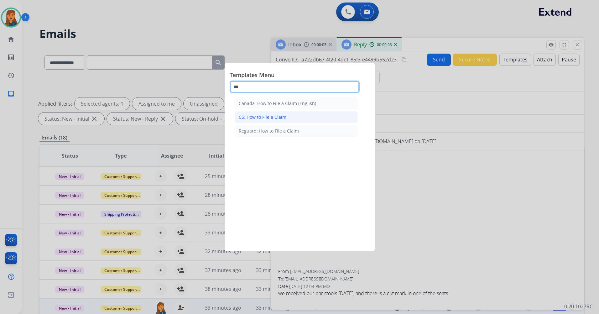
type input "***"
click at [270, 115] on div "CS: How to File a Claim" at bounding box center [263, 117] width 48 height 6
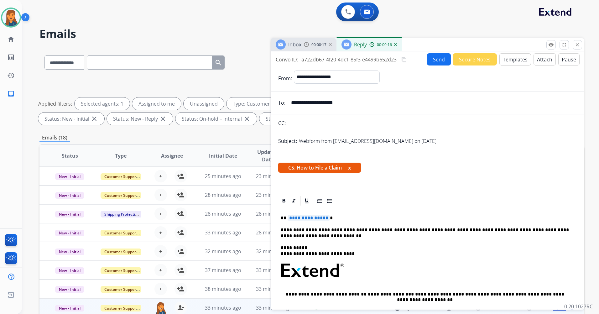
click at [306, 218] on span "**********" at bounding box center [309, 217] width 42 height 5
click at [405, 62] on mat-icon "content_copy" at bounding box center [405, 60] width 6 height 6
click at [435, 53] on div "**********" at bounding box center [427, 179] width 313 height 256
click at [433, 59] on button "Send" at bounding box center [439, 59] width 24 height 12
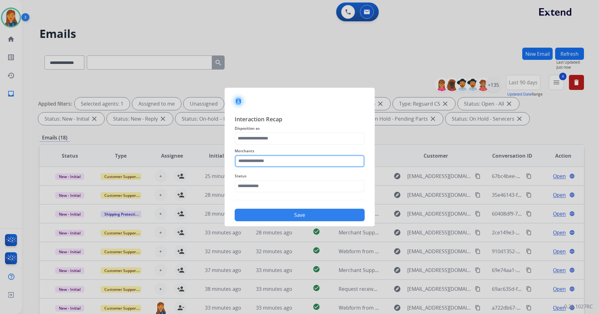
click at [281, 160] on input "text" at bounding box center [300, 161] width 130 height 13
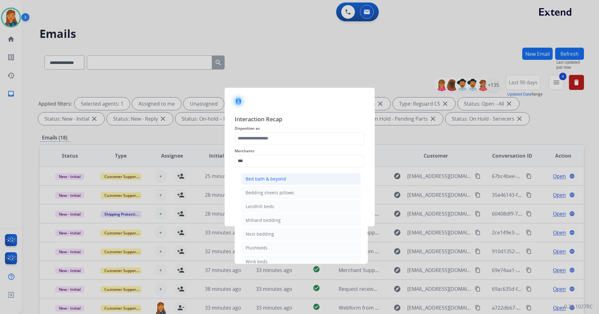
click at [278, 179] on div "Bed bath & beyond" at bounding box center [266, 179] width 40 height 6
type input "**********"
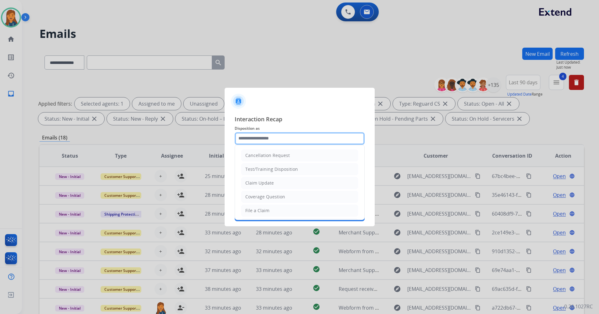
click at [272, 135] on input "text" at bounding box center [300, 138] width 130 height 13
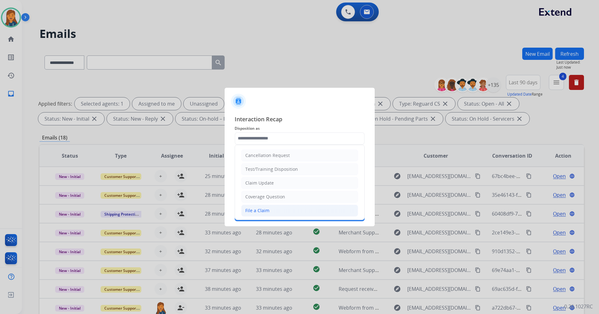
click at [255, 205] on li "File a Claim" at bounding box center [299, 211] width 117 height 12
type input "**********"
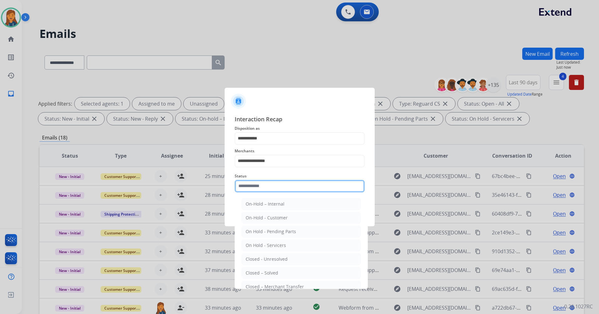
click at [254, 180] on input "text" at bounding box center [300, 186] width 130 height 13
click at [251, 273] on div "Closed – Solved" at bounding box center [262, 273] width 33 height 6
type input "**********"
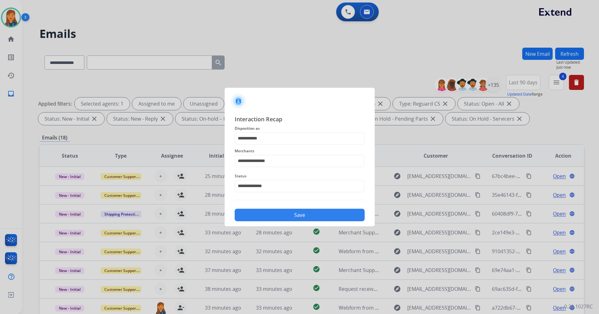
click at [257, 213] on button "Save" at bounding box center [300, 215] width 130 height 13
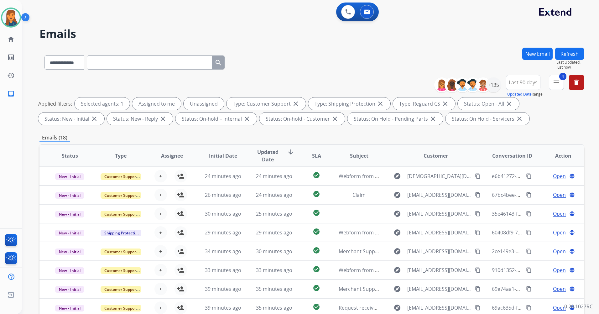
click at [561, 55] on button "Refresh" at bounding box center [569, 54] width 29 height 12
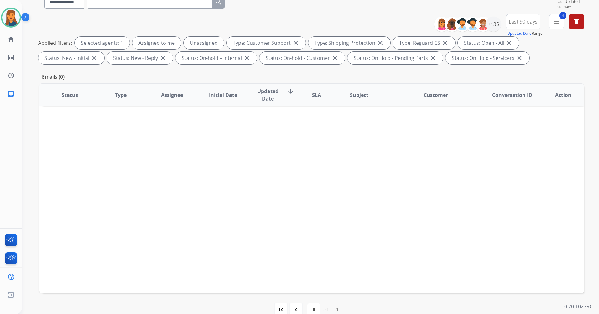
scroll to position [73, 0]
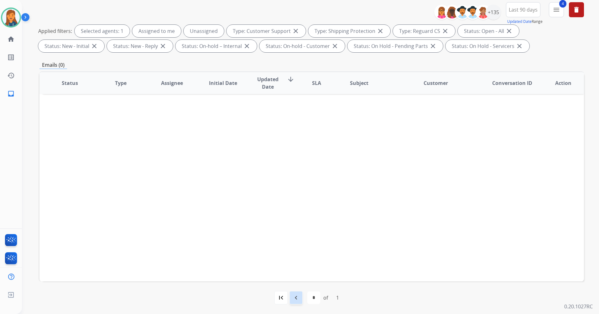
click at [291, 300] on div "navigate_before" at bounding box center [296, 298] width 14 height 14
select select "*"
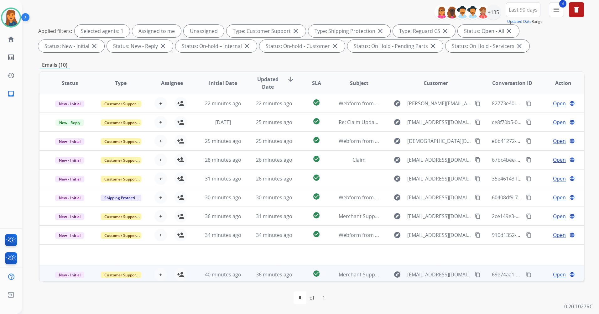
scroll to position [21, 0]
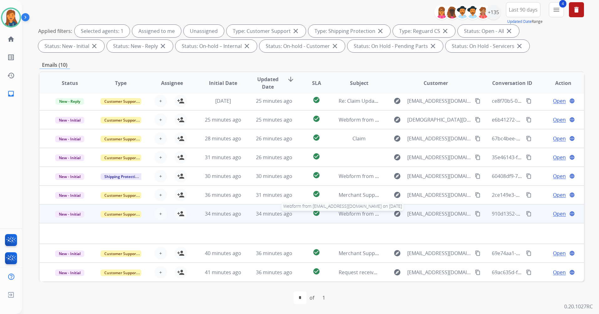
click at [344, 213] on span "Webform from otrnutrition@gmail.com on 09/04/2025" at bounding box center [410, 213] width 142 height 7
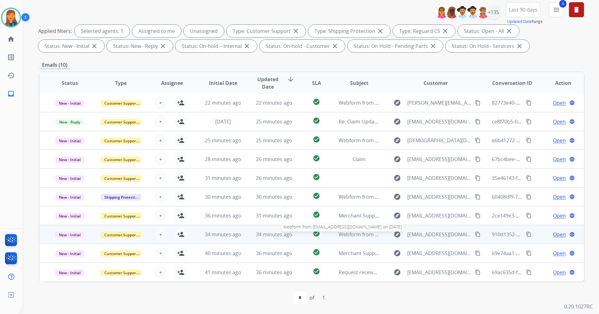
click at [344, 231] on span "Webform from otrnutrition@gmail.com on 09/04/2025" at bounding box center [410, 234] width 142 height 7
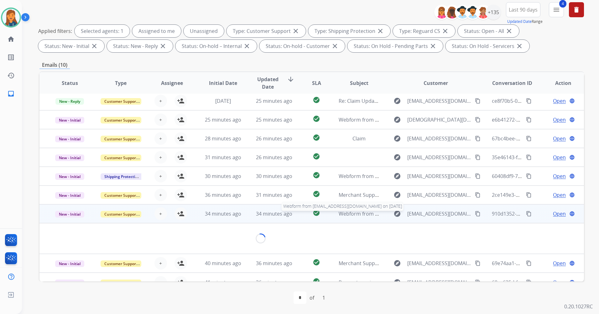
click at [355, 212] on span "Webform from otrnutrition@gmail.com on 09/04/2025" at bounding box center [410, 213] width 142 height 7
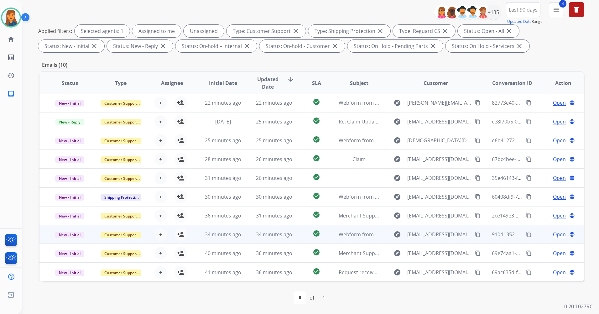
scroll to position [1, 0]
click at [342, 232] on span "Webform from otrnutrition@gmail.com on 09/04/2025" at bounding box center [410, 234] width 142 height 7
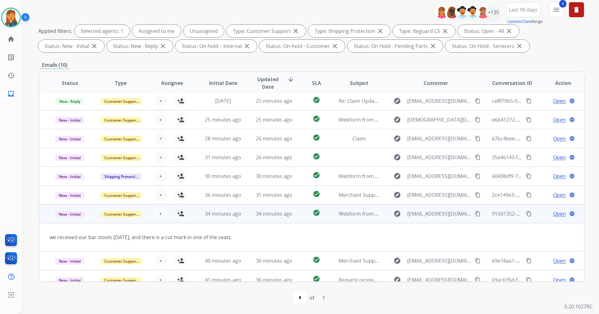
scroll to position [29, 0]
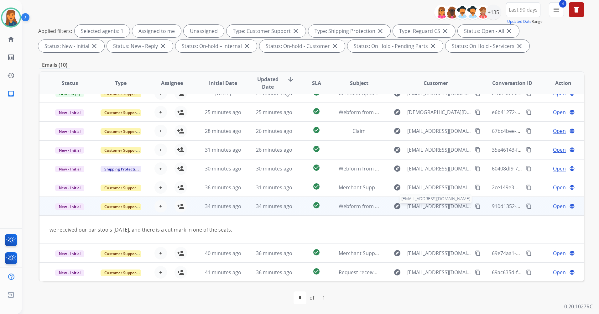
click at [449, 206] on span "otrnutrition@gmail.com" at bounding box center [439, 206] width 64 height 8
type input "**********"
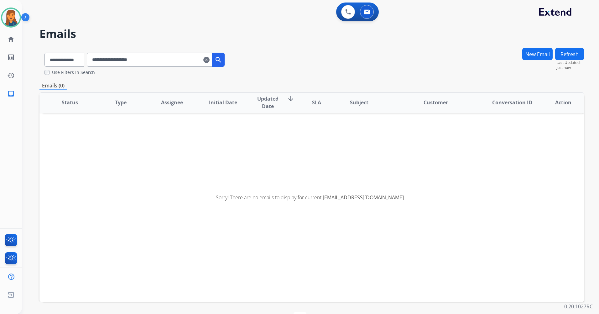
scroll to position [1, 0]
click at [147, 63] on input "**********" at bounding box center [149, 60] width 125 height 14
click at [72, 58] on select "**********" at bounding box center [64, 60] width 39 height 14
select select "**********"
click at [45, 53] on select "**********" at bounding box center [64, 60] width 39 height 14
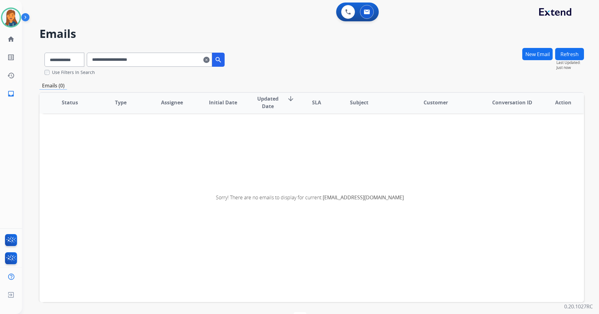
click at [222, 59] on mat-icon "search" at bounding box center [219, 60] width 8 height 8
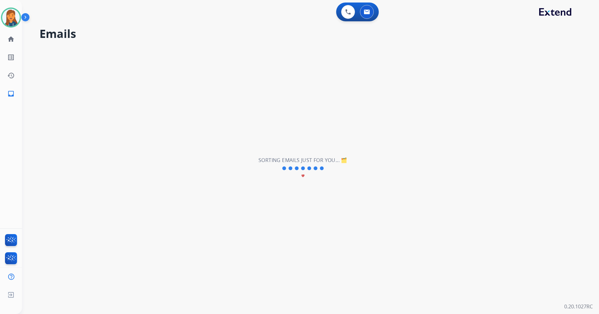
scroll to position [0, 0]
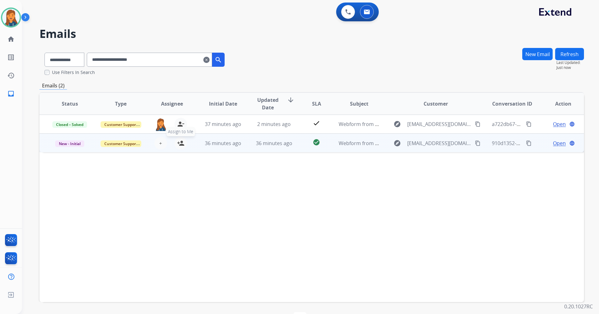
click at [178, 142] on mat-icon "person_add" at bounding box center [181, 143] width 8 height 8
click at [79, 144] on span "New - Initial" at bounding box center [69, 143] width 29 height 7
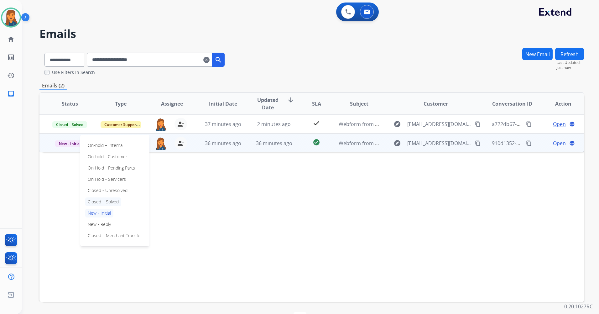
click at [94, 203] on p "Closed – Solved" at bounding box center [103, 201] width 36 height 9
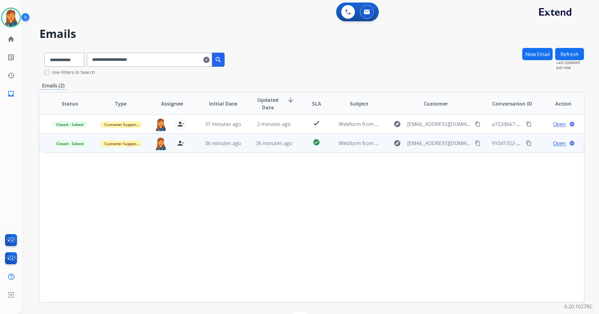
click at [556, 144] on span "Open" at bounding box center [559, 143] width 13 height 8
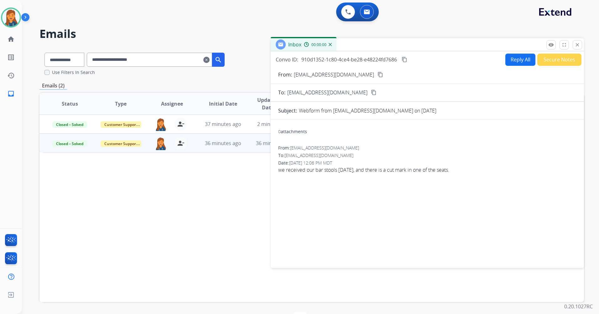
click at [544, 67] on form "From: otrnutrition@gmail.com content_copy To: support@extend.com content_copy S…" at bounding box center [427, 166] width 313 height 200
click at [544, 63] on button "Secure Notes" at bounding box center [560, 60] width 44 height 12
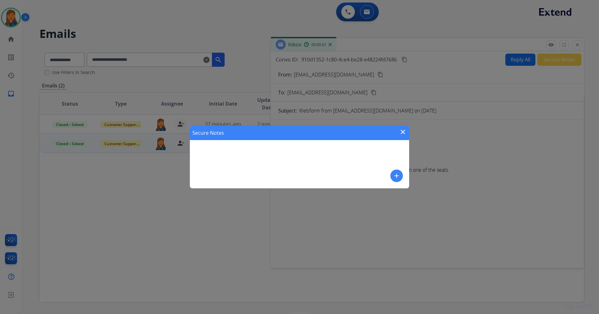
click at [395, 175] on mat-icon "add" at bounding box center [397, 176] width 8 height 8
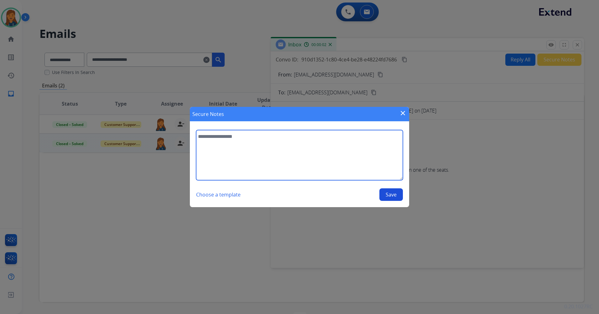
click at [321, 137] on textarea at bounding box center [299, 155] width 207 height 50
paste textarea "**********"
type textarea "**********"
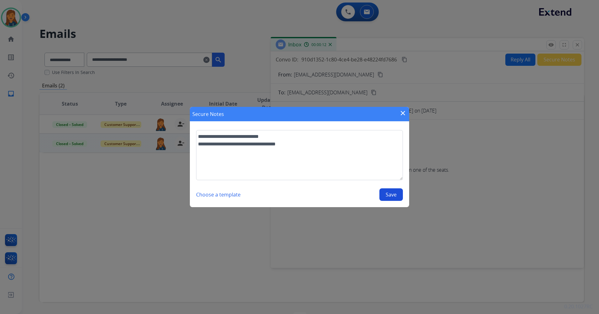
click at [383, 192] on button "Save" at bounding box center [392, 194] width 24 height 13
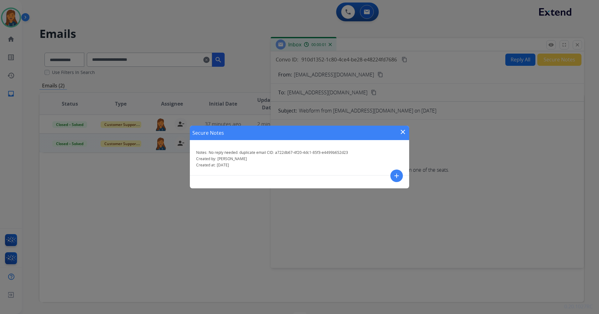
click at [402, 133] on mat-icon "close" at bounding box center [403, 132] width 8 height 8
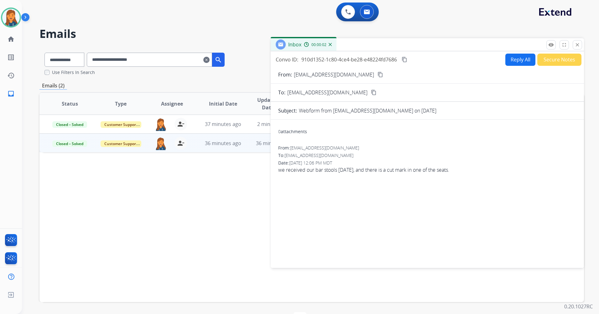
drag, startPoint x: 578, startPoint y: 44, endPoint x: 574, endPoint y: 45, distance: 4.5
click at [579, 44] on mat-icon "close" at bounding box center [578, 45] width 6 height 6
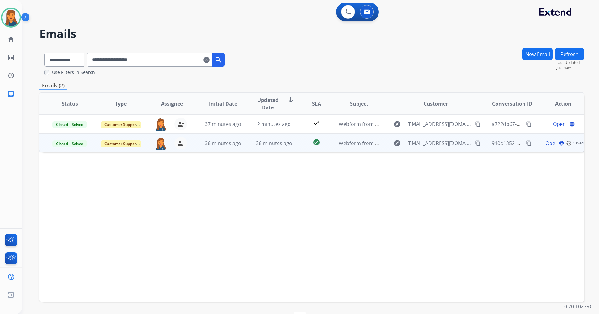
click at [210, 60] on mat-icon "clear" at bounding box center [206, 60] width 6 height 8
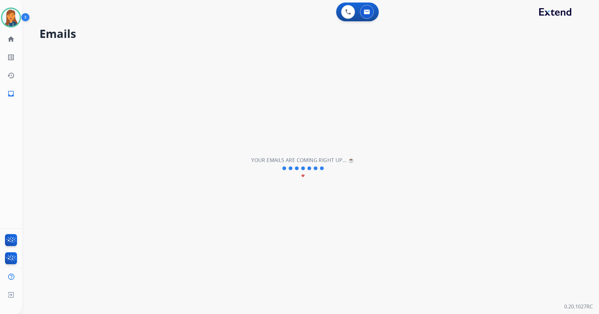
select select "**********"
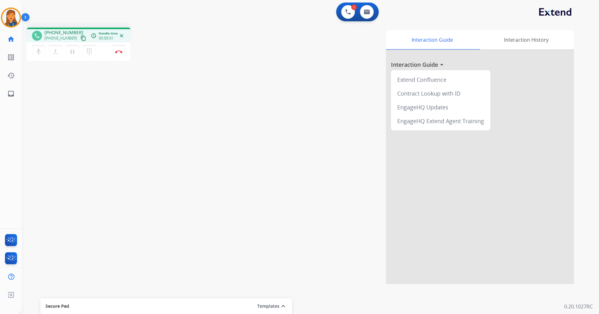
click at [81, 39] on mat-icon "content_copy" at bounding box center [84, 38] width 6 height 6
click at [119, 51] on img at bounding box center [119, 51] width 8 height 3
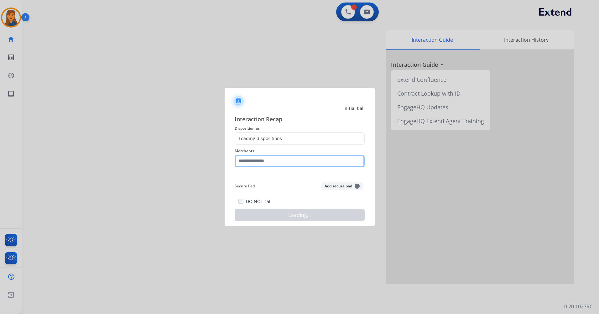
click at [251, 163] on input "text" at bounding box center [300, 161] width 130 height 13
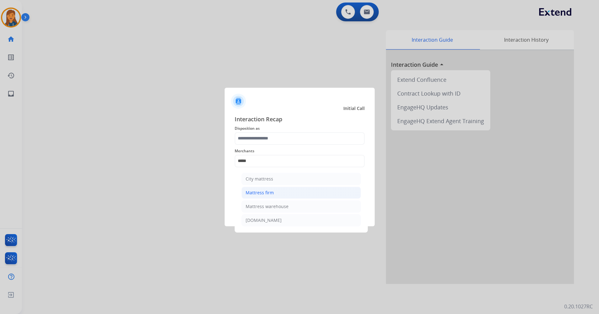
click at [277, 190] on li "Mattress firm" at bounding box center [301, 193] width 119 height 12
type input "**********"
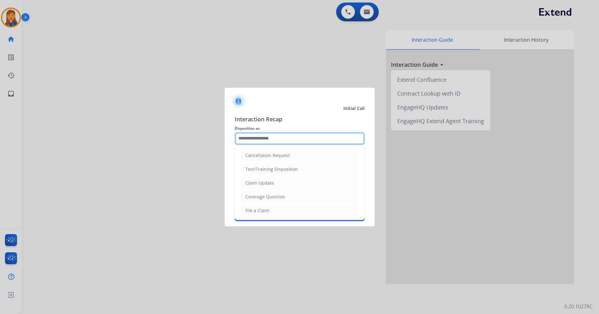
click at [275, 138] on input "text" at bounding box center [300, 138] width 130 height 13
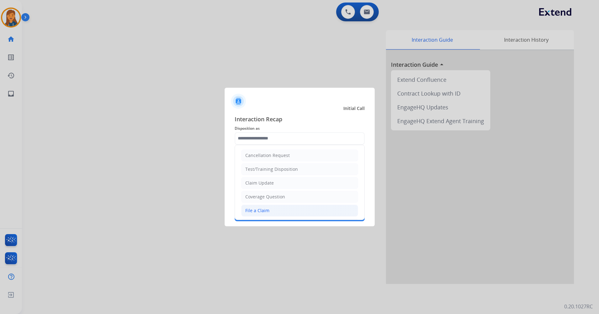
click at [266, 209] on div "File a Claim" at bounding box center [257, 210] width 24 height 6
type input "**********"
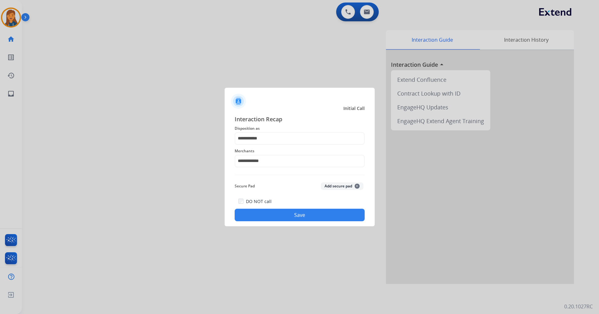
click at [283, 218] on button "Save" at bounding box center [300, 215] width 130 height 13
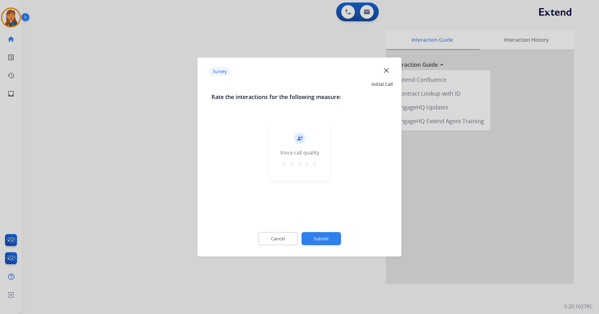
click at [313, 164] on mat-icon "star" at bounding box center [315, 165] width 8 height 8
click at [328, 246] on div "Cancel Submit" at bounding box center [300, 239] width 176 height 28
click at [325, 235] on button "Submit" at bounding box center [321, 238] width 39 height 13
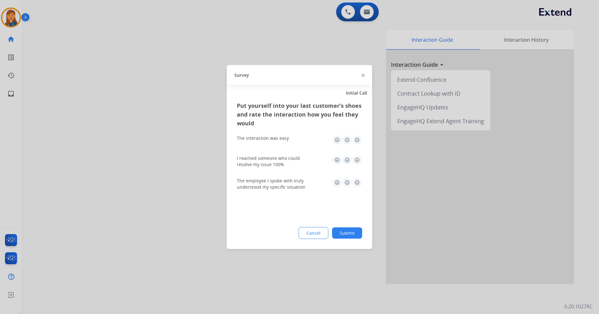
drag, startPoint x: 358, startPoint y: 138, endPoint x: 357, endPoint y: 150, distance: 12.0
click at [357, 139] on img at bounding box center [357, 140] width 10 height 10
drag, startPoint x: 359, startPoint y: 152, endPoint x: 352, endPoint y: 164, distance: 13.9
click at [357, 154] on div "I reached someone who could resolve my issue 100%" at bounding box center [299, 161] width 125 height 23
click at [352, 164] on img at bounding box center [347, 160] width 10 height 10
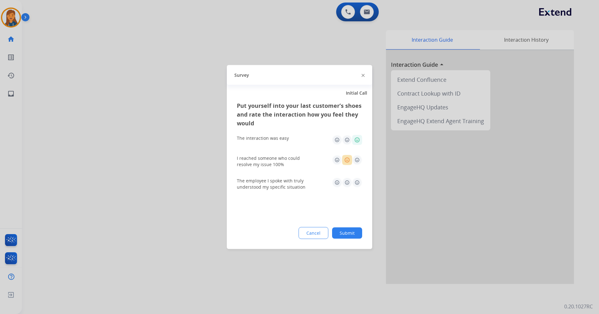
click at [357, 160] on img at bounding box center [357, 160] width 10 height 10
click at [359, 186] on img at bounding box center [357, 183] width 10 height 10
click at [343, 231] on button "Submit" at bounding box center [347, 233] width 30 height 11
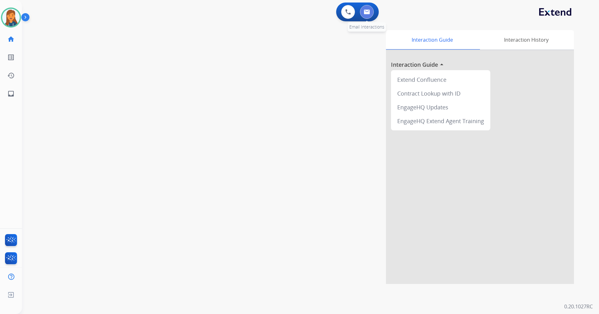
click at [365, 15] on button at bounding box center [367, 12] width 14 height 14
select select "**********"
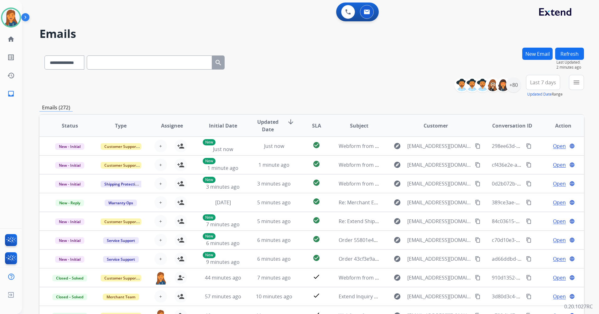
click at [533, 82] on span "Last 7 days" at bounding box center [543, 82] width 26 height 3
click at [530, 158] on div "Last 90 days" at bounding box center [541, 158] width 34 height 9
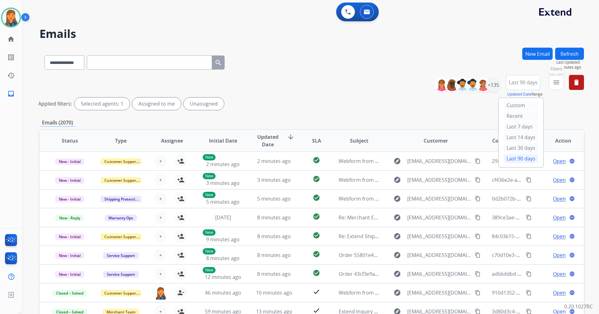
click at [556, 80] on mat-icon "menu" at bounding box center [557, 83] width 8 height 8
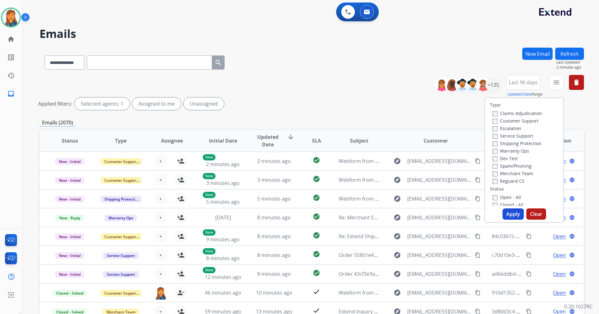
drag, startPoint x: 510, startPoint y: 121, endPoint x: 506, endPoint y: 136, distance: 15.8
click at [509, 120] on label "Customer Support" at bounding box center [516, 121] width 46 height 6
click at [505, 139] on div "Shipping Protection" at bounding box center [518, 143] width 50 height 8
click at [505, 143] on label "Shipping Protection" at bounding box center [517, 143] width 49 height 6
drag, startPoint x: 503, startPoint y: 177, endPoint x: 503, endPoint y: 181, distance: 3.5
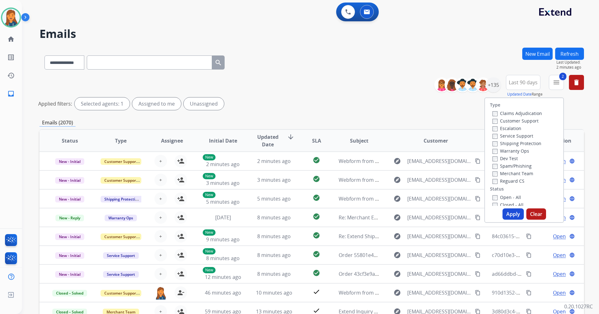
click at [503, 178] on div "Reguard CS" at bounding box center [518, 181] width 50 height 8
click at [503, 181] on label "Reguard CS" at bounding box center [509, 181] width 32 height 6
click at [501, 193] on div "Type Claims Adjudication Customer Support Escalation Service Support Shipping P…" at bounding box center [524, 152] width 78 height 108
click at [501, 195] on label "Open - All" at bounding box center [507, 197] width 29 height 6
click at [510, 211] on button "Apply" at bounding box center [513, 213] width 21 height 11
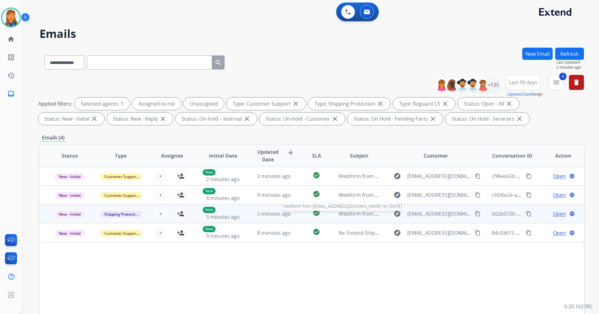
click at [357, 216] on span "Webform from Kirimdboyd@icloud.com on 09/04/2025" at bounding box center [410, 213] width 142 height 7
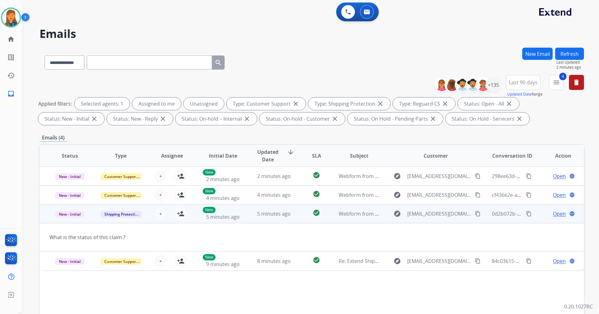
click at [475, 214] on mat-icon "content_copy" at bounding box center [478, 214] width 6 height 6
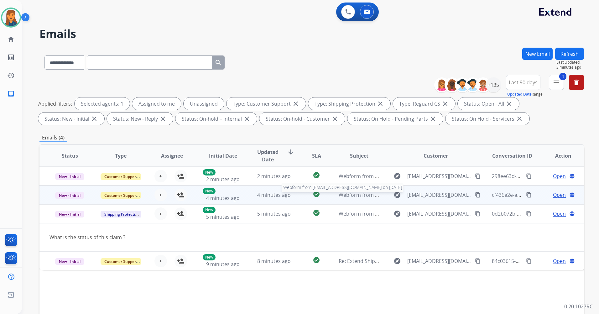
click at [355, 197] on span "Webform from ashley.armenta03@yahoo.com on 09/04/2025" at bounding box center [410, 195] width 142 height 7
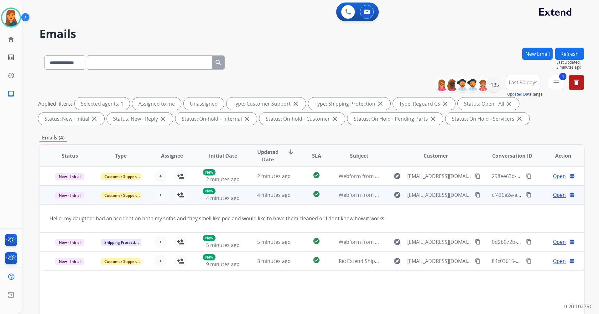
click at [475, 196] on mat-icon "content_copy" at bounding box center [478, 195] width 6 height 6
click at [177, 195] on mat-icon "person_add" at bounding box center [181, 195] width 8 height 8
click at [555, 193] on span "Open" at bounding box center [559, 195] width 13 height 8
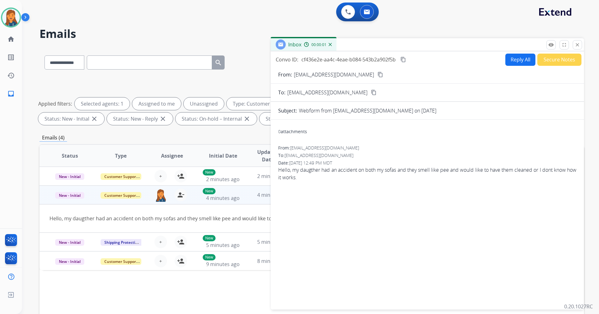
click at [509, 52] on div "Convo ID: cf436e2e-aa4c-4eae-b084-543b2a902f5b content_copy Reply All Secure No…" at bounding box center [427, 179] width 313 height 256
click at [506, 62] on button "Reply All" at bounding box center [521, 60] width 30 height 12
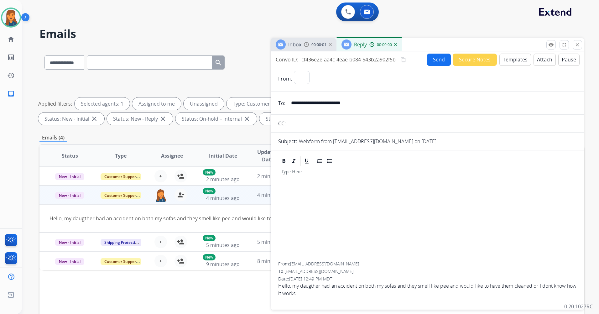
select select "**********"
click at [520, 60] on button "Templates" at bounding box center [516, 60] width 32 height 12
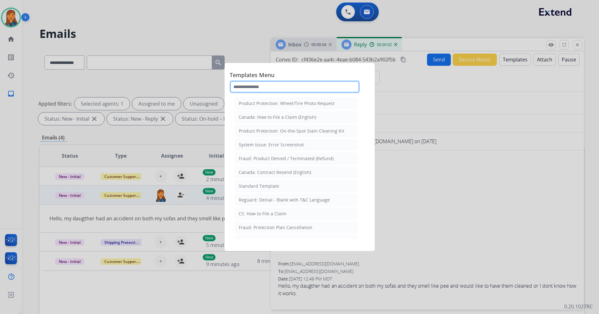
click at [279, 93] on input "text" at bounding box center [295, 87] width 130 height 13
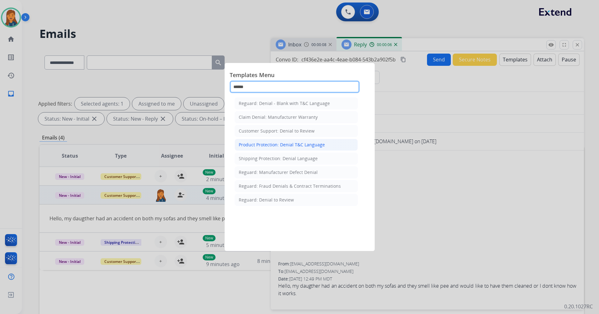
type input "******"
drag, startPoint x: 267, startPoint y: 147, endPoint x: 229, endPoint y: 26, distance: 126.9
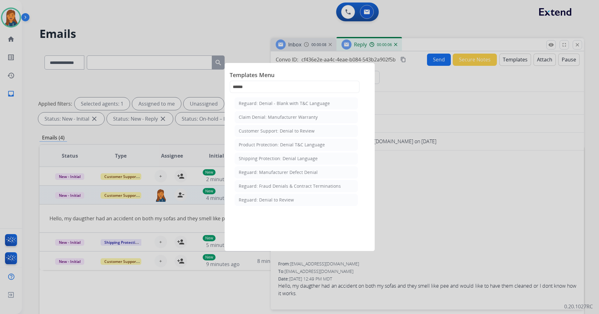
click at [267, 147] on div "Product Protection: Denial T&C Language" at bounding box center [282, 145] width 86 height 6
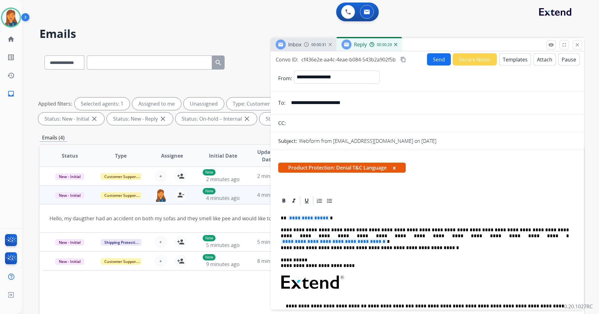
click at [397, 239] on div "**********" at bounding box center [427, 297] width 298 height 181
click at [387, 239] on span "**********" at bounding box center [334, 241] width 106 height 5
click at [303, 218] on span "**********" at bounding box center [309, 217] width 42 height 5
click at [403, 61] on mat-icon "content_copy" at bounding box center [404, 60] width 6 height 6
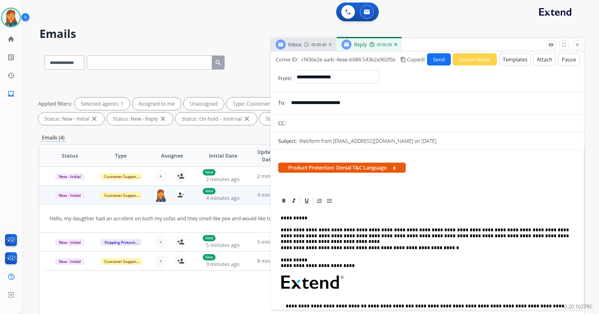
click at [433, 56] on button "Send" at bounding box center [439, 59] width 24 height 12
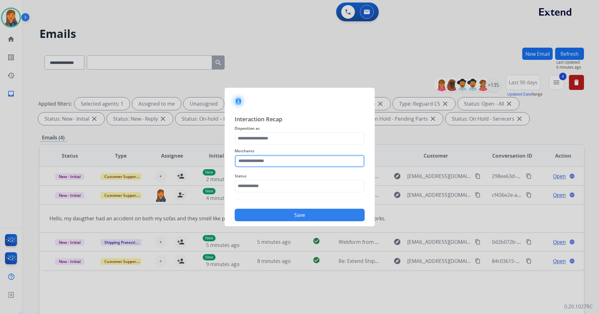
click at [267, 162] on input "text" at bounding box center [300, 161] width 130 height 13
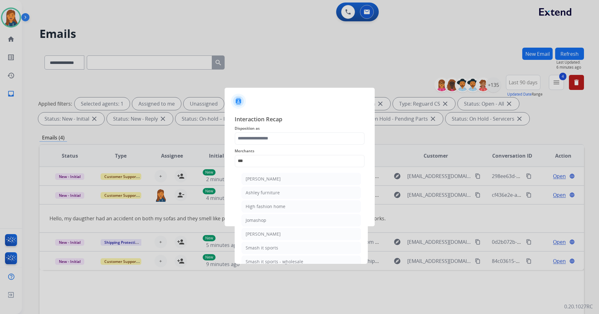
drag, startPoint x: 270, startPoint y: 191, endPoint x: 264, endPoint y: 177, distance: 14.6
click at [269, 192] on div "Ashley furniture" at bounding box center [263, 193] width 34 height 6
type input "**********"
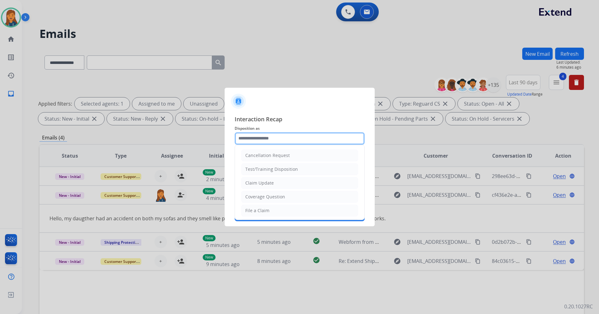
drag, startPoint x: 258, startPoint y: 136, endPoint x: 257, endPoint y: 142, distance: 5.7
click at [258, 137] on input "text" at bounding box center [300, 138] width 130 height 13
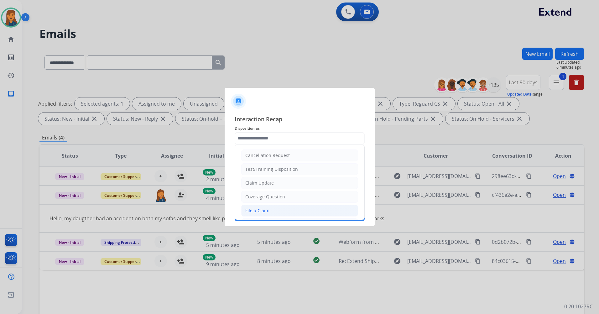
click at [244, 211] on li "File a Claim" at bounding box center [299, 211] width 117 height 12
type input "**********"
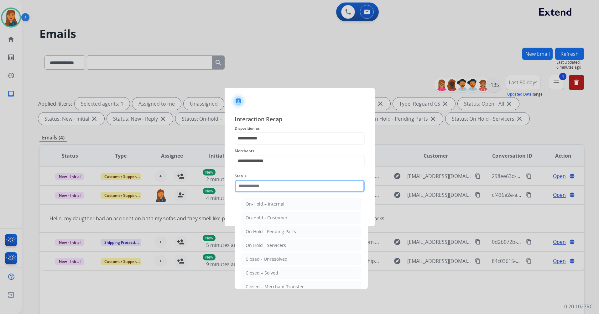
click at [257, 192] on input "text" at bounding box center [300, 186] width 130 height 13
click at [262, 269] on li "Closed – Solved" at bounding box center [301, 273] width 119 height 12
type input "**********"
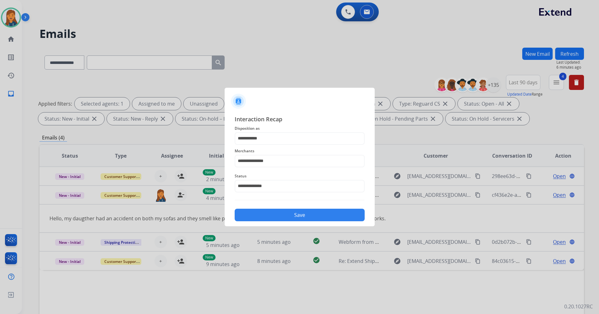
click at [255, 223] on div "**********" at bounding box center [300, 168] width 150 height 117
click at [255, 218] on button "Save" at bounding box center [300, 215] width 130 height 13
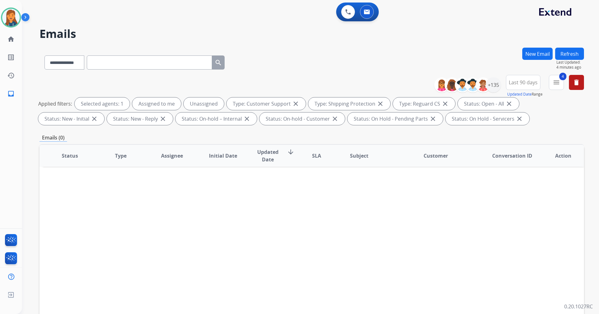
click at [569, 51] on button "Refresh" at bounding box center [569, 54] width 29 height 12
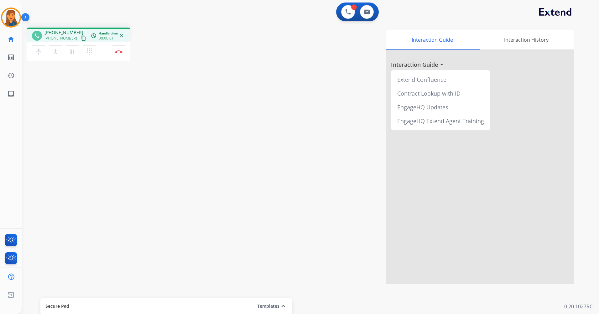
click at [81, 38] on mat-icon "content_copy" at bounding box center [84, 38] width 6 height 6
click at [117, 49] on button "Disconnect" at bounding box center [118, 51] width 13 height 13
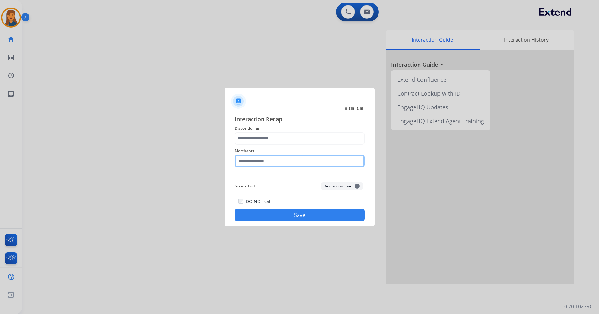
click at [298, 161] on input "text" at bounding box center [300, 161] width 130 height 13
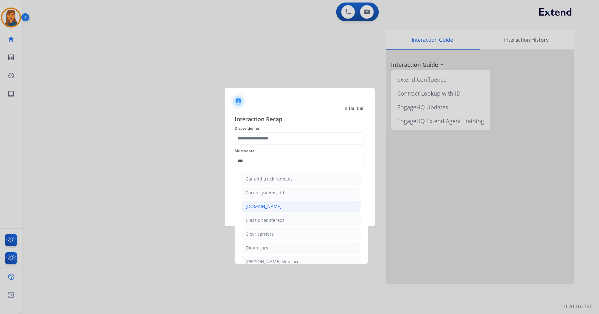
click at [264, 207] on div "Carparts.com" at bounding box center [264, 206] width 36 height 6
type input "**********"
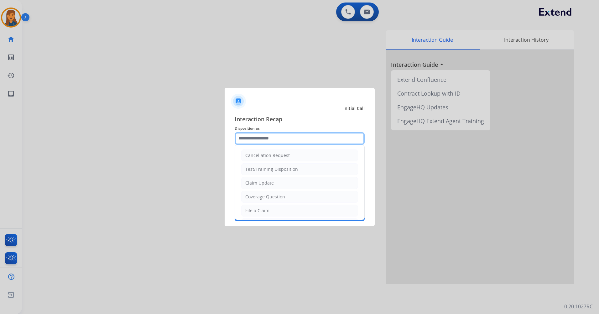
click at [272, 138] on input "text" at bounding box center [300, 138] width 130 height 13
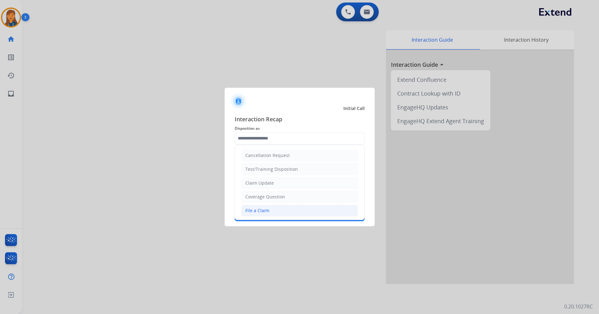
click at [260, 207] on li "File a Claim" at bounding box center [299, 211] width 117 height 12
type input "**********"
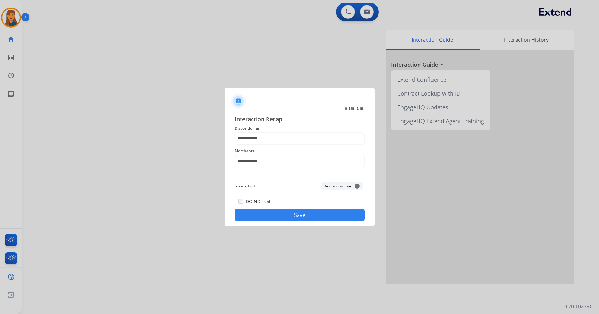
click at [276, 212] on button "Save" at bounding box center [300, 215] width 130 height 13
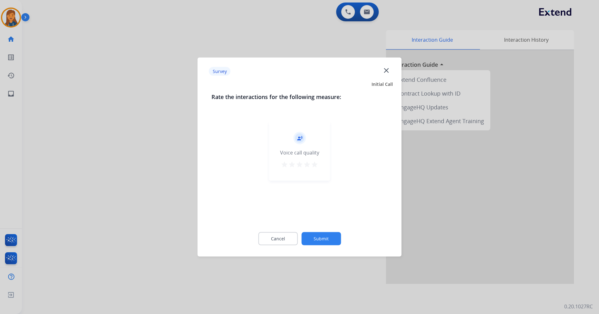
click at [313, 167] on mat-icon "star" at bounding box center [315, 165] width 8 height 8
click at [329, 235] on button "Submit" at bounding box center [321, 238] width 39 height 13
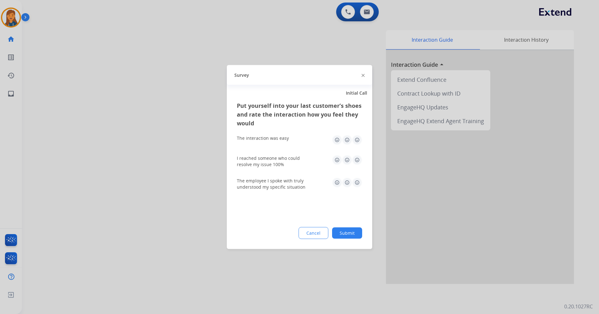
click at [356, 142] on img at bounding box center [357, 140] width 10 height 10
click at [362, 167] on div "Put yourself into your last customer’s shoes and rate the interaction how you f…" at bounding box center [299, 175] width 145 height 148
click at [359, 163] on img at bounding box center [357, 160] width 10 height 10
click at [357, 187] on img at bounding box center [357, 183] width 10 height 10
click at [351, 238] on button "Submit" at bounding box center [347, 233] width 30 height 11
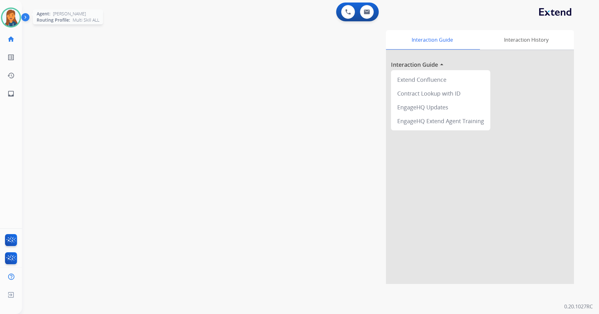
click at [7, 21] on img at bounding box center [11, 18] width 18 height 18
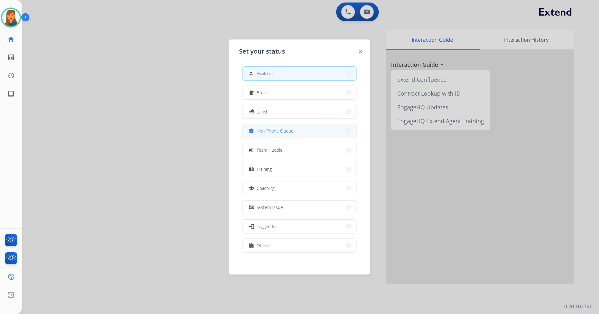
click at [270, 124] on div "assignment Non-Phone Queue" at bounding box center [299, 131] width 115 height 14
click at [269, 129] on span "Non-Phone Queue" at bounding box center [275, 131] width 37 height 7
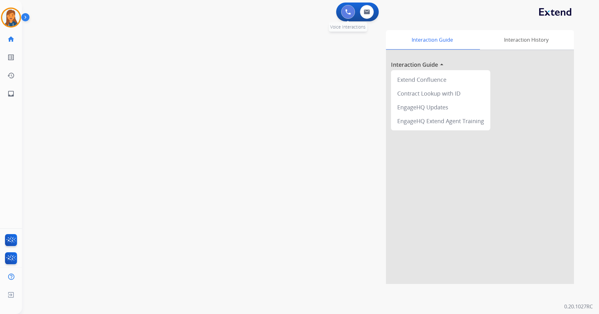
click at [345, 13] on button at bounding box center [348, 12] width 14 height 14
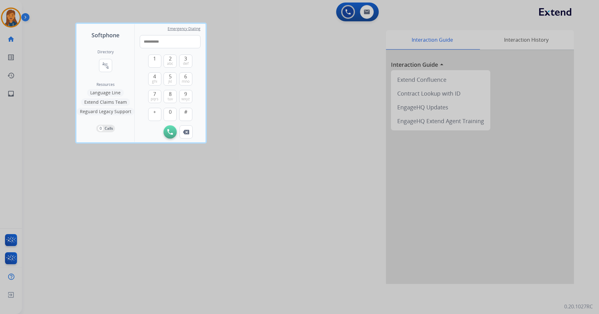
type input "**********"
click at [168, 131] on img at bounding box center [170, 132] width 6 height 6
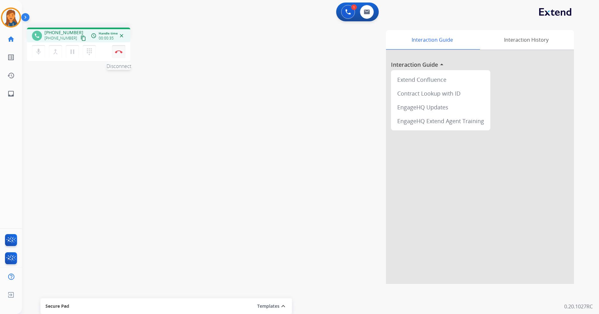
click at [118, 52] on img at bounding box center [119, 51] width 8 height 3
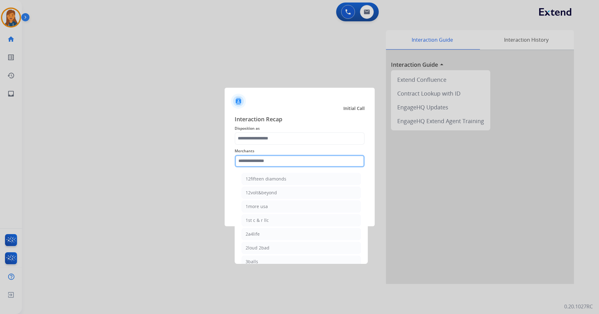
click at [252, 157] on input "text" at bounding box center [300, 161] width 130 height 13
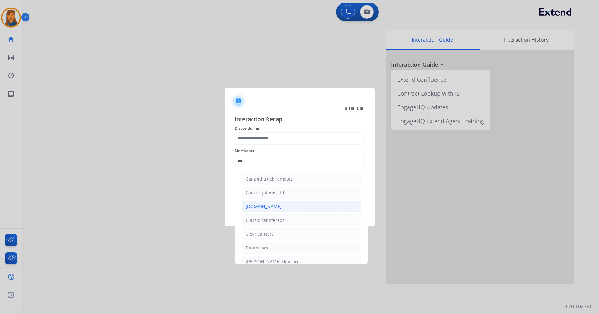
click at [251, 205] on div "Carparts.com" at bounding box center [264, 206] width 36 height 6
type input "**********"
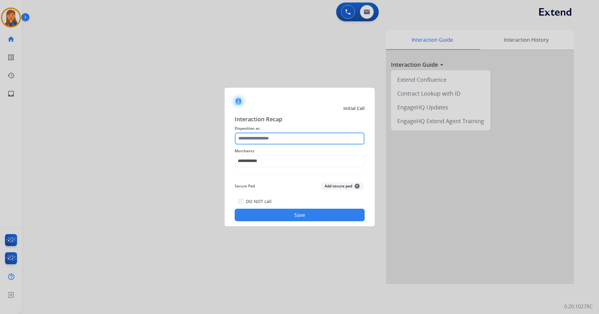
click at [267, 134] on input "text" at bounding box center [300, 138] width 130 height 13
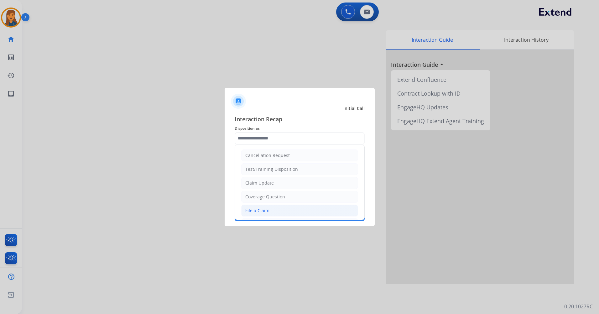
click at [266, 212] on div "File a Claim" at bounding box center [257, 210] width 24 height 6
type input "**********"
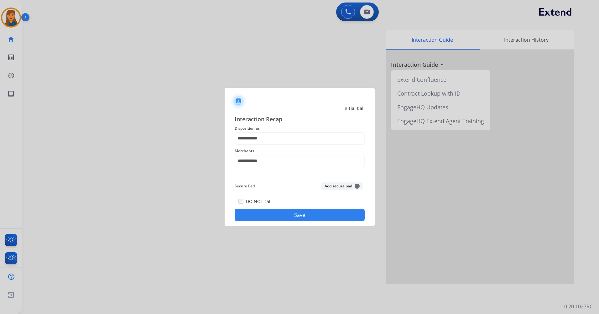
click at [278, 219] on button "Save" at bounding box center [300, 215] width 130 height 13
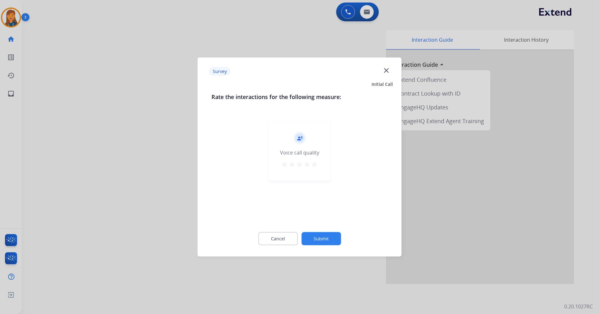
drag, startPoint x: 314, startPoint y: 166, endPoint x: 314, endPoint y: 191, distance: 25.1
click at [314, 166] on mat-icon "star" at bounding box center [315, 165] width 8 height 8
click at [315, 236] on button "Submit" at bounding box center [321, 238] width 39 height 13
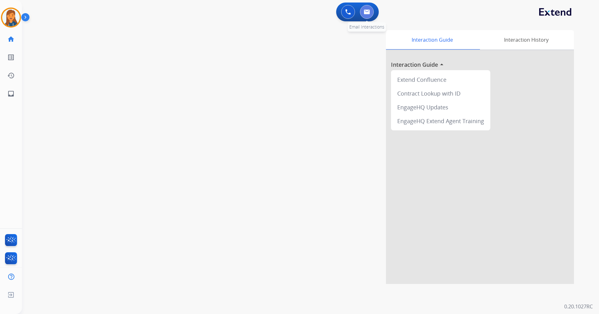
click at [365, 13] on img at bounding box center [367, 11] width 6 height 5
select select "**********"
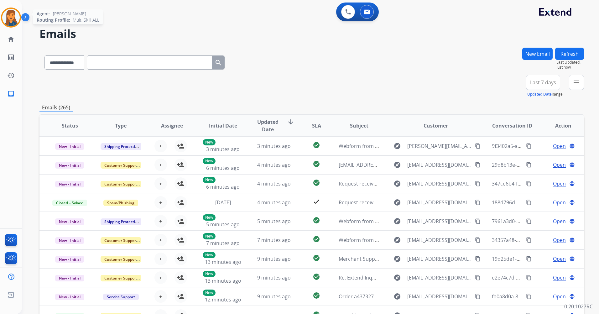
click at [12, 13] on img at bounding box center [11, 18] width 18 height 18
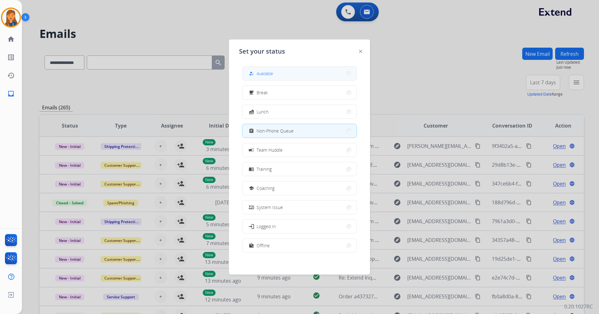
click at [281, 75] on button "how_to_reg Available" at bounding box center [300, 73] width 114 height 13
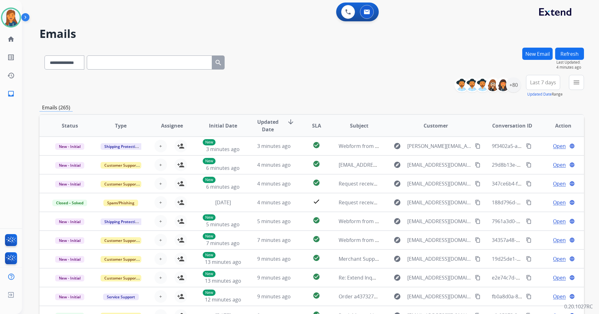
click at [544, 81] on span "Last 7 days" at bounding box center [543, 82] width 26 height 3
click at [524, 159] on div "Last 90 days" at bounding box center [541, 158] width 34 height 9
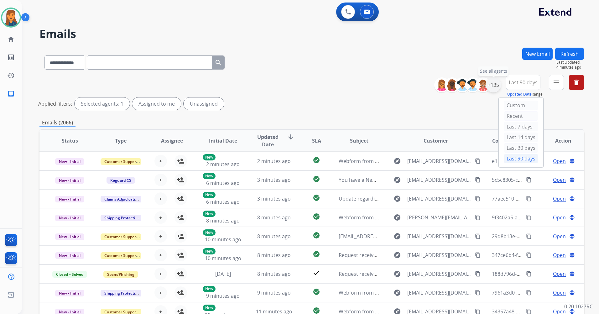
click at [497, 85] on div "+135" at bounding box center [493, 84] width 15 height 15
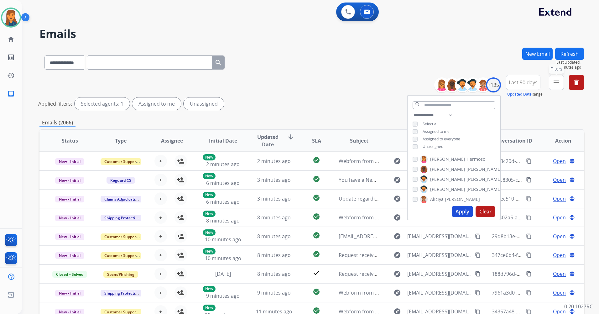
click at [563, 79] on button "menu Filters" at bounding box center [556, 82] width 15 height 15
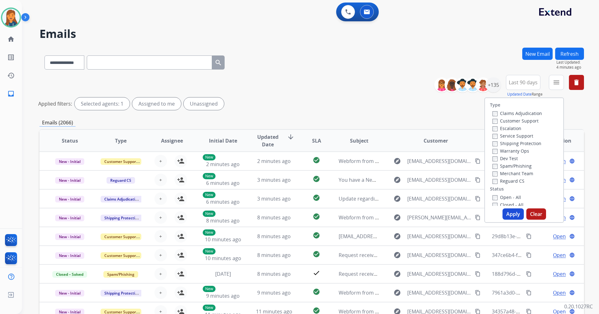
click at [521, 119] on label "Customer Support" at bounding box center [516, 121] width 46 height 6
click at [518, 144] on label "Shipping Protection" at bounding box center [517, 143] width 49 height 6
click at [511, 181] on label "Reguard CS" at bounding box center [509, 181] width 32 height 6
click at [506, 195] on label "Open - All" at bounding box center [507, 197] width 29 height 6
click at [503, 215] on button "Apply" at bounding box center [513, 213] width 21 height 11
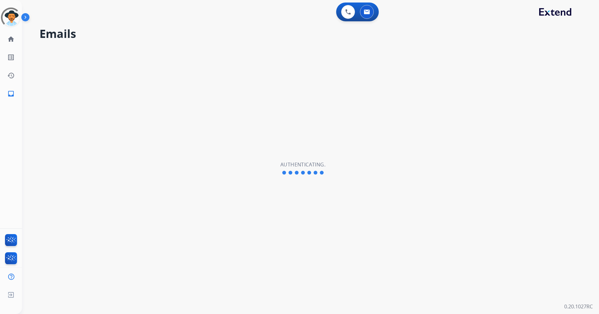
select select "**********"
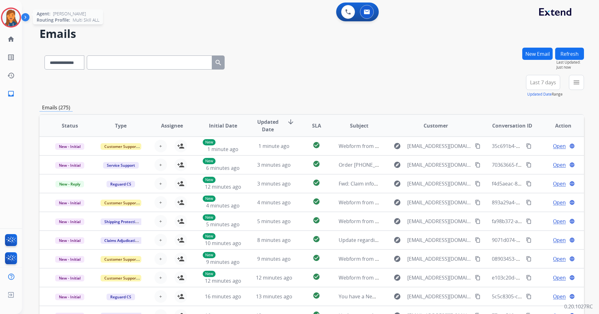
click at [13, 19] on img at bounding box center [11, 18] width 18 height 18
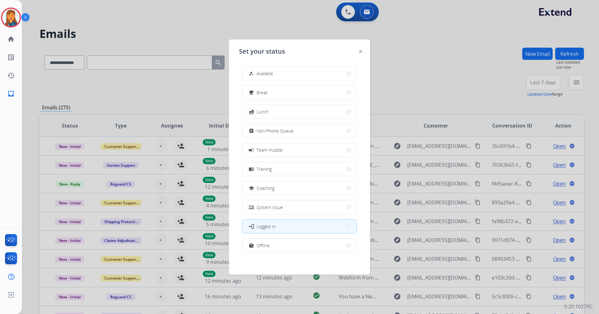
click at [256, 78] on button "how_to_reg Available" at bounding box center [300, 73] width 114 height 13
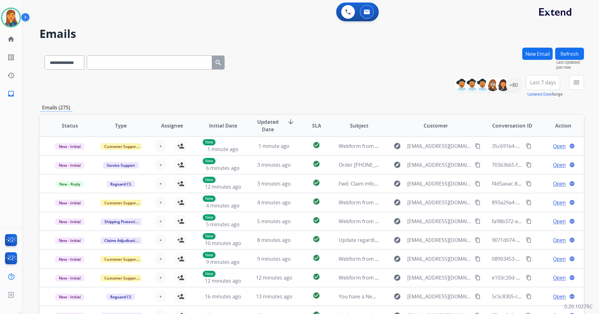
drag, startPoint x: 302, startPoint y: 47, endPoint x: 313, endPoint y: 42, distance: 11.5
click at [312, 43] on div "**********" at bounding box center [303, 180] width 562 height 314
click at [539, 75] on div "Last 7 days Updated Date Range Custom Recent Last 7 days Last 14 days Last 30 d…" at bounding box center [545, 86] width 38 height 23
click at [533, 78] on button "Last 7 days" at bounding box center [543, 82] width 34 height 15
click at [528, 158] on div "Last 90 days" at bounding box center [541, 158] width 34 height 9
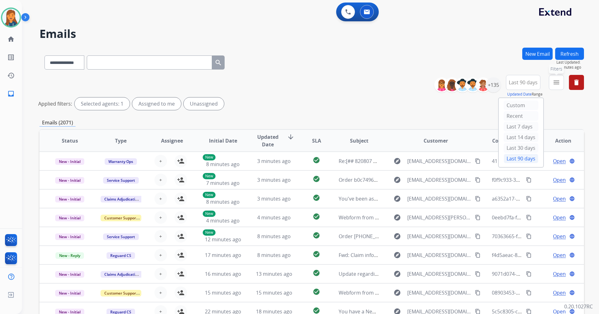
click at [554, 81] on mat-icon "menu" at bounding box center [557, 83] width 8 height 8
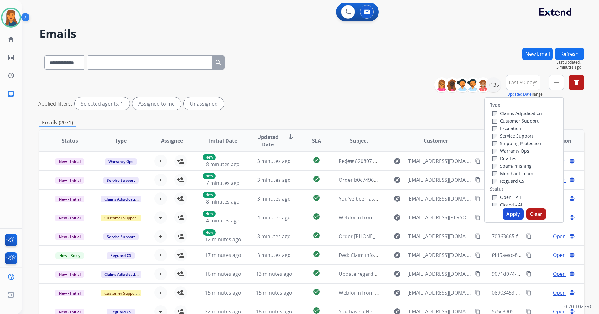
click at [526, 119] on label "Customer Support" at bounding box center [516, 121] width 46 height 6
click at [515, 145] on label "Shipping Protection" at bounding box center [517, 143] width 49 height 6
click at [500, 179] on label "Reguard CS" at bounding box center [509, 181] width 32 height 6
click at [497, 196] on label "Open - All" at bounding box center [507, 197] width 29 height 6
click at [504, 212] on button "Apply" at bounding box center [513, 213] width 21 height 11
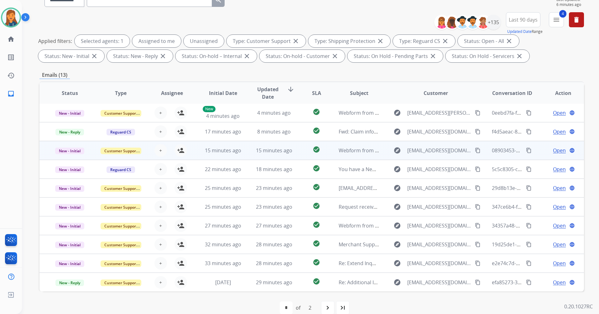
scroll to position [73, 0]
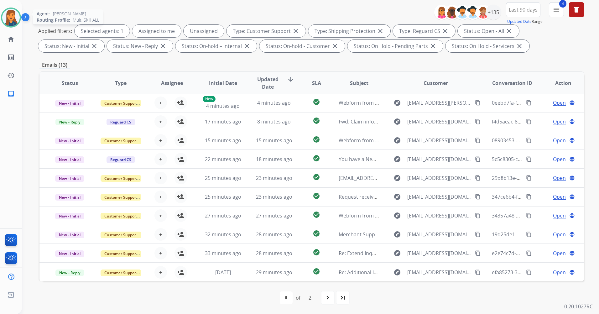
click at [16, 24] on div "Agent: [PERSON_NAME] Profile: Multi Skill ALL" at bounding box center [11, 18] width 20 height 20
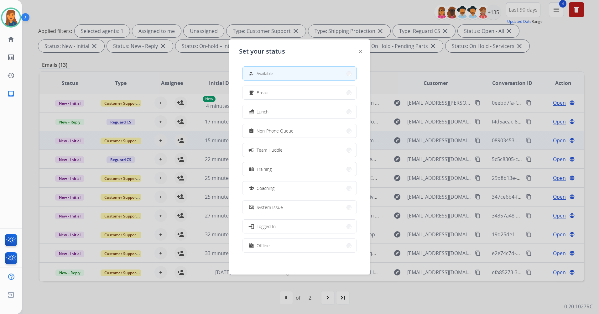
click at [282, 132] on span "Non-Phone Queue" at bounding box center [275, 131] width 37 height 7
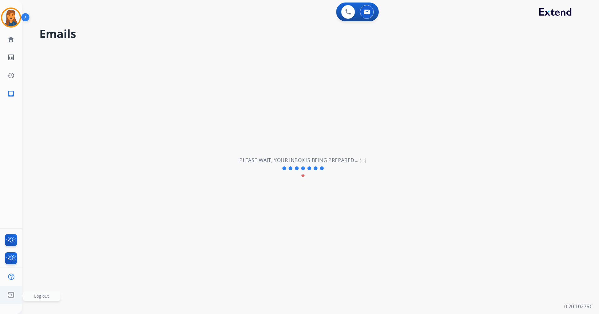
scroll to position [0, 0]
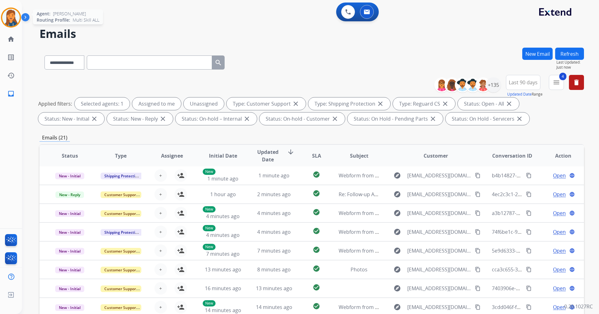
click at [12, 17] on img at bounding box center [11, 18] width 18 height 18
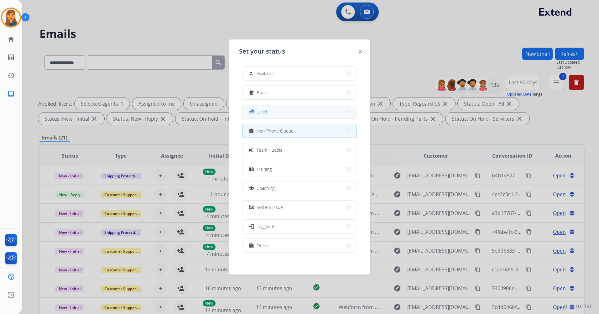
click at [260, 113] on span "Lunch" at bounding box center [263, 111] width 12 height 7
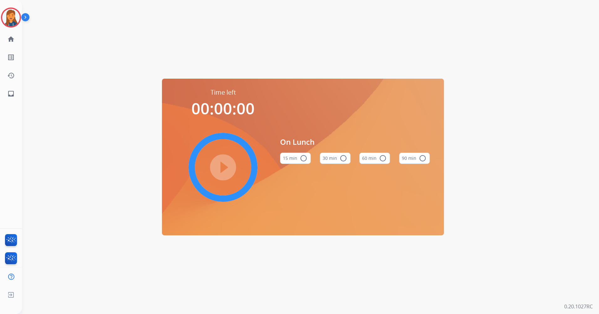
click at [372, 158] on button "60 min radio_button_unchecked" at bounding box center [375, 158] width 31 height 11
click at [225, 164] on mat-icon "play_circle_filled" at bounding box center [223, 168] width 8 height 8
